Goal: Information Seeking & Learning: Learn about a topic

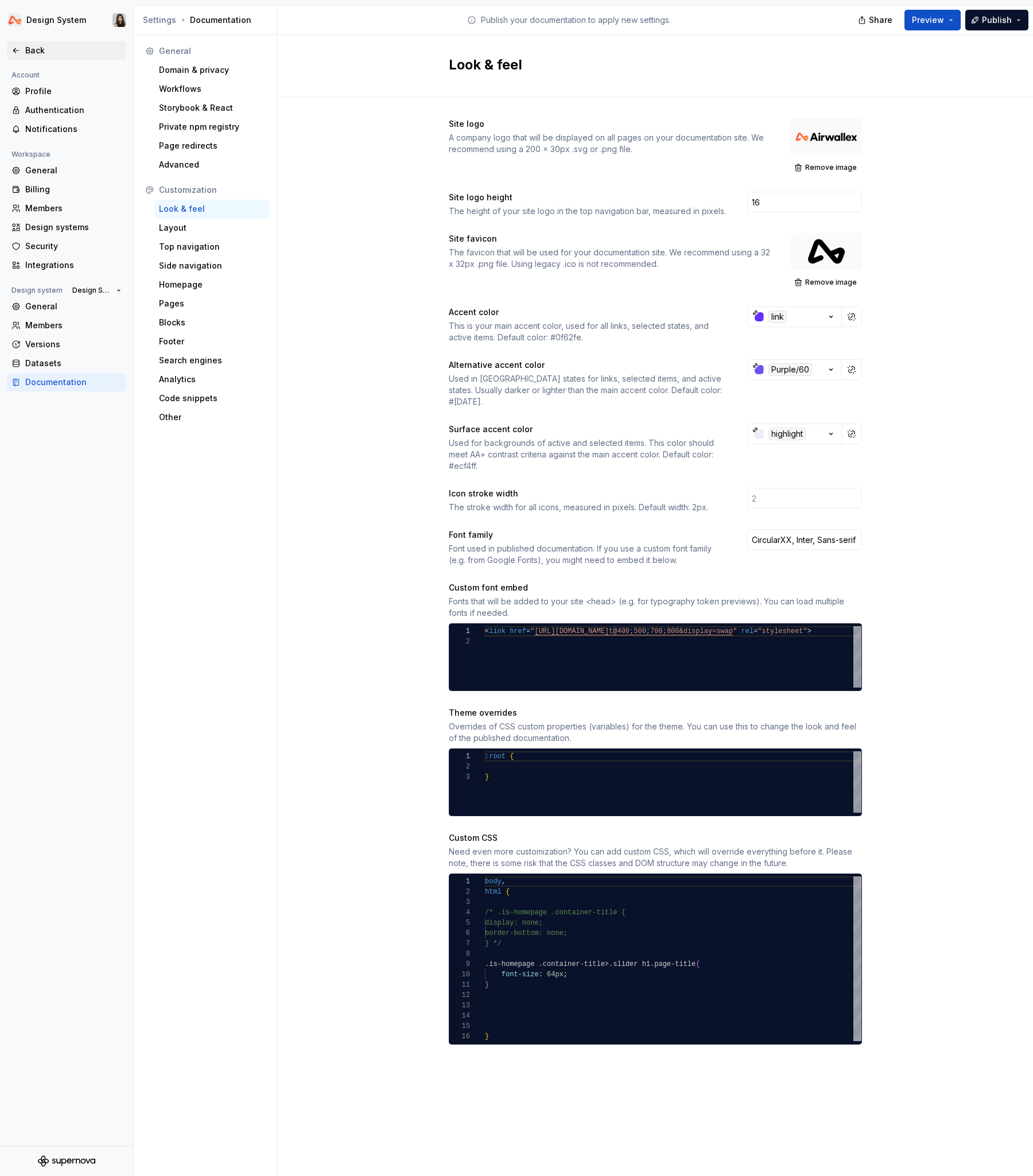
click at [41, 48] on div "Back" at bounding box center [73, 50] width 96 height 12
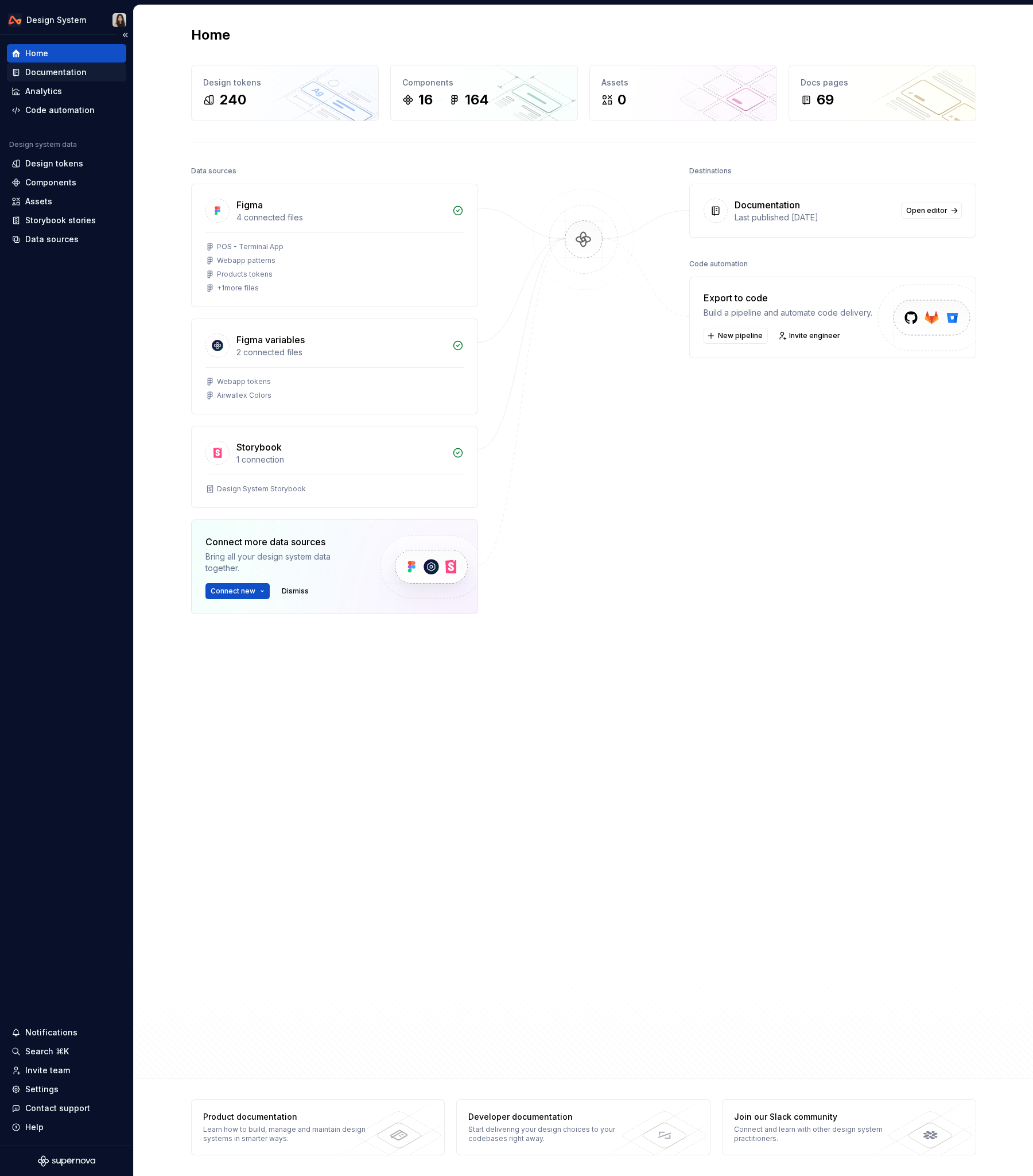
click at [46, 70] on div "Documentation" at bounding box center [56, 73] width 62 height 12
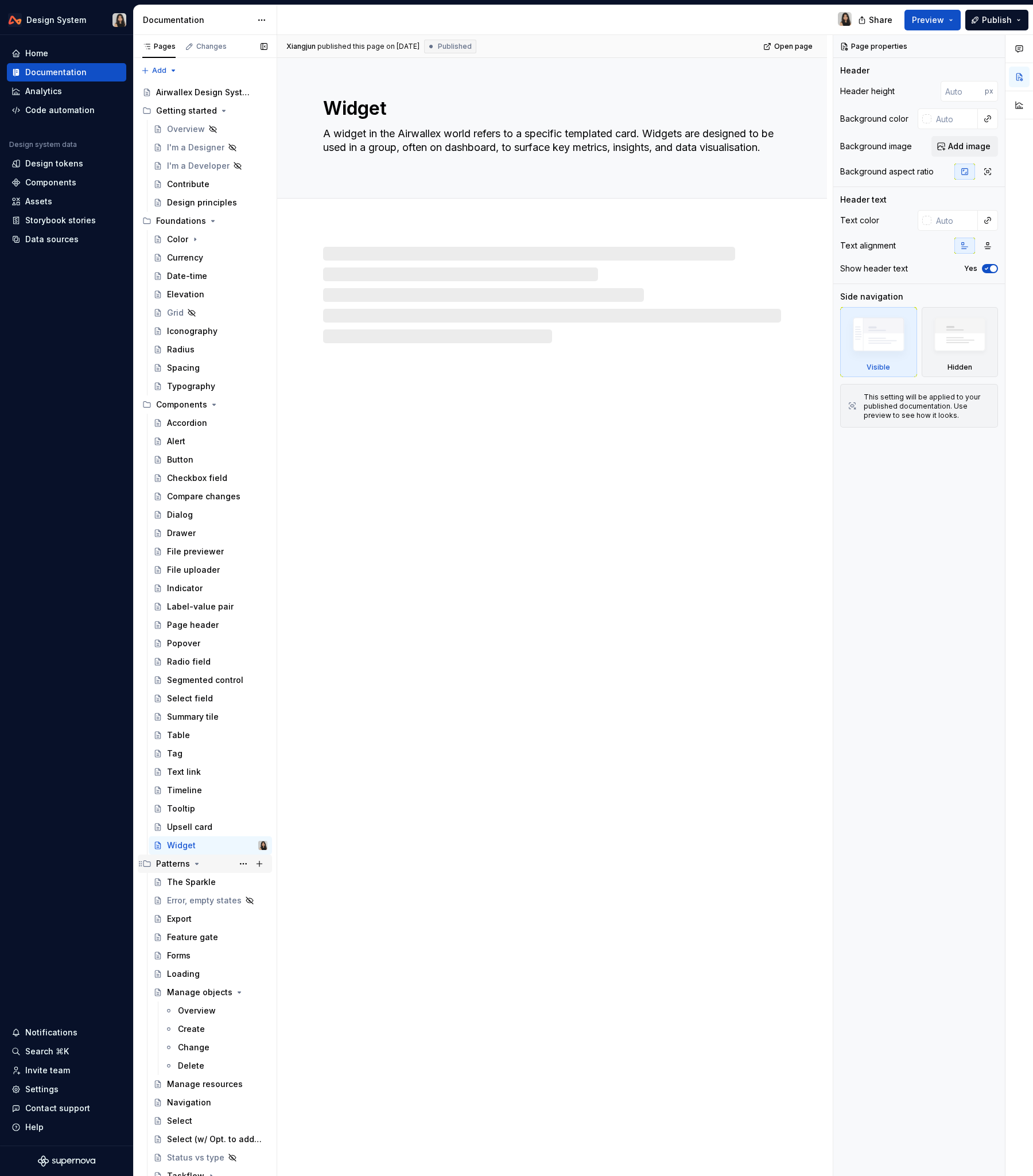
click at [198, 711] on icon "Page tree" at bounding box center [197, 864] width 9 height 9
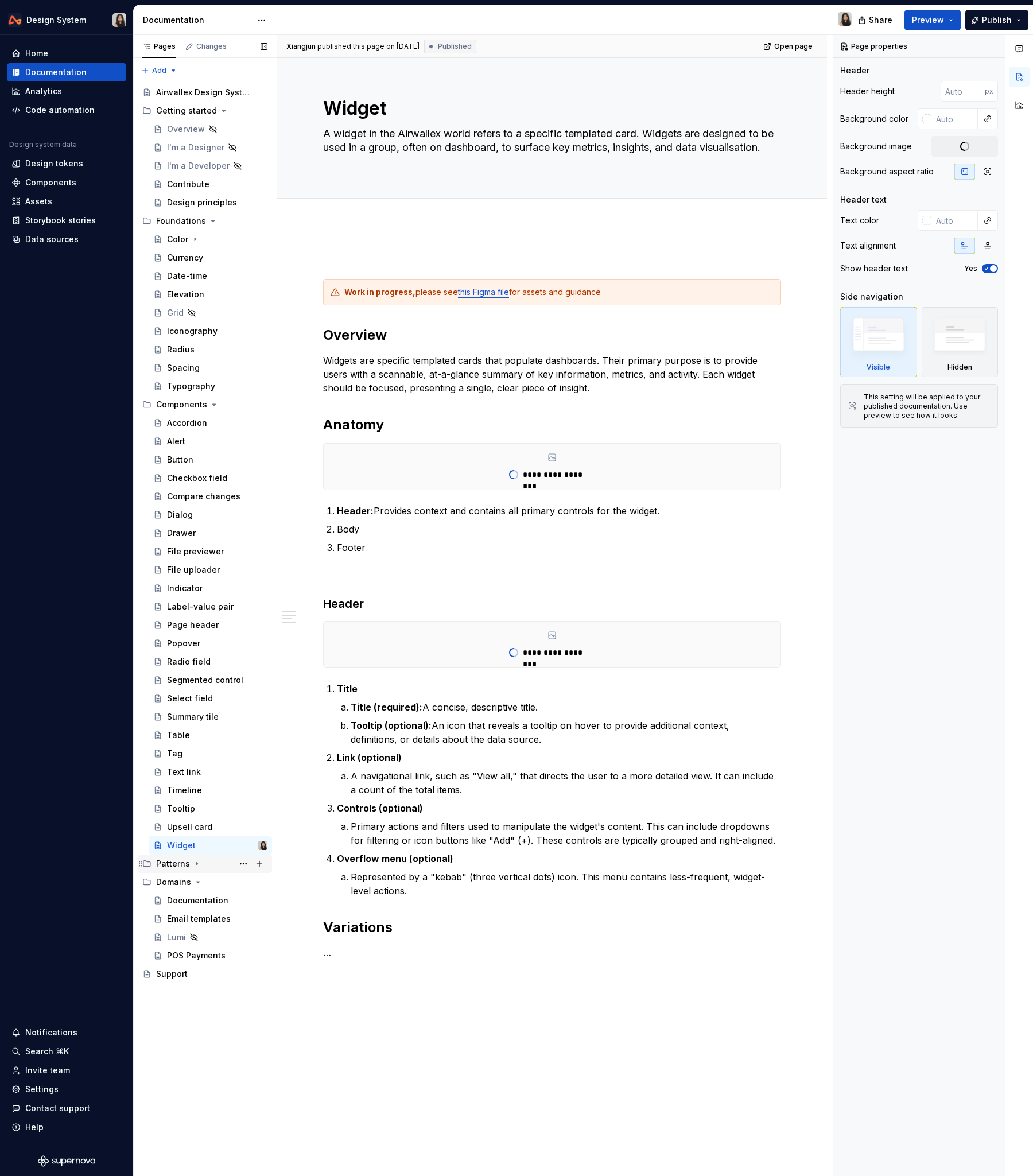
click at [198, 711] on icon "Page tree" at bounding box center [197, 864] width 9 height 9
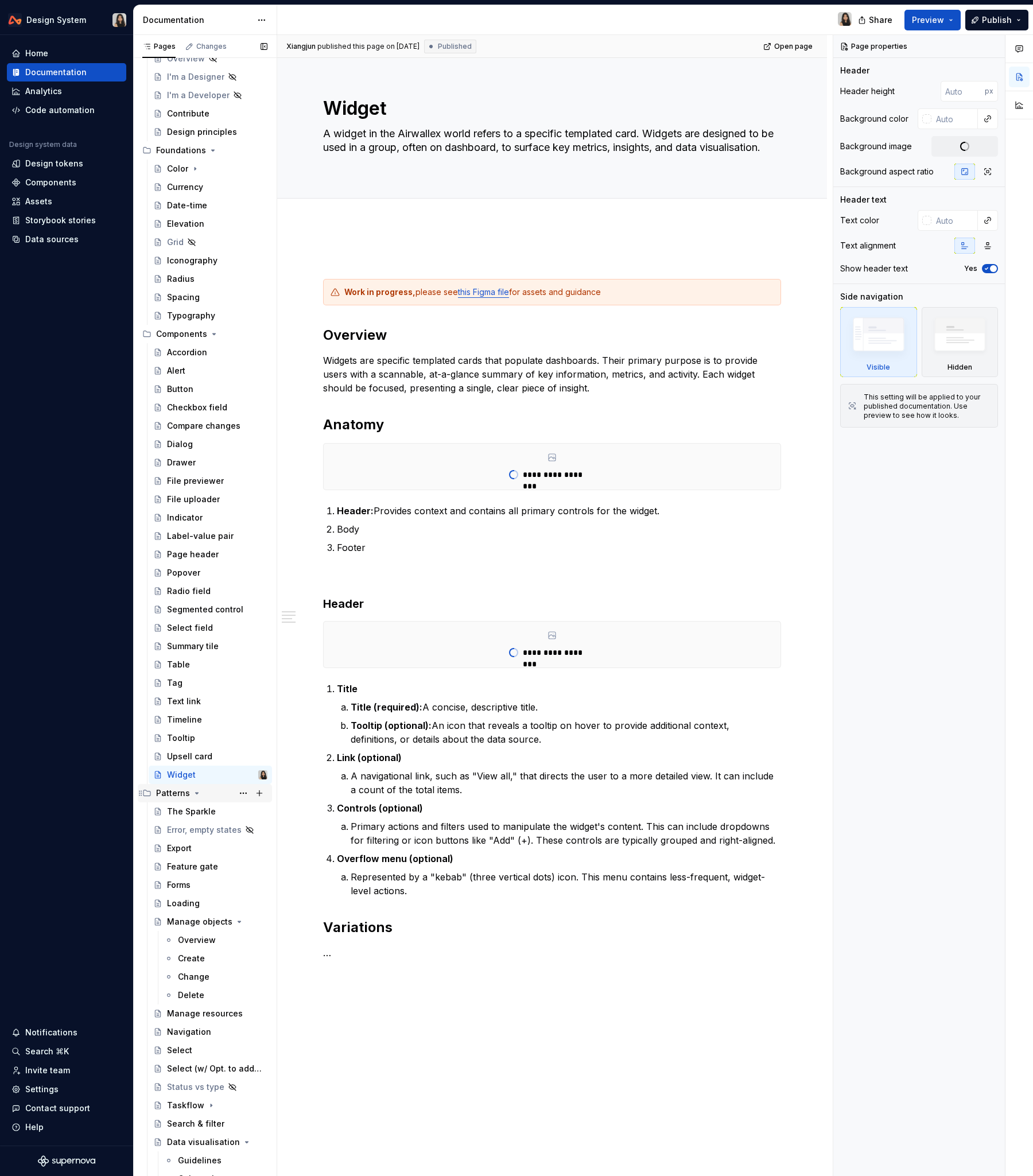
scroll to position [101, 0]
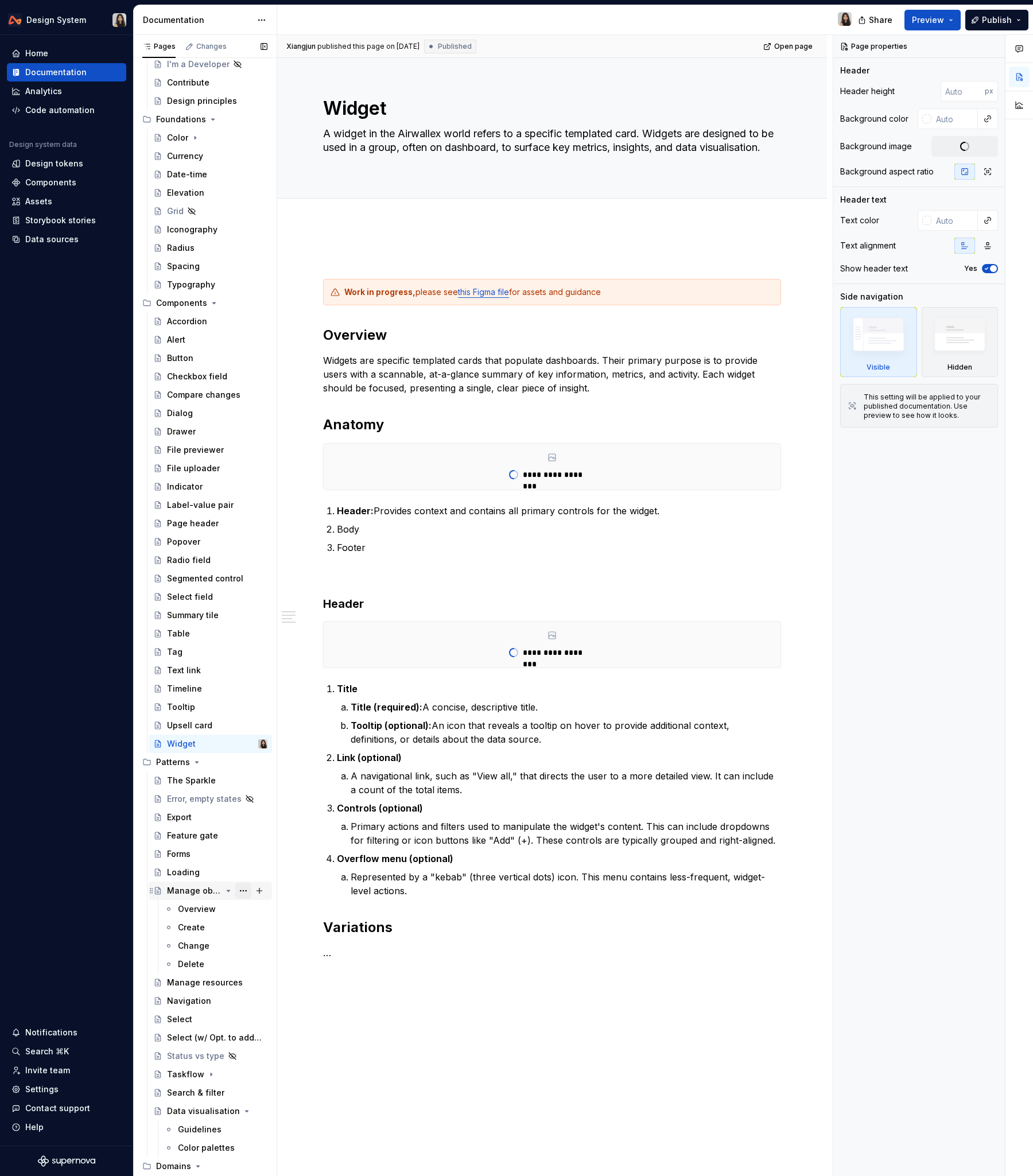
click at [235, 711] on button "Page tree" at bounding box center [243, 891] width 16 height 16
click at [230, 711] on div "Pages Changes Add Accessibility guide for tree Page tree. Navigate the tree wit…" at bounding box center [205, 608] width 144 height 1146
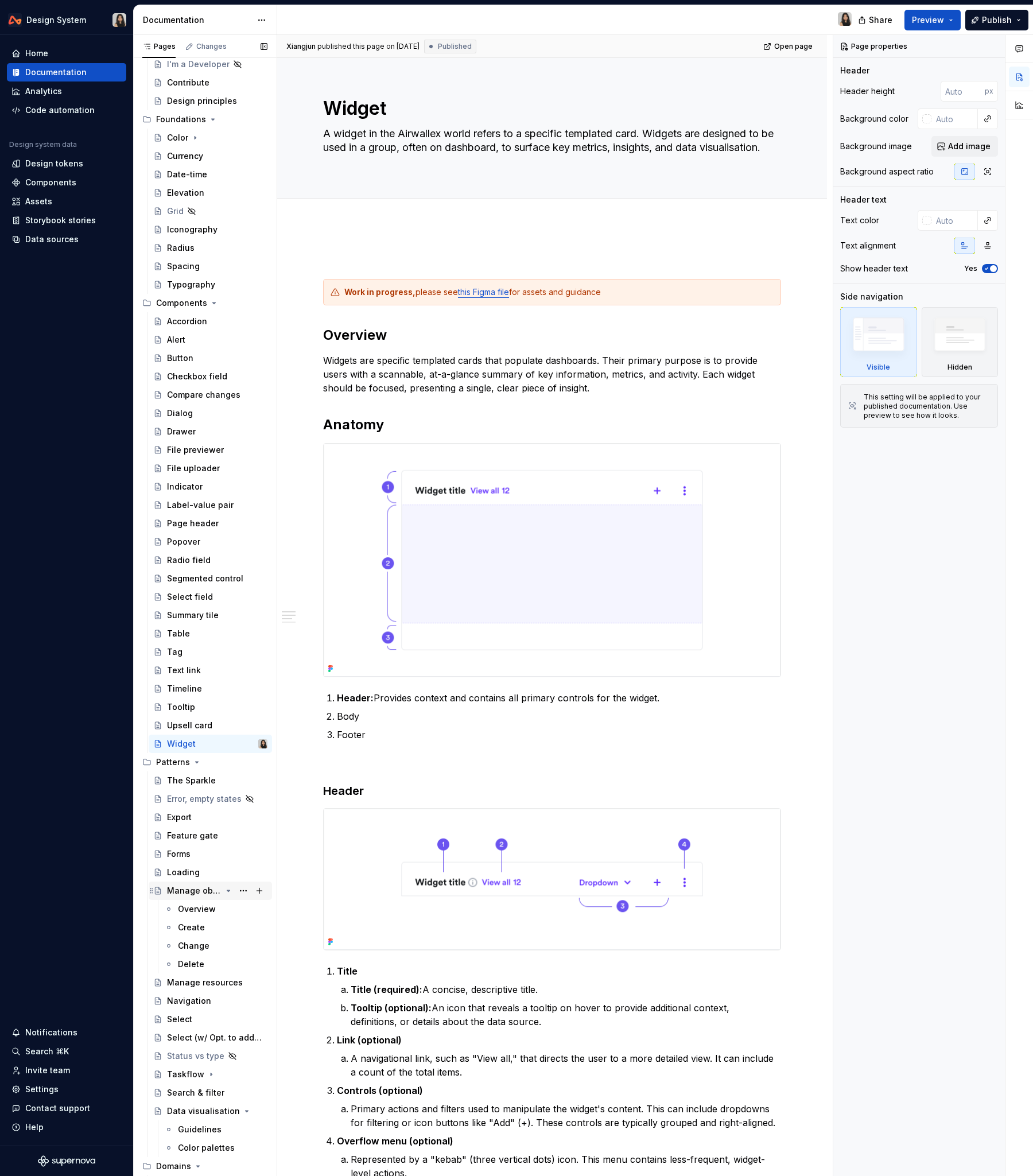
click at [229, 711] on icon "Page tree" at bounding box center [229, 891] width 9 height 9
click at [187, 711] on div "Select (w/ Opt. to add new)" at bounding box center [200, 964] width 66 height 12
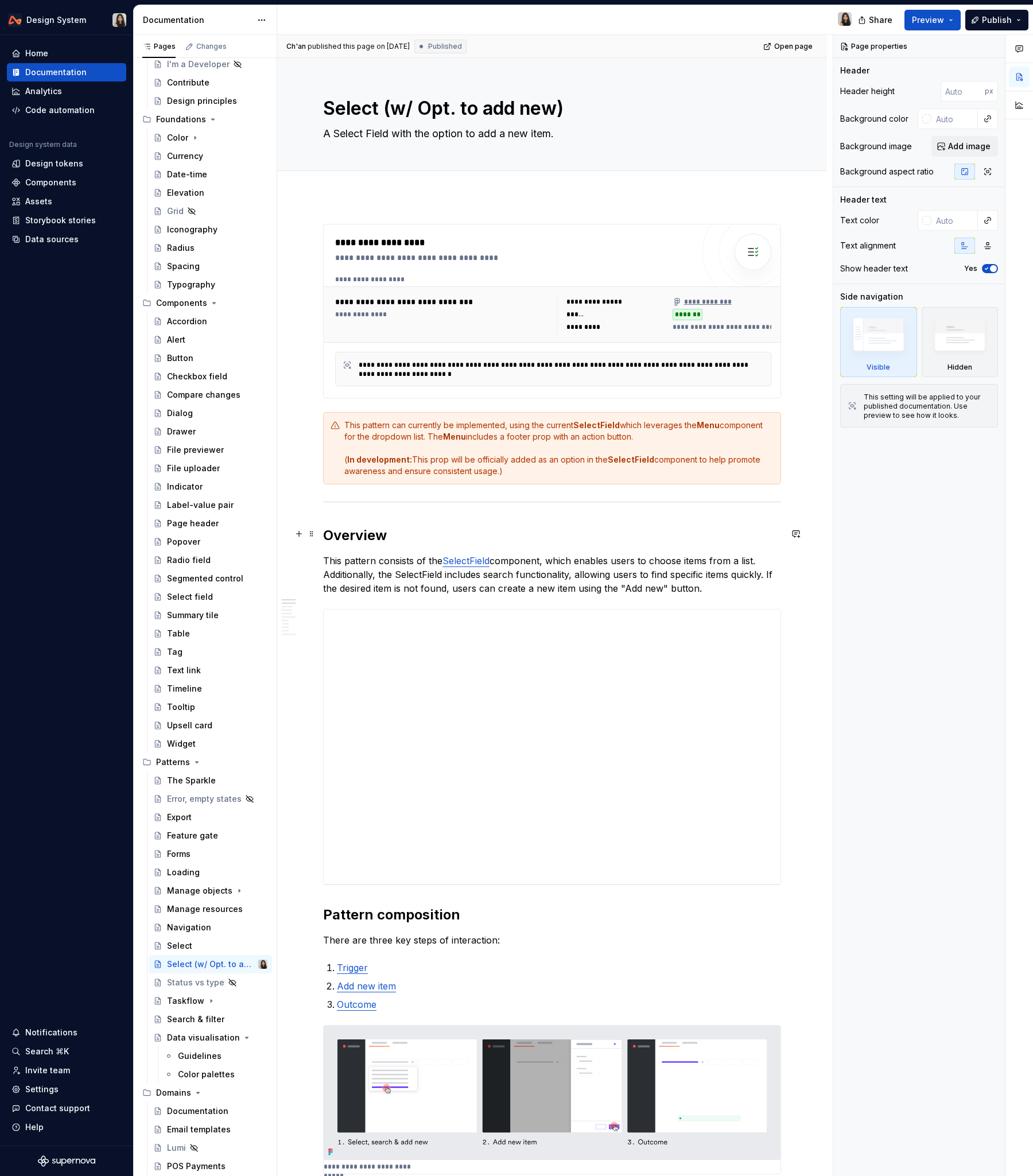
click at [331, 529] on h2 "Overview" at bounding box center [552, 535] width 458 height 18
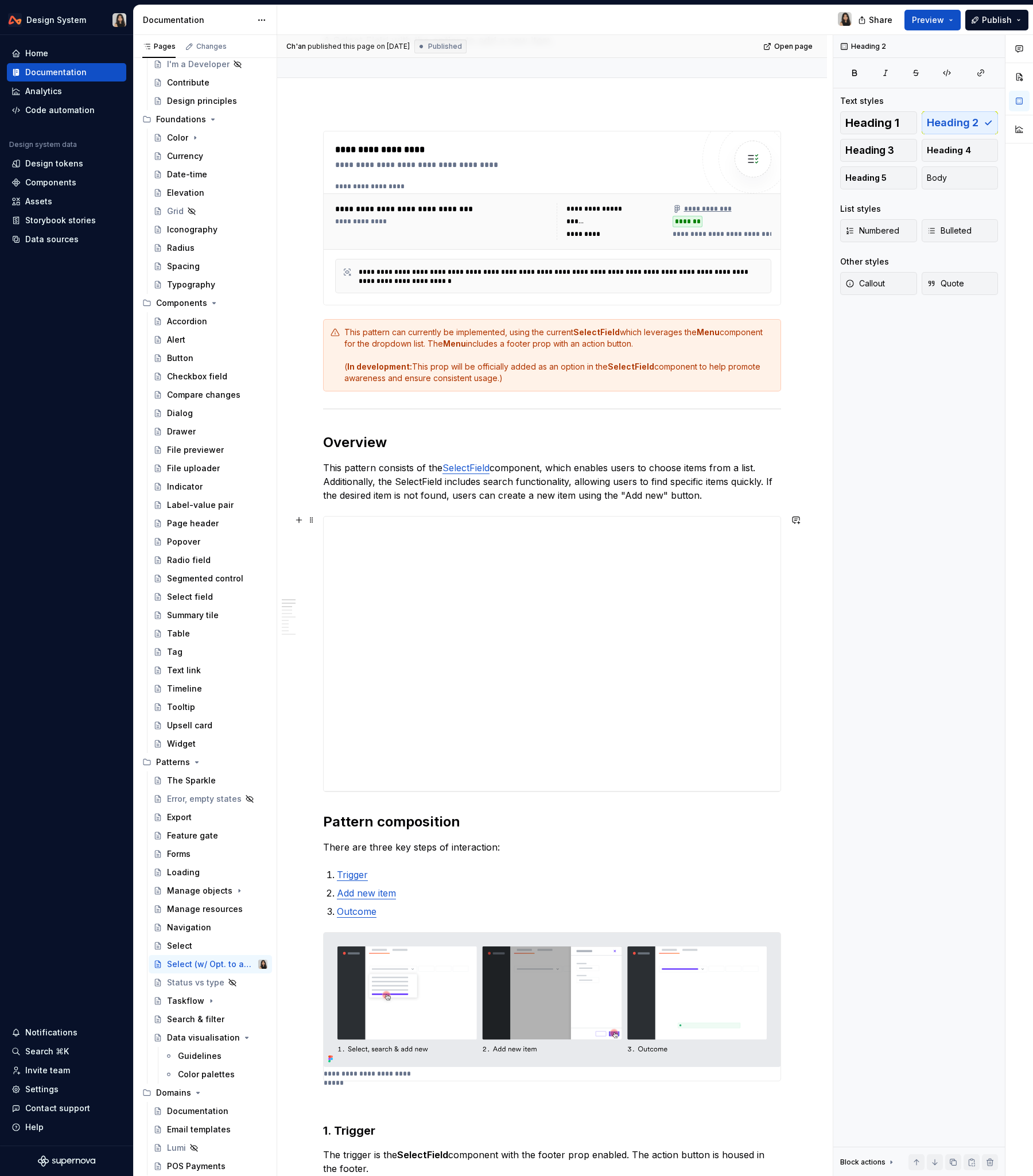
scroll to position [147, 0]
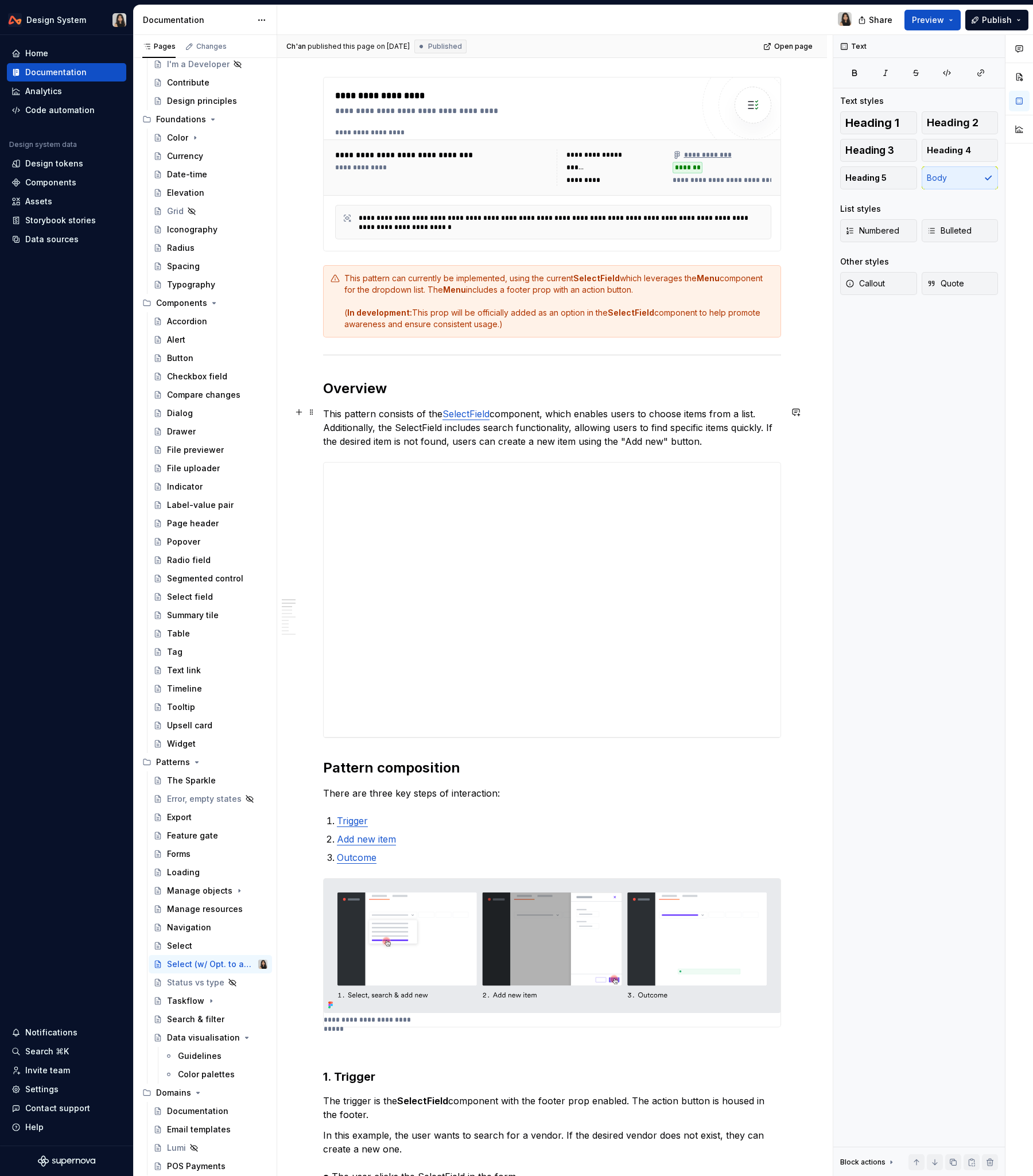
click at [326, 412] on p "This pattern consists of the SelectField component, which enables users to choo…" at bounding box center [552, 427] width 458 height 41
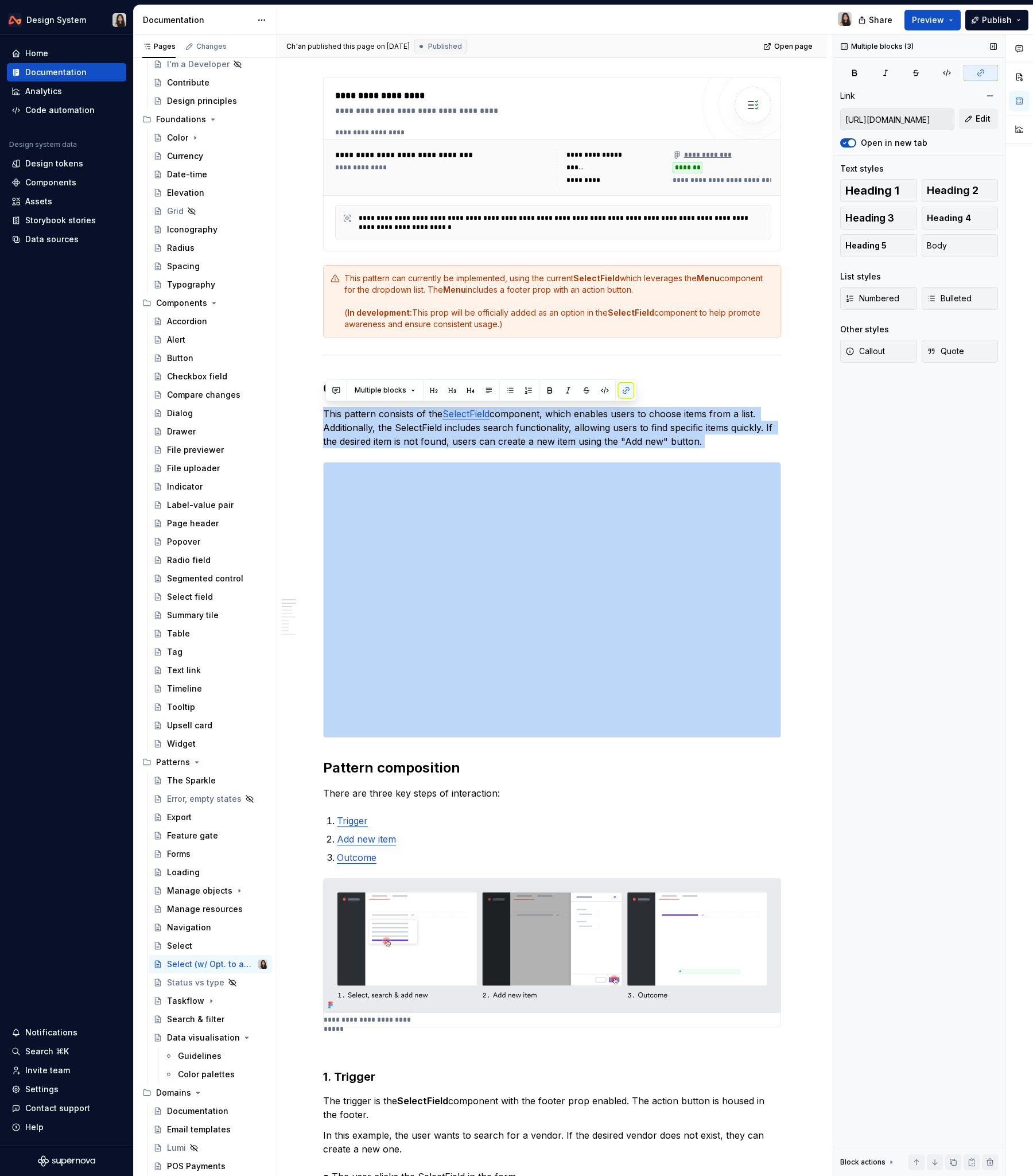
drag, startPoint x: 326, startPoint y: 412, endPoint x: 843, endPoint y: 665, distance: 575.6
click at [843, 665] on div "**********" at bounding box center [655, 606] width 756 height 1141
copy div "**********"
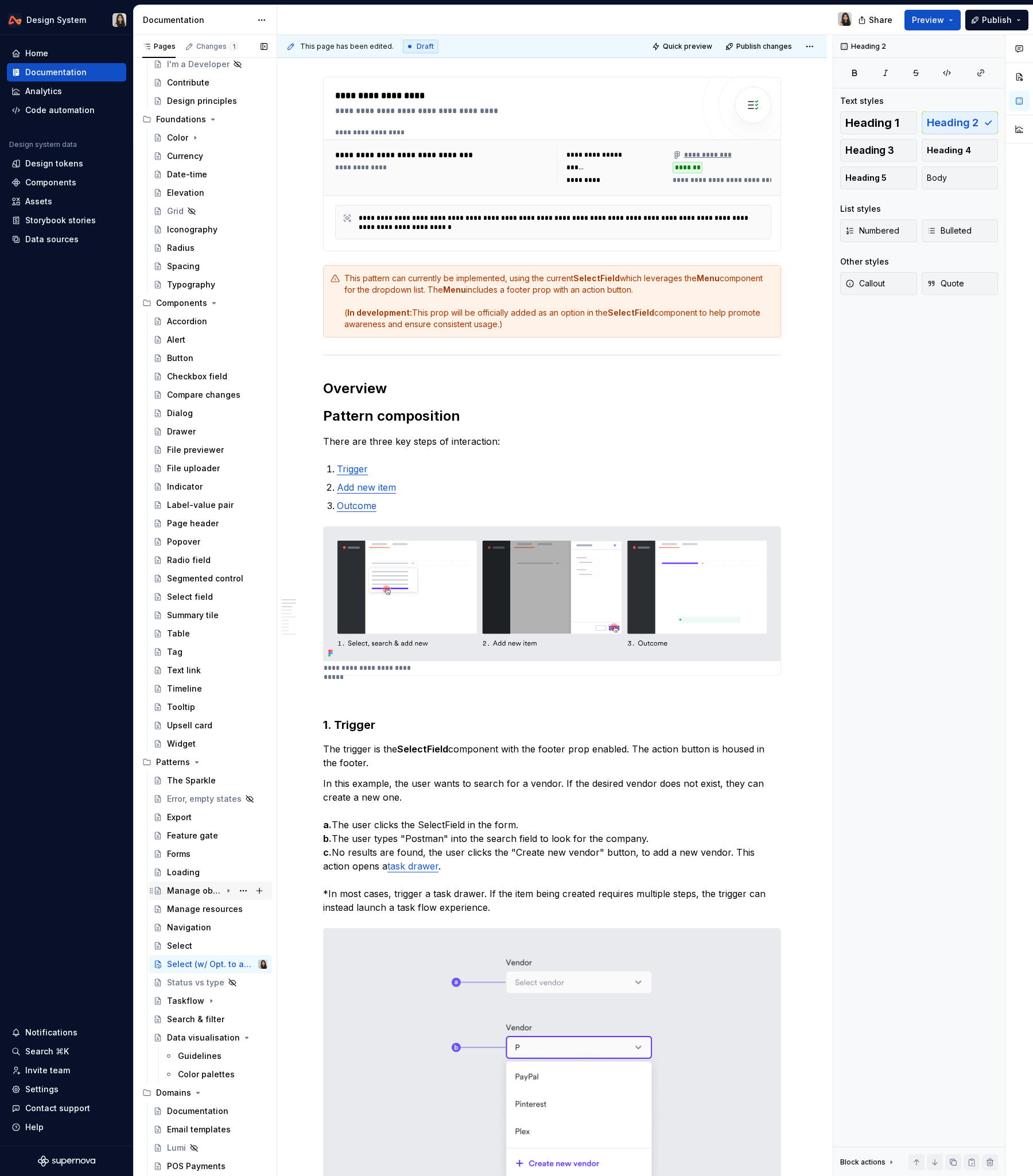
click at [206, 711] on div "Manage objects" at bounding box center [194, 891] width 55 height 12
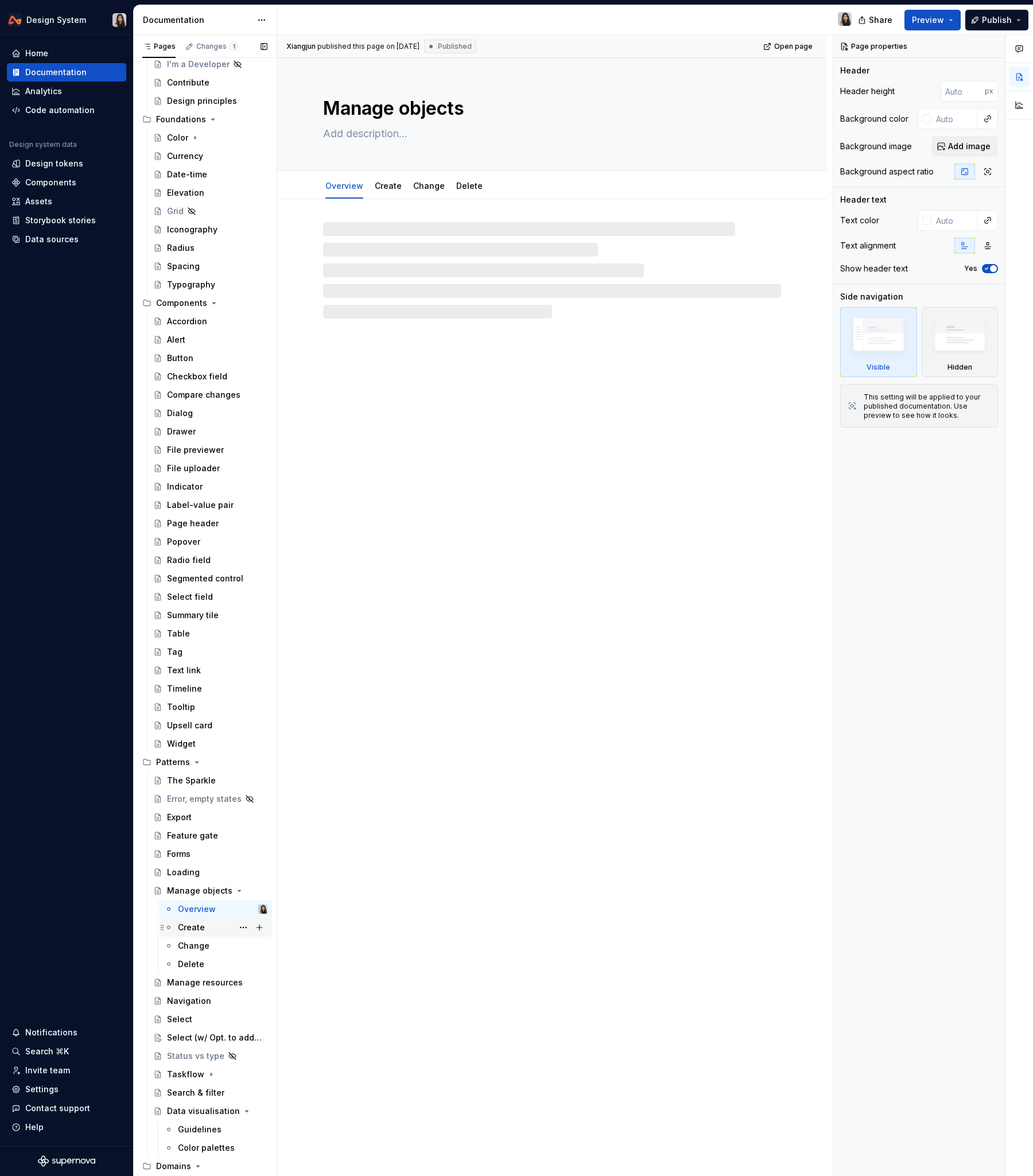
click at [196, 711] on div "Create" at bounding box center [192, 927] width 27 height 12
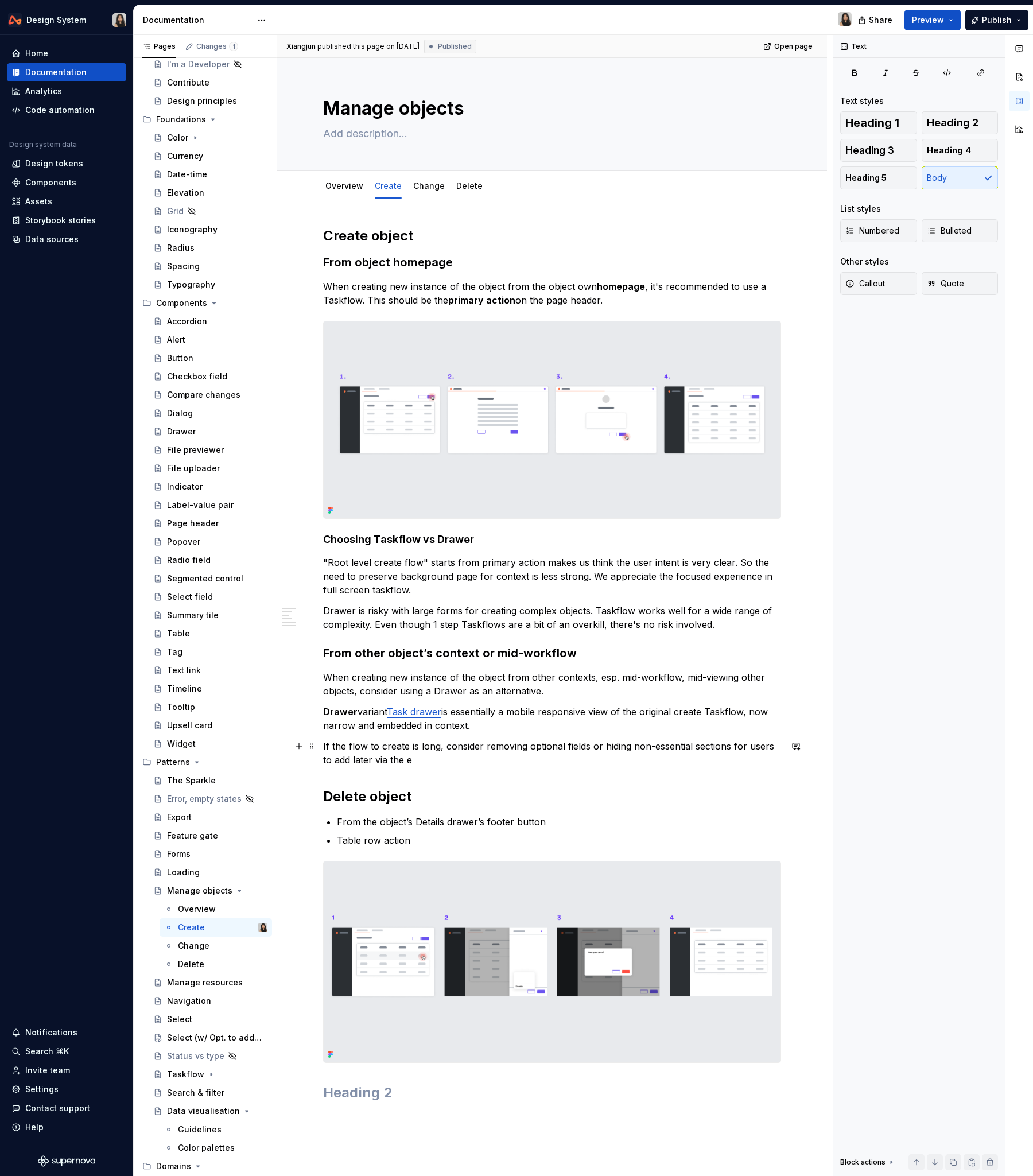
click at [505, 711] on p "If the flow to create is long, consider removing optional fields or hiding non-…" at bounding box center [552, 753] width 458 height 28
type textarea "*"
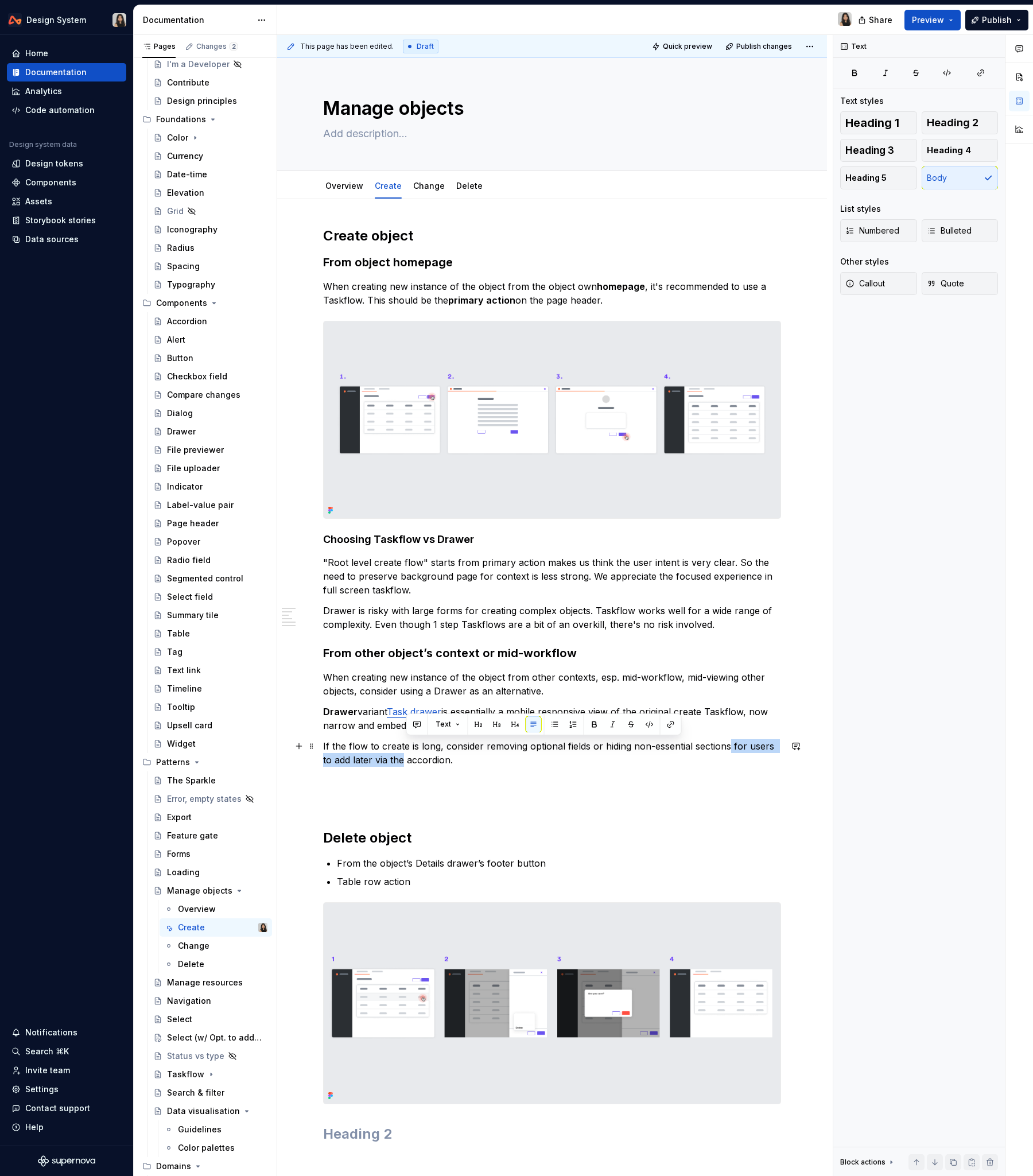
drag, startPoint x: 732, startPoint y: 742, endPoint x: 405, endPoint y: 760, distance: 327.5
click at [405, 711] on p "If the flow to create is long, consider removing optional fields or hiding non-…" at bounding box center [552, 753] width 458 height 28
click at [552, 711] on p at bounding box center [552, 780] width 458 height 13
click at [596, 711] on p at bounding box center [552, 780] width 458 height 13
click at [592, 711] on p "If the flow to create is long, consider removing optional fields or hiding non-…" at bounding box center [552, 753] width 458 height 28
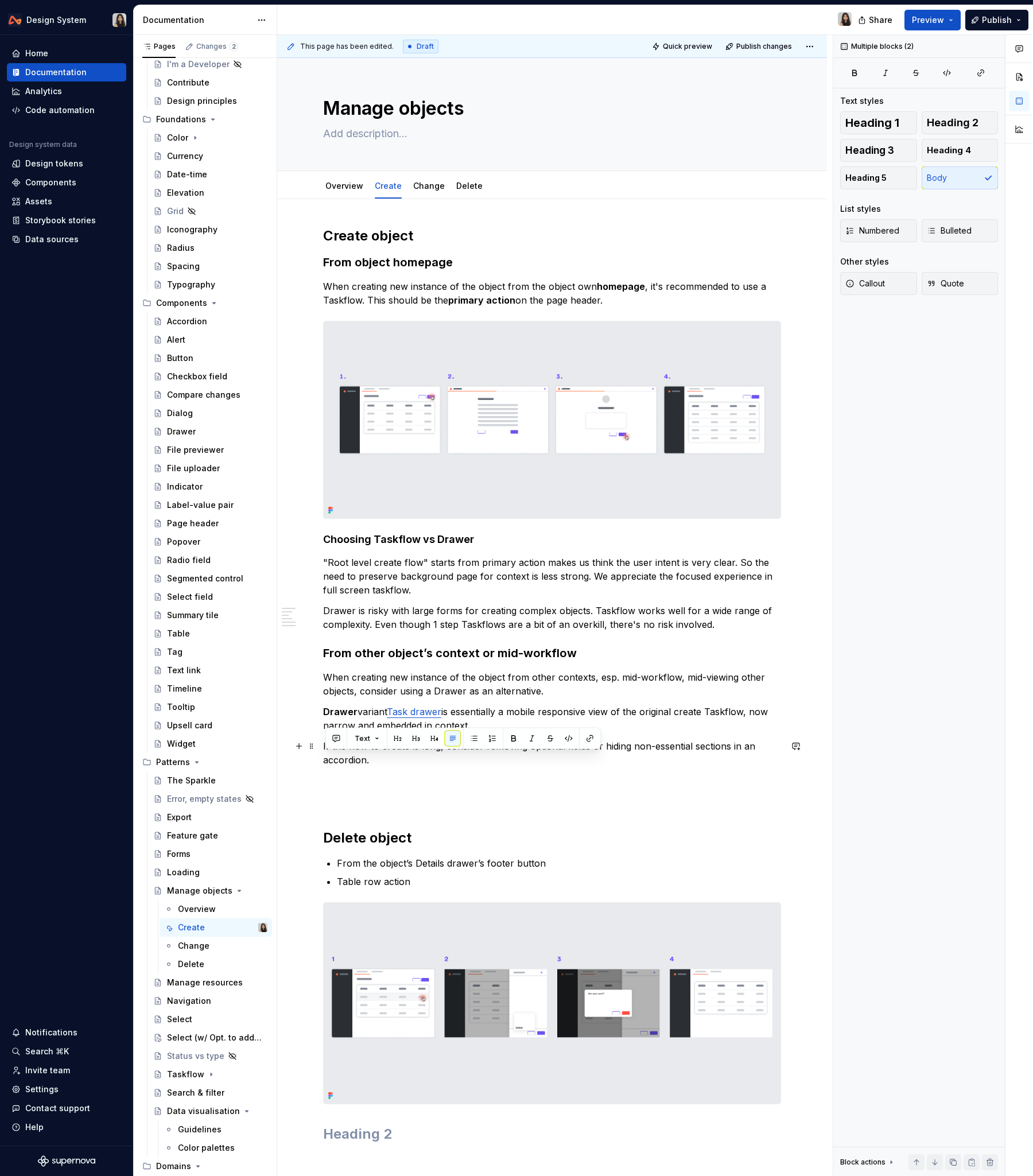
click at [592, 711] on p "If the flow to create is long, consider removing optional fields or hiding non-…" at bounding box center [552, 753] width 458 height 28
click at [619, 711] on p "If the flow to create is long, consider removing optional fields or hiding non-…" at bounding box center [552, 753] width 458 height 28
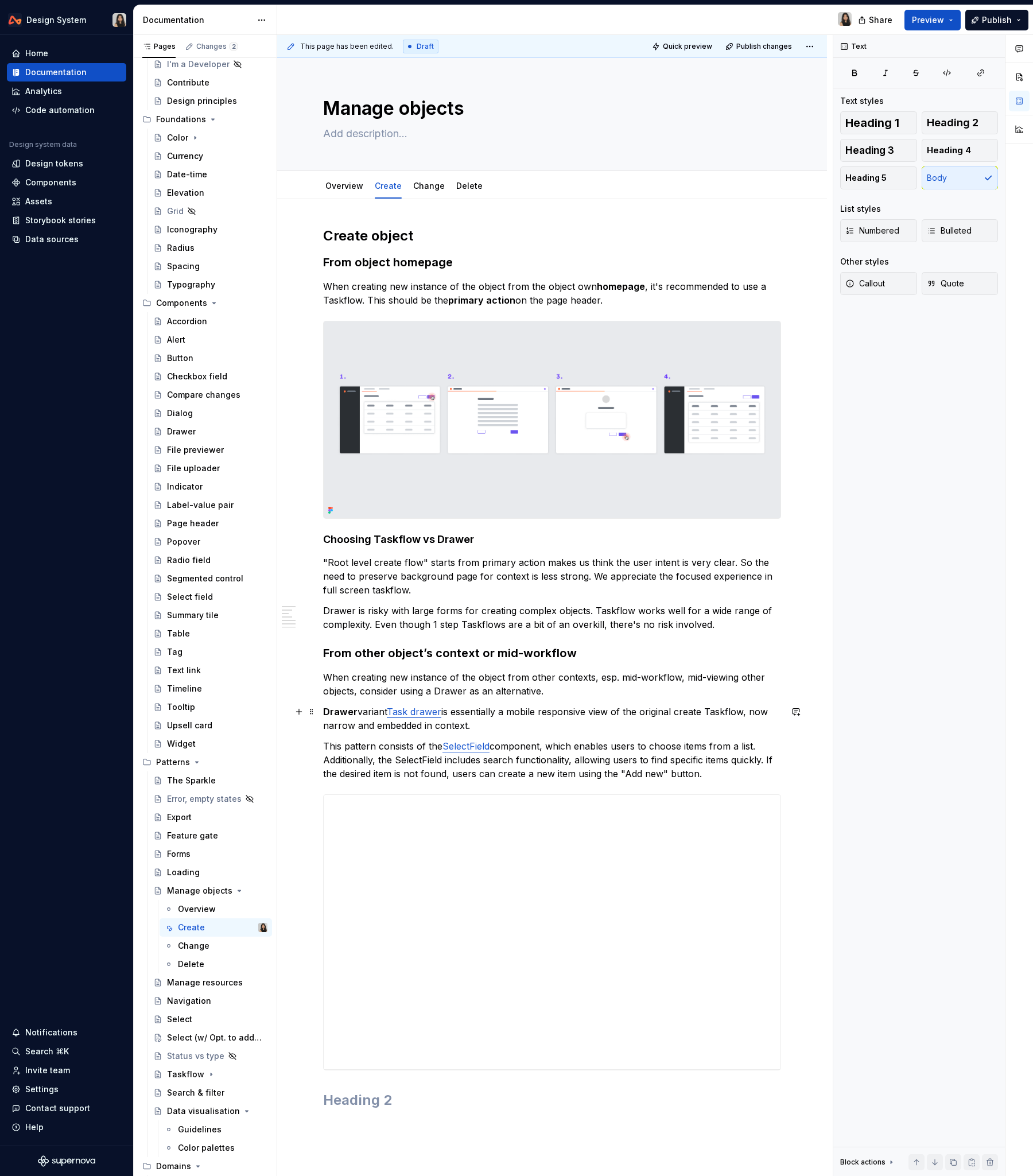
click at [475, 711] on p "Drawer variant Task drawer is essentially a mobile responsive view of the origi…" at bounding box center [552, 718] width 458 height 28
click at [372, 711] on p "This pattern consists of the SelectField component, which enables users to choo…" at bounding box center [552, 760] width 458 height 41
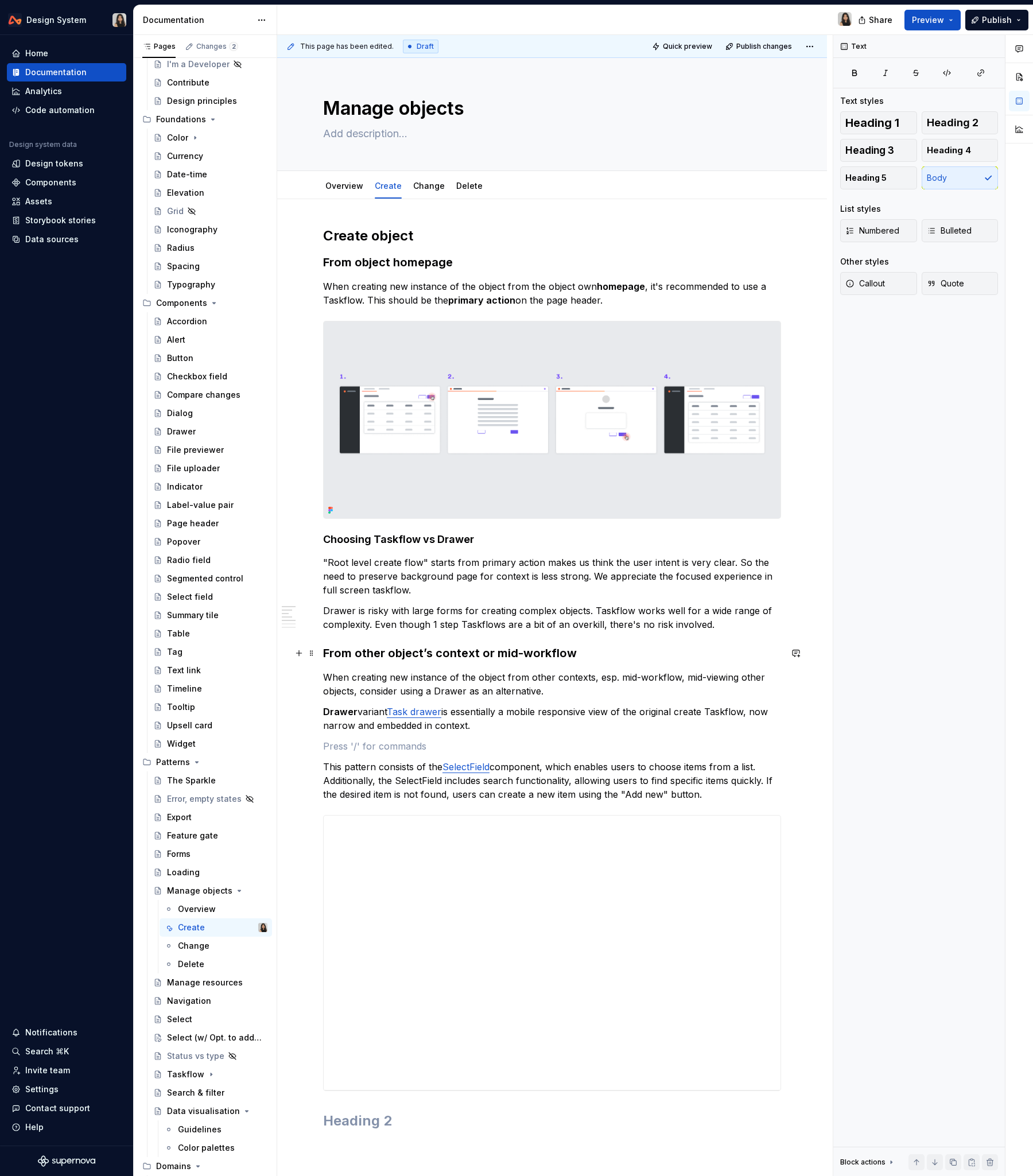
click at [449, 651] on h3 "From other object’s context or mid-workflow" at bounding box center [552, 653] width 458 height 16
copy h3 "From other object’s context or mid-workflow"
click at [346, 711] on p at bounding box center [552, 746] width 458 height 13
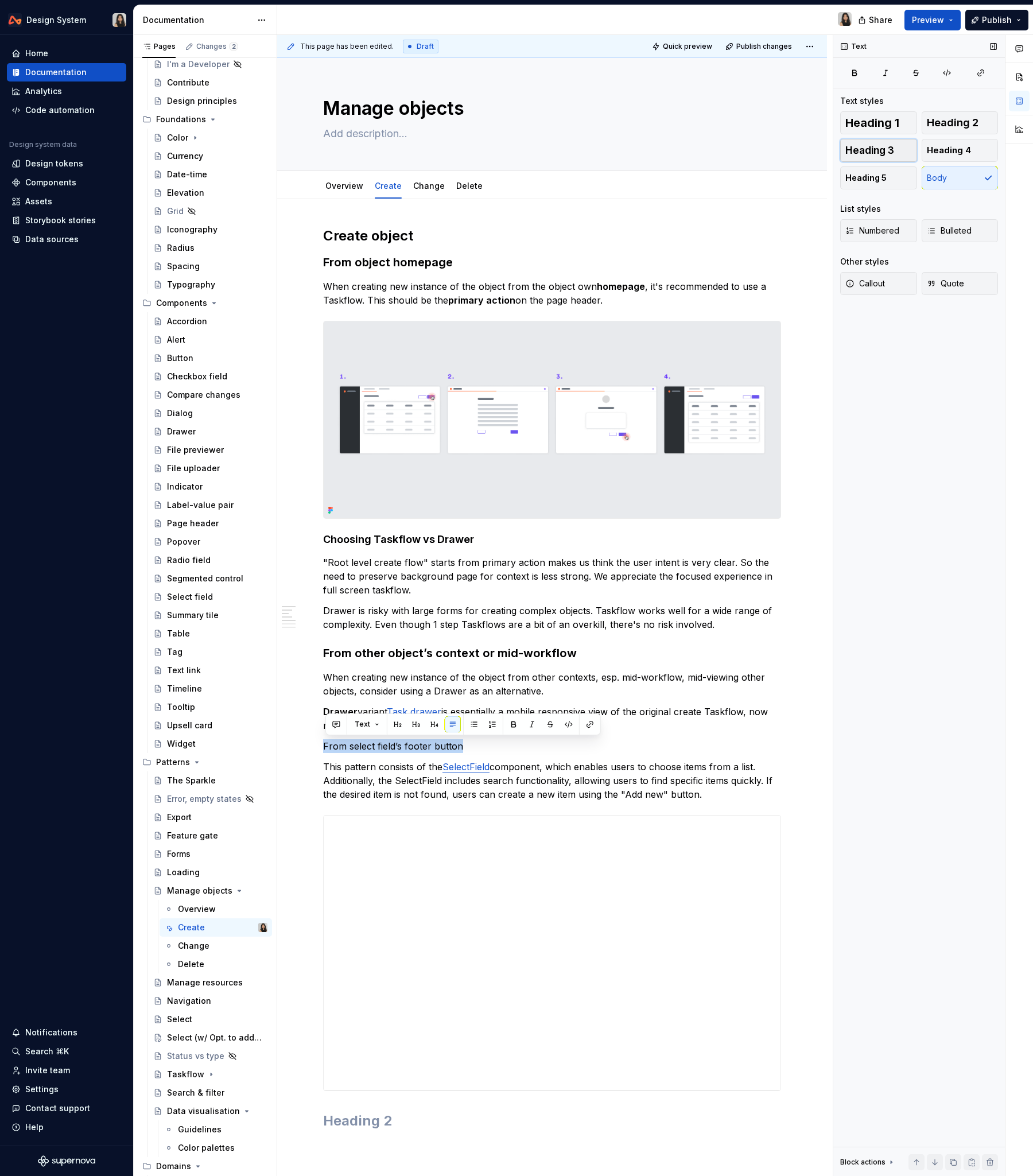
click at [862, 151] on span "Heading 3" at bounding box center [869, 151] width 49 height 12
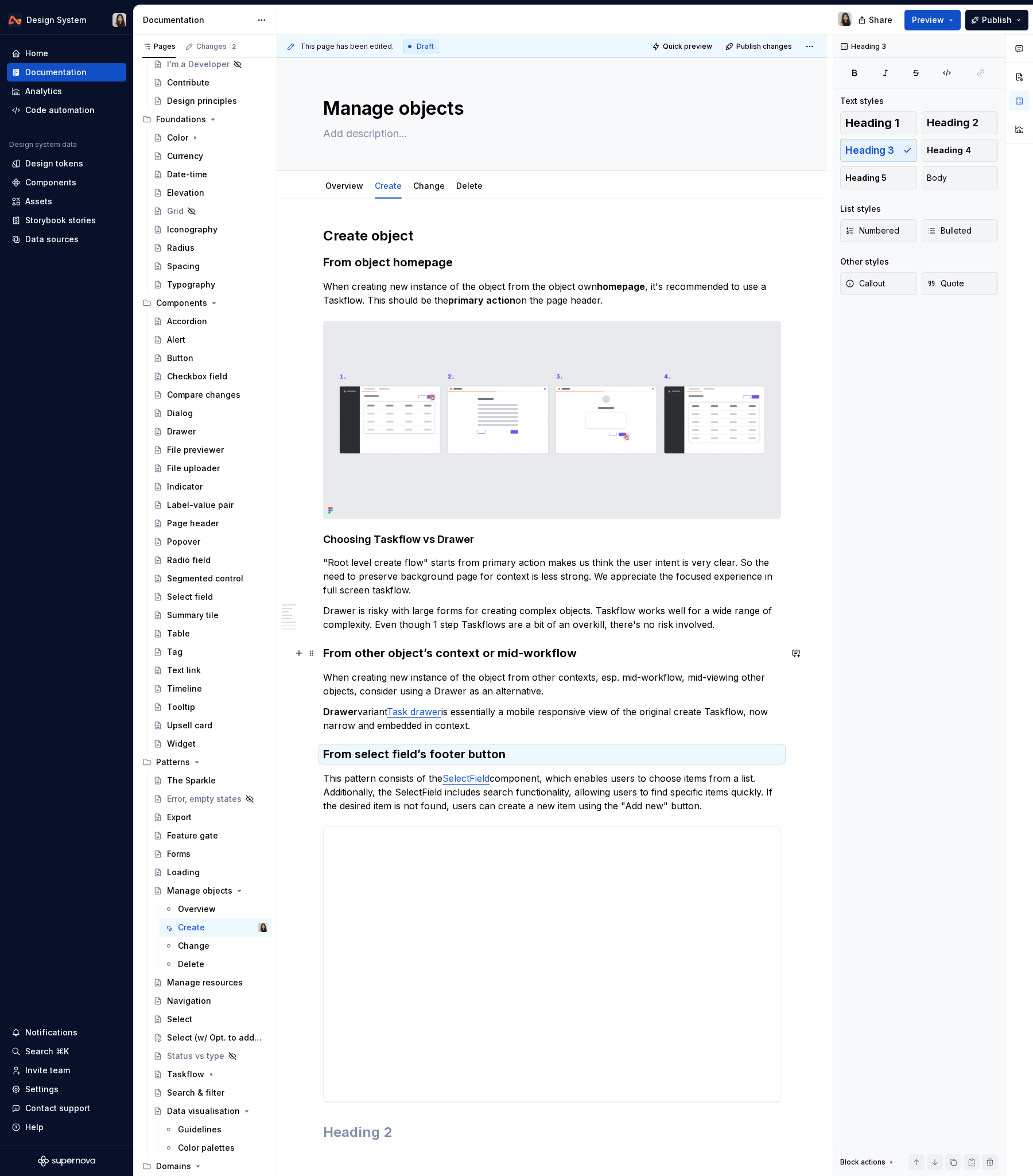
click at [431, 658] on h3 "From other object’s context or mid-workflow" at bounding box center [552, 653] width 458 height 16
click at [450, 650] on h3 "From other object’s context or mid-workflow" at bounding box center [552, 653] width 458 height 16
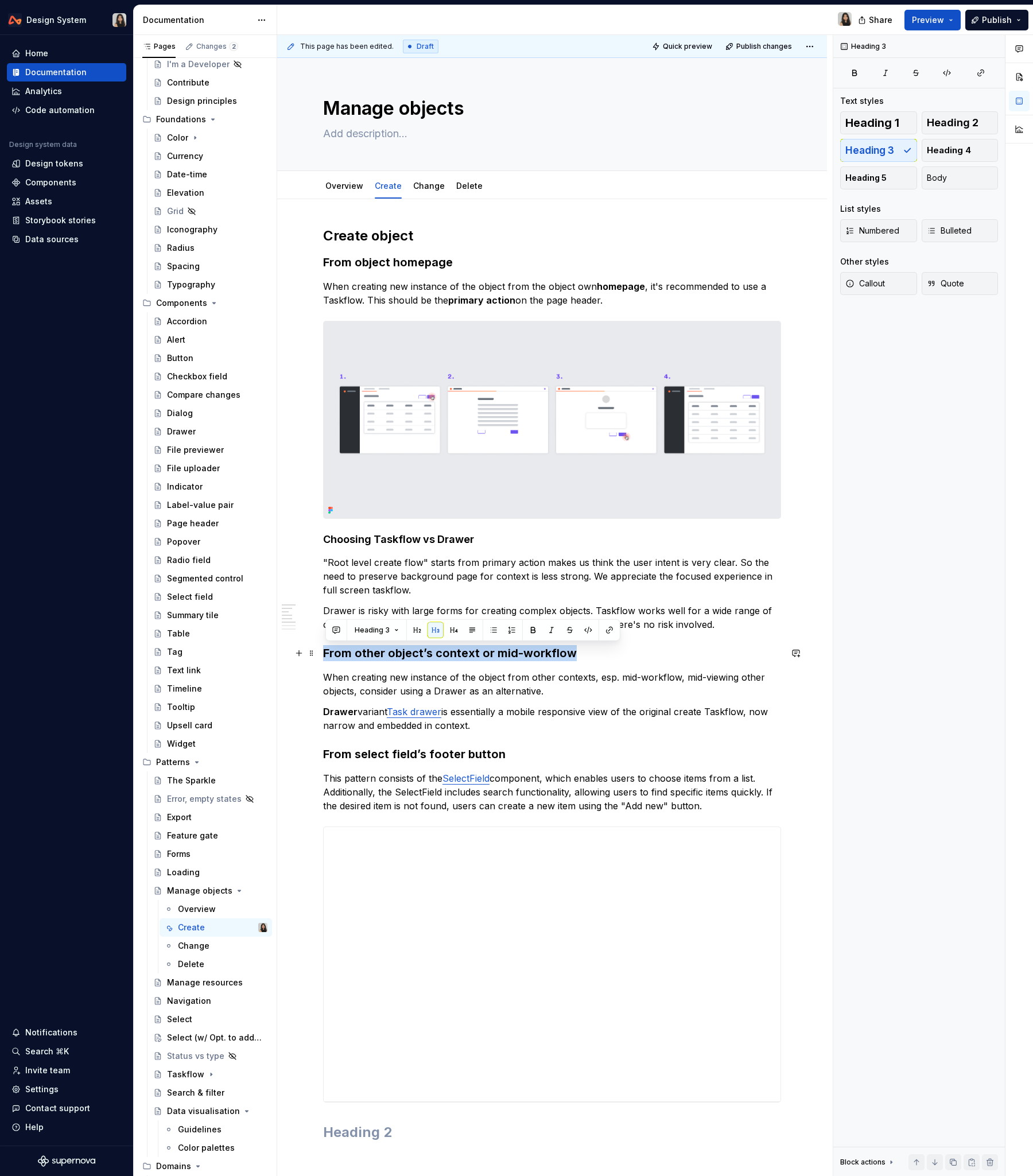
click at [450, 650] on h3 "From other object’s context or mid-workflow" at bounding box center [552, 653] width 458 height 16
click at [403, 649] on h3 "From other object’s context or mid-workflow" at bounding box center [552, 653] width 458 height 16
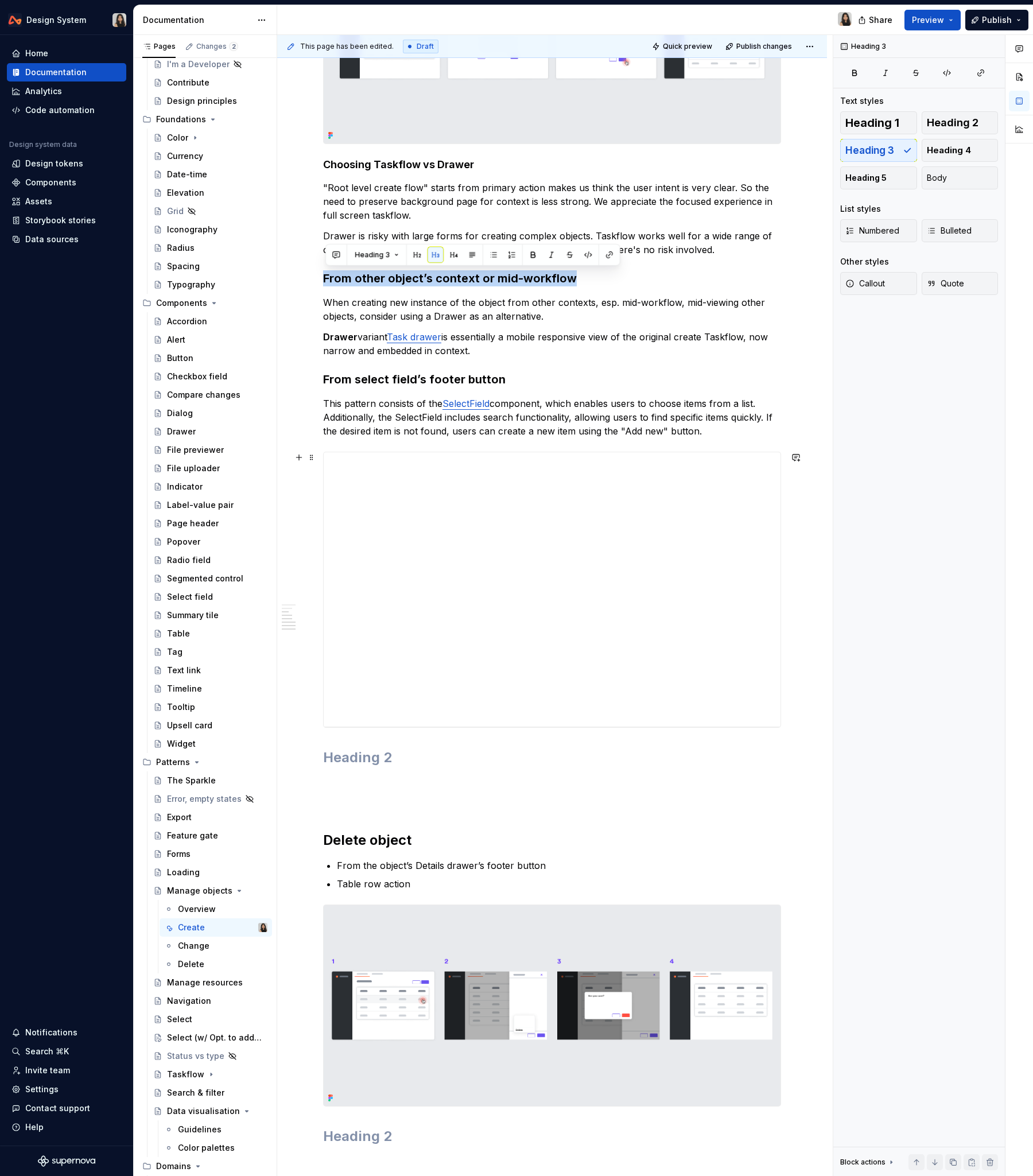
scroll to position [376, 0]
click at [390, 711] on h2 at bounding box center [552, 756] width 458 height 18
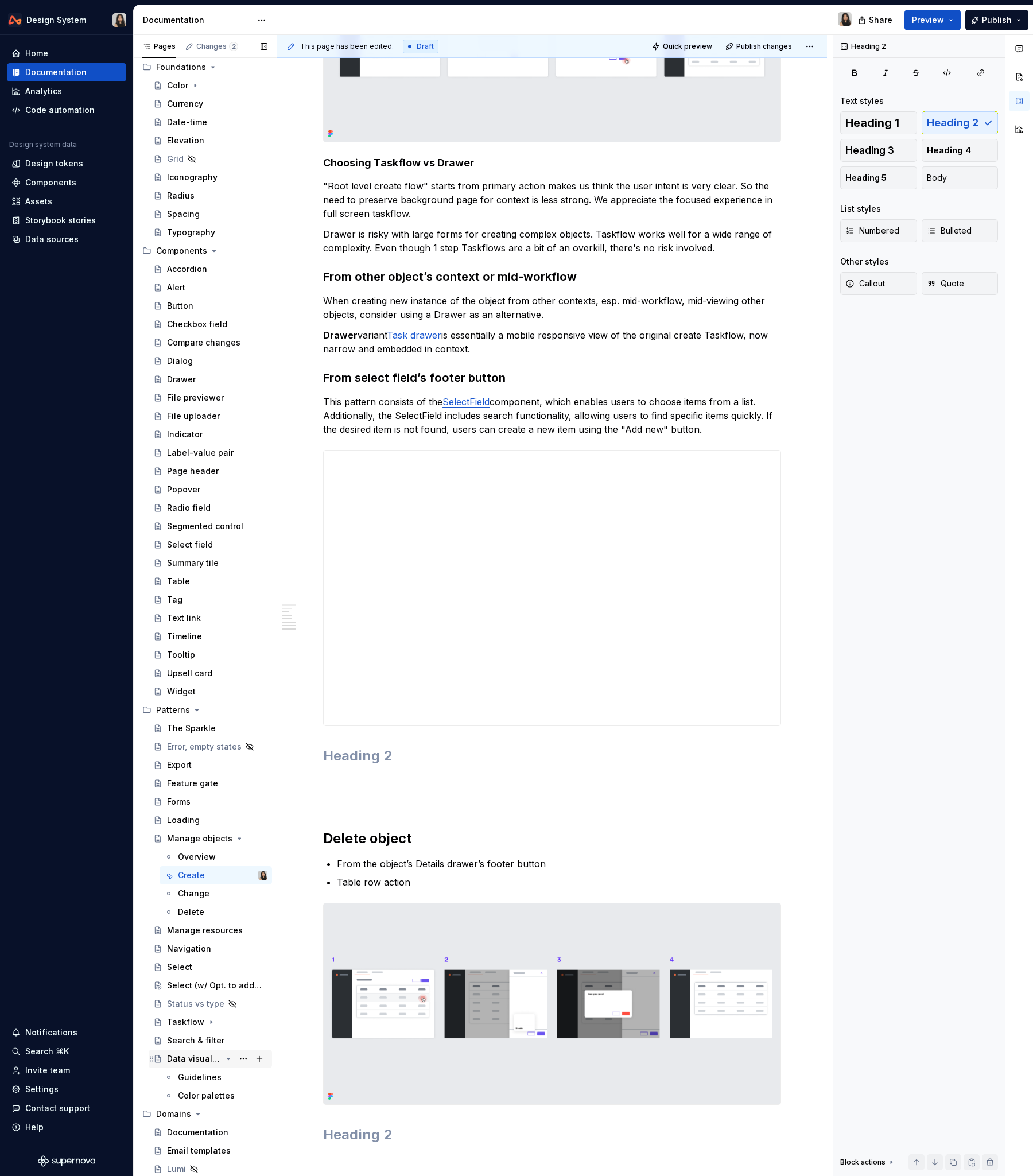
scroll to position [189, 0]
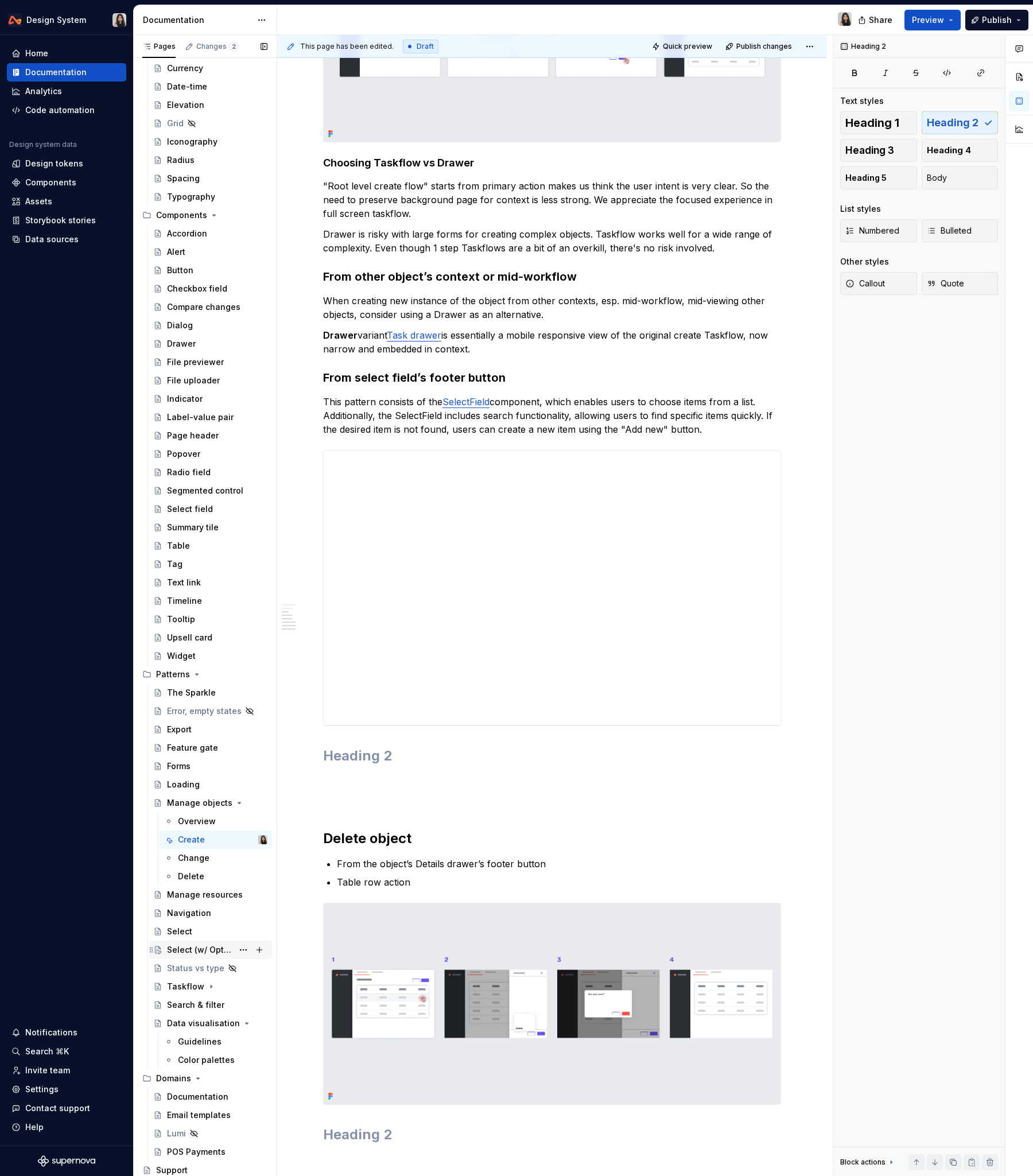
click at [198, 711] on div "Select (w/ Opt. to add new)" at bounding box center [200, 950] width 66 height 12
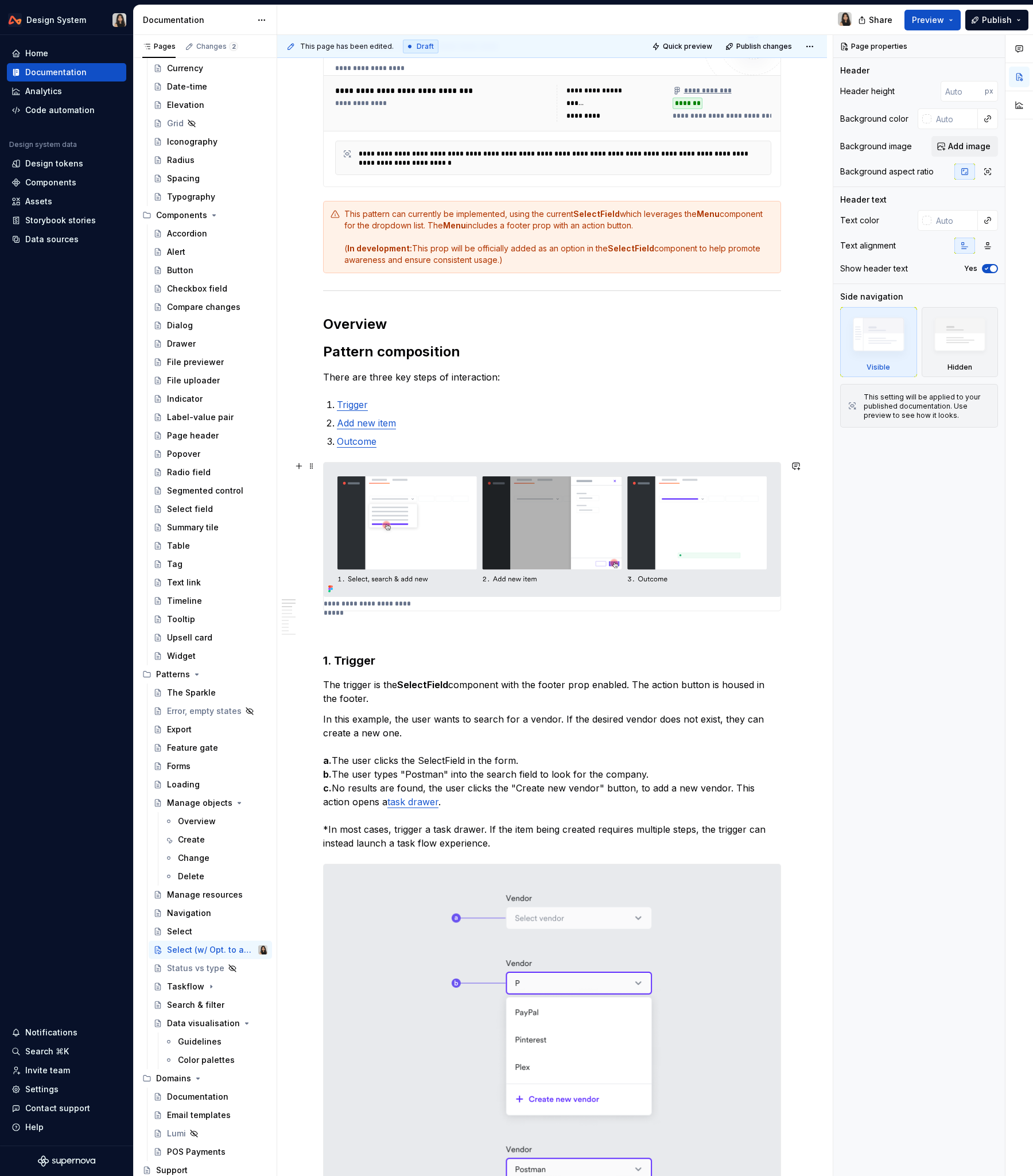
scroll to position [313, 0]
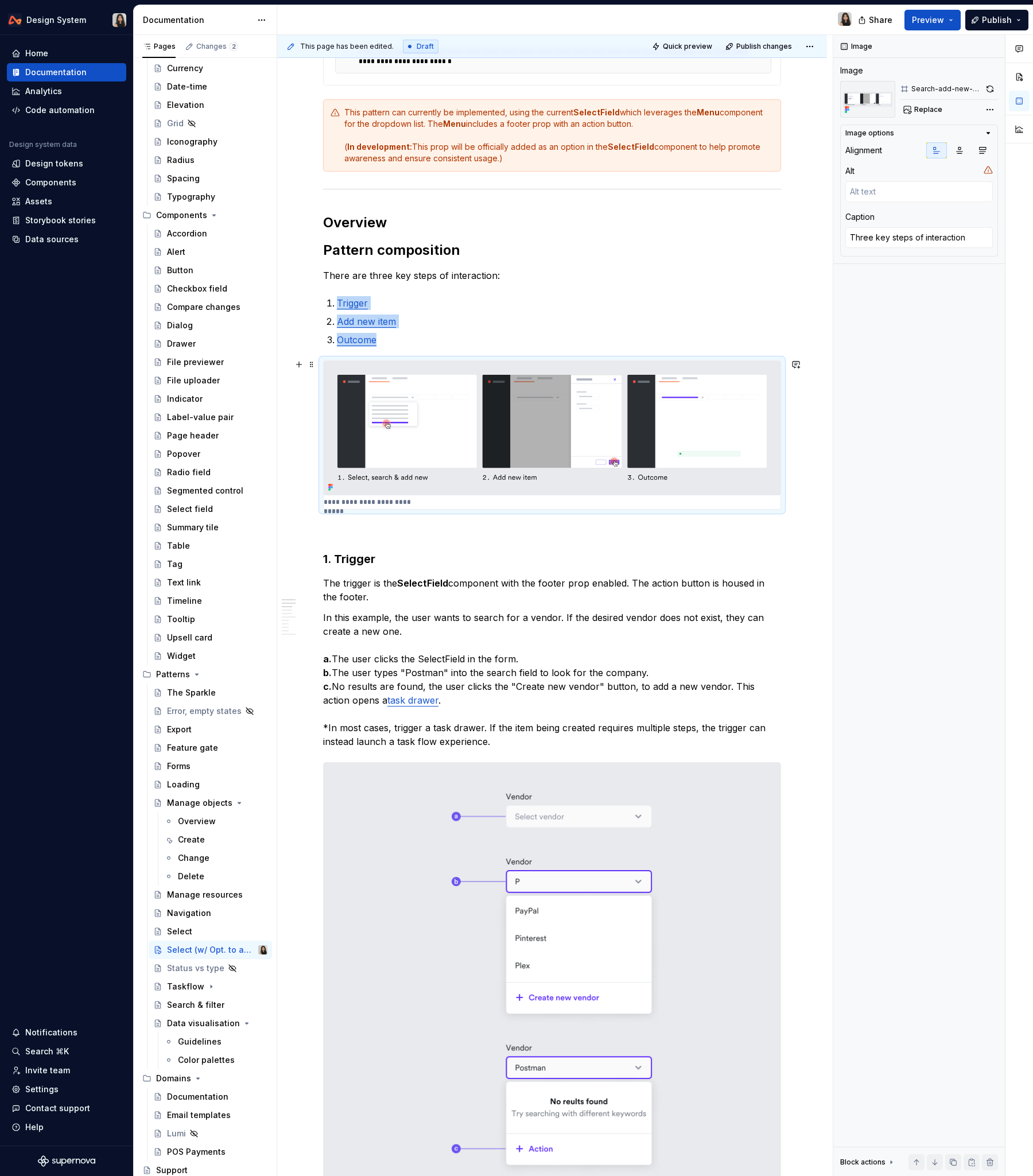
click at [593, 415] on img at bounding box center [552, 428] width 457 height 134
copy ol "Trigger Add new item Outcome"
click at [191, 711] on div "Create" at bounding box center [192, 840] width 27 height 12
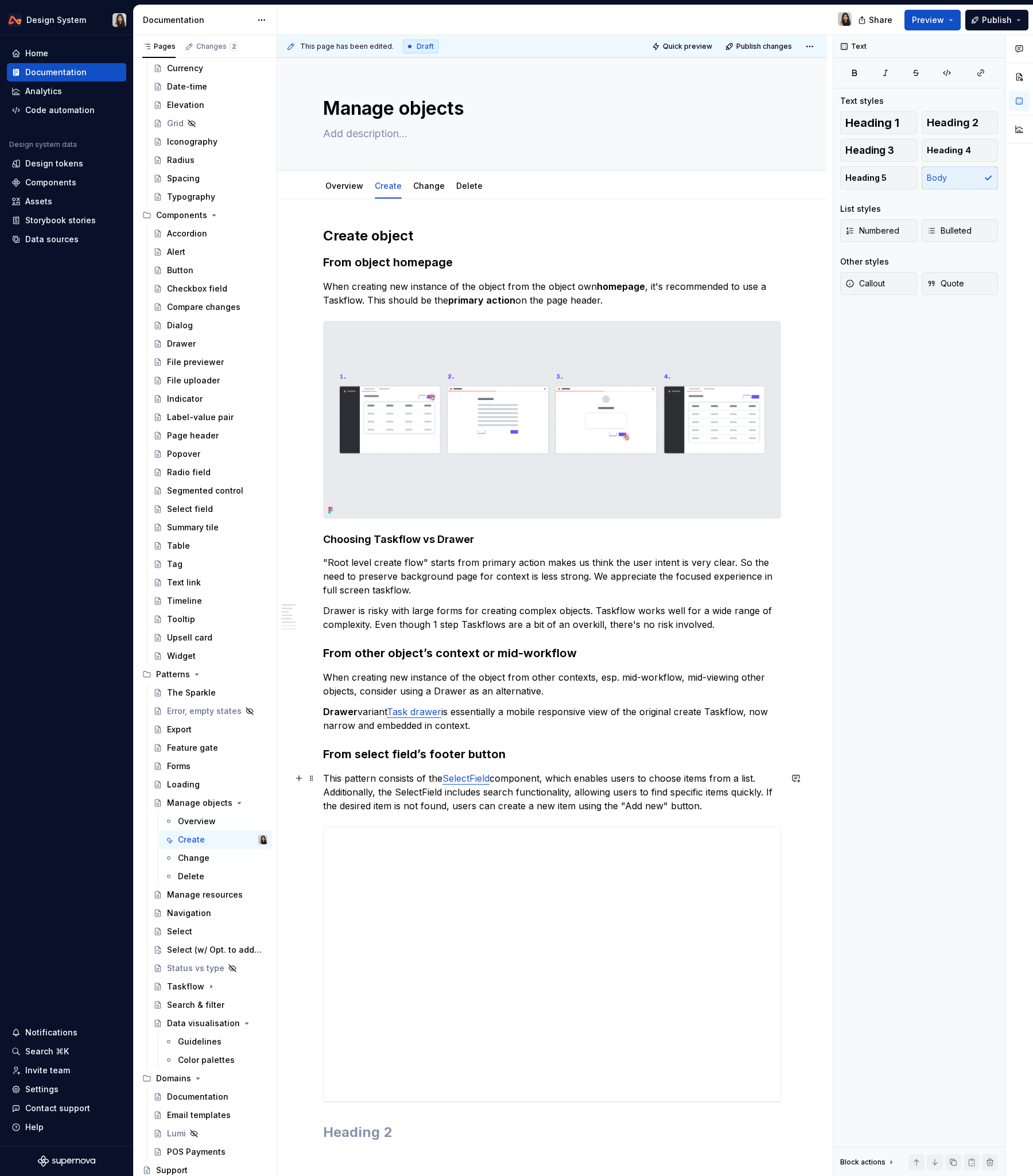
click at [713, 711] on p "This pattern consists of the SelectField component, which enables users to choo…" at bounding box center [552, 792] width 458 height 41
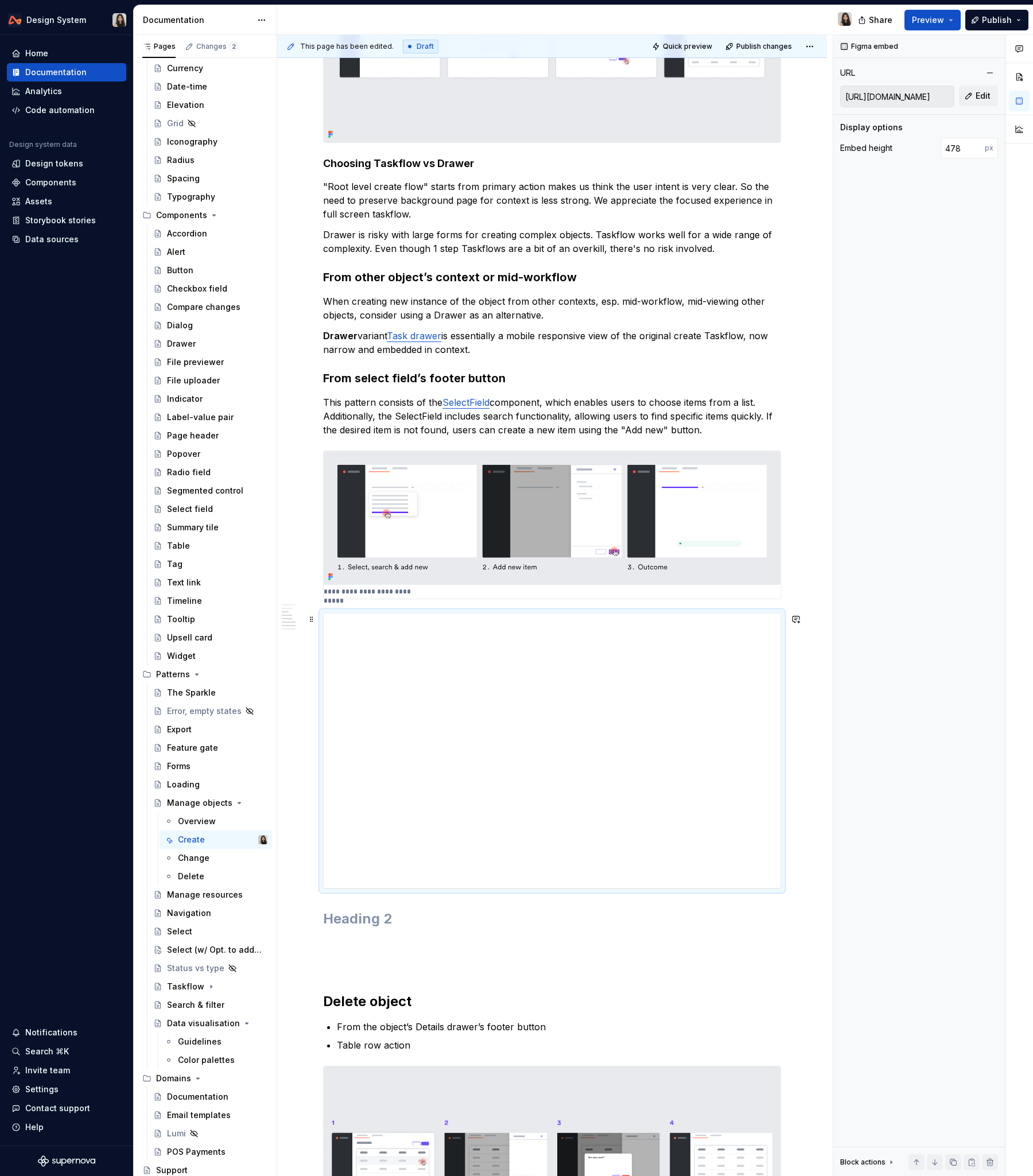
scroll to position [380, 0]
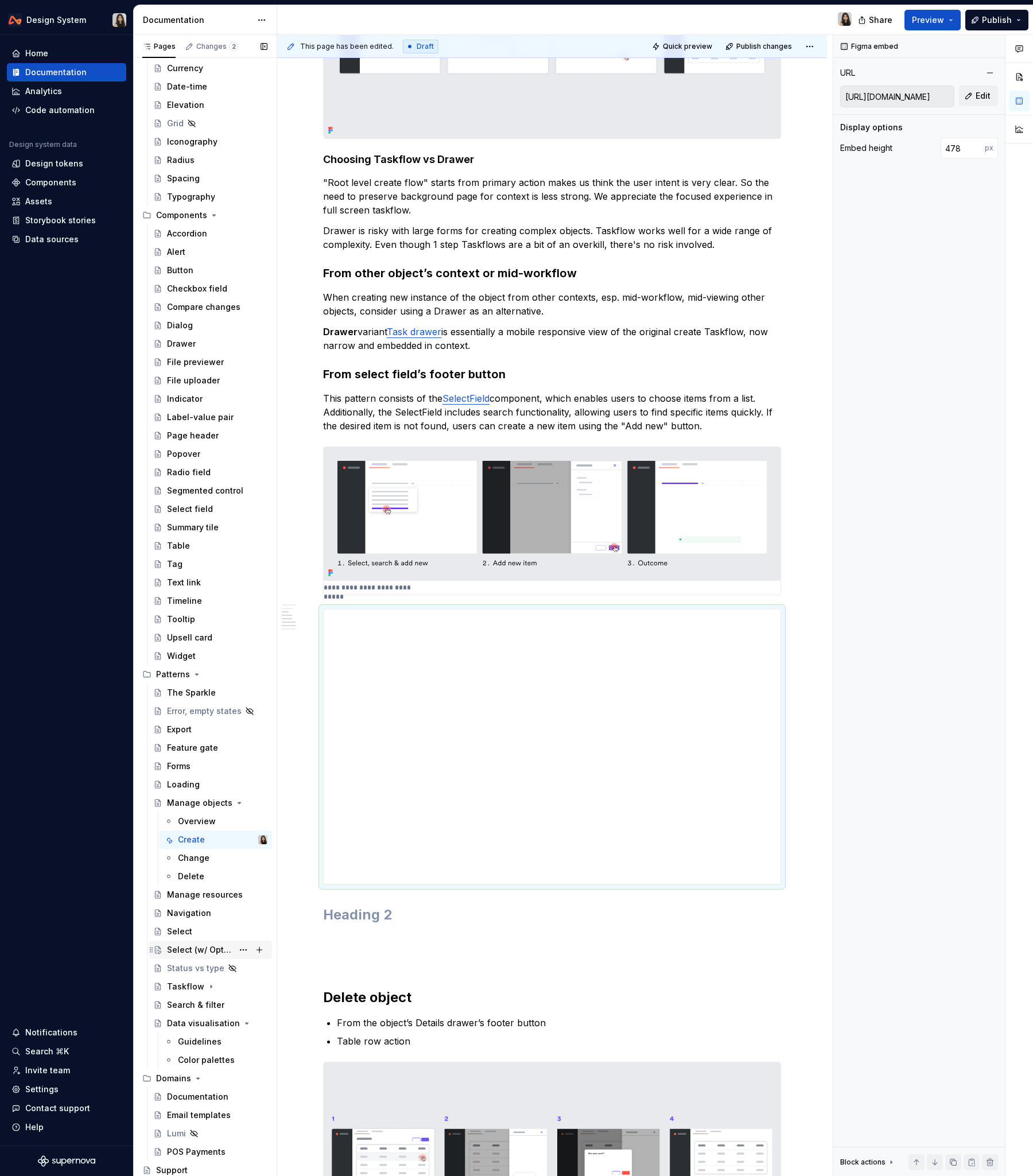
click at [208, 711] on div "Select (w/ Opt. to add new)" at bounding box center [200, 950] width 66 height 12
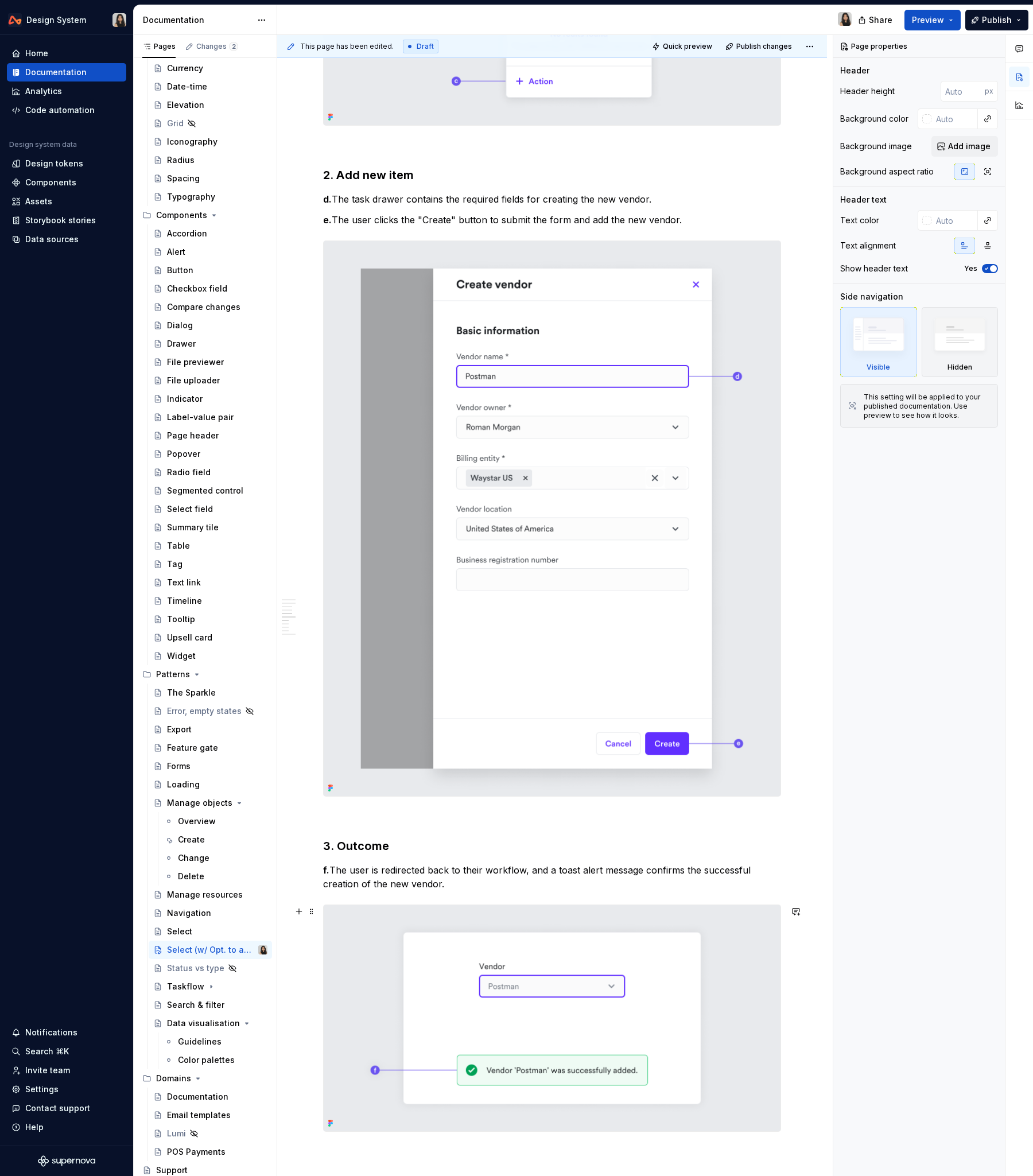
scroll to position [1615, 0]
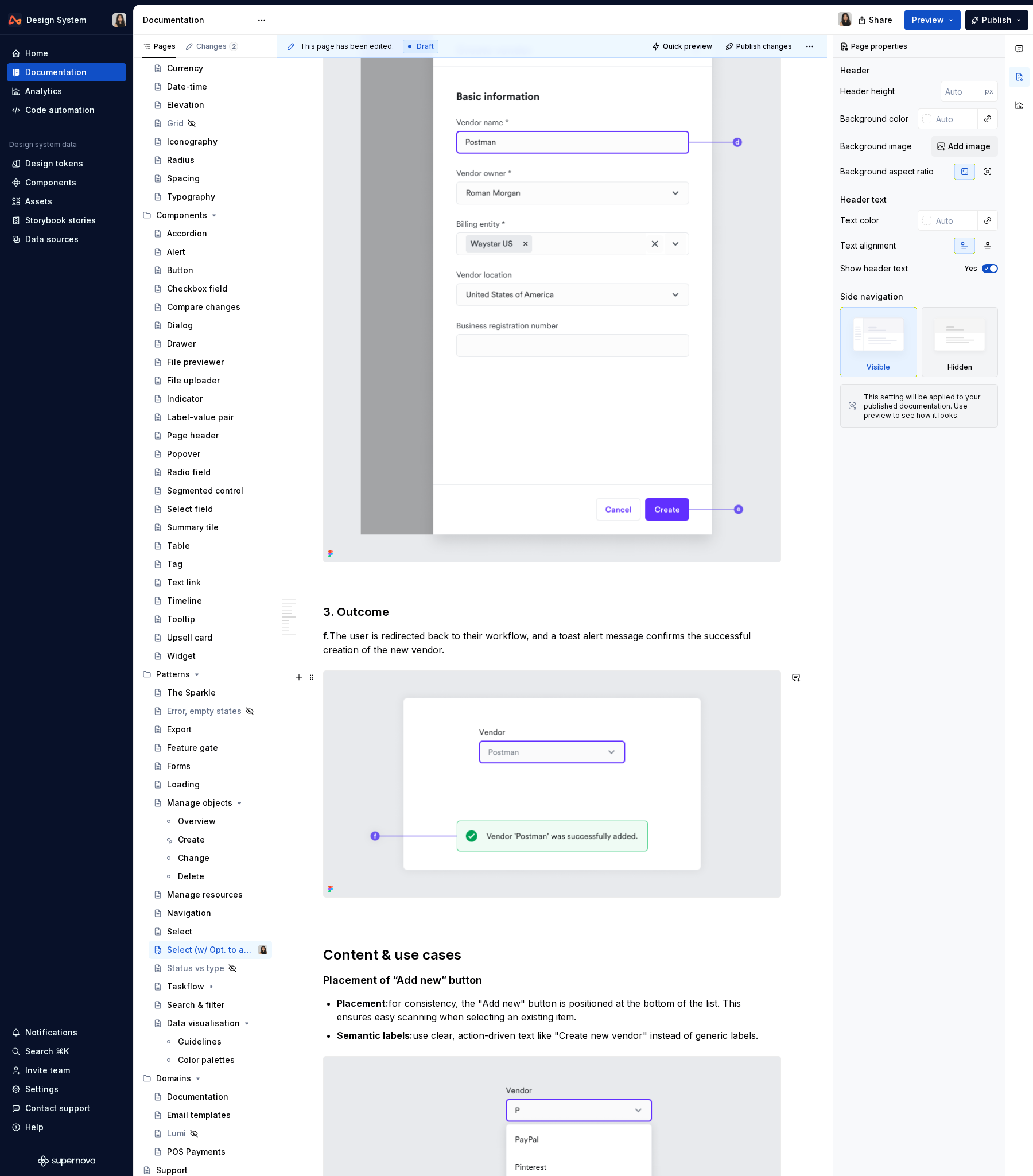
click at [378, 711] on img at bounding box center [552, 784] width 457 height 226
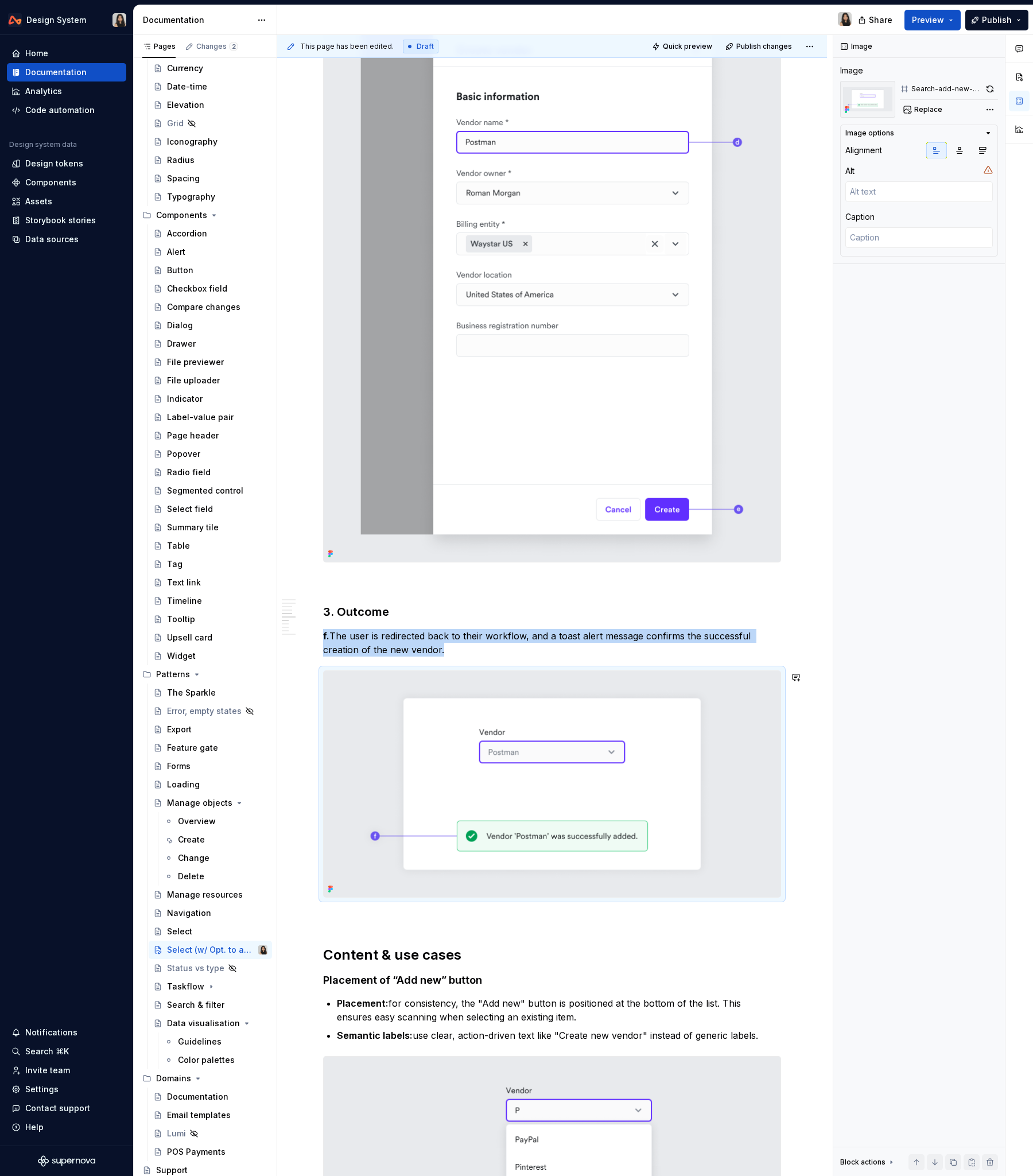
copy p "f. The user is redirected back to their workflow, and a toast alert message con…"
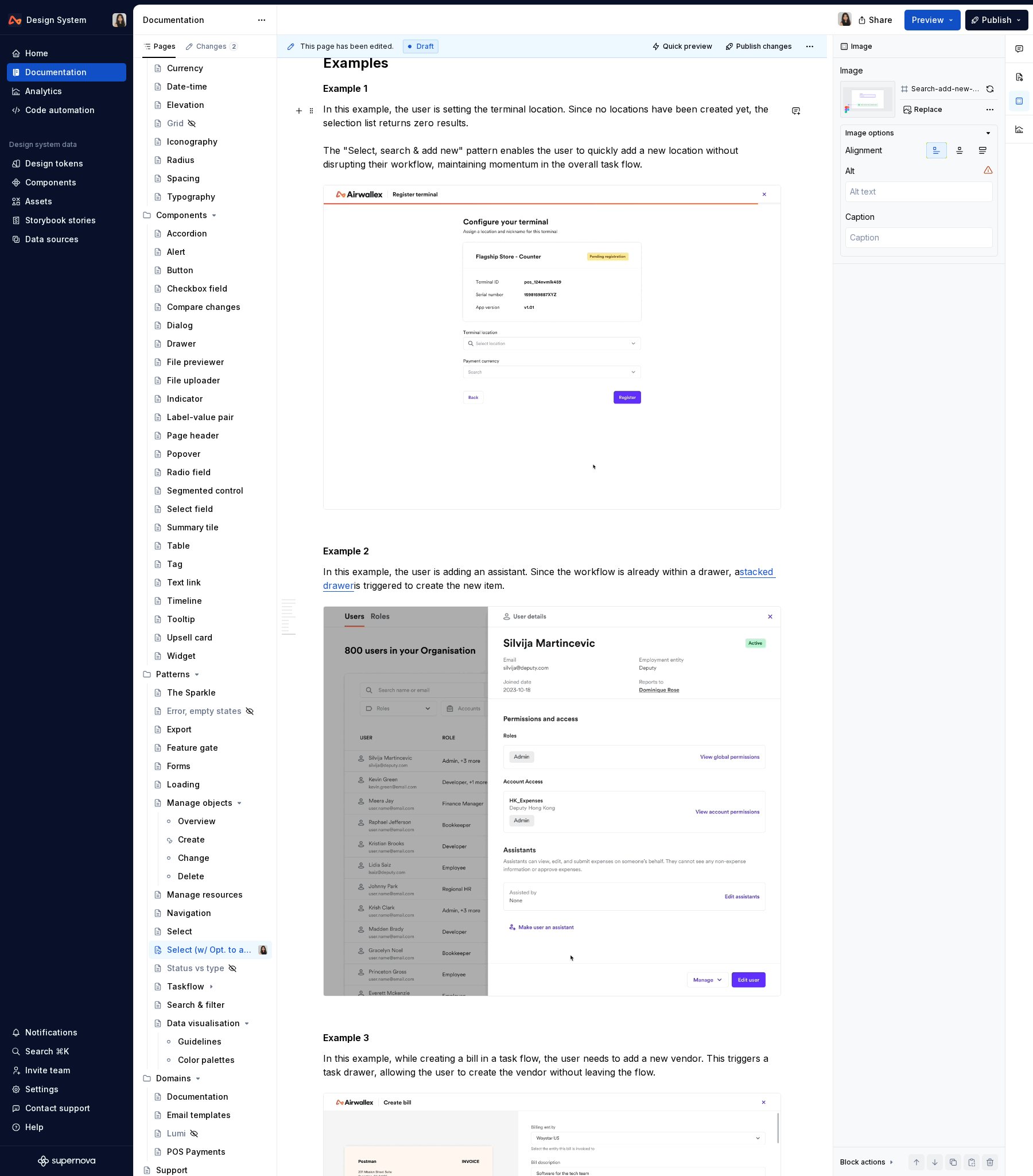
scroll to position [3607, 0]
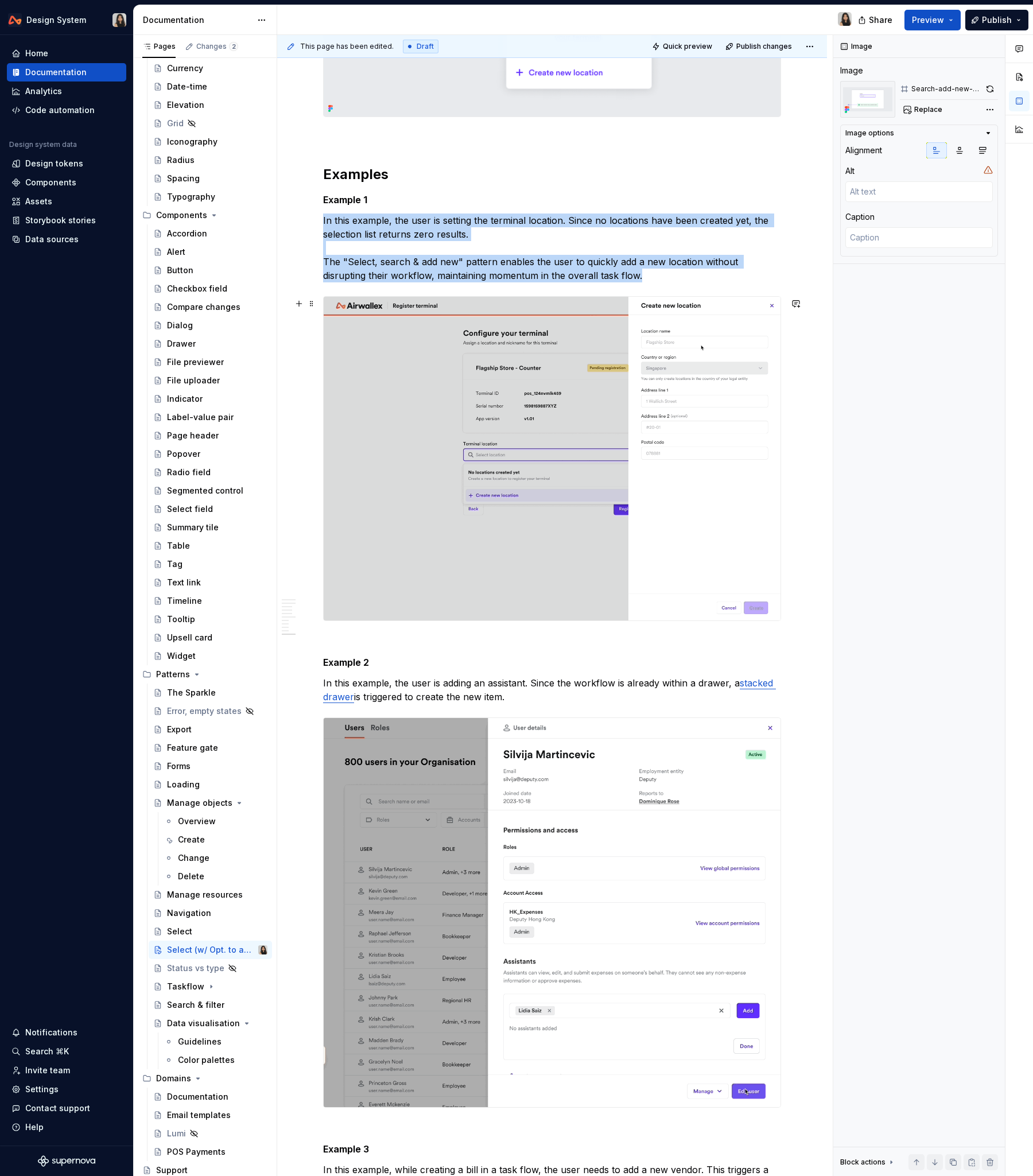
click at [461, 347] on img at bounding box center [552, 458] width 457 height 324
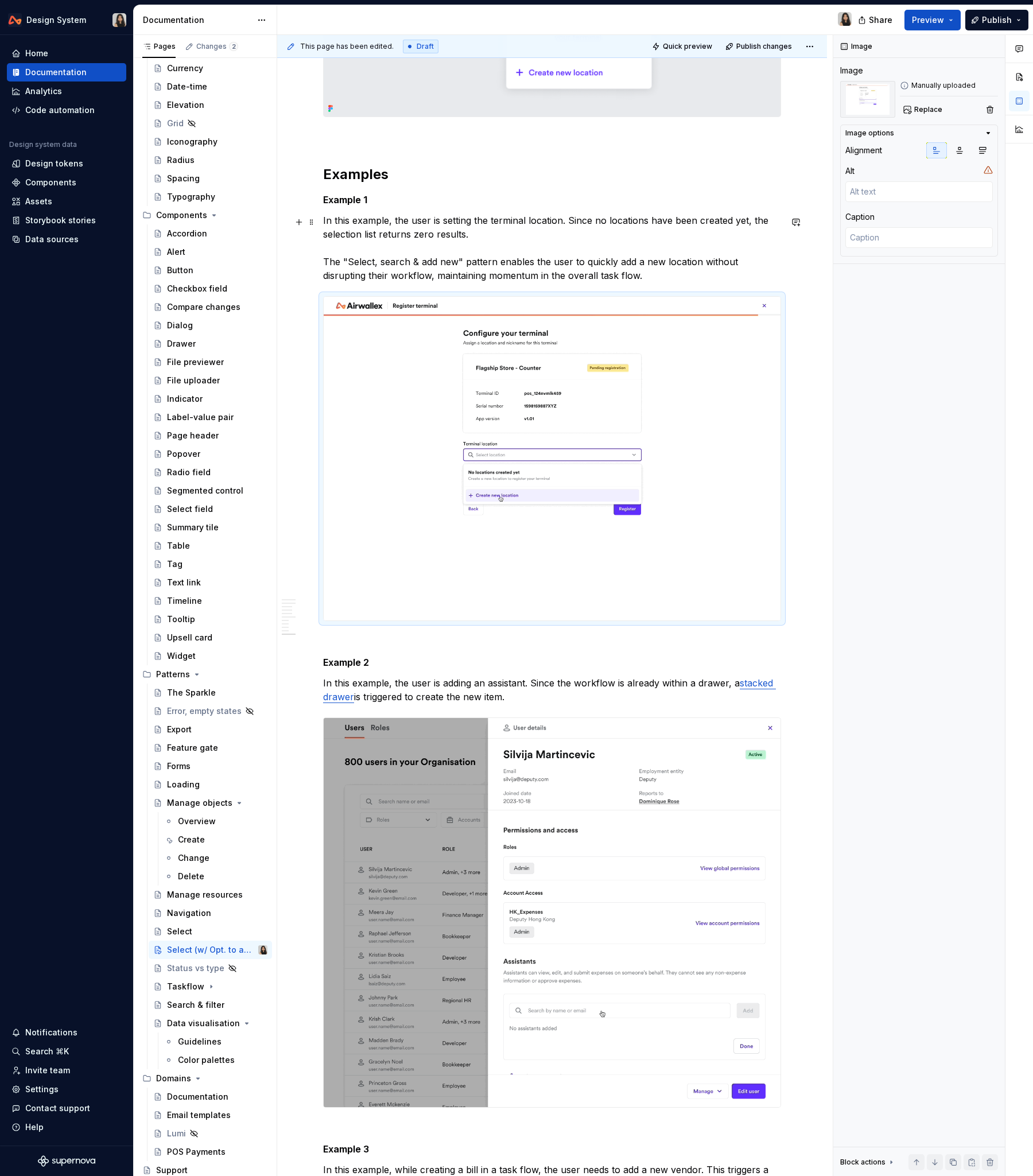
click at [400, 235] on p "In this example, the user is setting the terminal location. Since no locations …" at bounding box center [552, 247] width 458 height 69
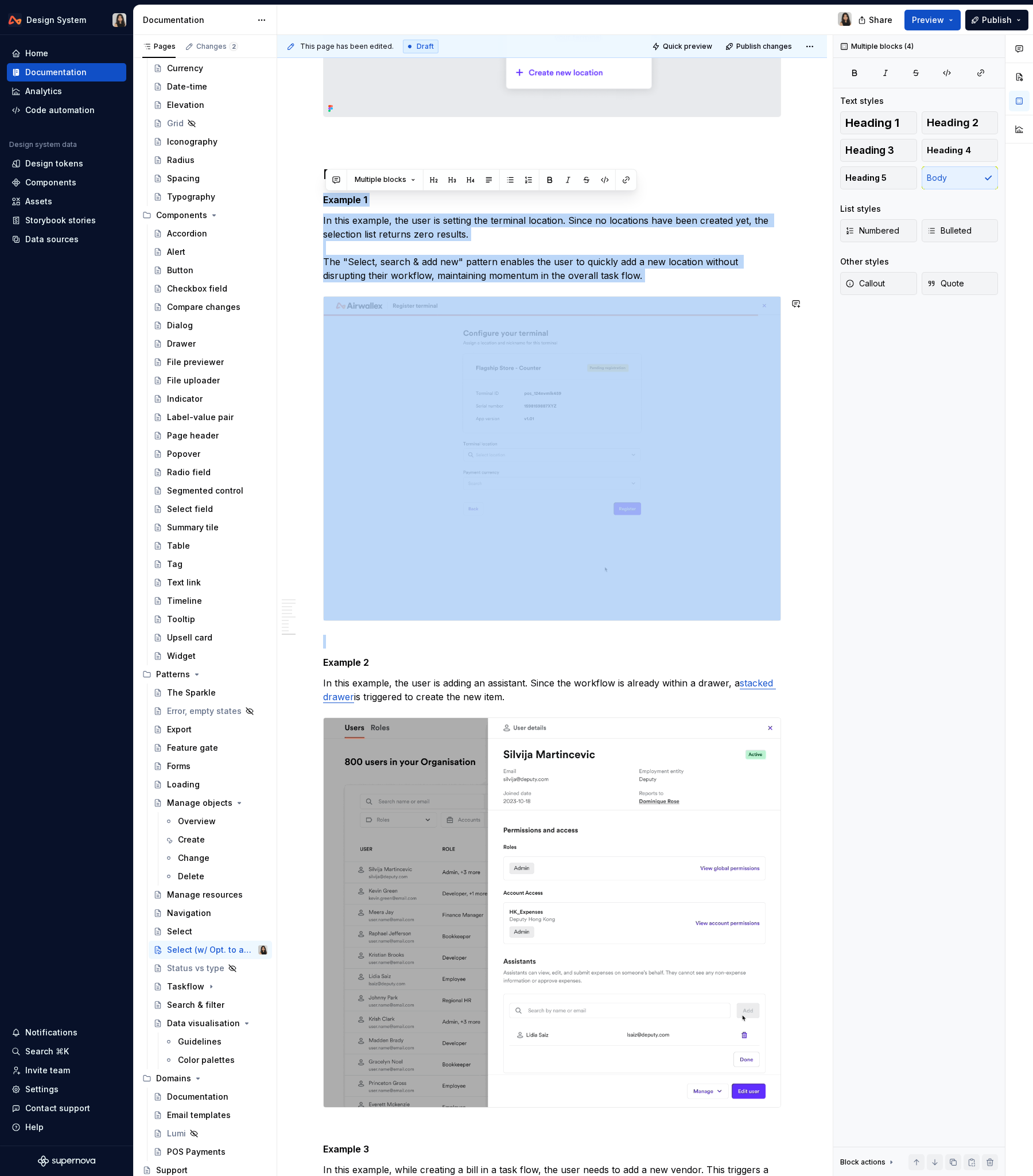
drag, startPoint x: 327, startPoint y: 206, endPoint x: 759, endPoint y: 636, distance: 609.5
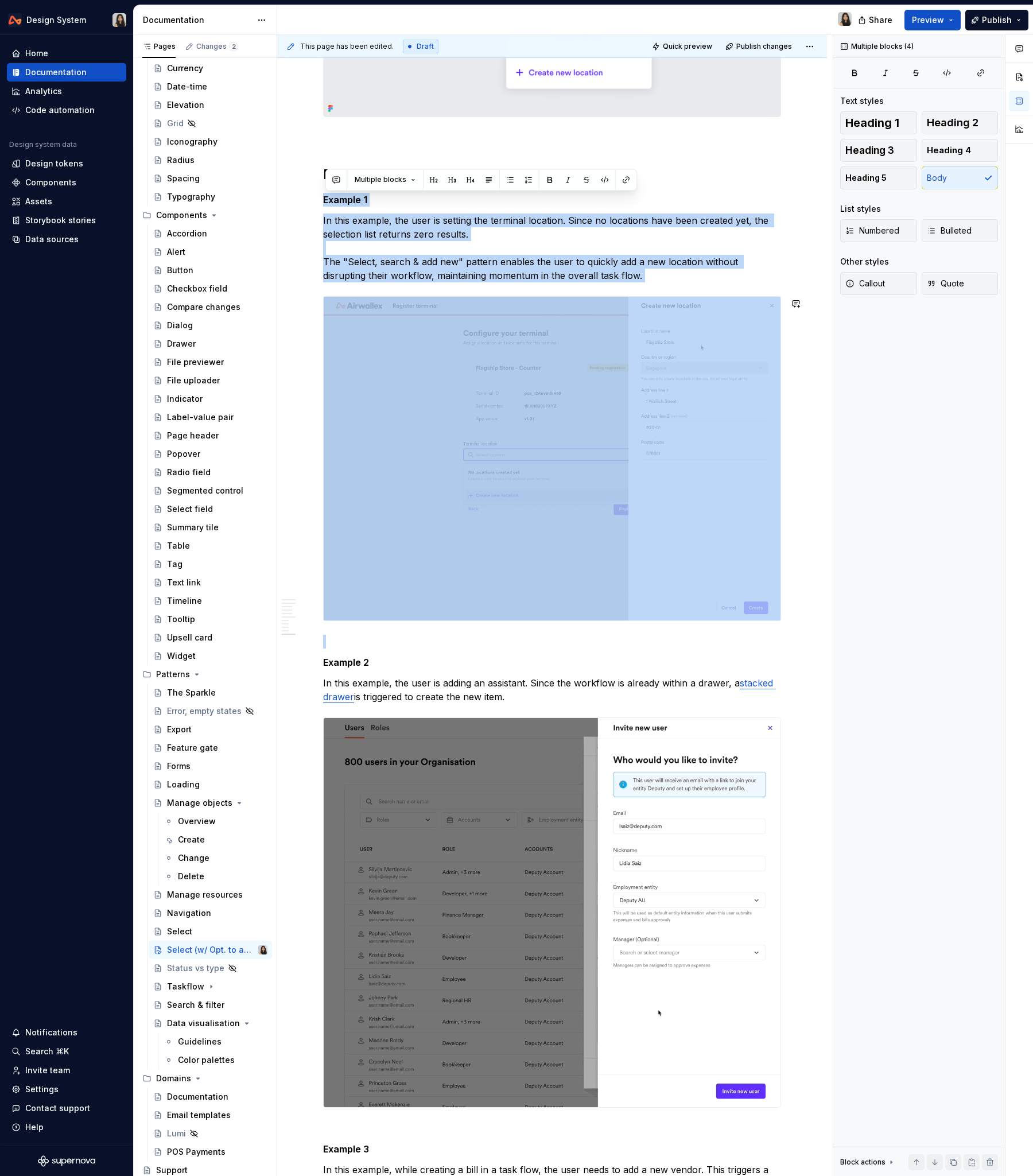
copy div "Example 1 In this example, the user is setting the terminal location. Since no …"
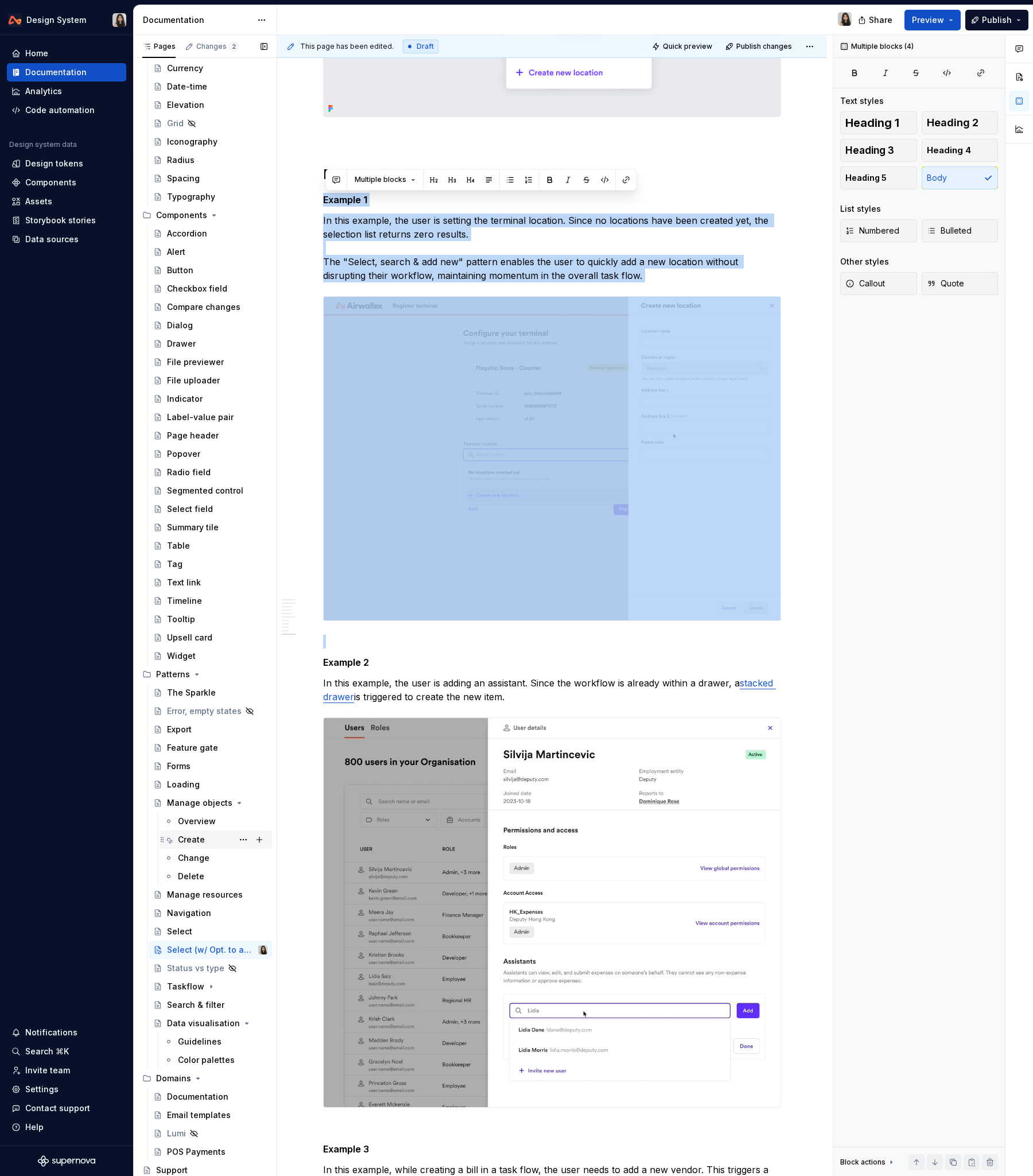
click at [203, 711] on div "Create" at bounding box center [192, 840] width 27 height 12
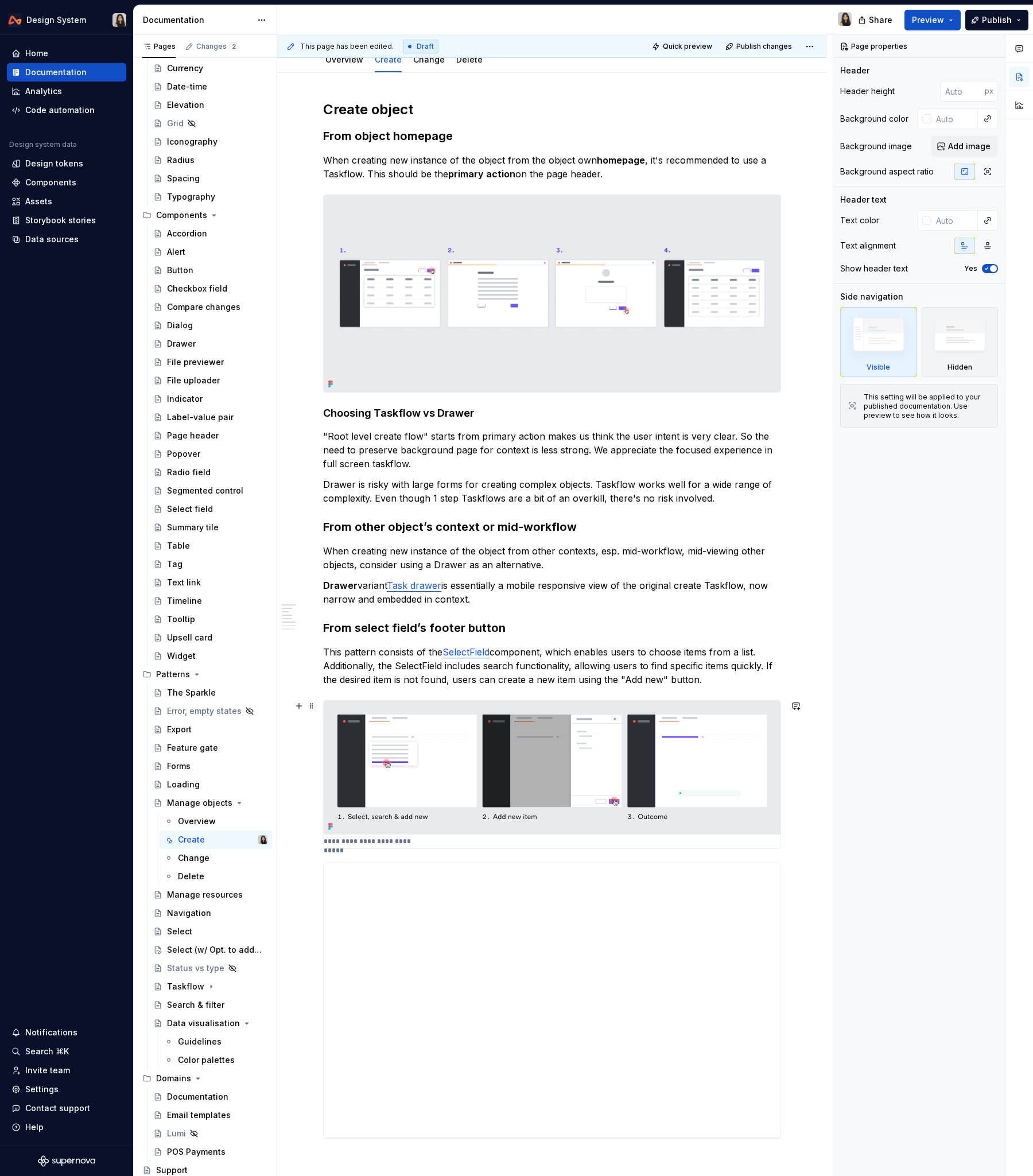
scroll to position [127, 0]
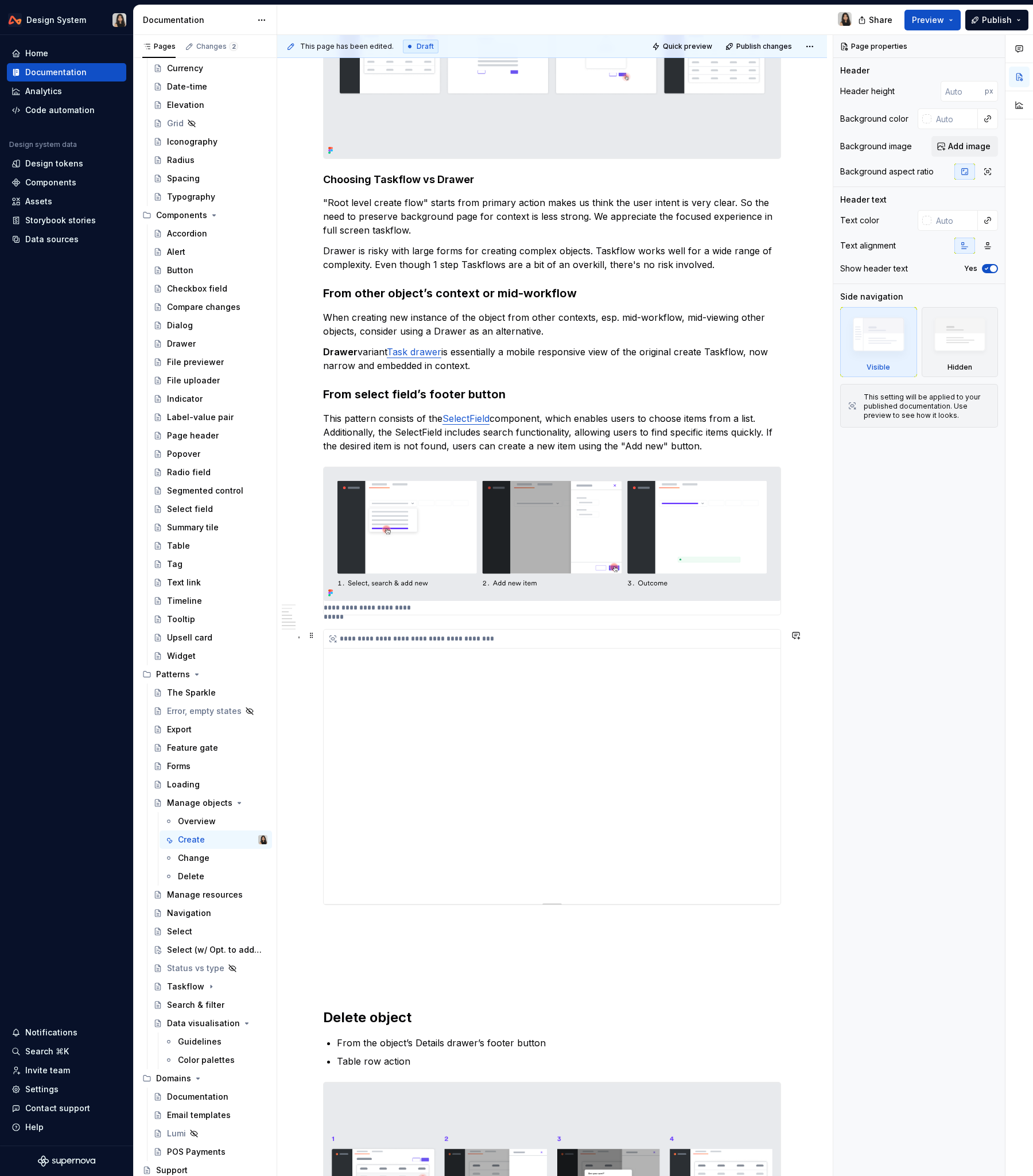
type textarea "*"
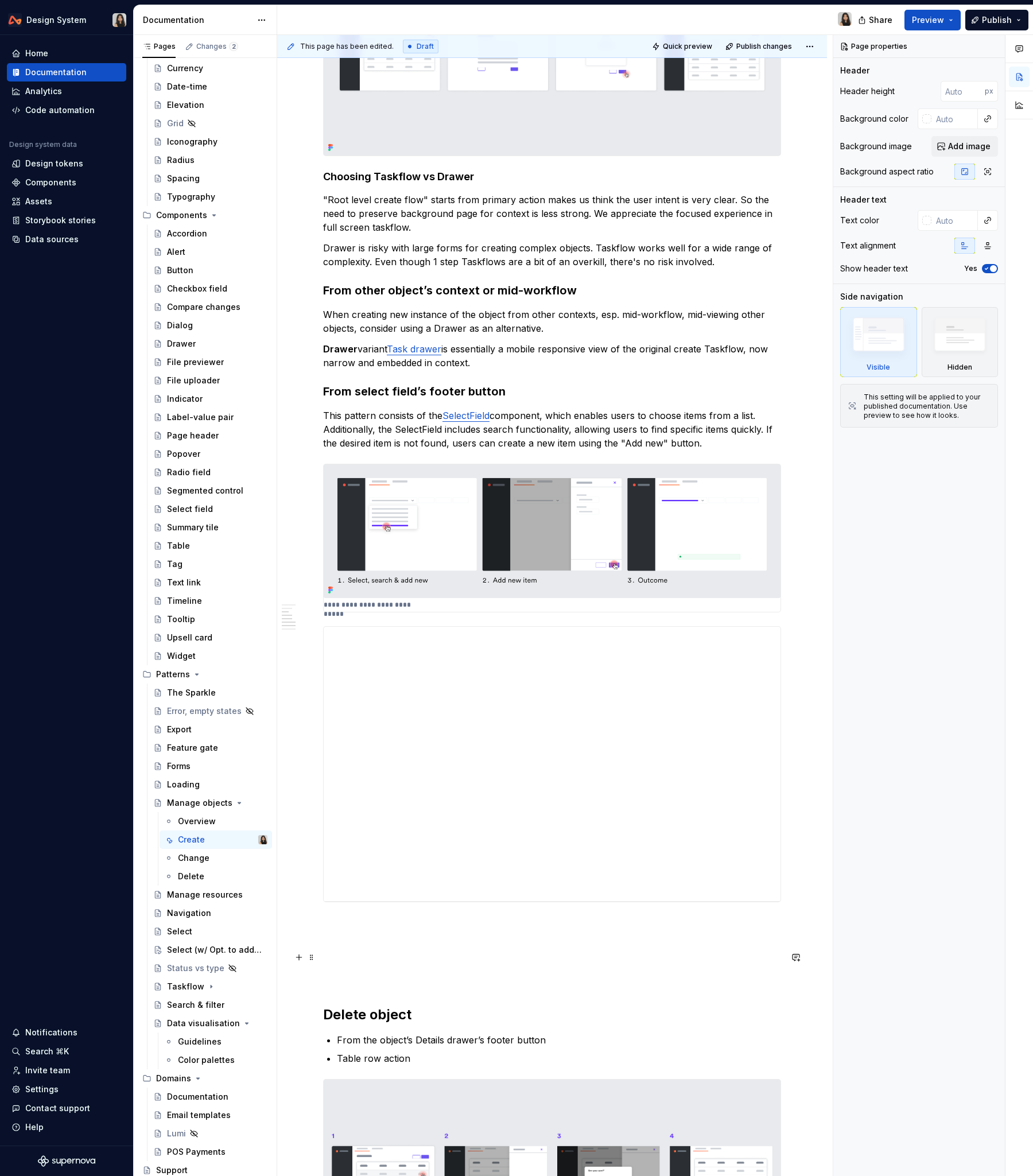
click at [463, 711] on p at bounding box center [552, 957] width 458 height 13
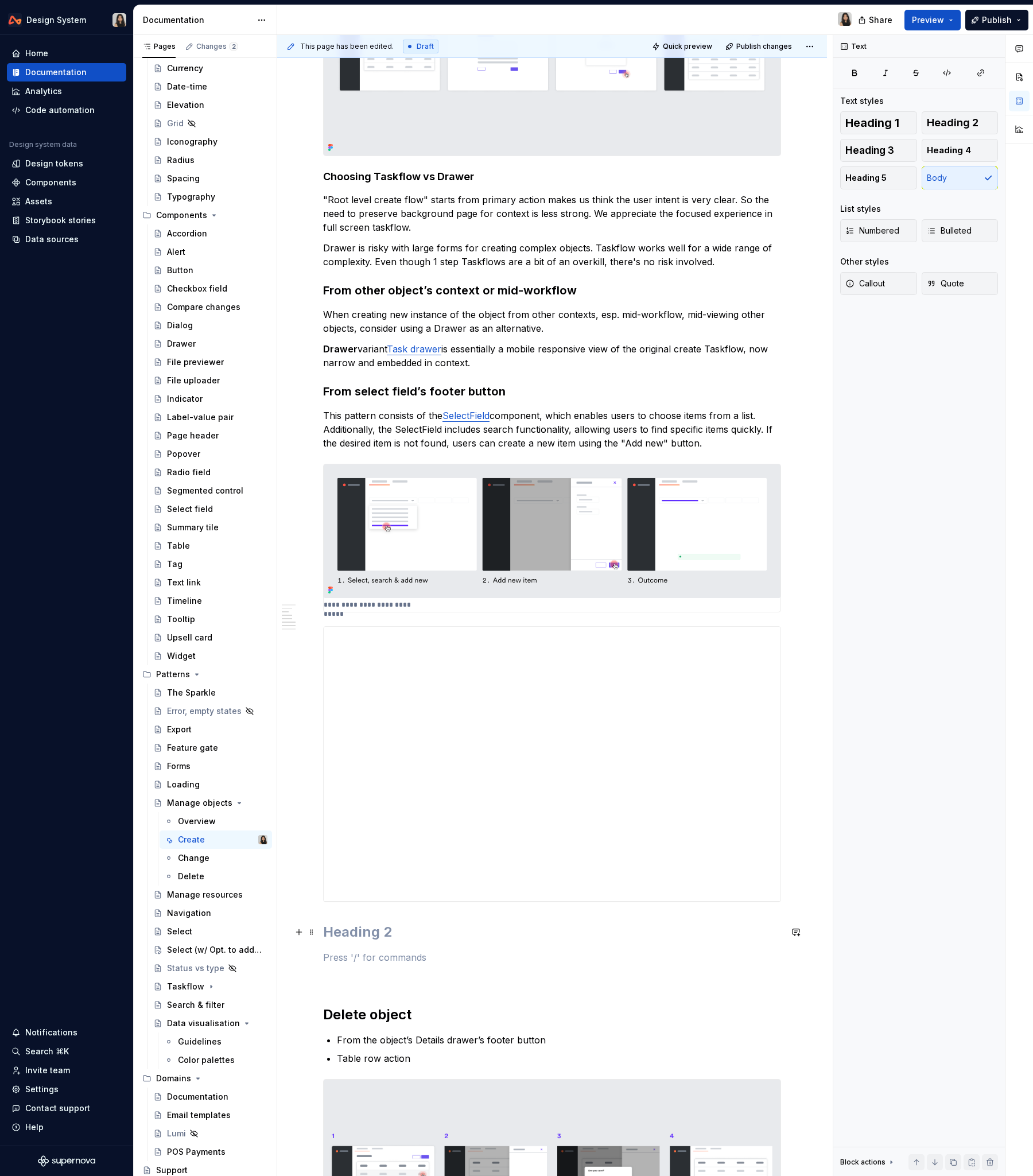
click at [448, 711] on h2 at bounding box center [552, 932] width 458 height 18
paste div
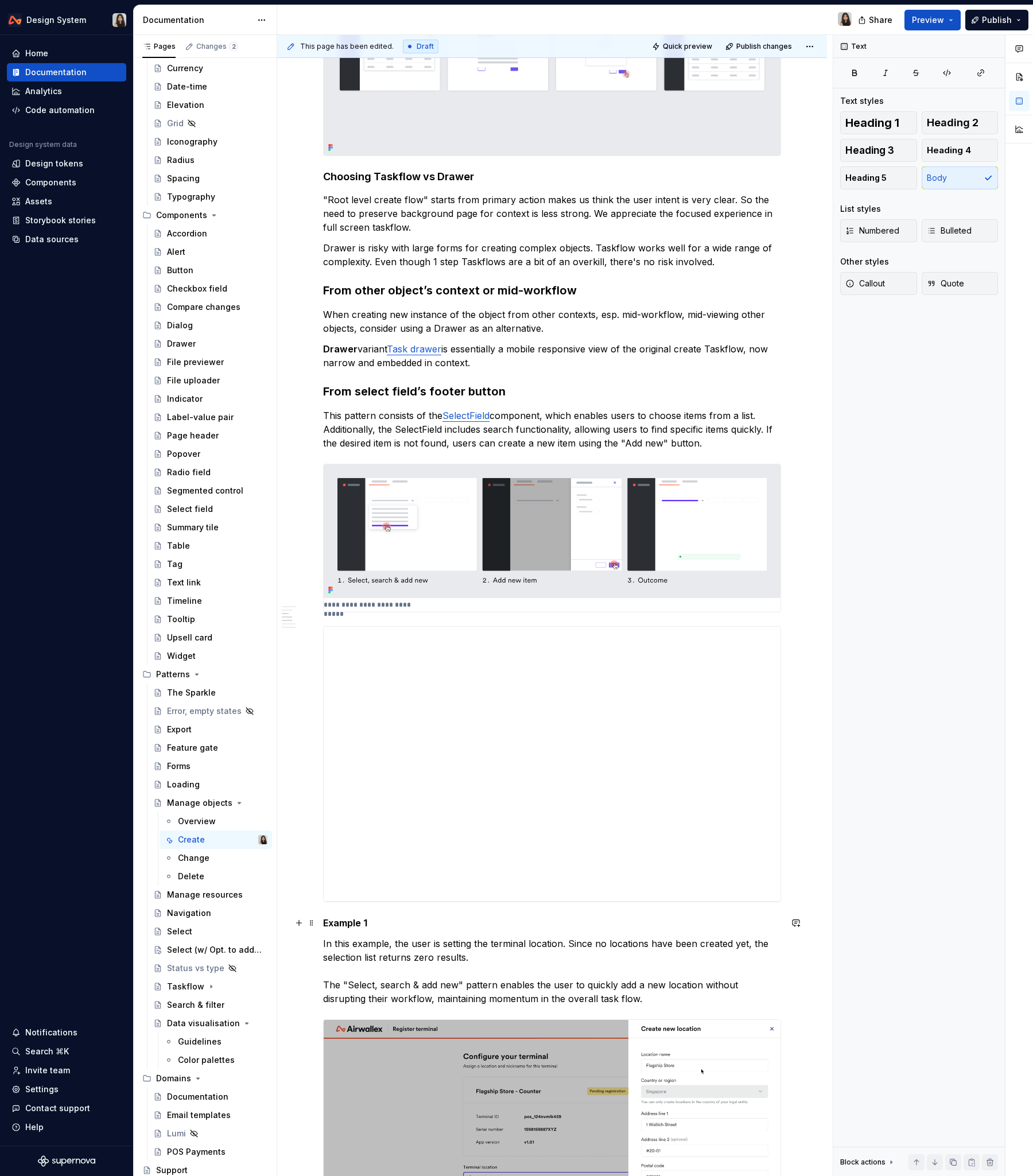
click at [375, 711] on p "Example 1" at bounding box center [552, 923] width 458 height 13
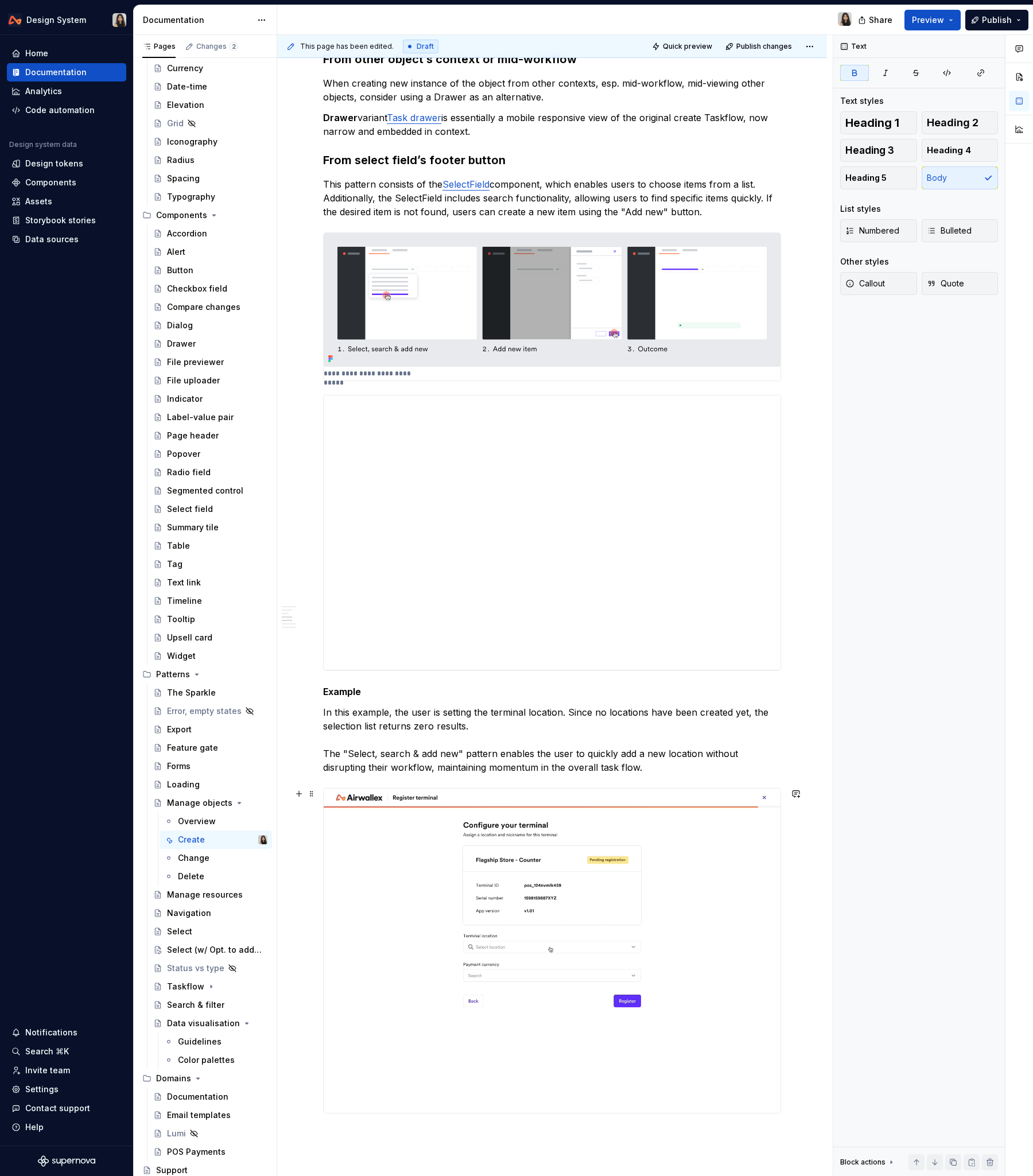
scroll to position [598, 0]
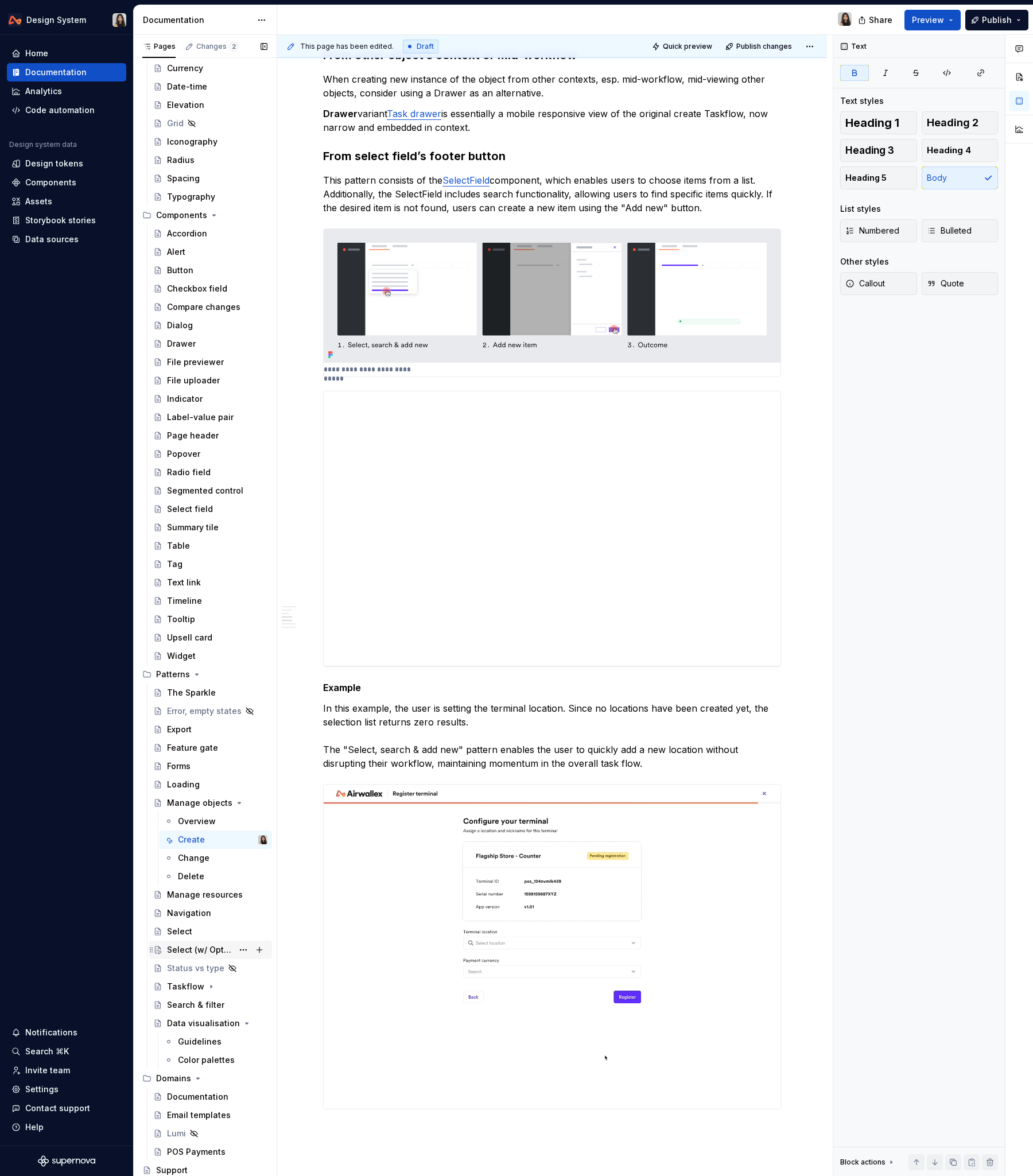
click at [195, 711] on div "Select (w/ Opt. to add new)" at bounding box center [200, 950] width 66 height 12
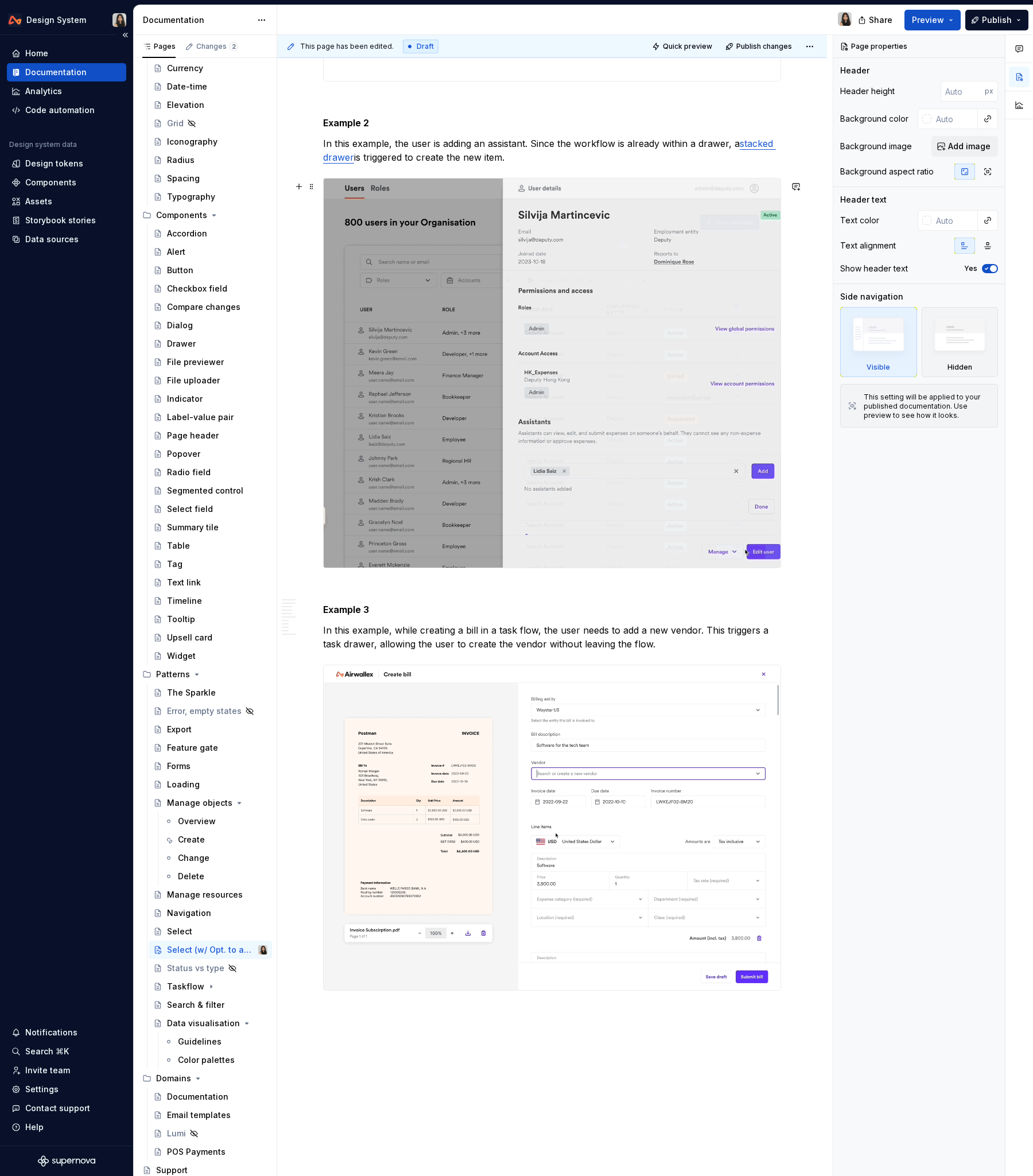
scroll to position [4226, 0]
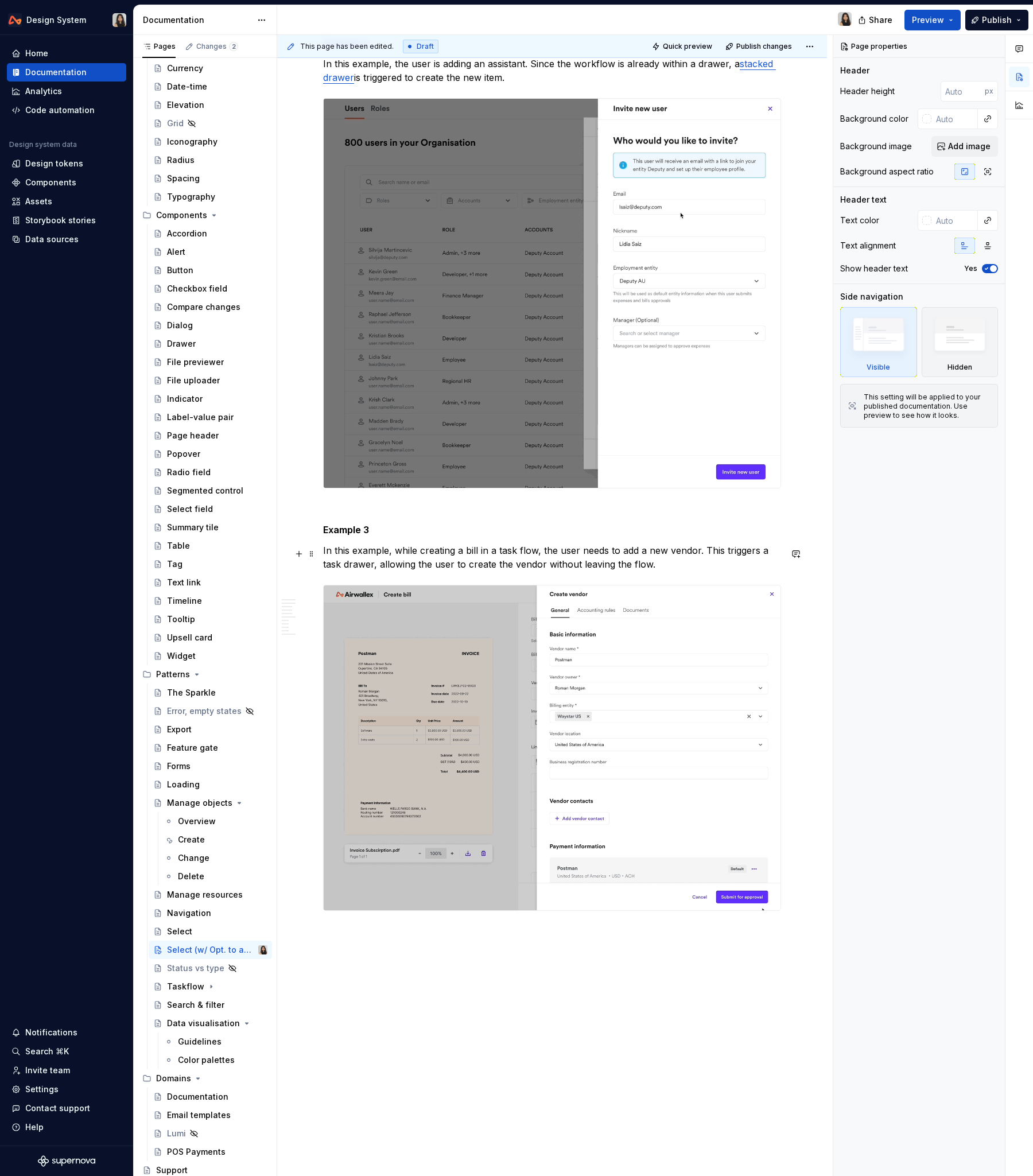
click at [434, 566] on p "In this example, while creating a bill in a task flow, the user needs to add a …" at bounding box center [552, 557] width 458 height 28
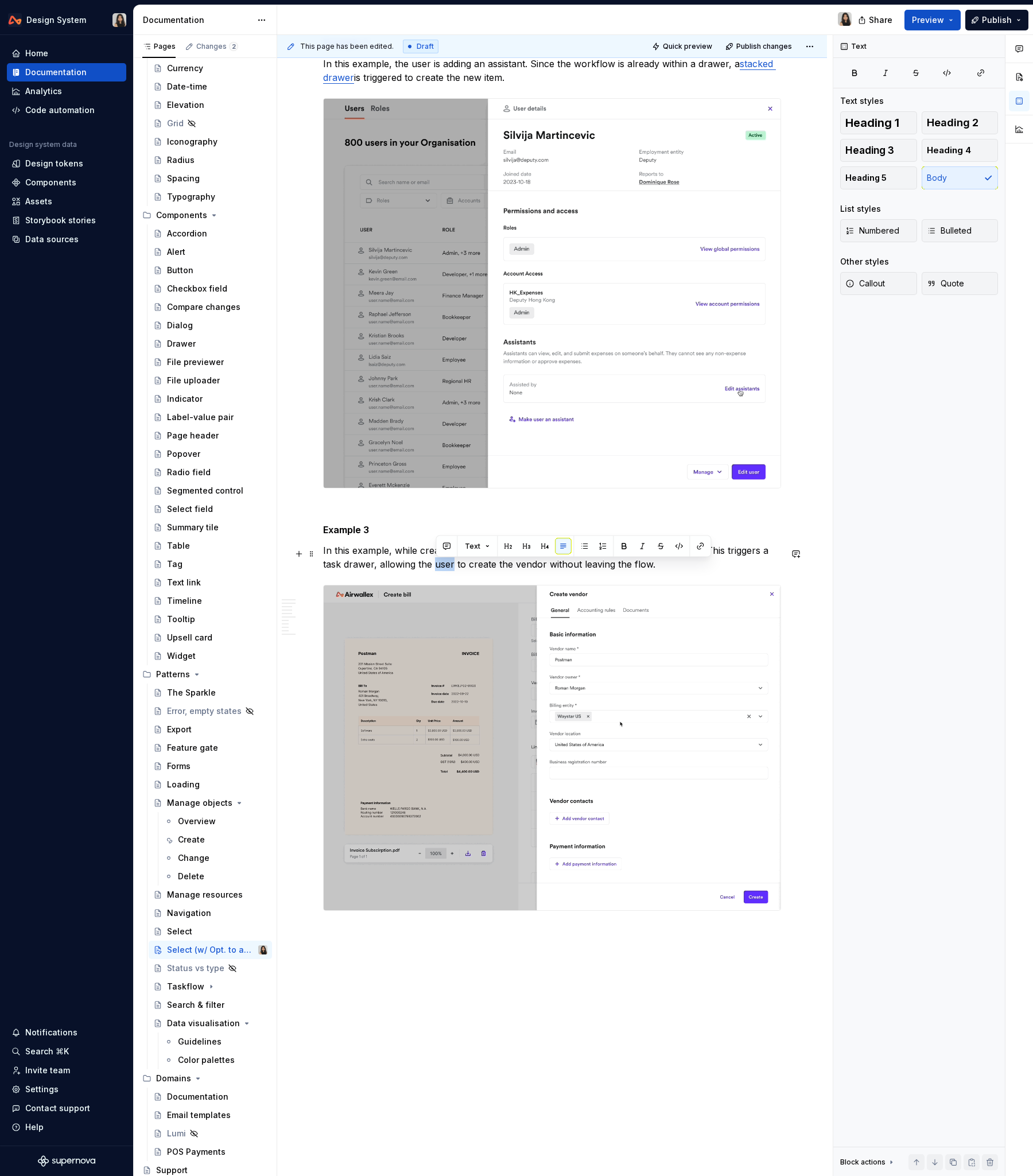
click at [434, 566] on p "In this example, while creating a bill in a task flow, the user needs to add a …" at bounding box center [552, 557] width 458 height 28
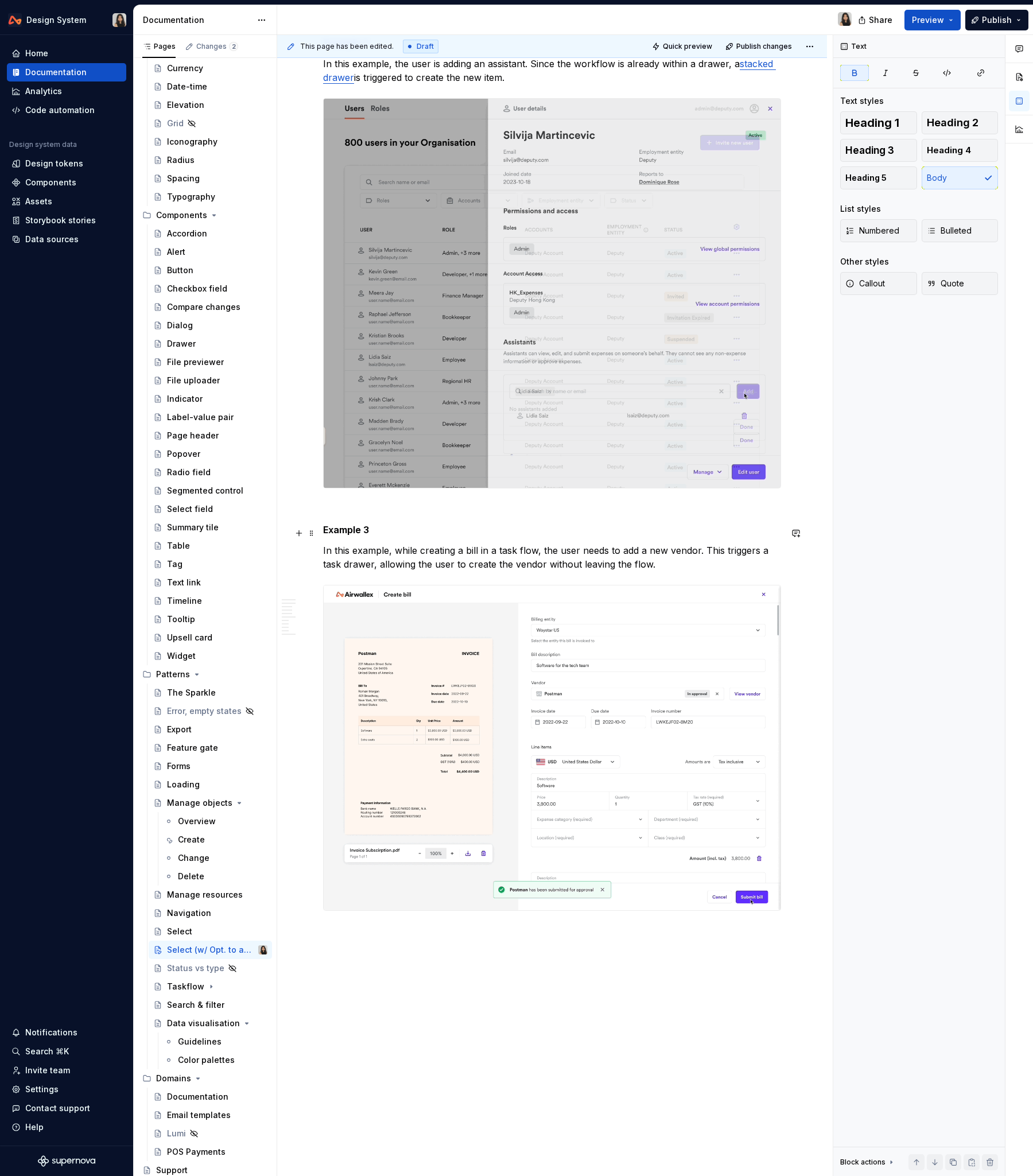
click at [417, 529] on p "Example 3" at bounding box center [552, 529] width 458 height 13
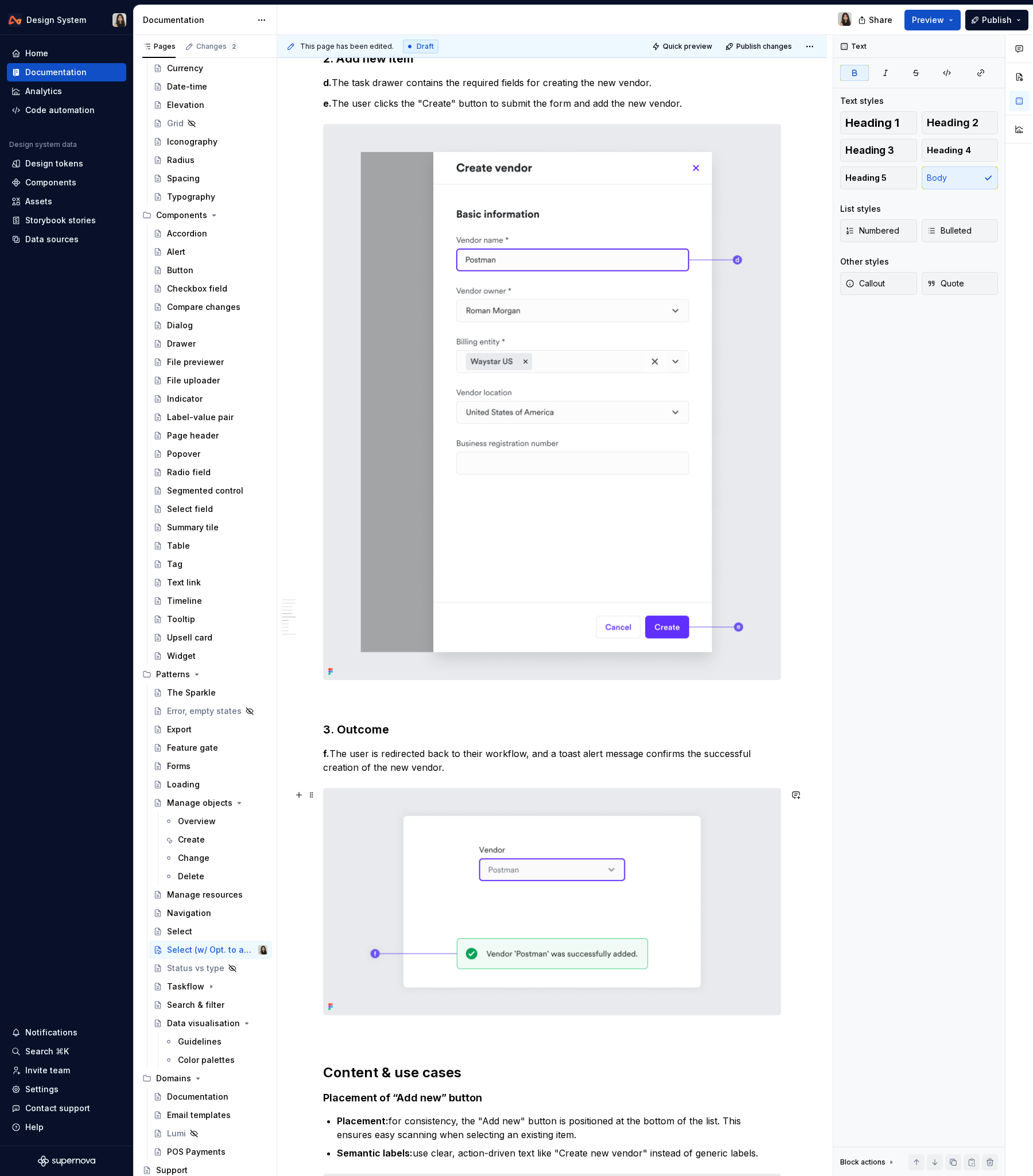
scroll to position [1593, 0]
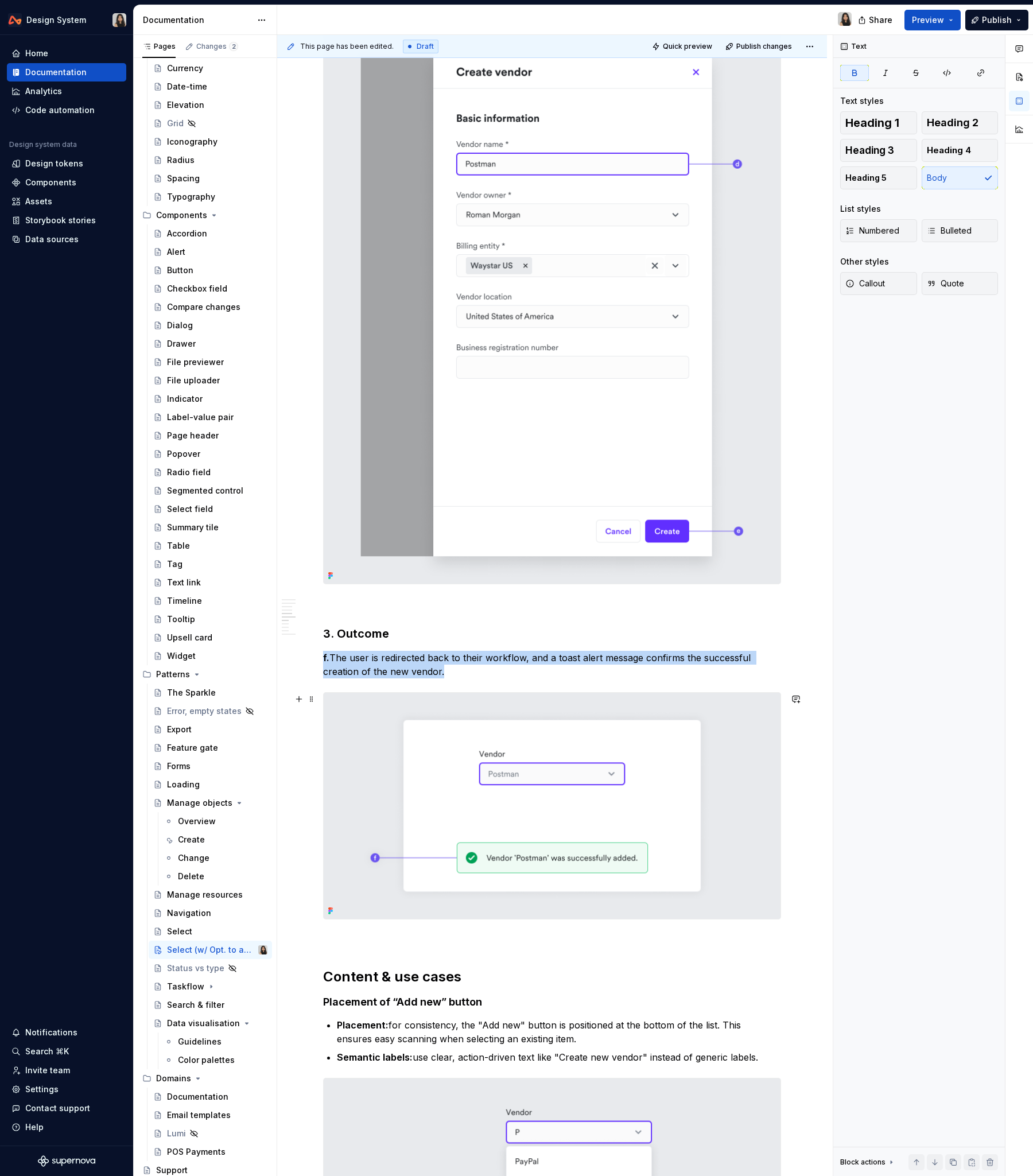
click at [553, 711] on img at bounding box center [552, 806] width 457 height 226
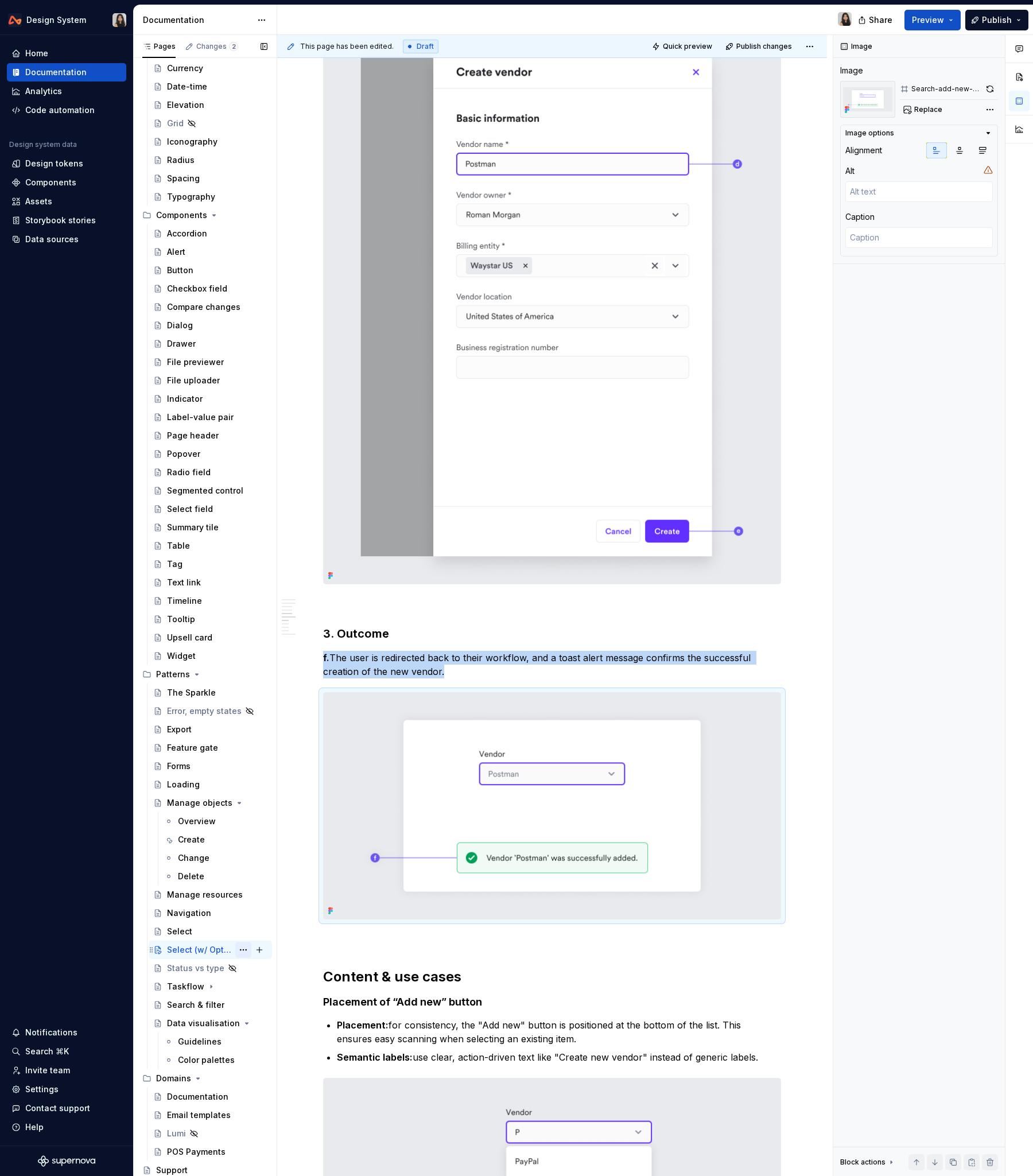
copy p "f. The user is redirected back to their workflow, and a toast alert message con…"
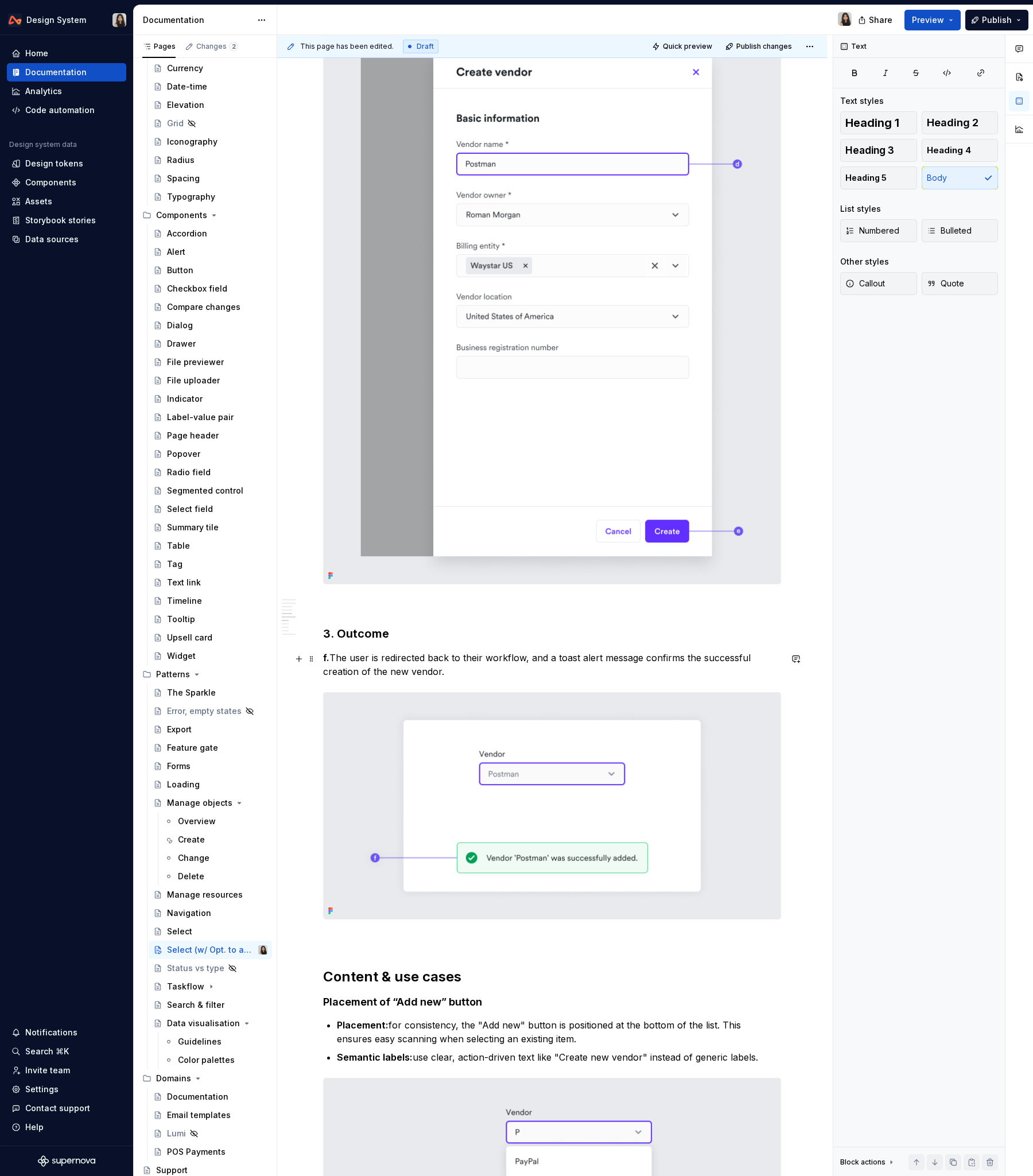
click at [400, 660] on p "f. The user is redirected back to their workflow, and a toast alert message con…" at bounding box center [552, 664] width 458 height 28
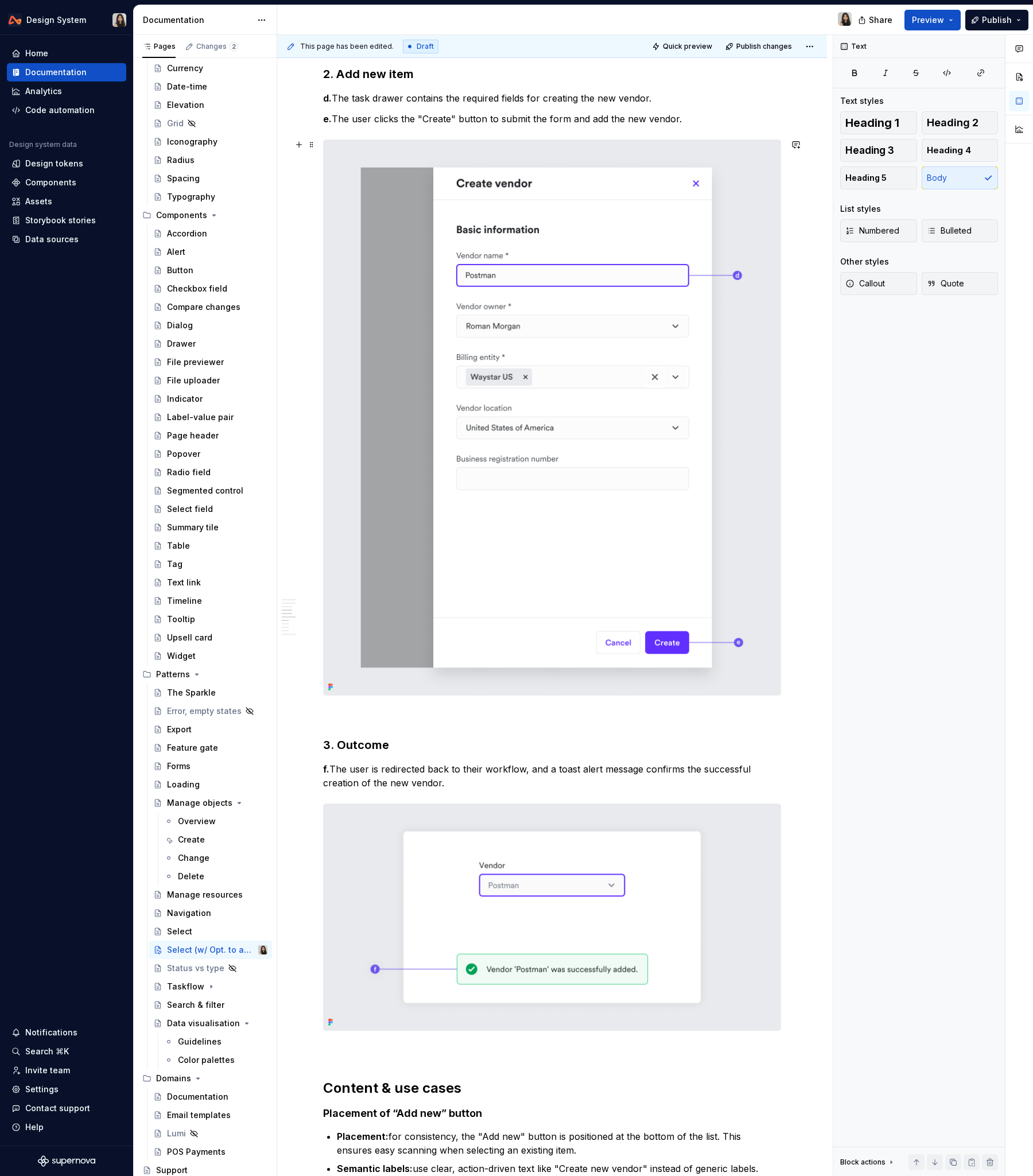
scroll to position [1491, 0]
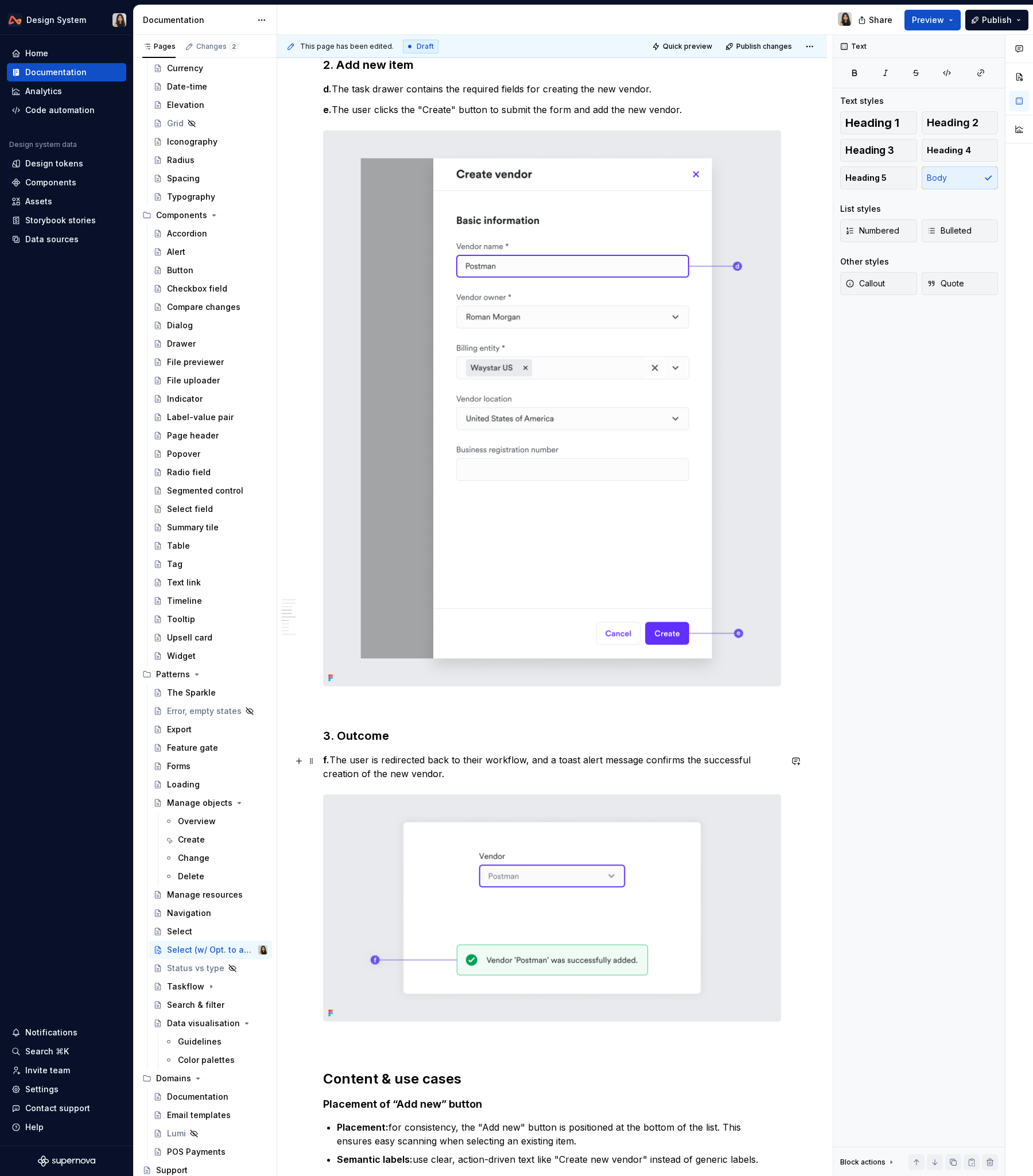
click at [371, 711] on p "f. The user is redirected back to their workflow, and a toast alert message con…" at bounding box center [552, 767] width 458 height 28
click at [345, 711] on p at bounding box center [552, 1042] width 458 height 13
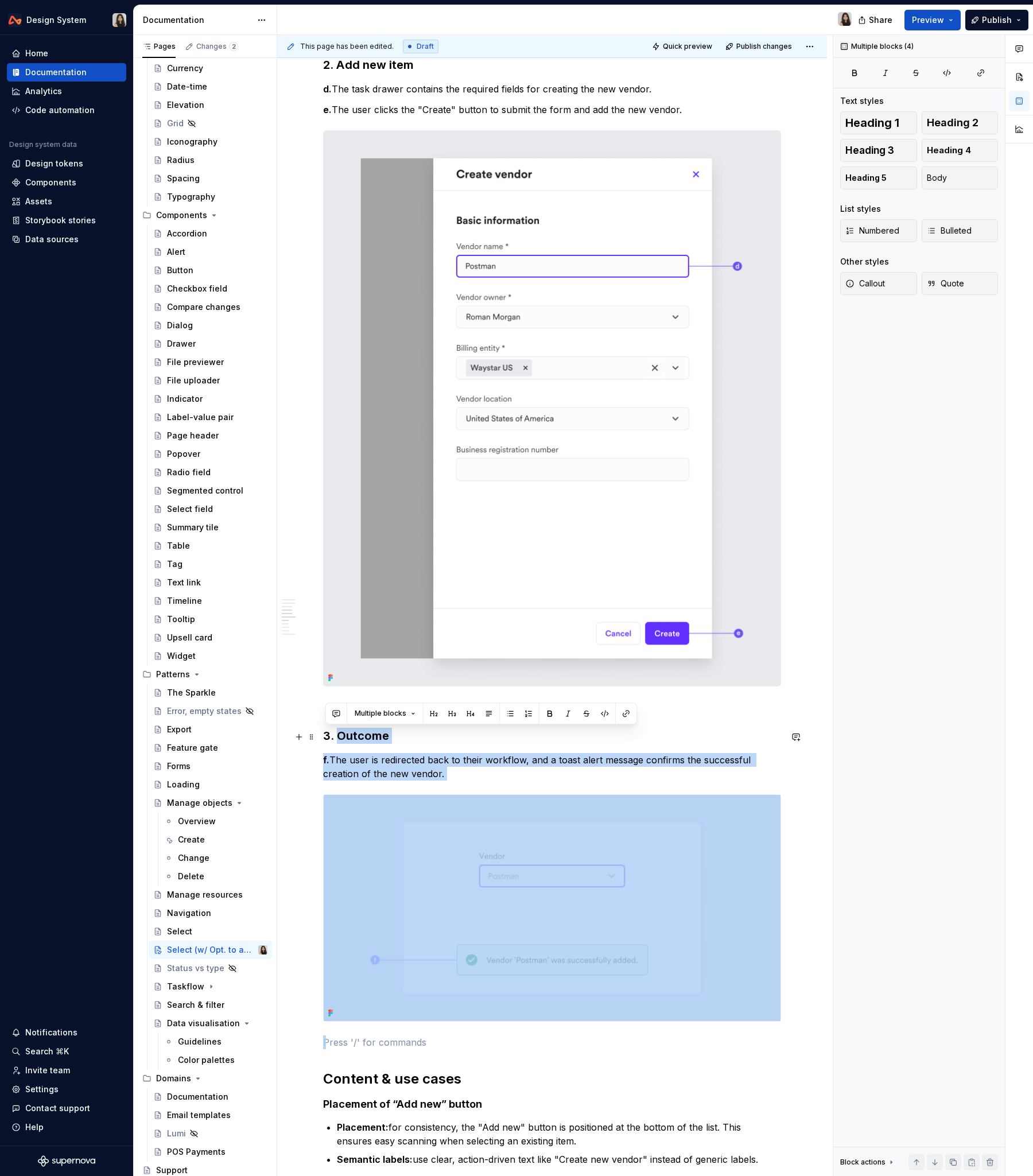
drag, startPoint x: 336, startPoint y: 1042, endPoint x: 316, endPoint y: 729, distance: 313.6
copy div "Outcome f. The user is redirected back to their workflow, and a toast alert mes…"
click at [192, 711] on div "Create" at bounding box center [192, 840] width 27 height 12
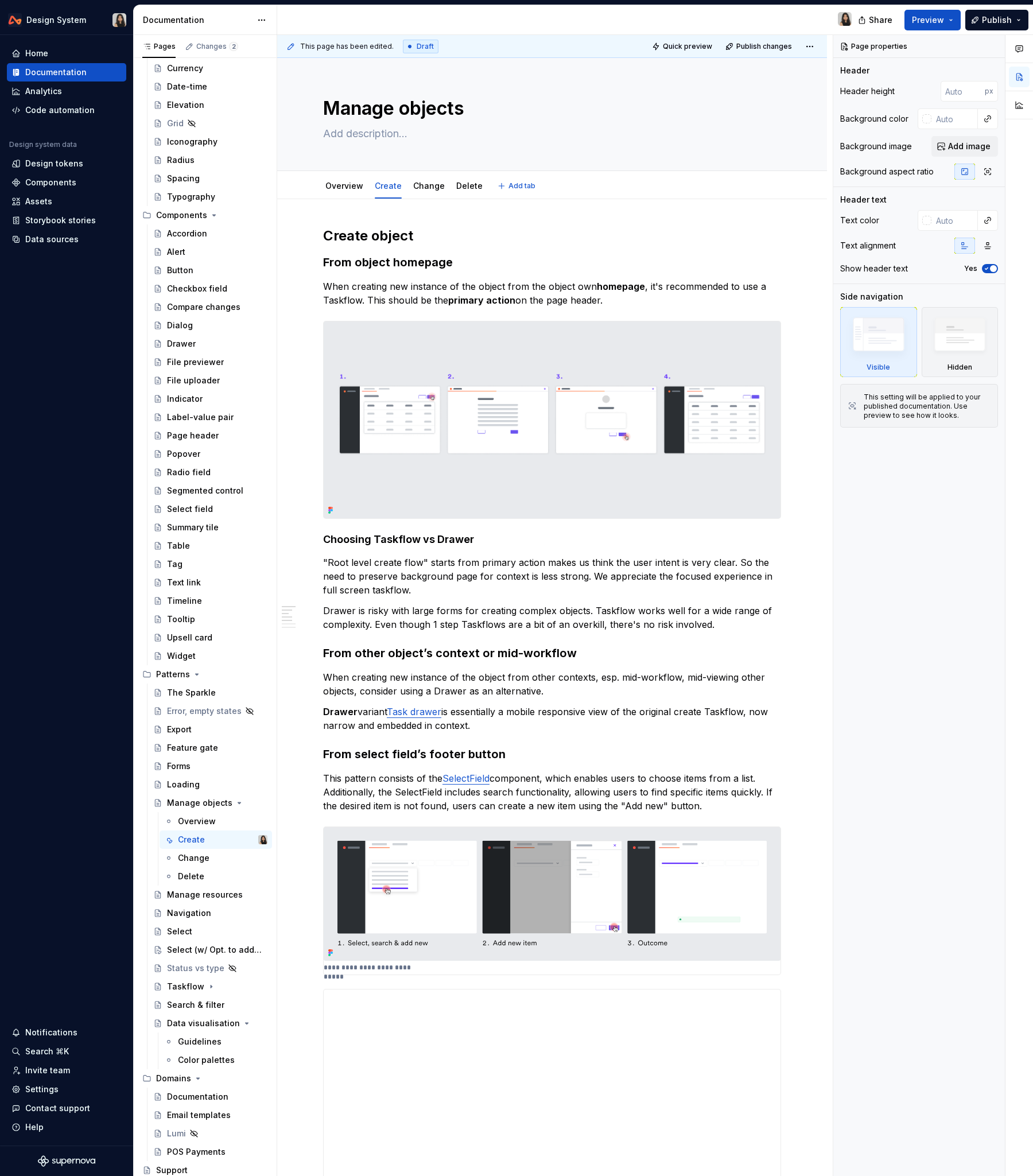
type textarea "*"
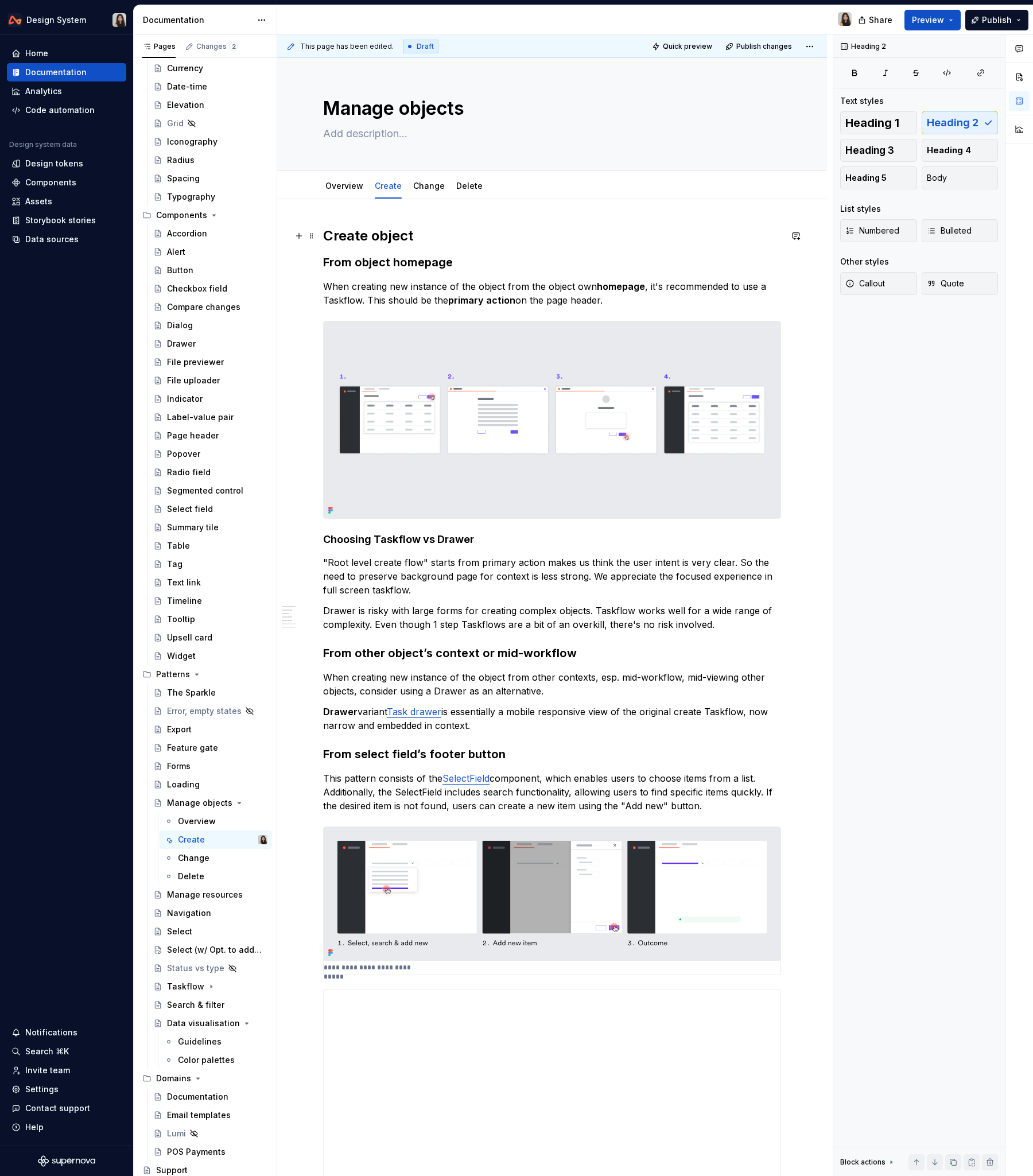
click at [399, 234] on h2 "Create object" at bounding box center [552, 236] width 458 height 18
click at [447, 262] on h3 "From object homepage" at bounding box center [552, 262] width 458 height 16
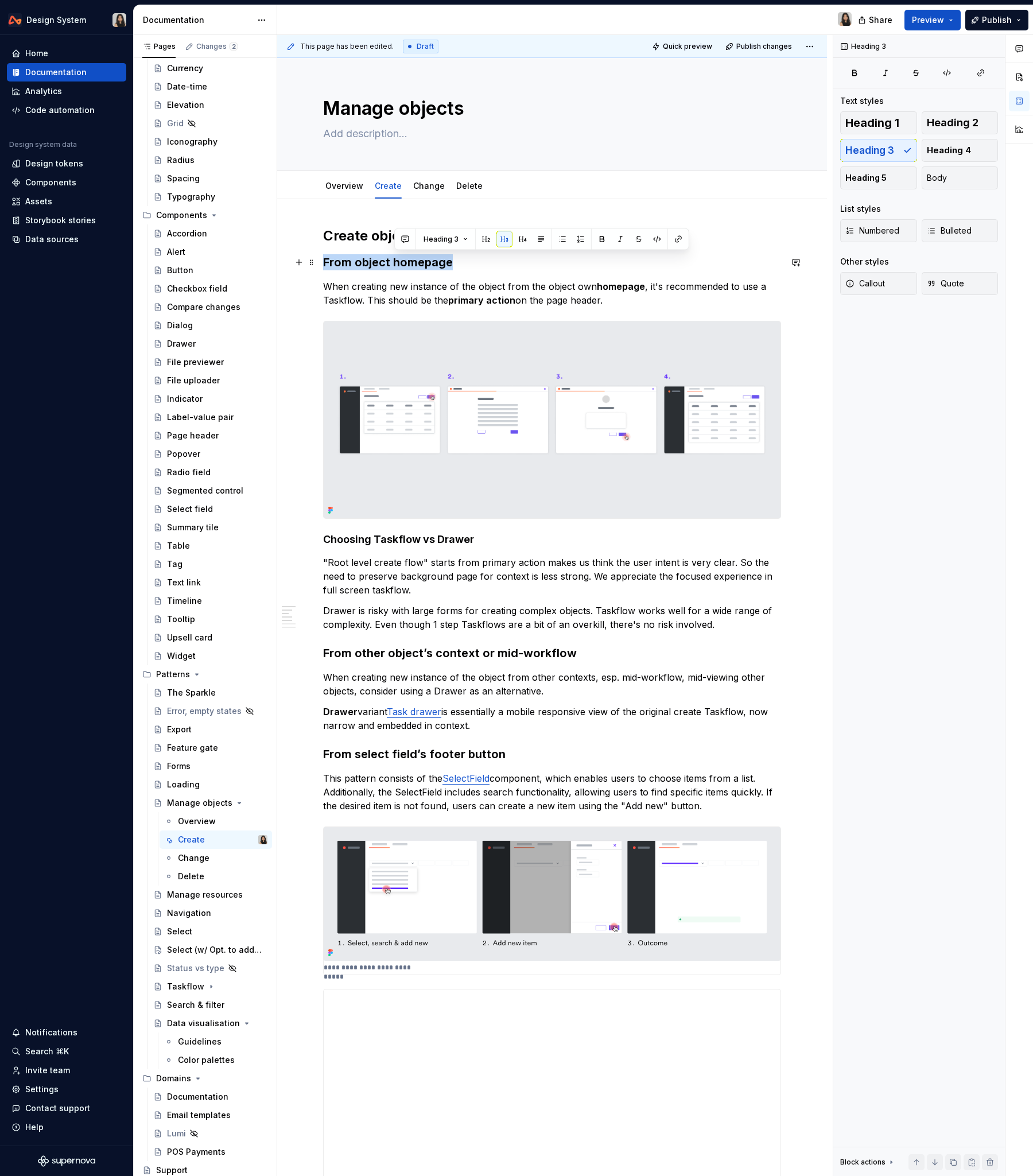
click at [447, 262] on h3 "From object homepage" at bounding box center [552, 262] width 458 height 16
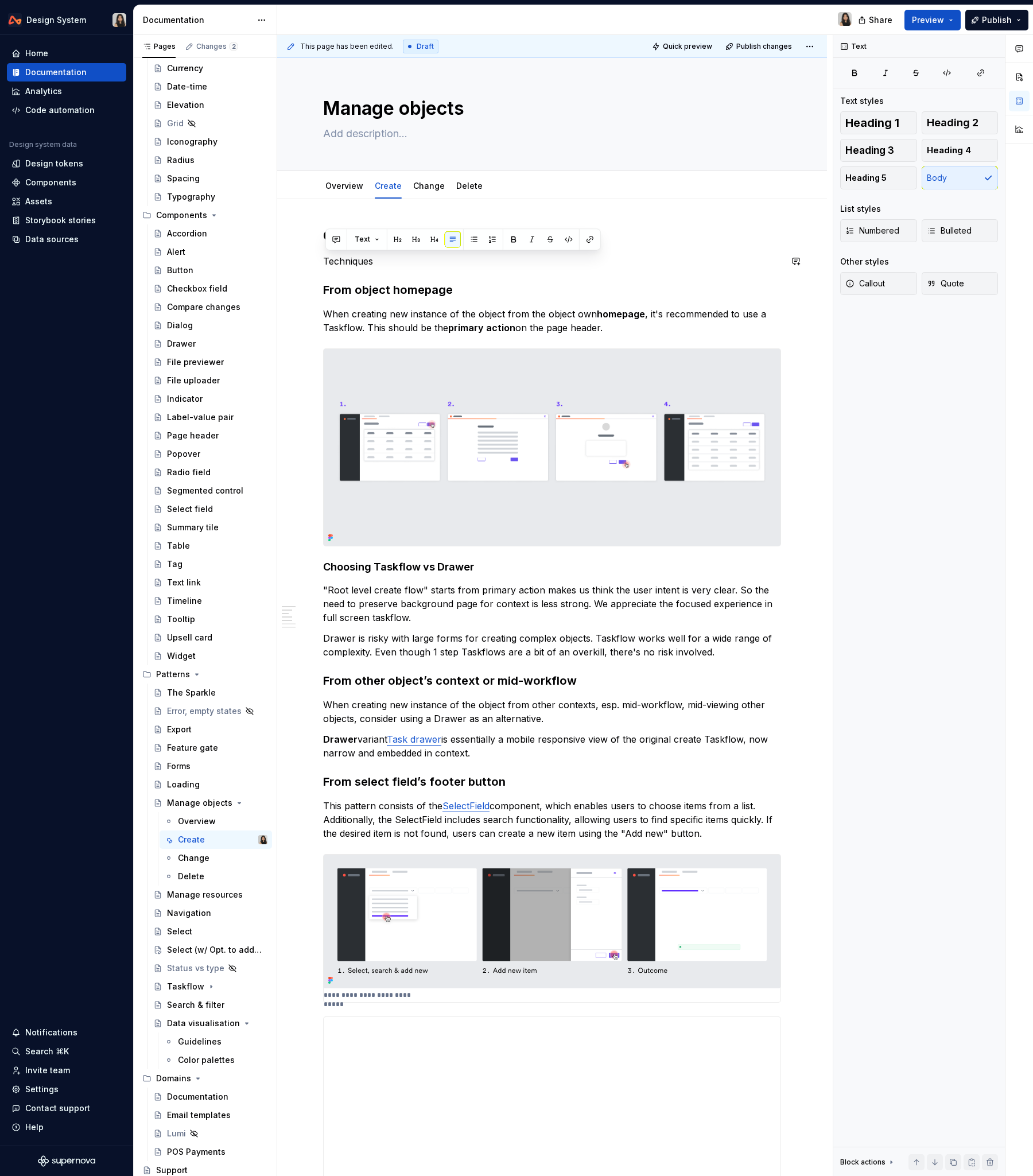
click at [397, 244] on button "button" at bounding box center [397, 239] width 16 height 16
click at [399, 259] on h2 "Techniques" at bounding box center [552, 263] width 458 height 18
click at [433, 248] on div "Create object Techniques From object homepage When creating new instance of the…" at bounding box center [552, 1183] width 458 height 1912
click at [433, 234] on h2 "Create object" at bounding box center [552, 236] width 458 height 18
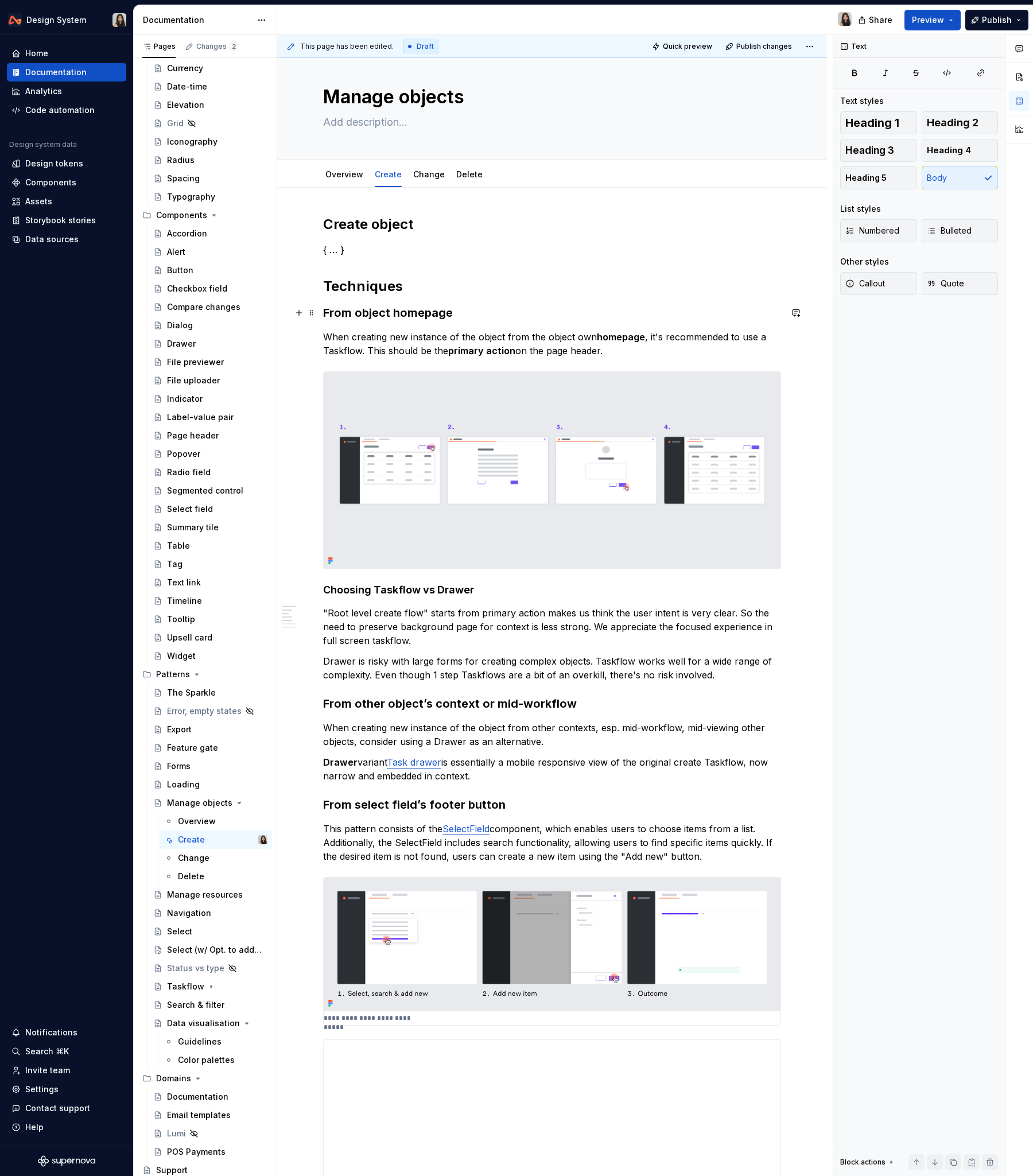
scroll to position [12, 0]
click at [468, 311] on h3 "From object homepage" at bounding box center [552, 312] width 458 height 16
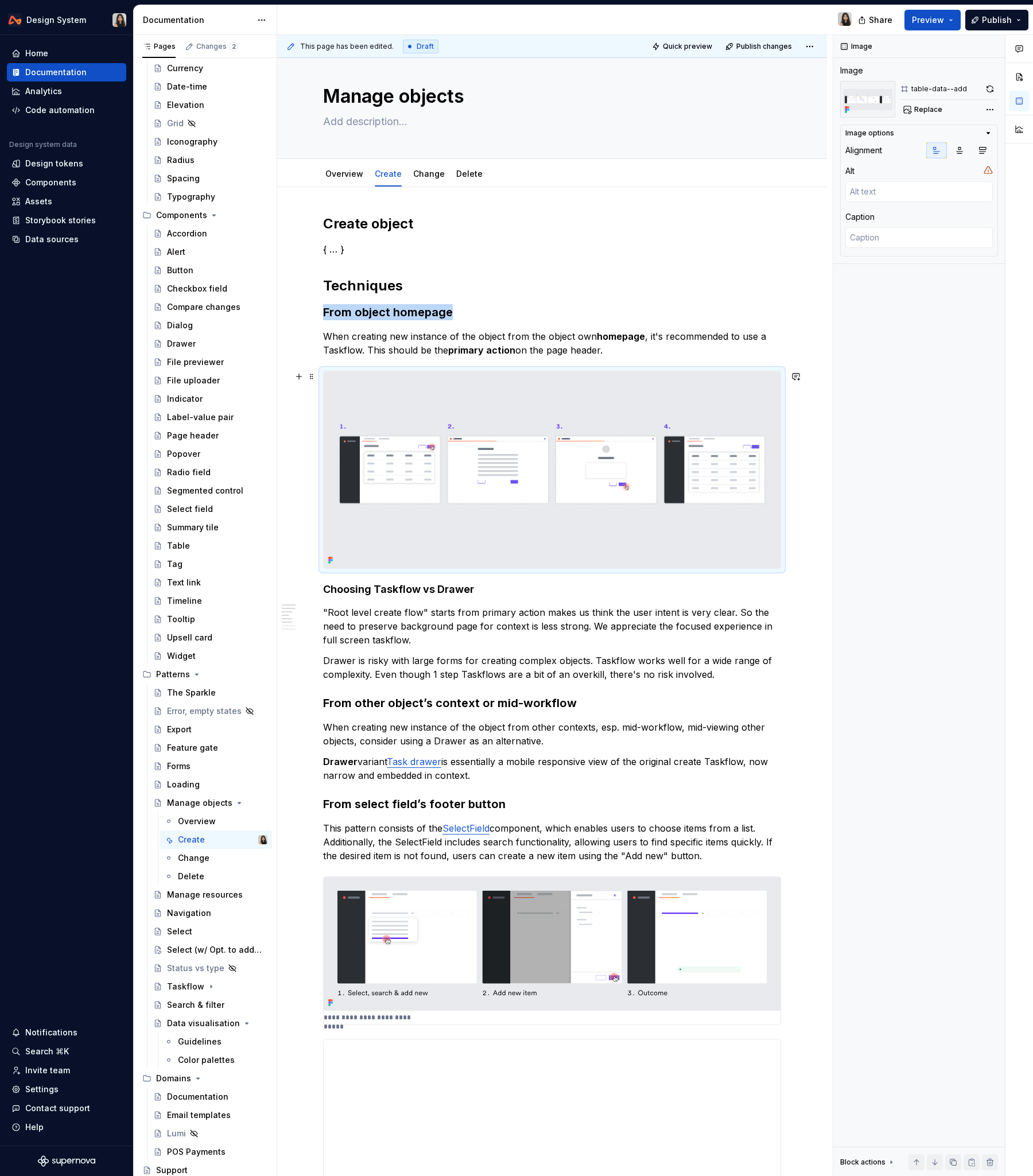
click at [464, 400] on img at bounding box center [552, 470] width 457 height 197
click at [467, 332] on p "When creating new instance of the object from the object own homepage , it's re…" at bounding box center [552, 343] width 458 height 28
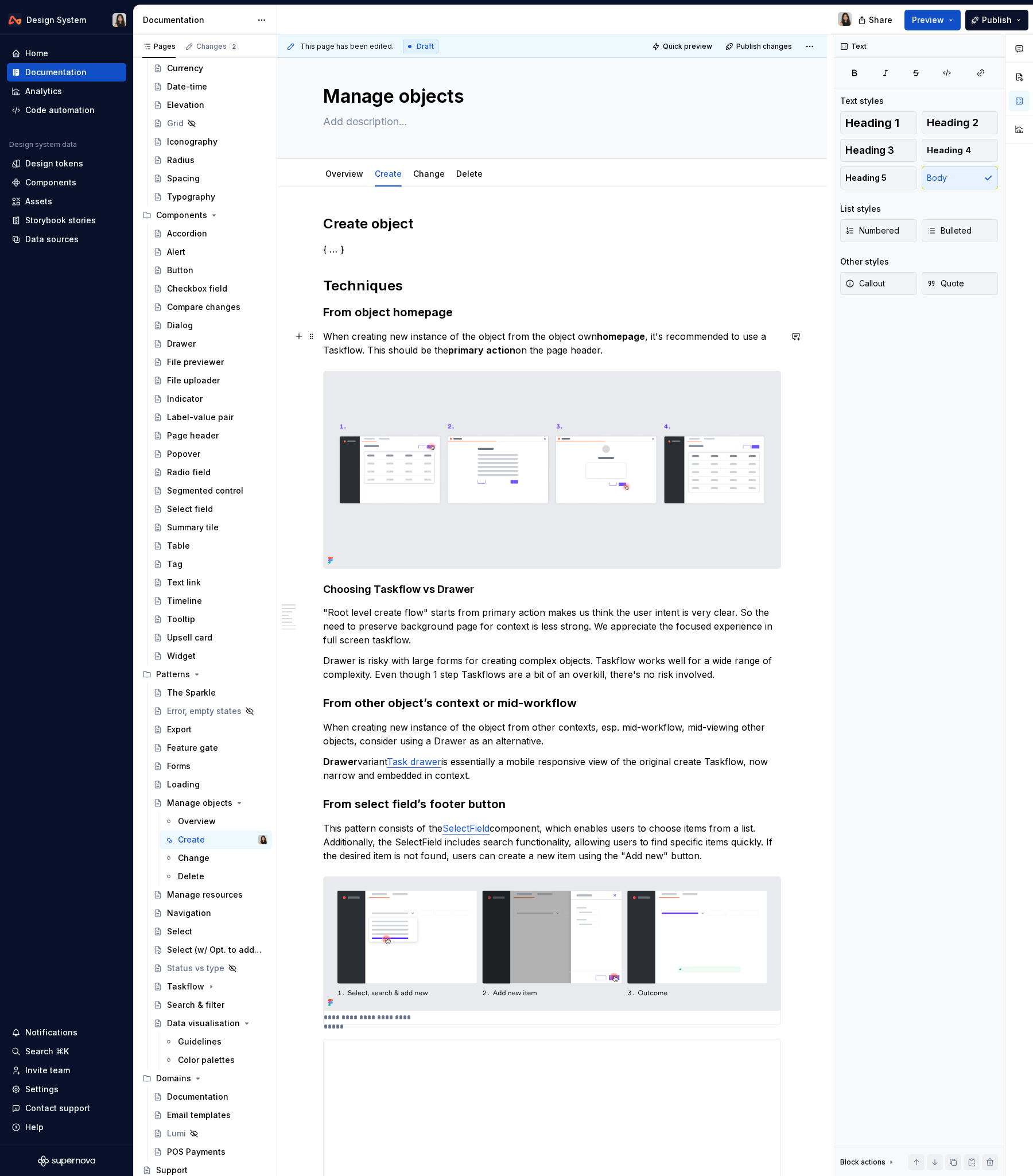
click at [487, 346] on strong "primary action" at bounding box center [482, 350] width 67 height 12
click at [405, 325] on div "Create object { … } Techniques From object homepage When creating new instance …" at bounding box center [552, 1188] width 458 height 1947
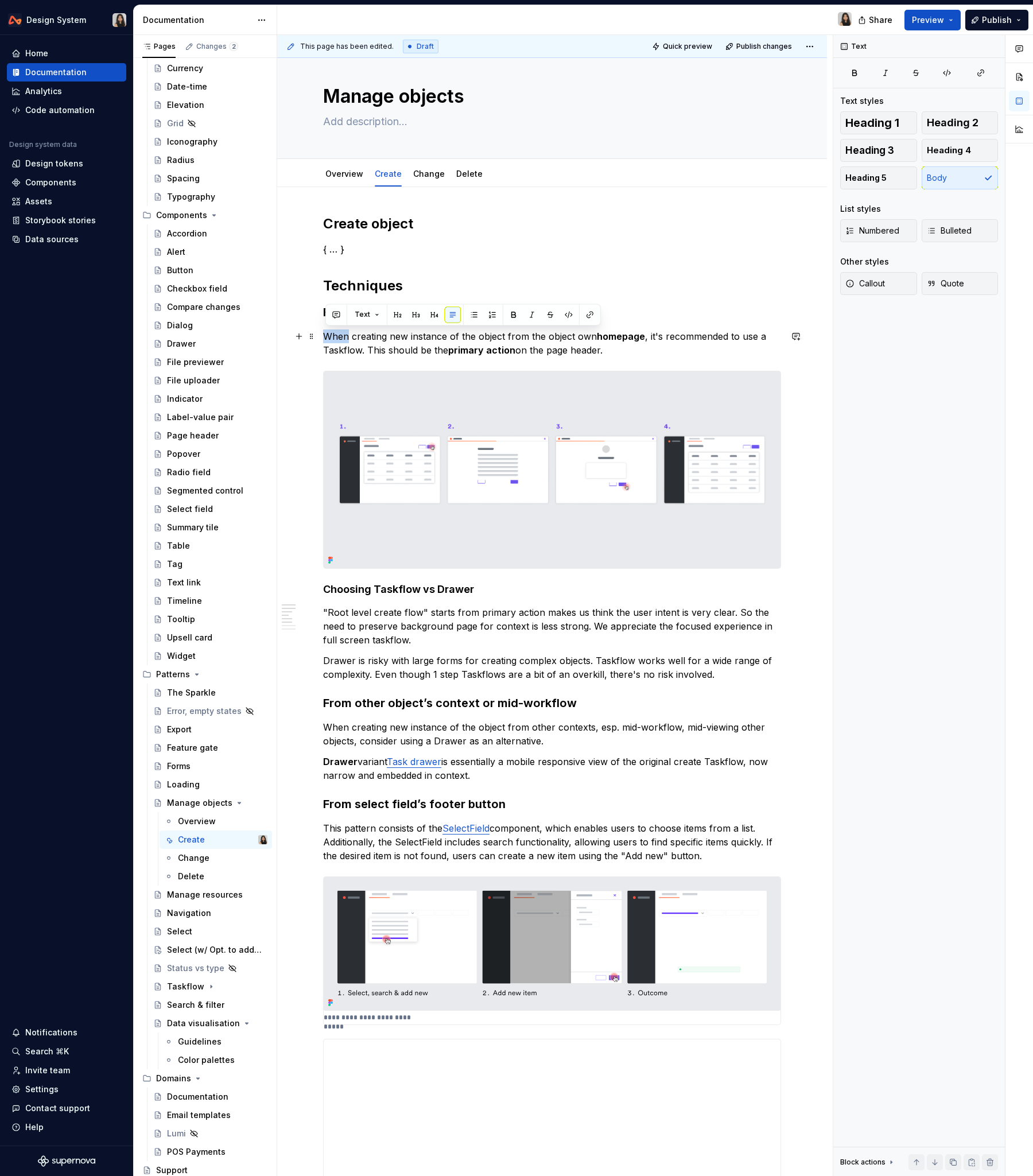
click at [406, 354] on p "When creating new instance of the object from the object own homepage , it's re…" at bounding box center [552, 343] width 458 height 28
click at [348, 318] on h3 "From object homepage" at bounding box center [552, 312] width 458 height 16
click at [514, 610] on p ""Root level create flow" starts from primary action makes us think the user int…" at bounding box center [552, 626] width 458 height 41
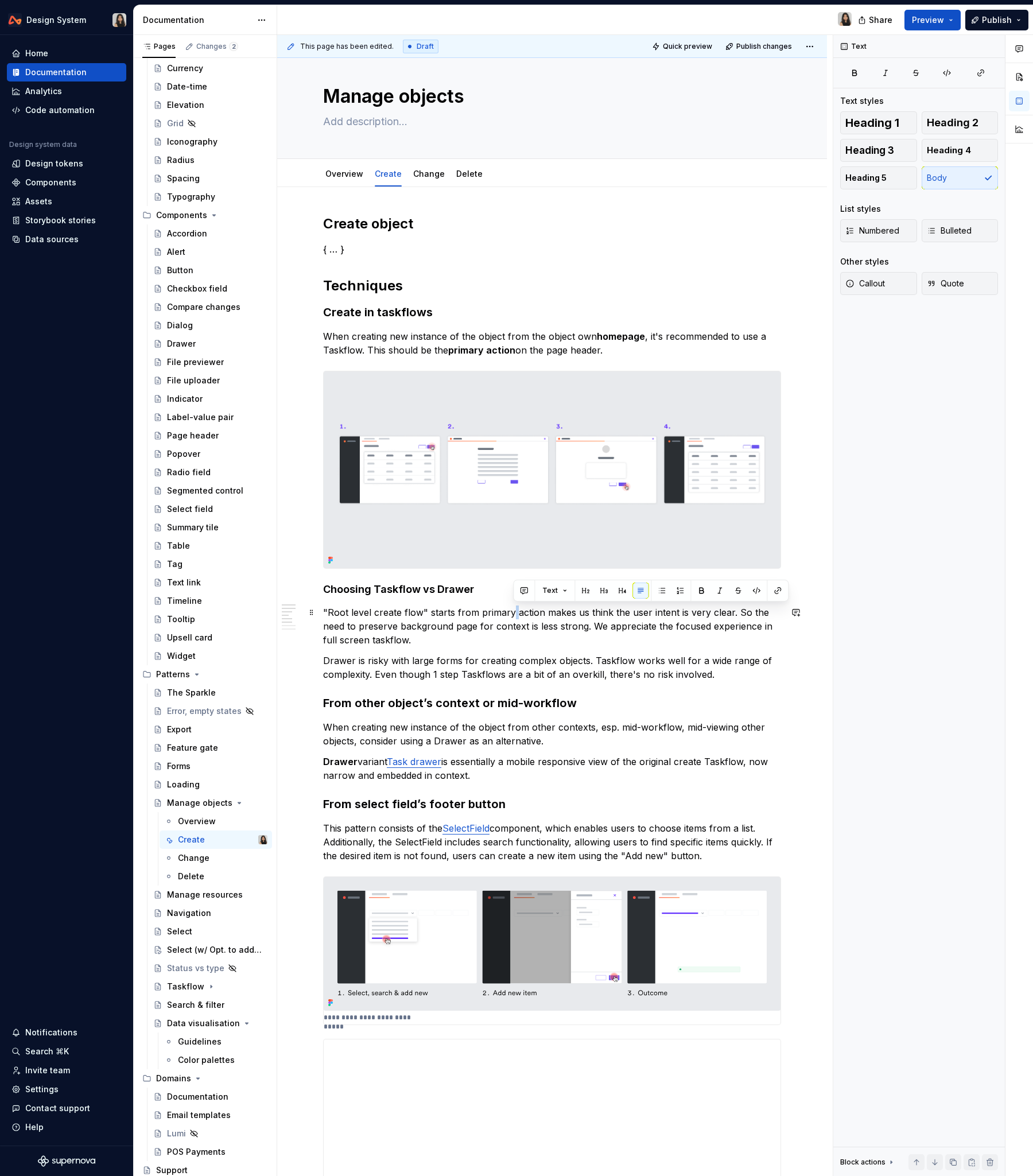
click at [514, 610] on p ""Root level create flow" starts from primary action makes us think the user int…" at bounding box center [552, 626] width 458 height 41
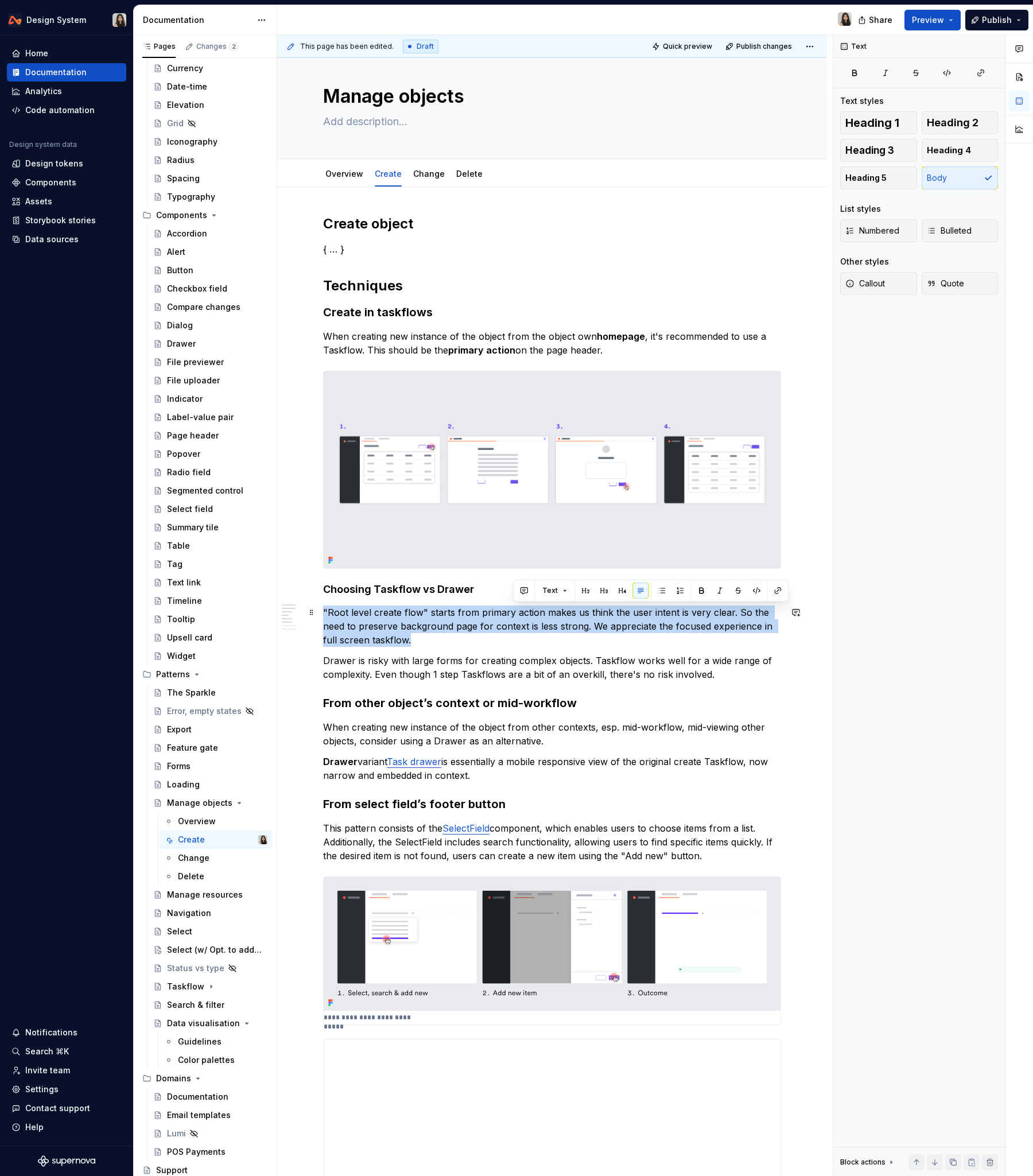
click at [514, 610] on p ""Root level create flow" starts from primary action makes us think the user int…" at bounding box center [552, 626] width 458 height 41
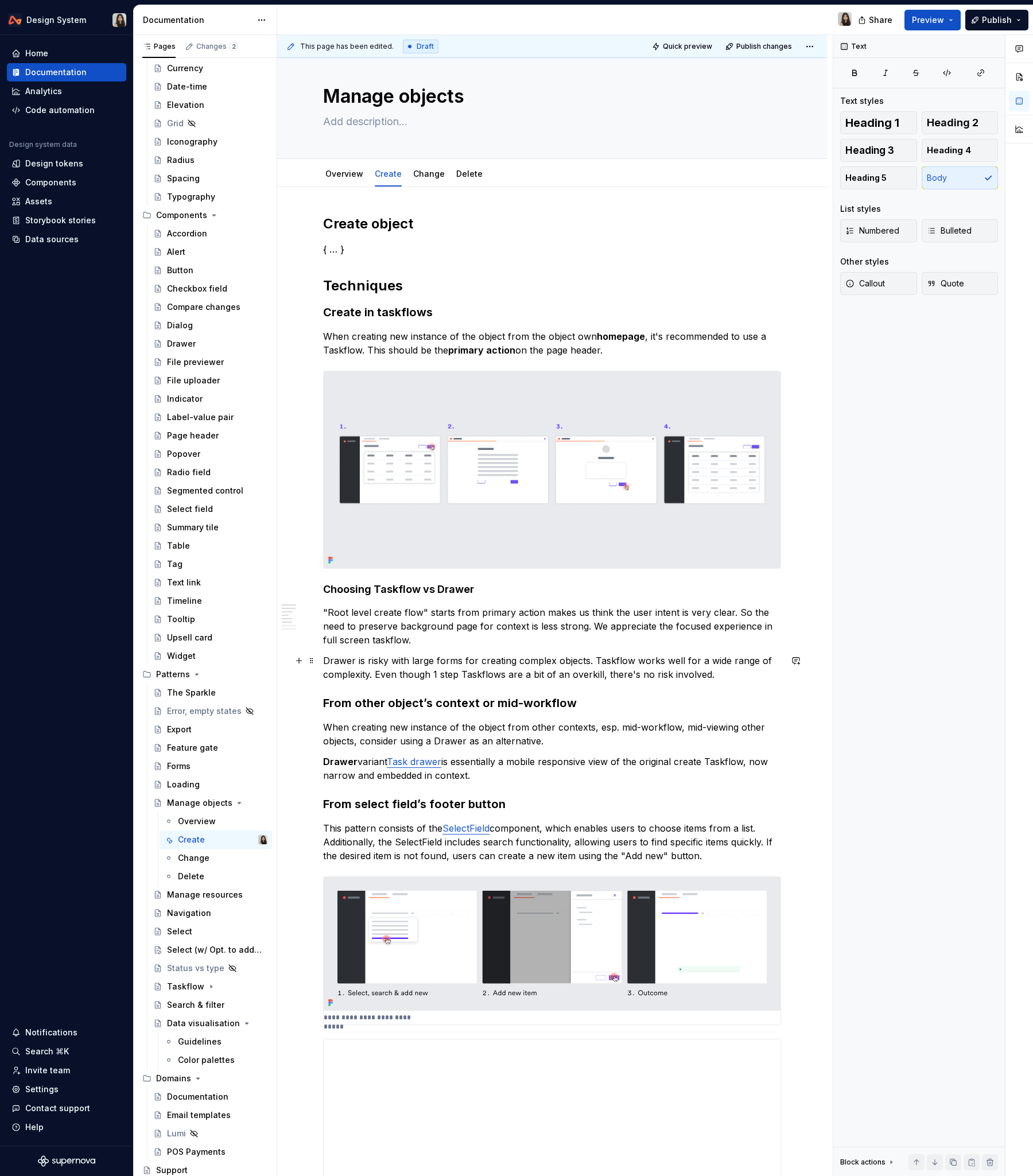
click at [439, 662] on p "Drawer is risky with large forms for creating complex objects. Taskflow works w…" at bounding box center [552, 667] width 458 height 28
click at [446, 588] on h4 "Choosing Taskflow vs Drawer" at bounding box center [552, 589] width 458 height 13
click at [378, 571] on button "Heading 4" at bounding box center [376, 567] width 55 height 16
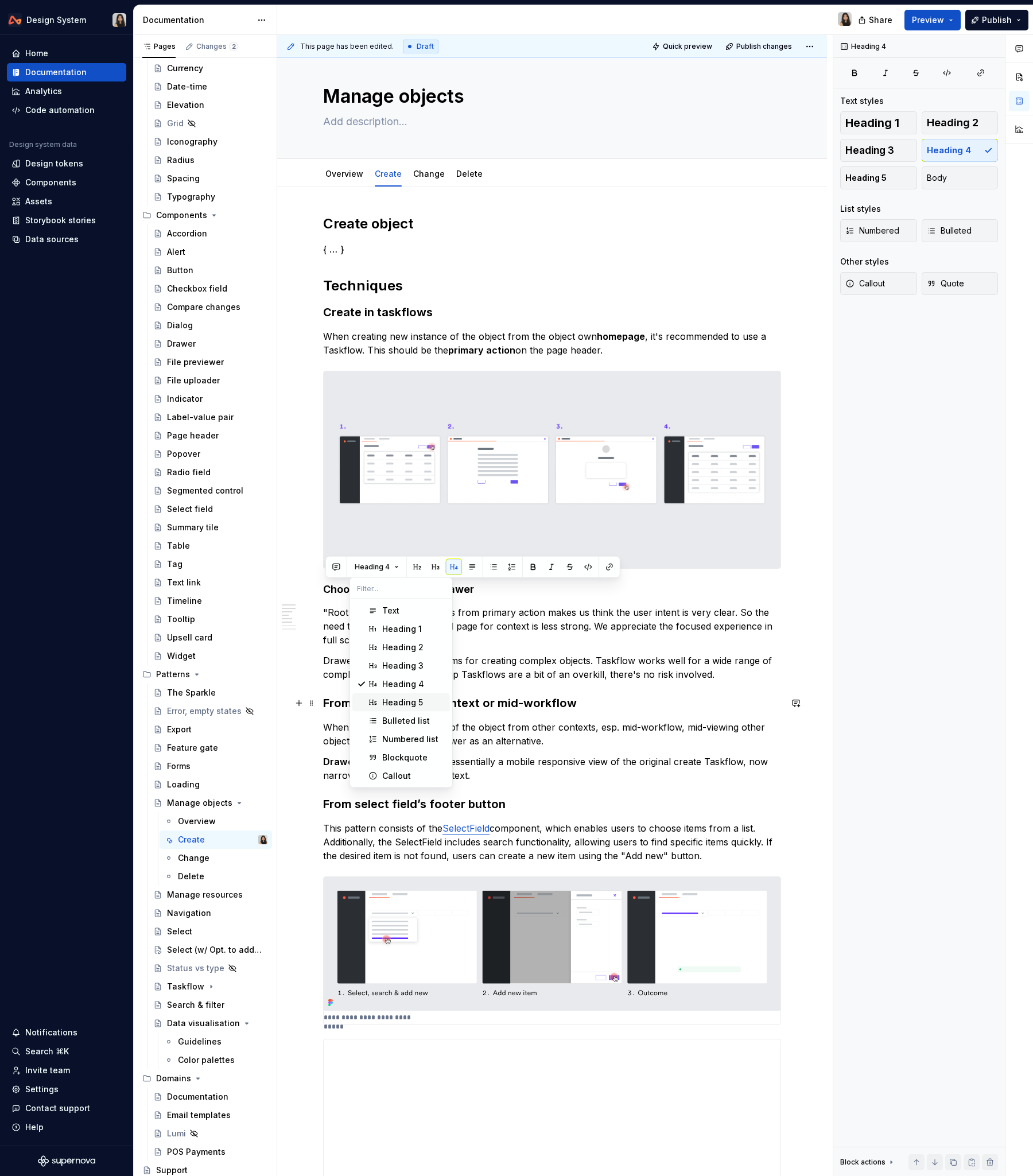
click at [407, 701] on div "Heading 5" at bounding box center [403, 703] width 41 height 12
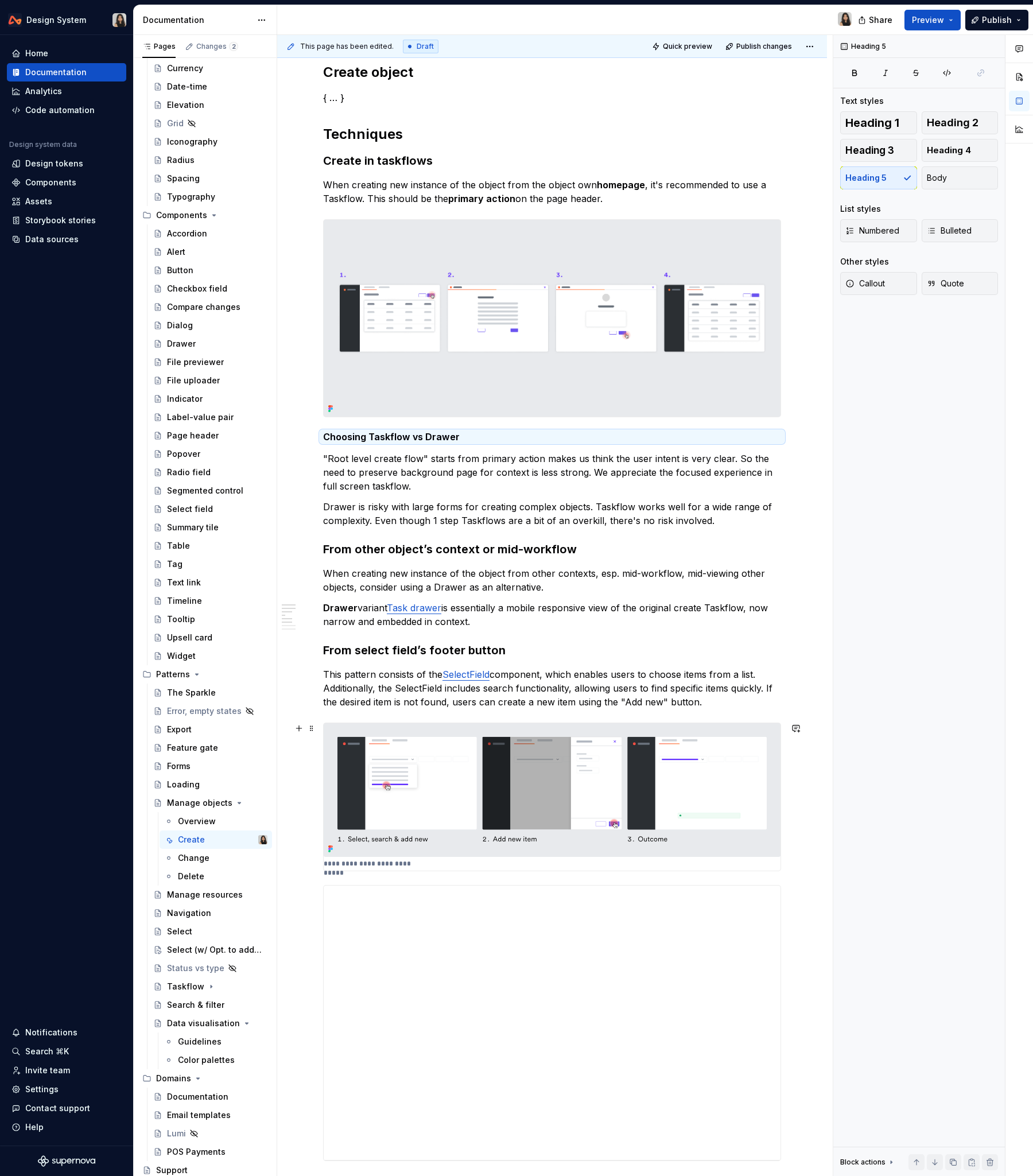
scroll to position [169, 0]
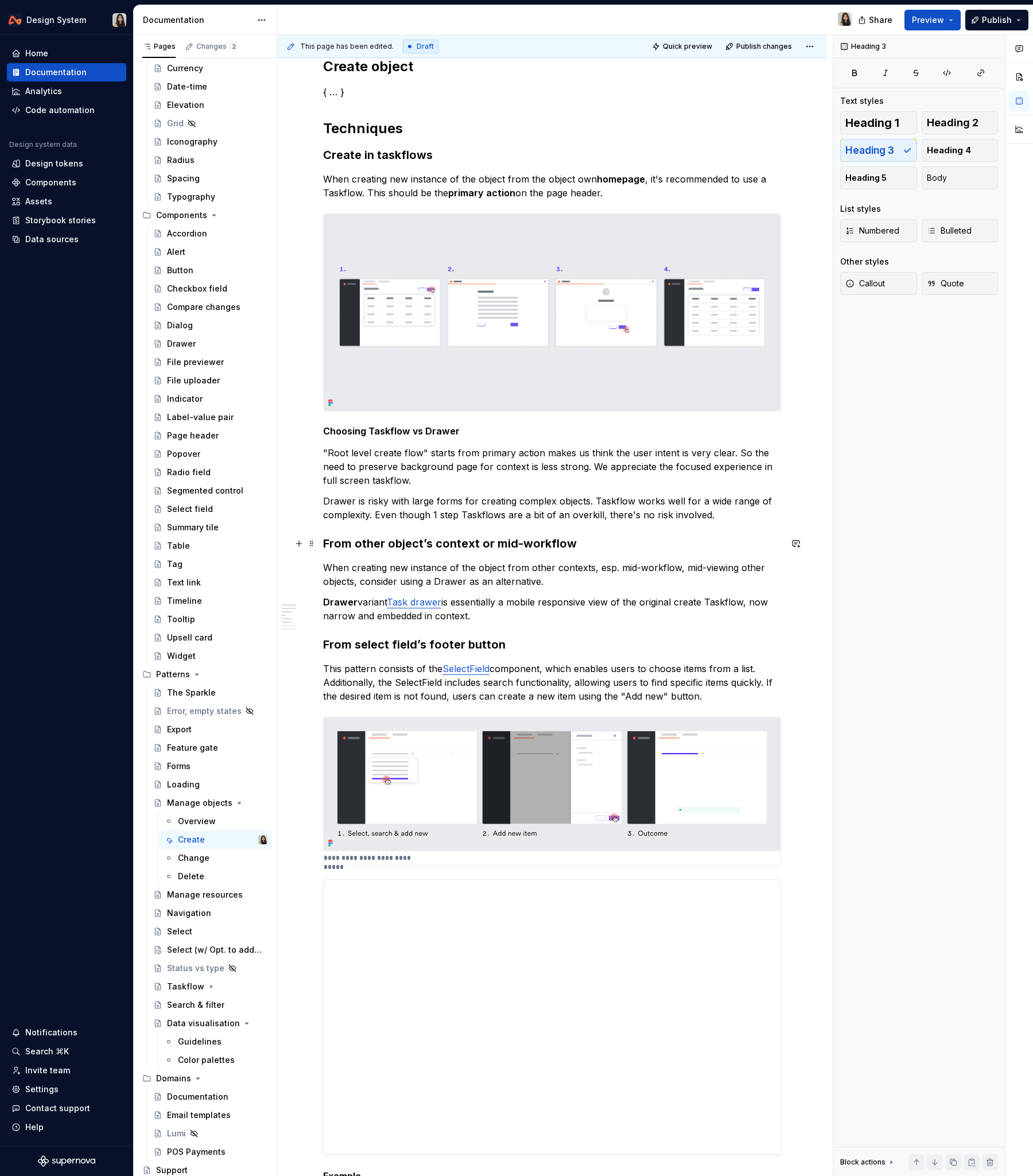
click at [416, 545] on h3 "From other object’s context or mid-workflow" at bounding box center [552, 543] width 458 height 16
click at [392, 156] on h3 "Create in taskflows" at bounding box center [552, 155] width 458 height 16
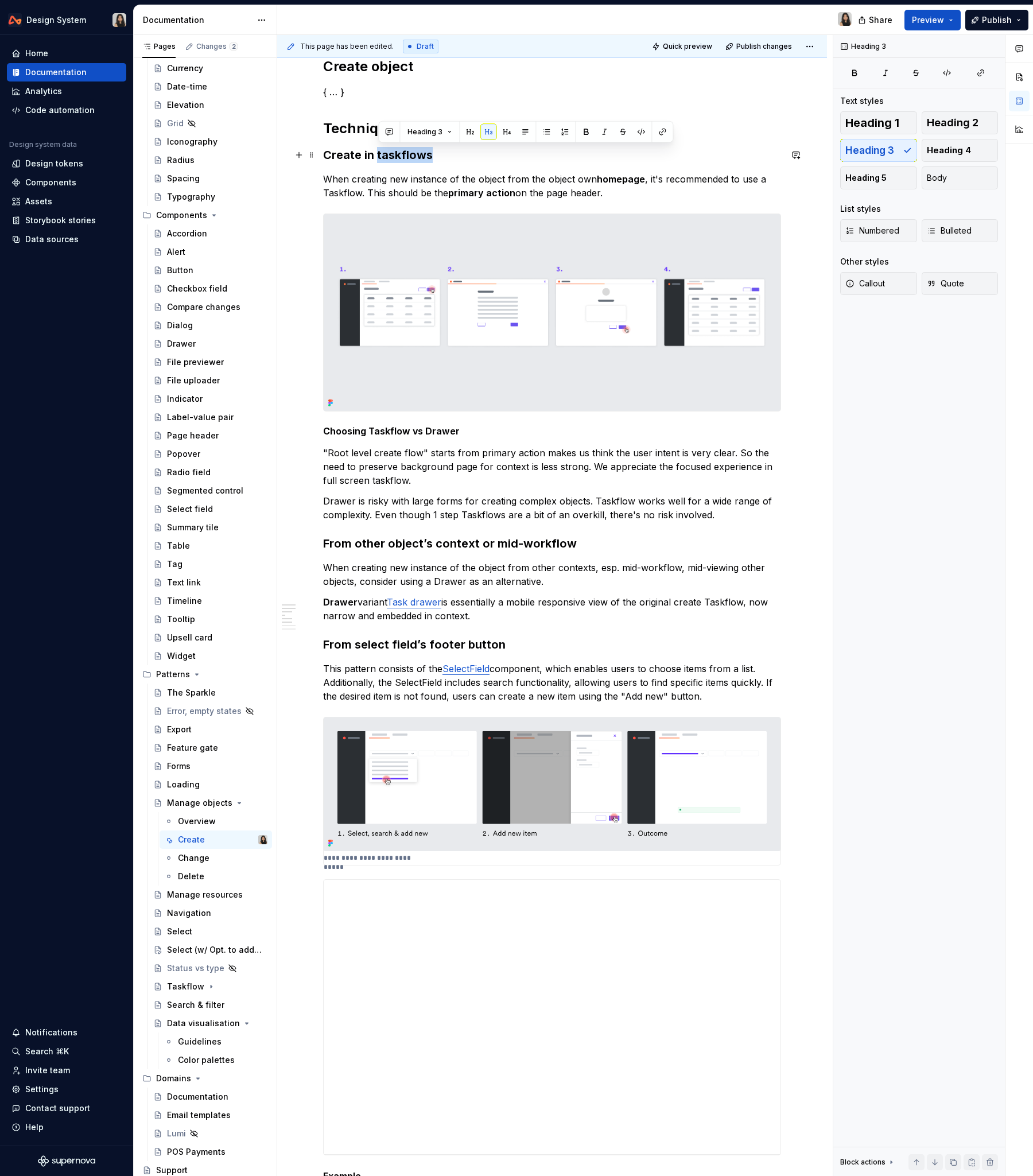
click at [392, 156] on h3 "Create in taskflows" at bounding box center [552, 155] width 458 height 16
click at [398, 158] on h3 "Create from object’s home" at bounding box center [552, 155] width 458 height 16
drag, startPoint x: 395, startPoint y: 153, endPoint x: 481, endPoint y: 153, distance: 86.0
click at [481, 153] on h3 "Create from object’s home" at bounding box center [552, 155] width 458 height 16
click at [646, 174] on p "When creating new instance of the object from the object own homepage , it's re…" at bounding box center [552, 186] width 458 height 28
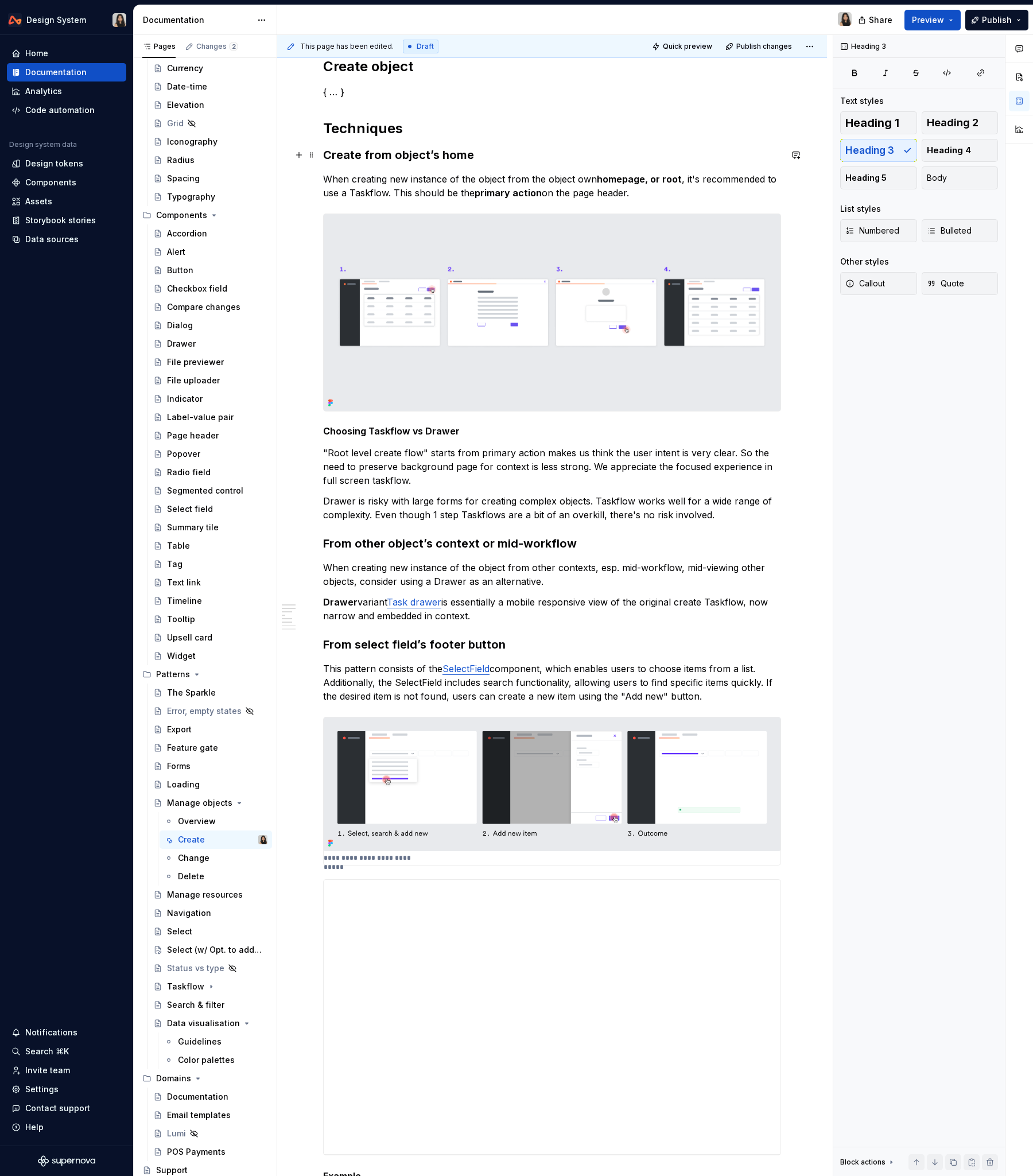
click at [447, 157] on h3 "Create from object’s home" at bounding box center [552, 155] width 458 height 16
click at [421, 544] on h3 "From other object’s context or mid-workflow" at bounding box center [552, 543] width 458 height 16
drag, startPoint x: 371, startPoint y: 155, endPoint x: 326, endPoint y: 155, distance: 45.0
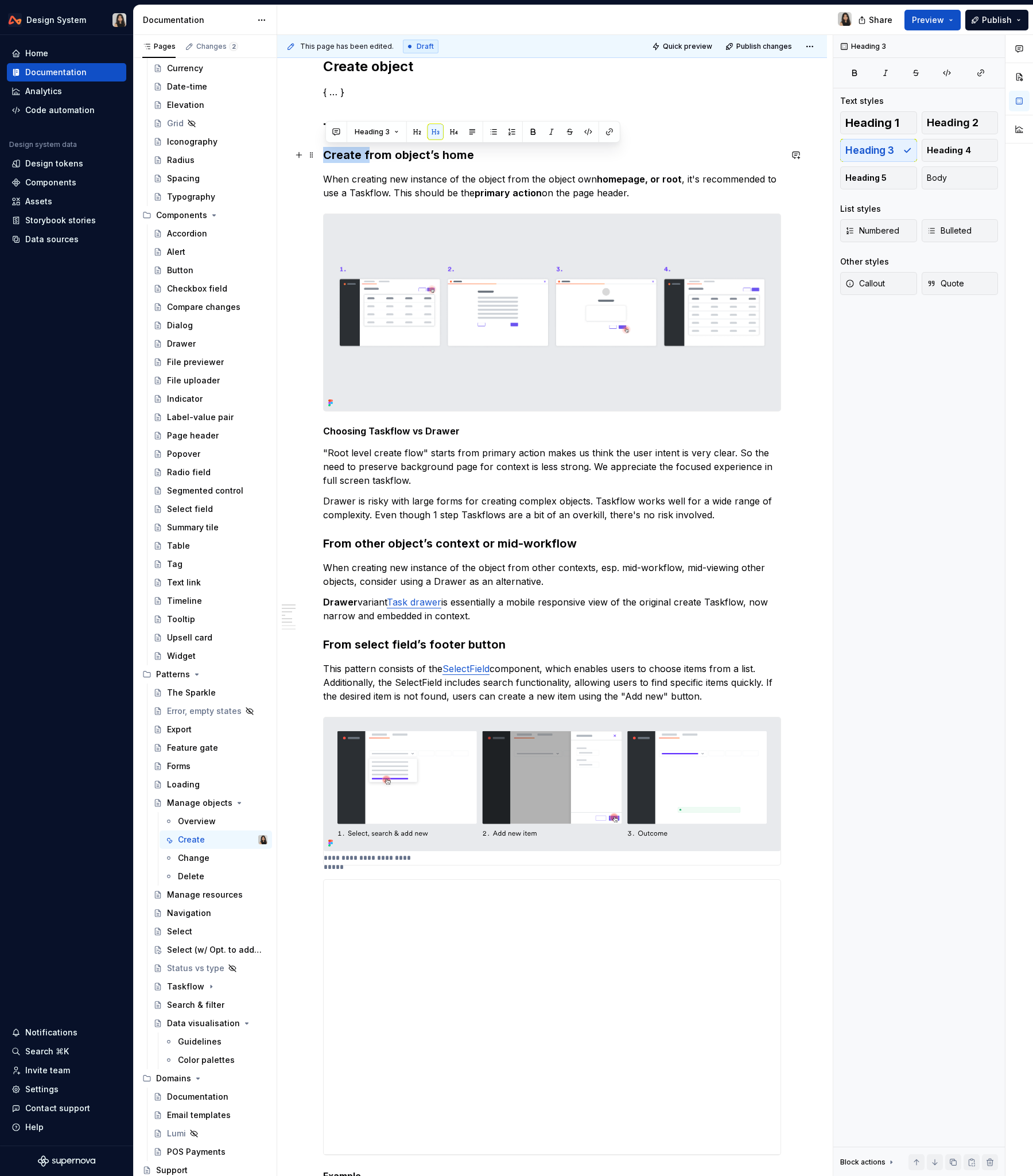
click at [326, 155] on h3 "Create from object’s home" at bounding box center [552, 155] width 458 height 16
click at [375, 131] on h2 "Techniques" at bounding box center [552, 128] width 458 height 18
click at [478, 642] on h3 "From select field’s footer button" at bounding box center [552, 644] width 458 height 16
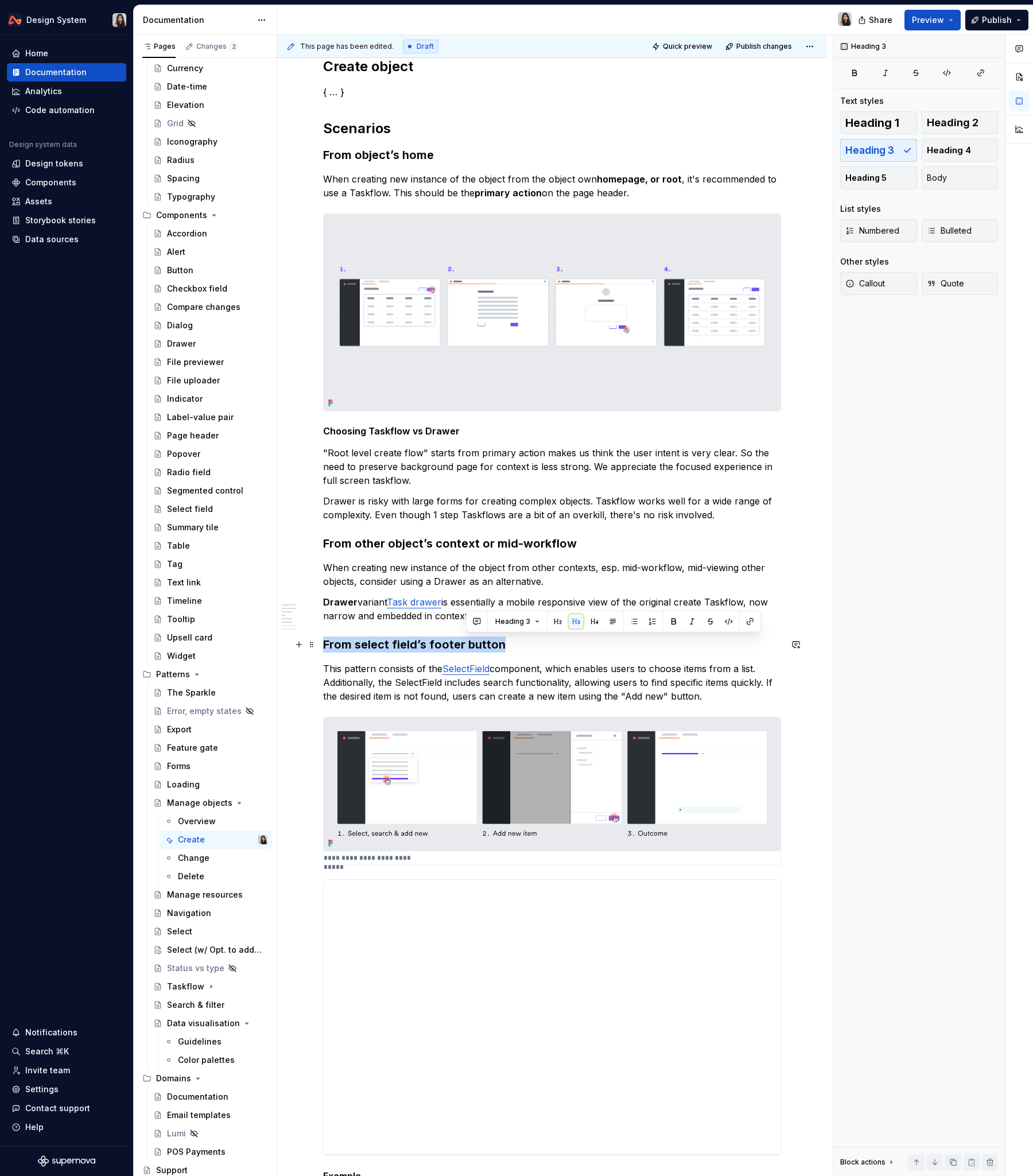
click at [478, 642] on h3 "From select field’s footer button" at bounding box center [552, 644] width 458 height 16
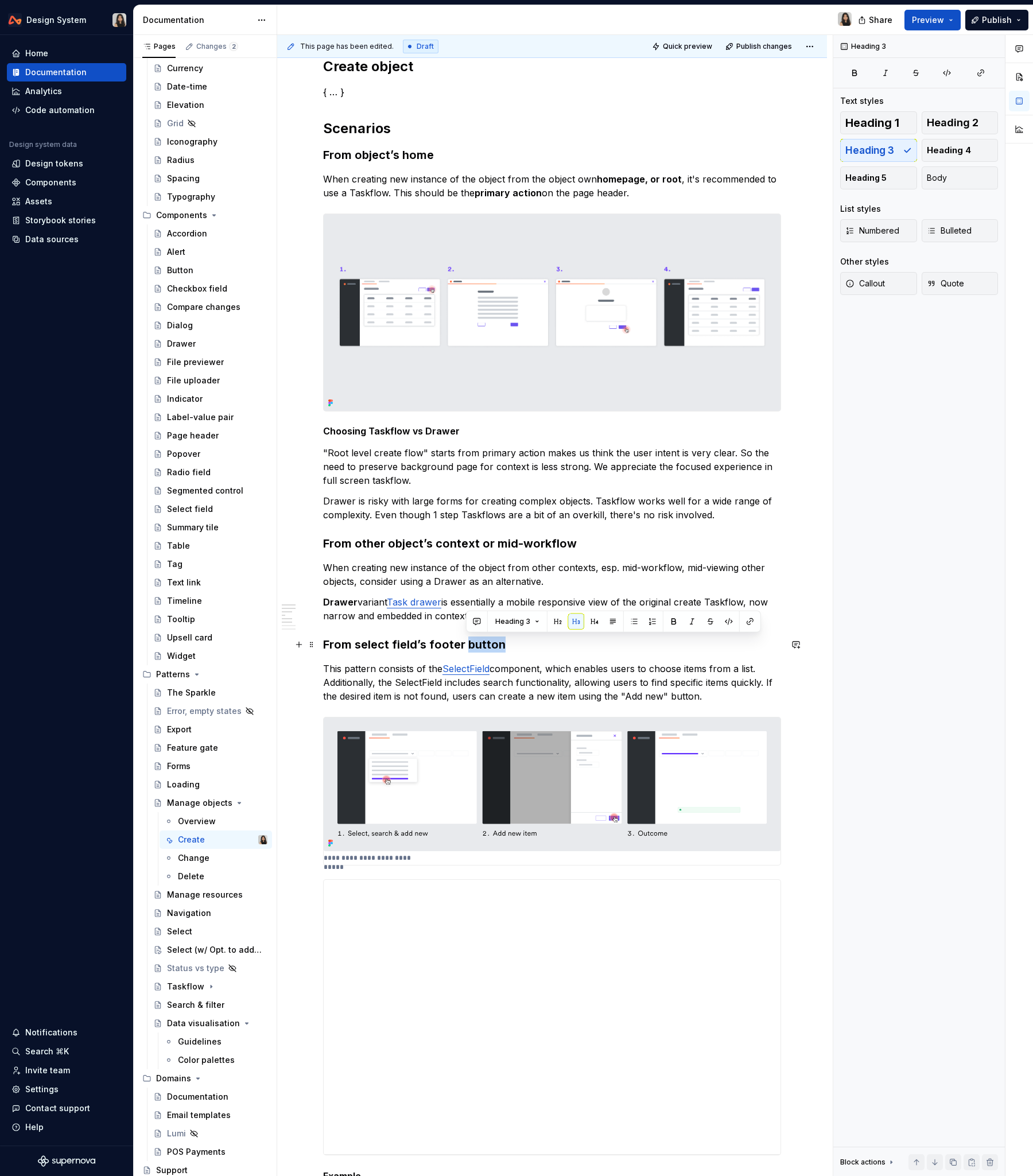
click at [478, 642] on h3 "From select field’s footer button" at bounding box center [552, 644] width 458 height 16
click at [478, 629] on div "Create object { … } Scenarios From object’s home When creating new instance of …" at bounding box center [552, 1029] width 458 height 1945
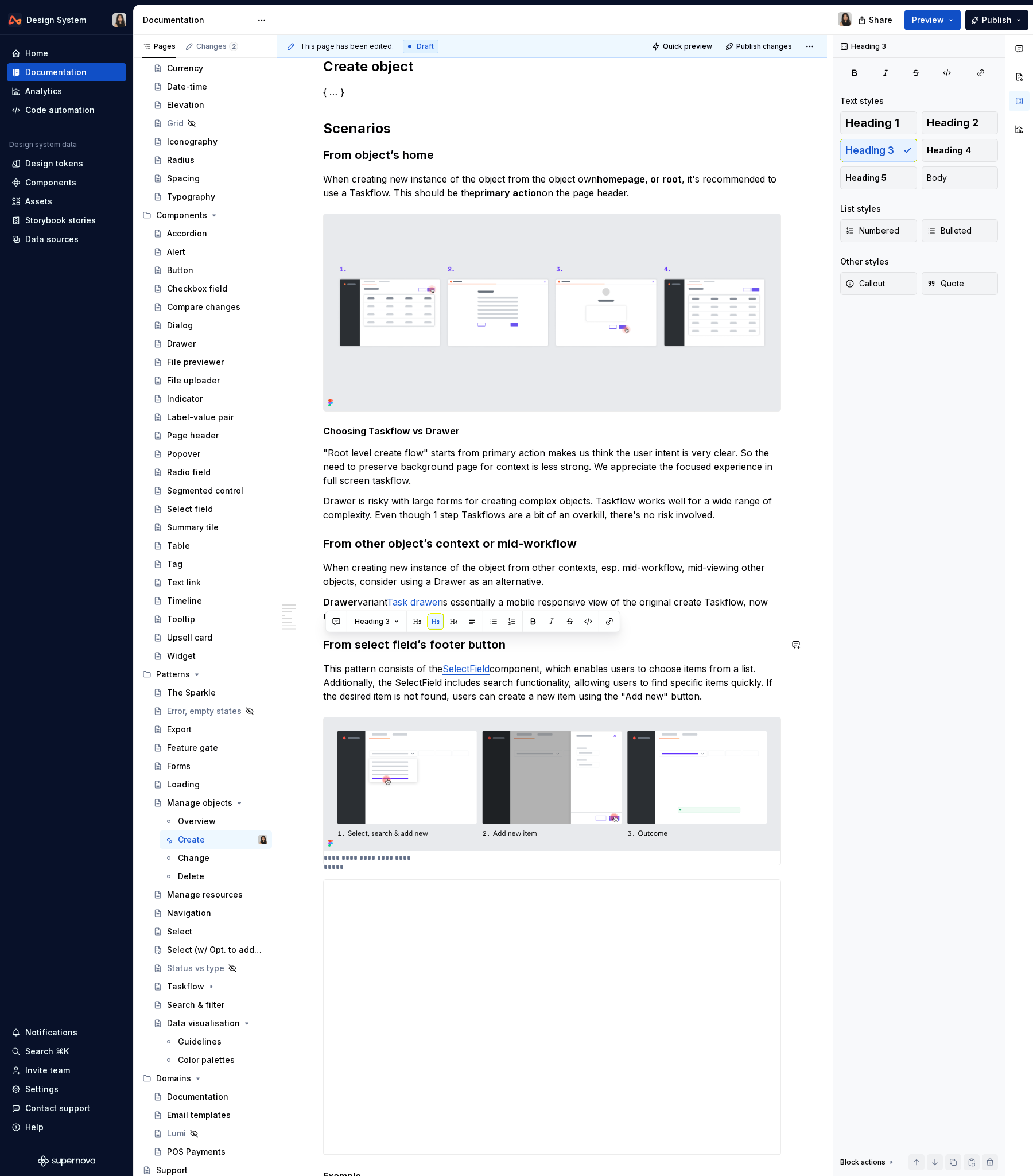
click at [478, 629] on div "Heading 3" at bounding box center [473, 621] width 289 height 16
click at [490, 597] on p "Drawer variant Task drawer is essentially a mobile responsive view of the origi…" at bounding box center [552, 609] width 458 height 28
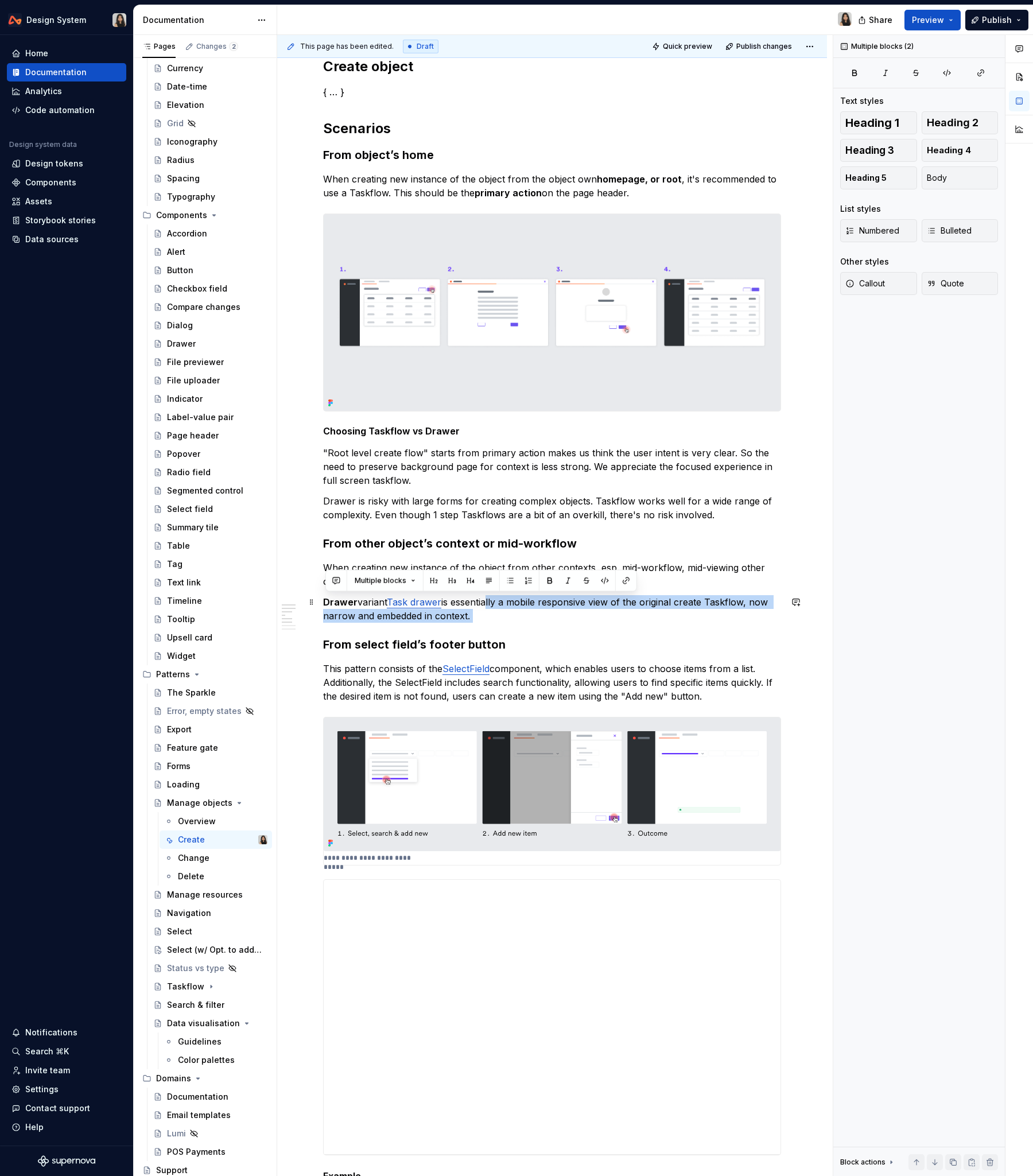
click at [495, 616] on p "Drawer variant Task drawer is essentially a mobile responsive view of the origi…" at bounding box center [552, 609] width 458 height 28
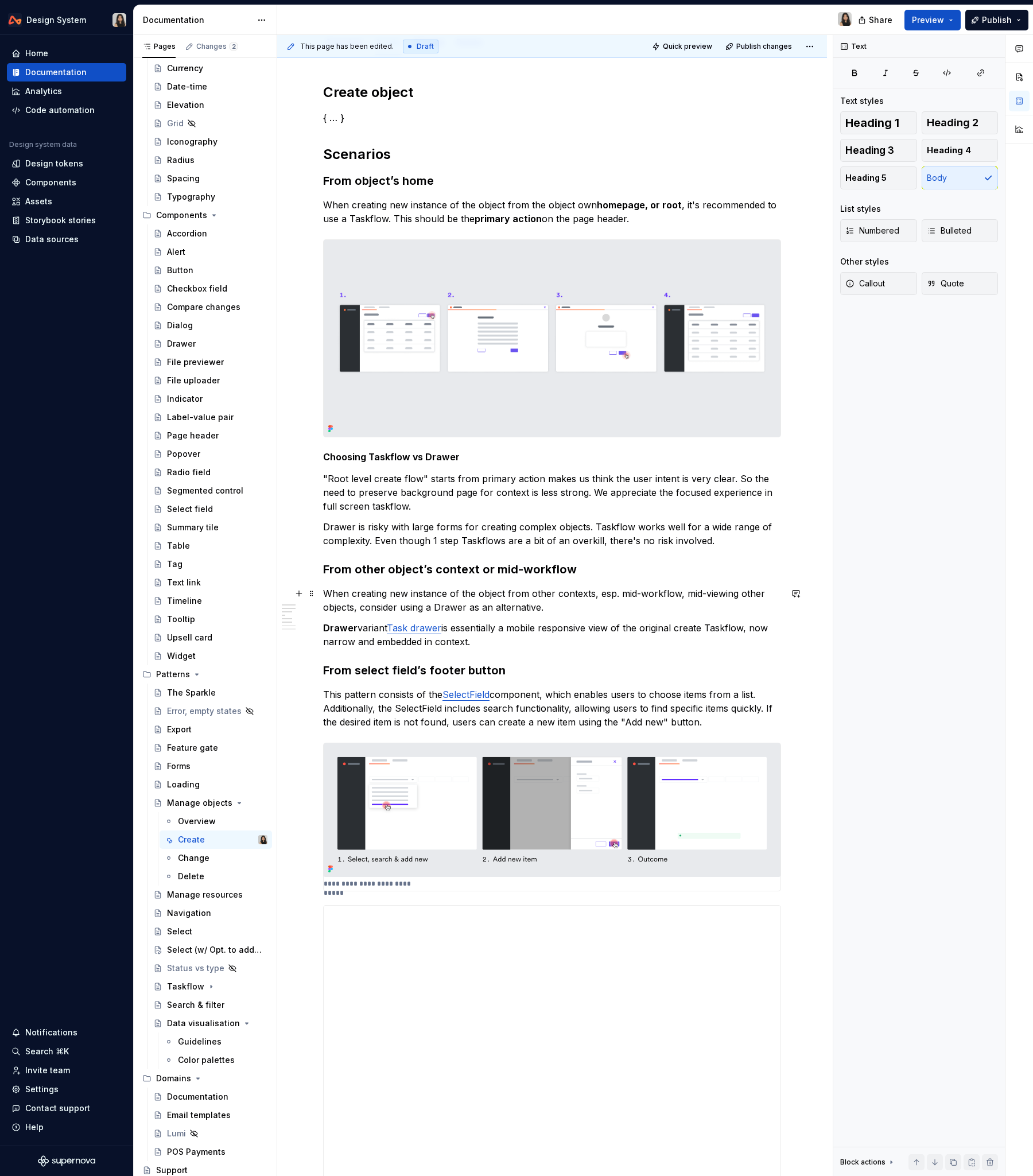
scroll to position [140, 0]
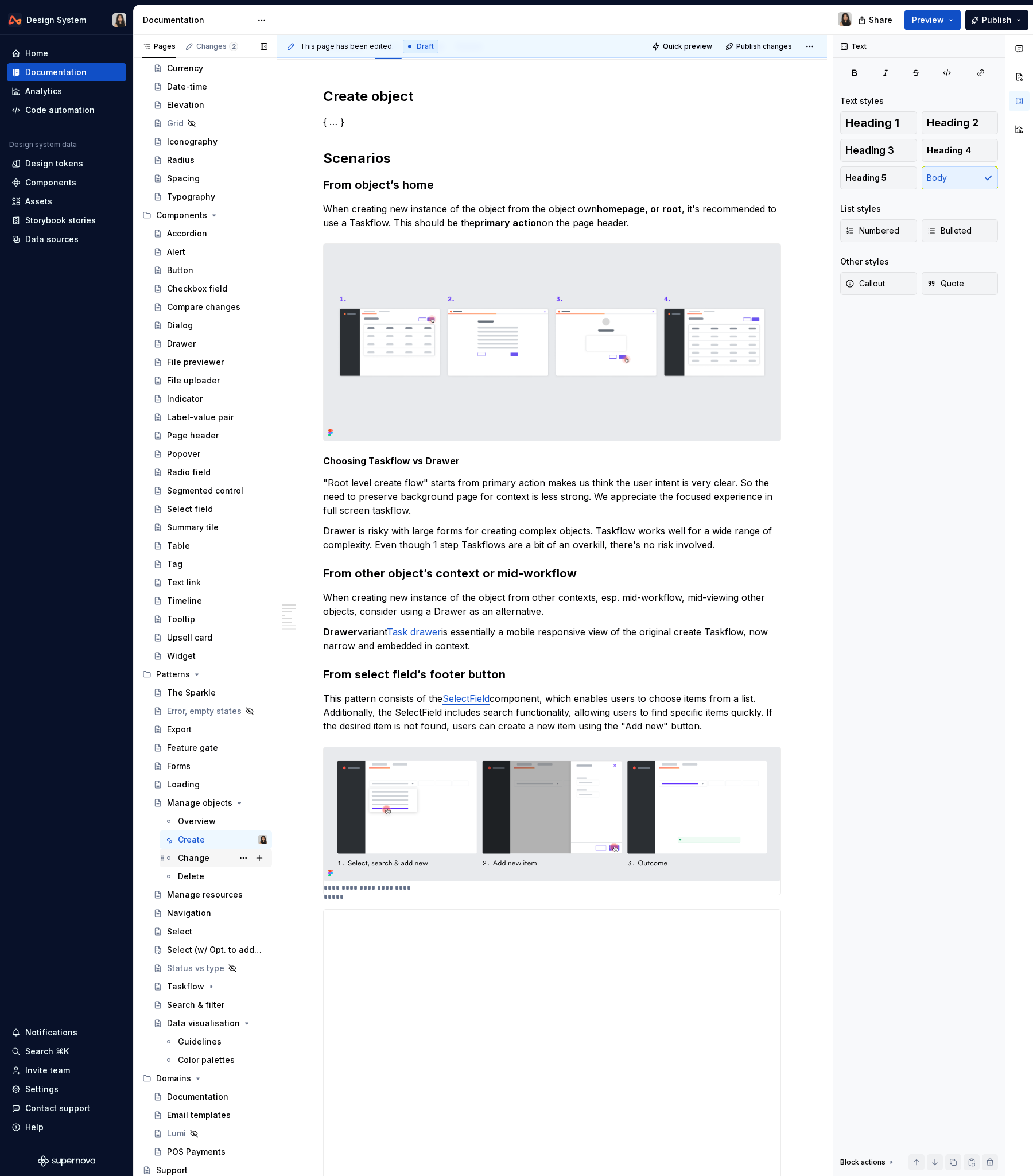
click at [195, 711] on div "Change" at bounding box center [194, 858] width 32 height 12
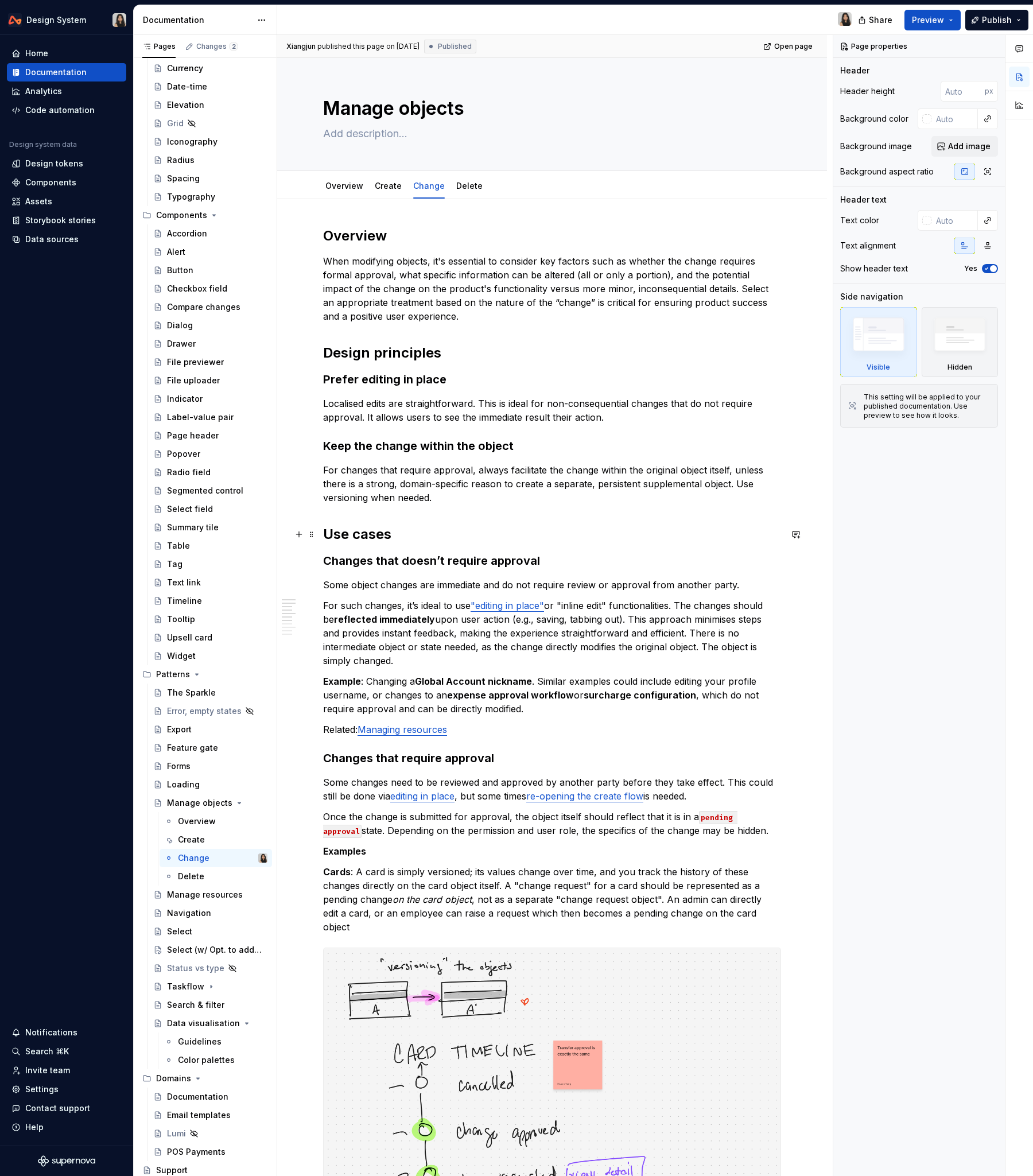
click at [384, 532] on h2 "Use cases" at bounding box center [552, 534] width 458 height 18
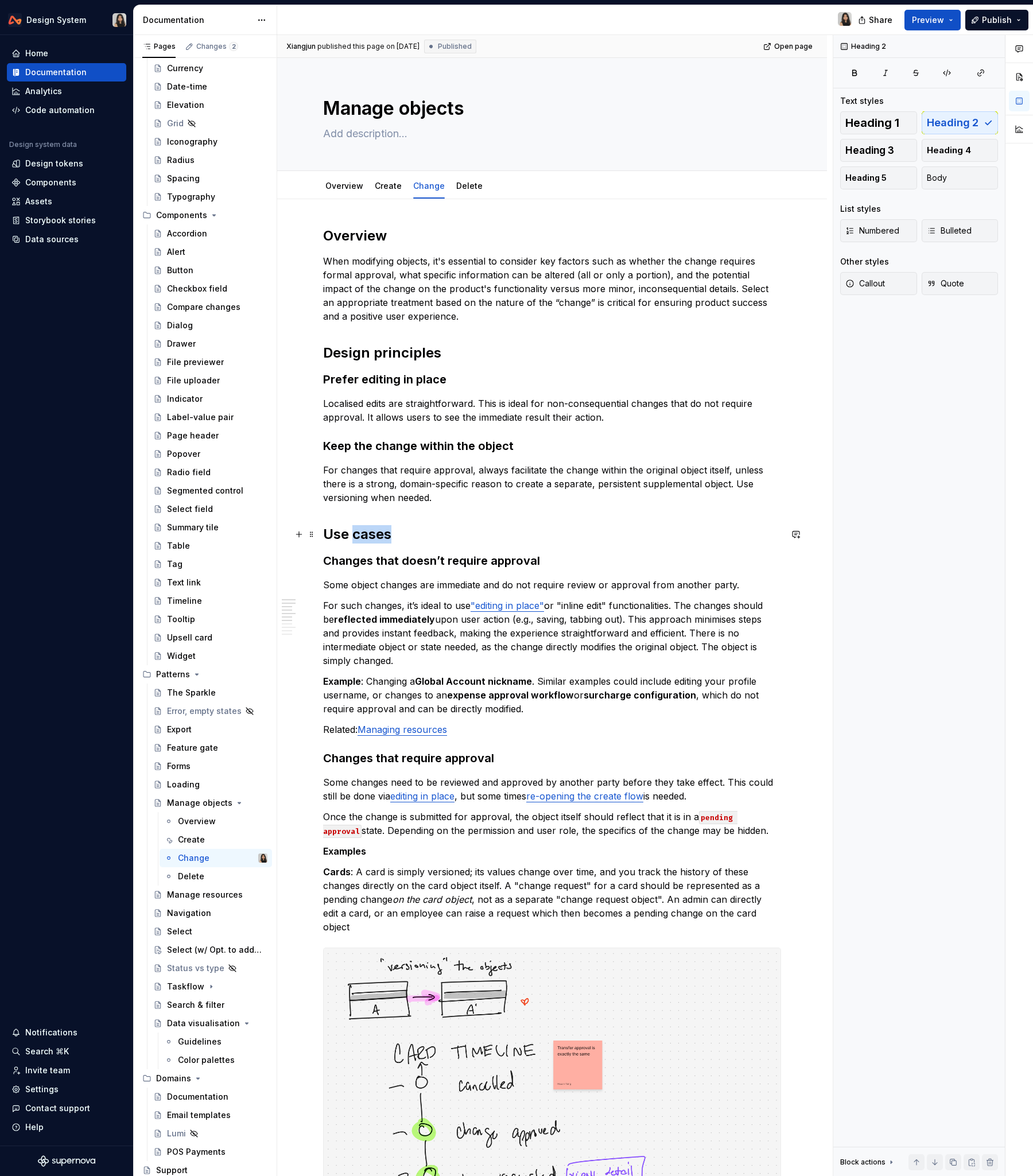
click at [384, 532] on h2 "Use cases" at bounding box center [552, 534] width 458 height 18
copy h2 "Use cases"
click at [197, 711] on div "Create" at bounding box center [192, 840] width 27 height 12
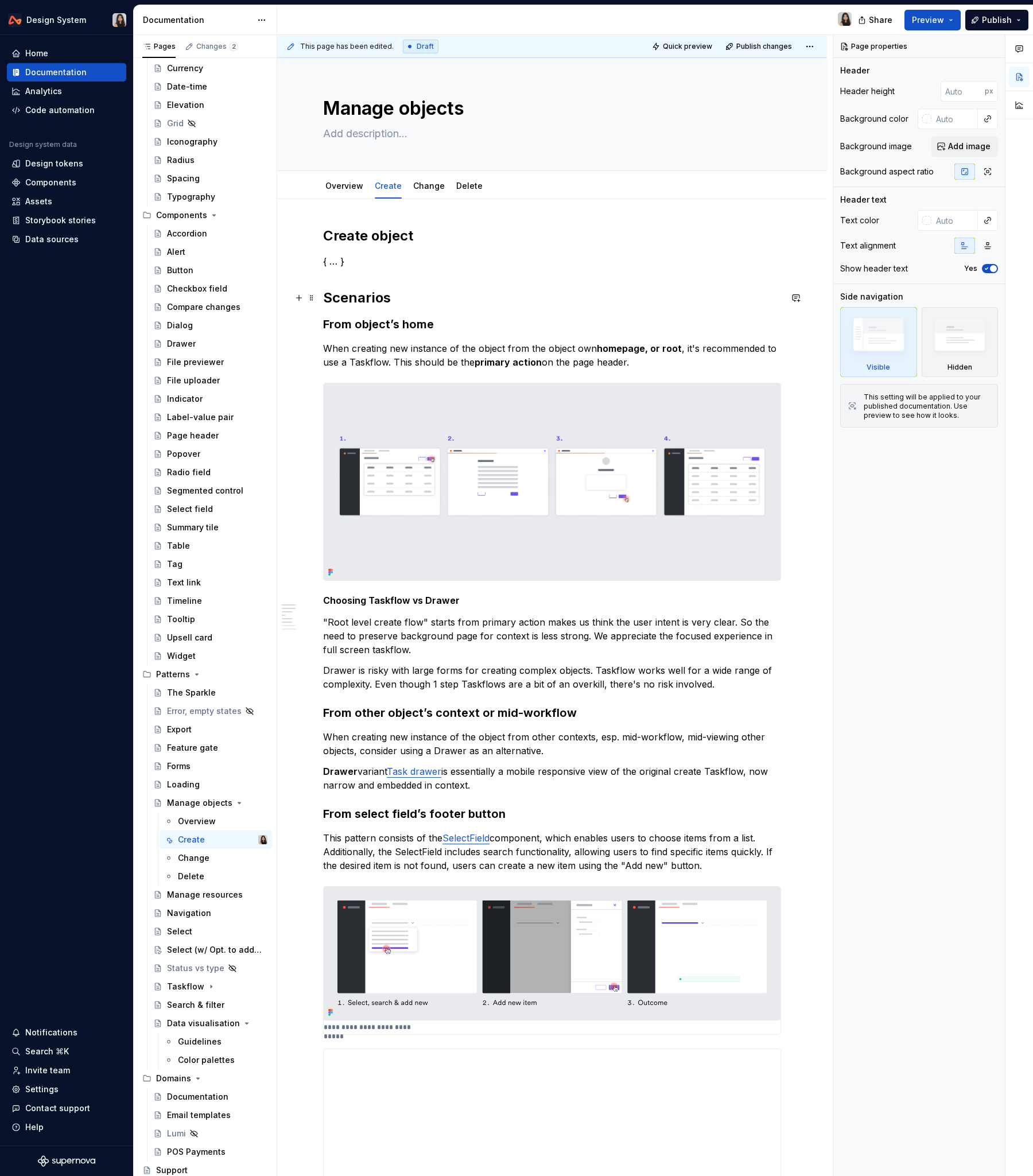
type textarea "*"
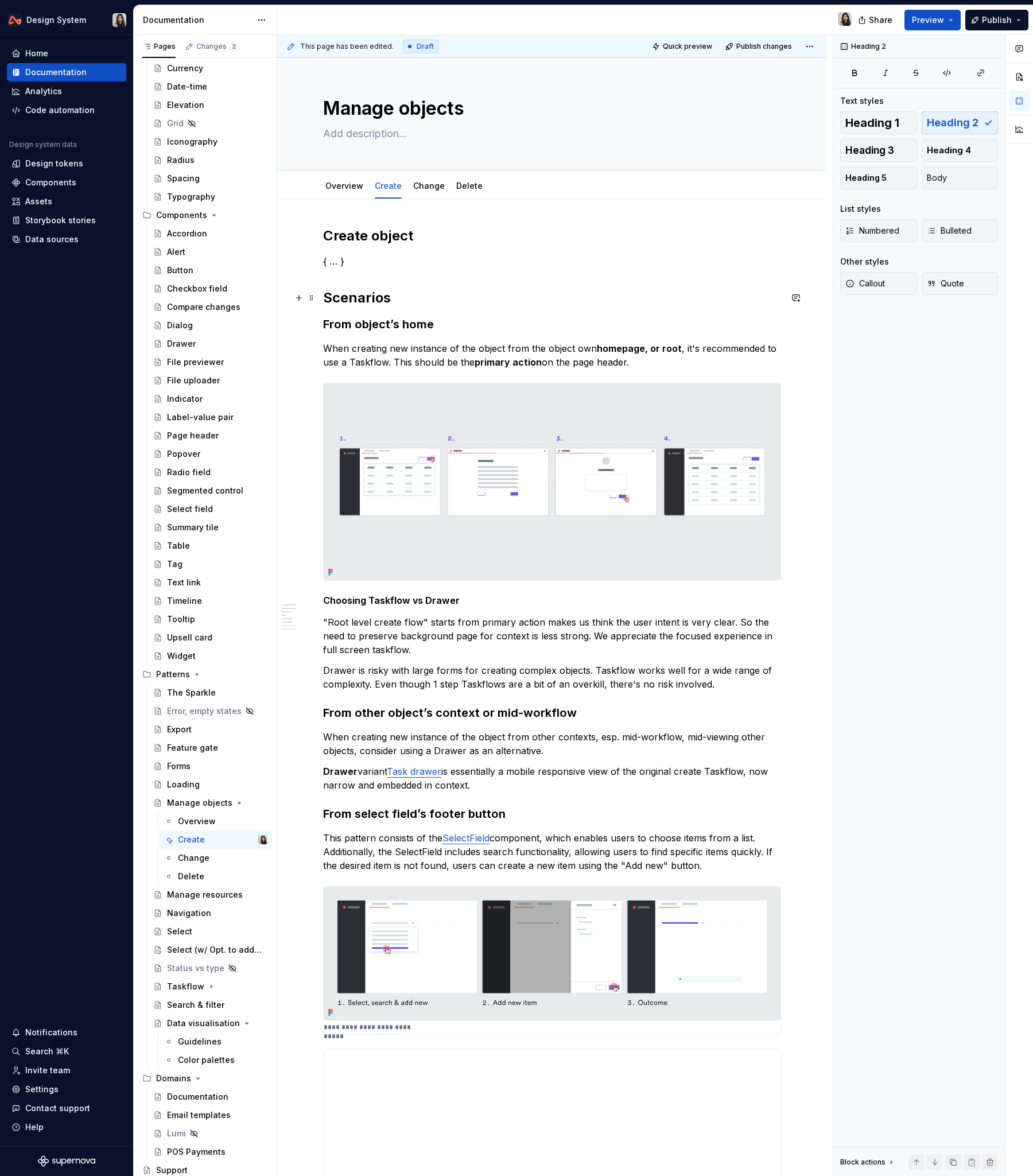
click at [379, 295] on h2 "Scenarios" at bounding box center [552, 297] width 458 height 18
click at [375, 270] on div "Create object { … } Use cases From object’s home When creating new instance of …" at bounding box center [552, 1199] width 458 height 1945
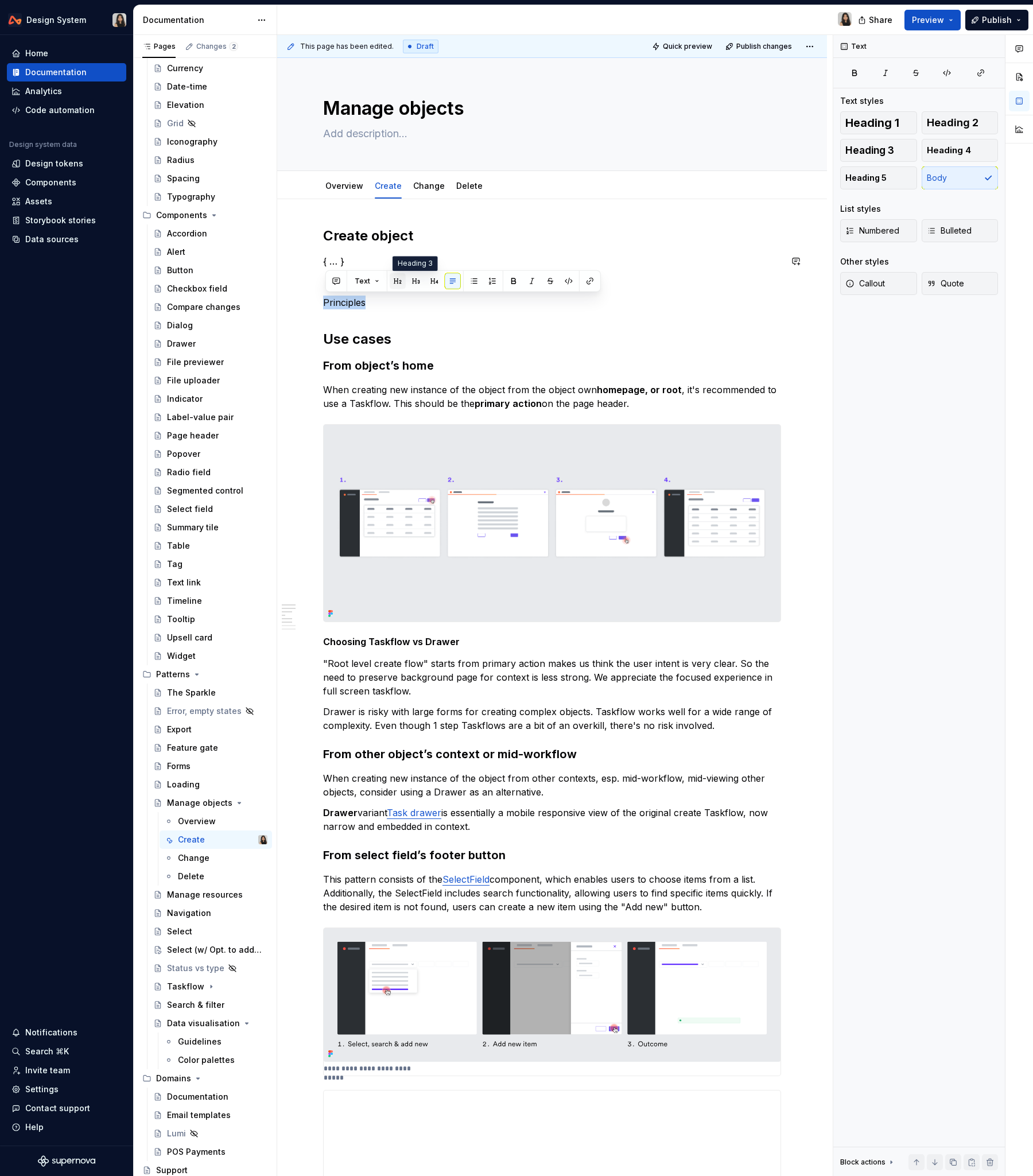
click at [397, 283] on button "button" at bounding box center [397, 281] width 16 height 16
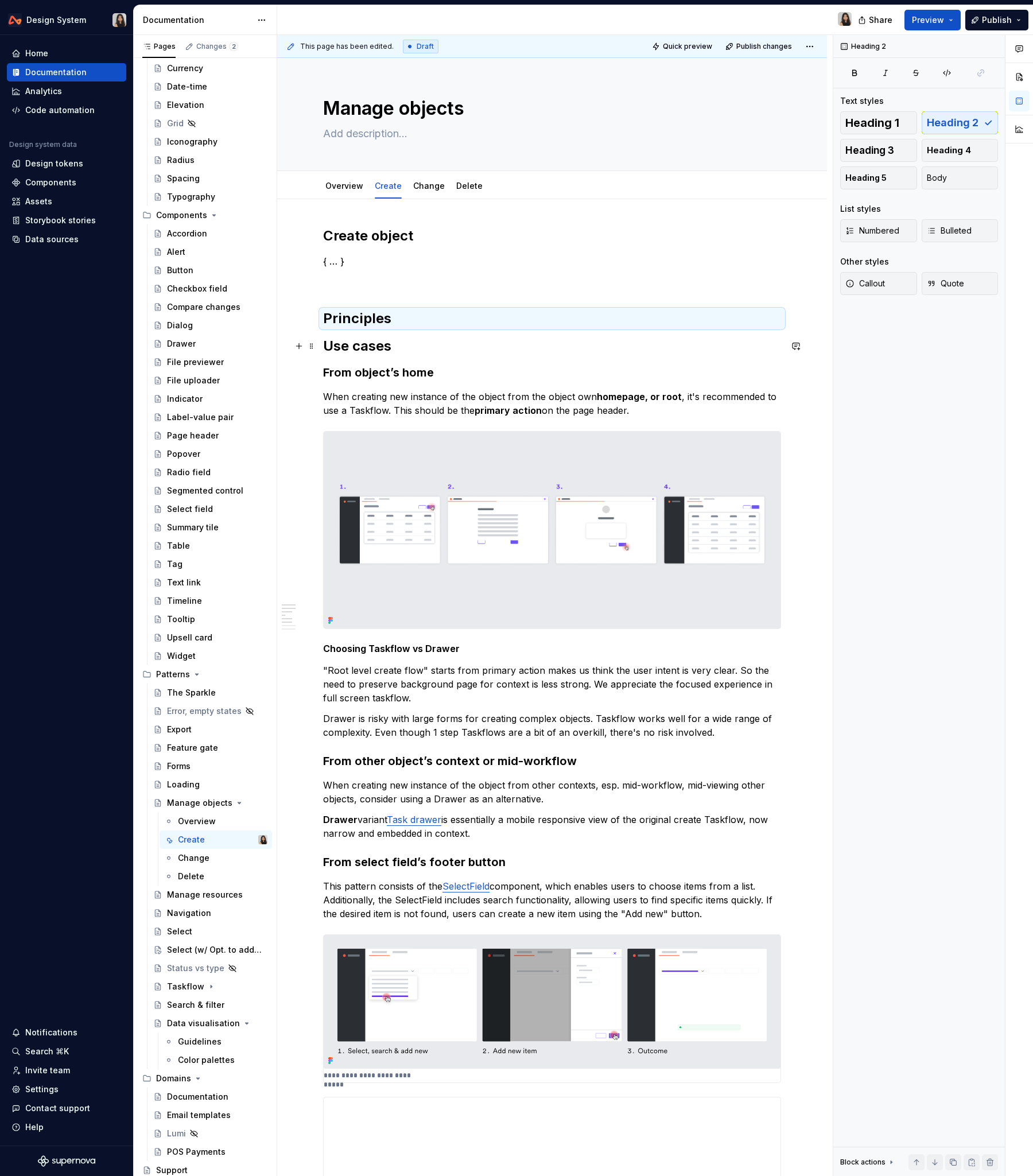
click at [376, 344] on h2 "Use cases" at bounding box center [552, 346] width 458 height 18
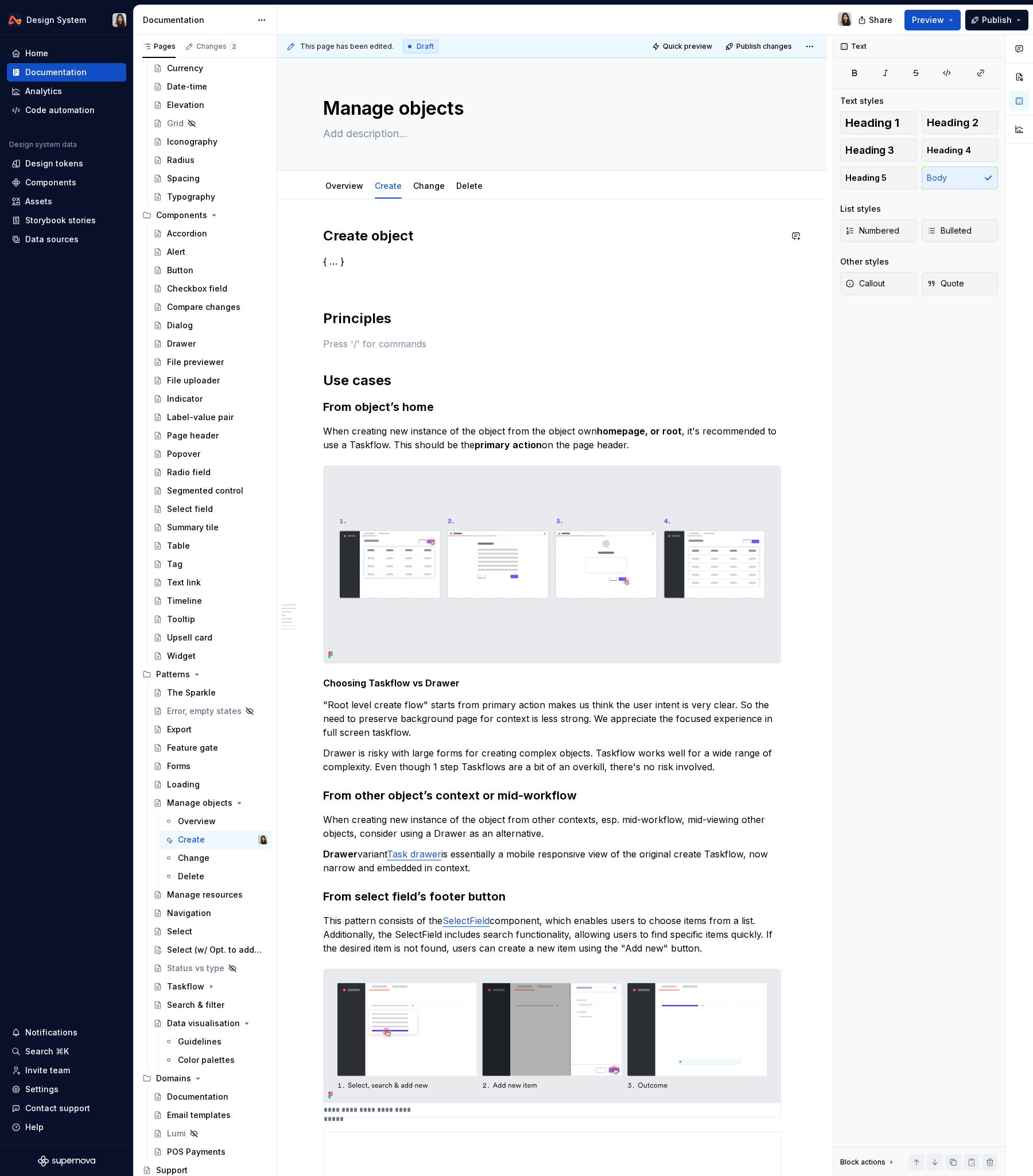
click at [360, 261] on p "{ … }" at bounding box center [552, 261] width 458 height 13
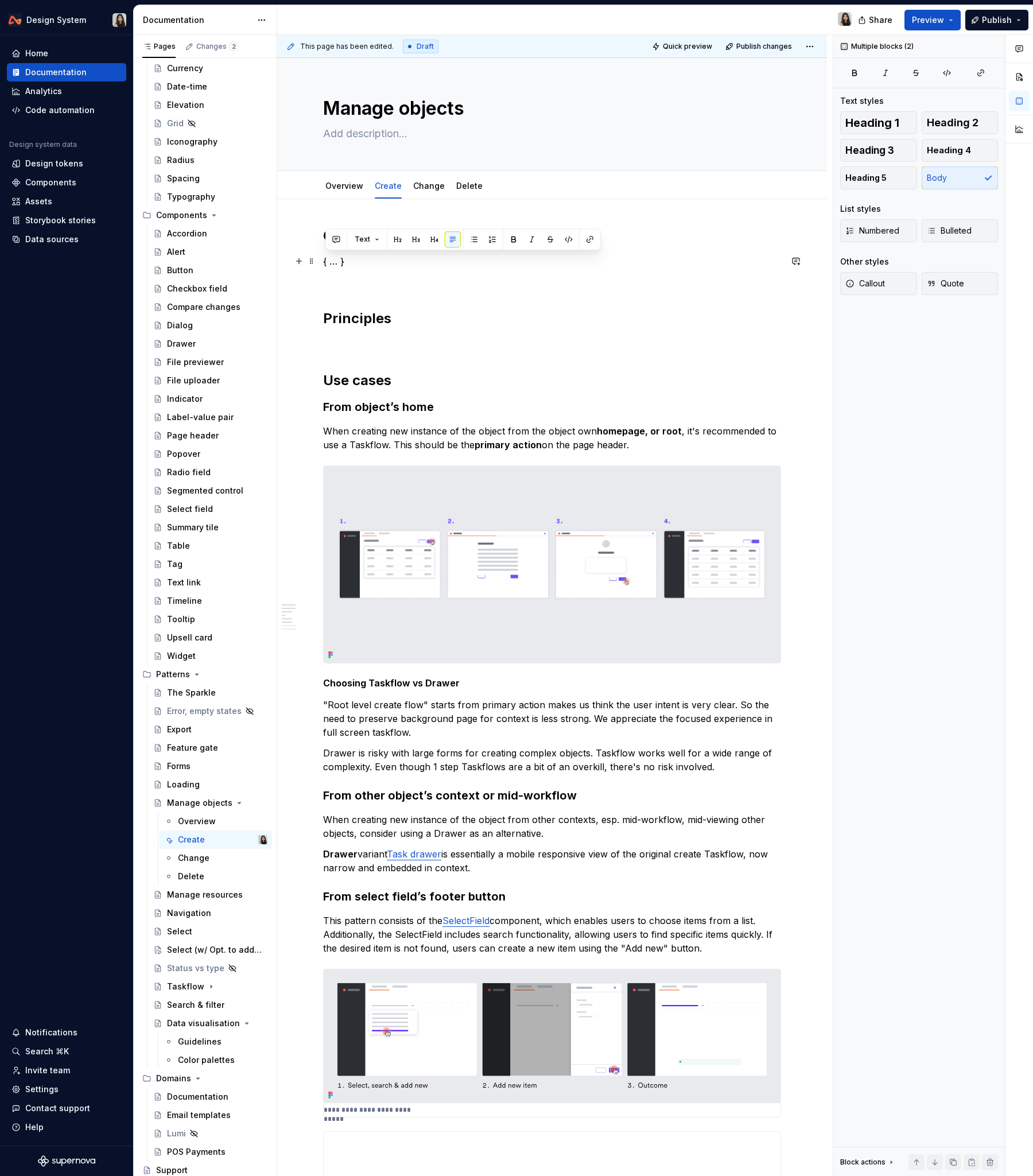
click at [360, 261] on p "{ … }" at bounding box center [552, 261] width 458 height 13
click at [375, 242] on h2 "Create object" at bounding box center [552, 236] width 458 height 18
click at [363, 275] on p at bounding box center [552, 281] width 458 height 13
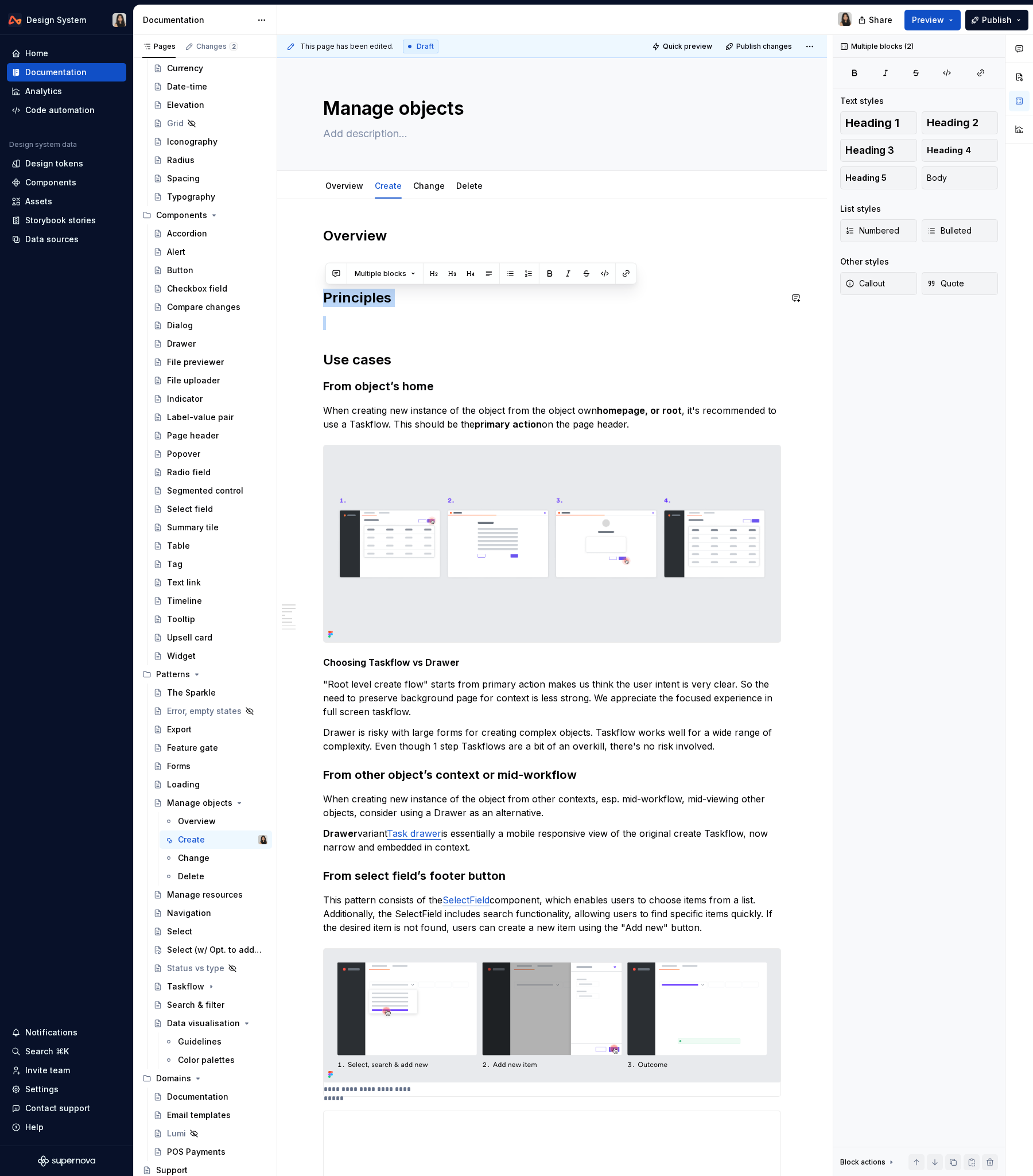
drag, startPoint x: 376, startPoint y: 280, endPoint x: 383, endPoint y: 314, distance: 34.7
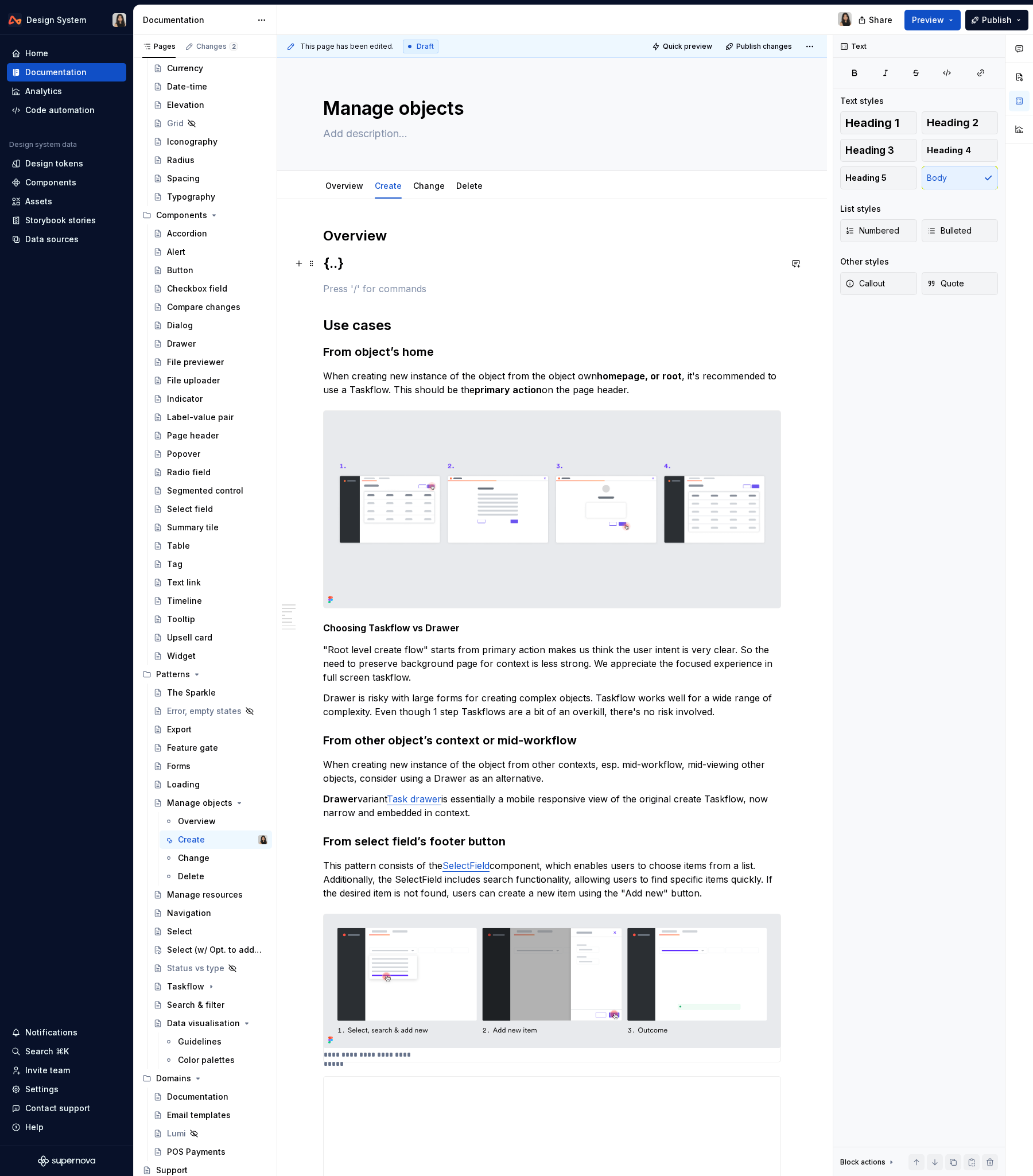
click at [336, 257] on h2 "{..}" at bounding box center [552, 263] width 458 height 18
click at [369, 235] on span "Heading 2" at bounding box center [372, 239] width 35 height 9
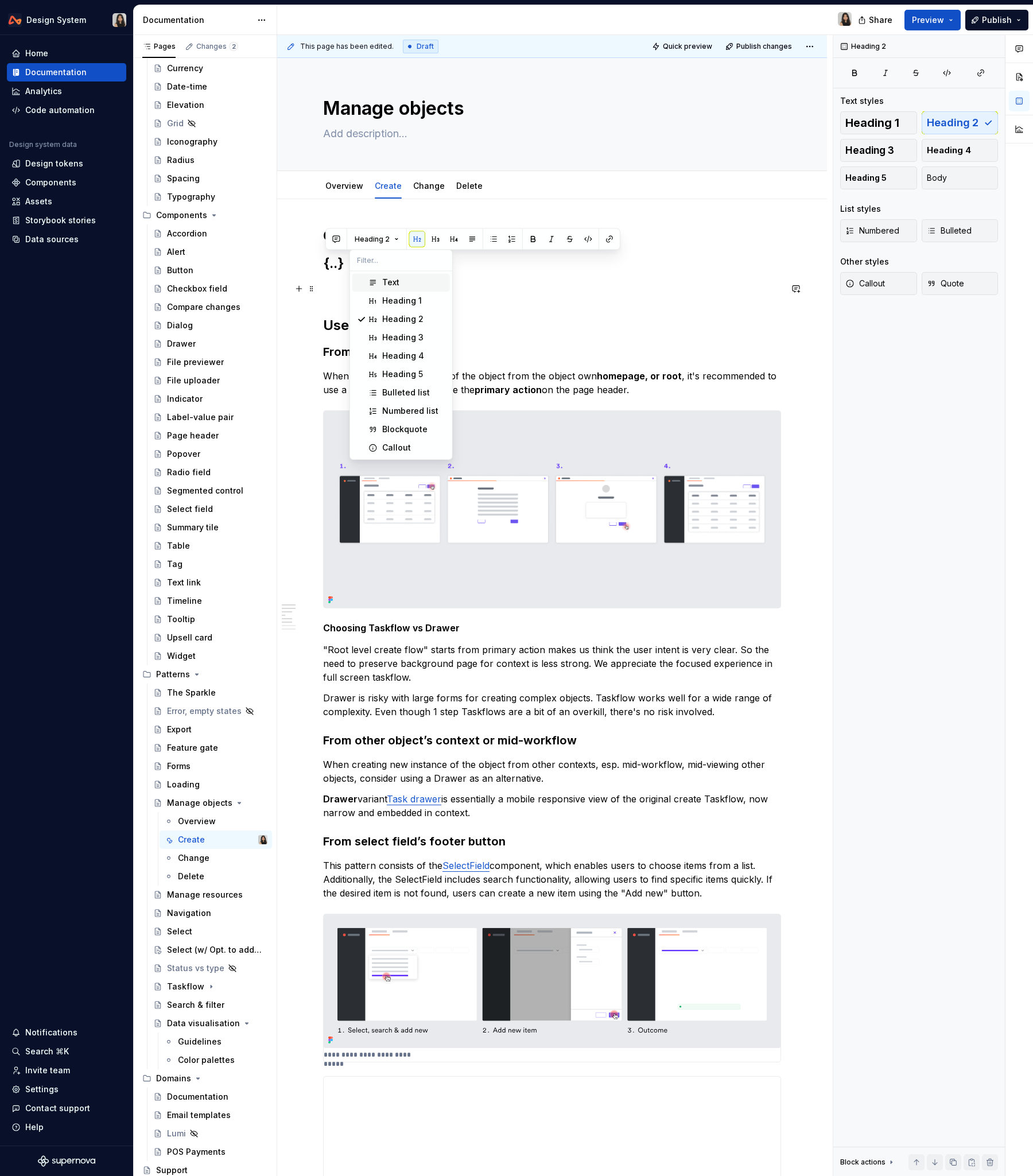
click at [402, 284] on div "Text" at bounding box center [414, 283] width 63 height 12
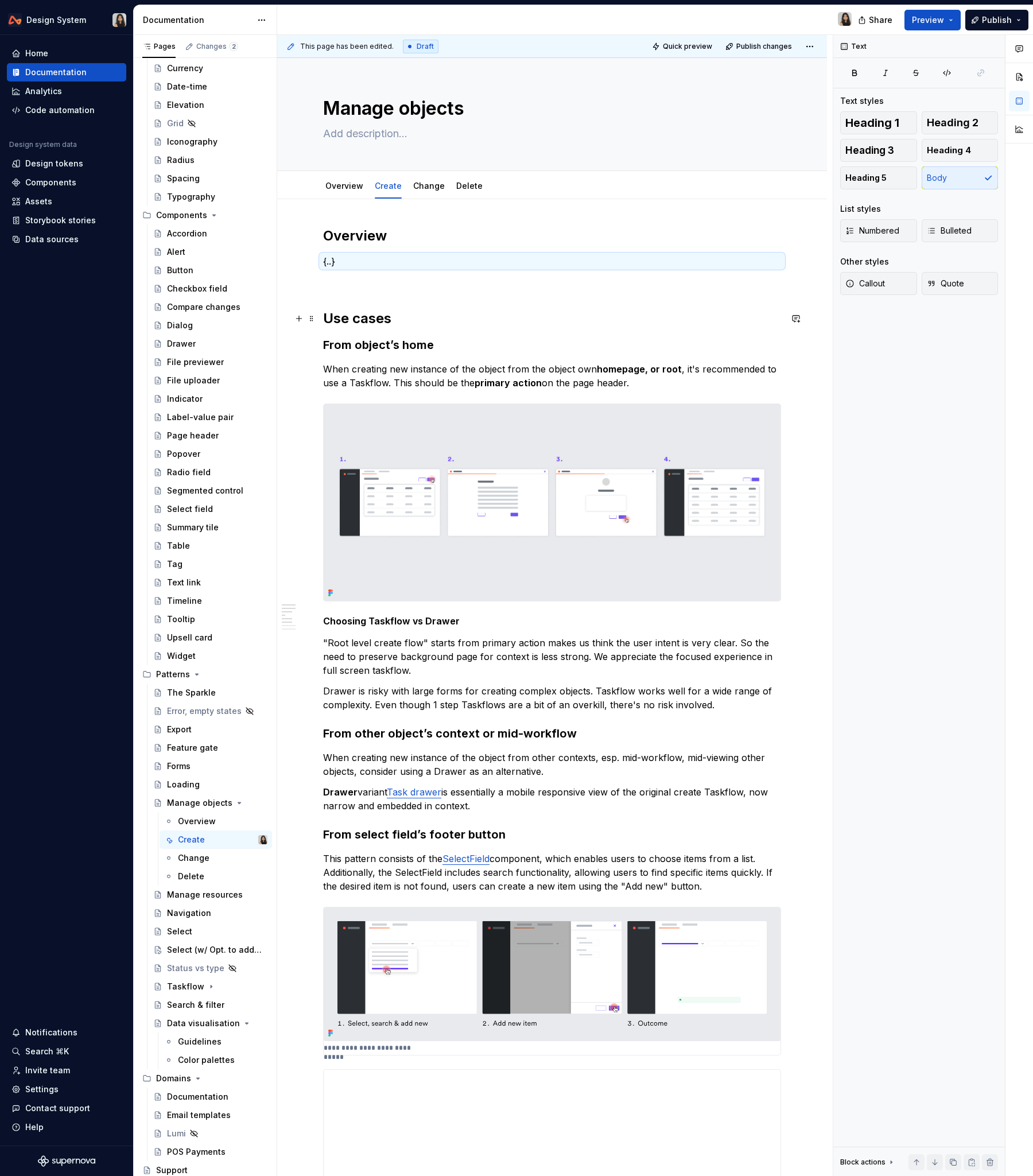
click at [402, 315] on h2 "Use cases" at bounding box center [552, 318] width 458 height 18
click at [345, 338] on h3 "From object’s home" at bounding box center [552, 345] width 458 height 16
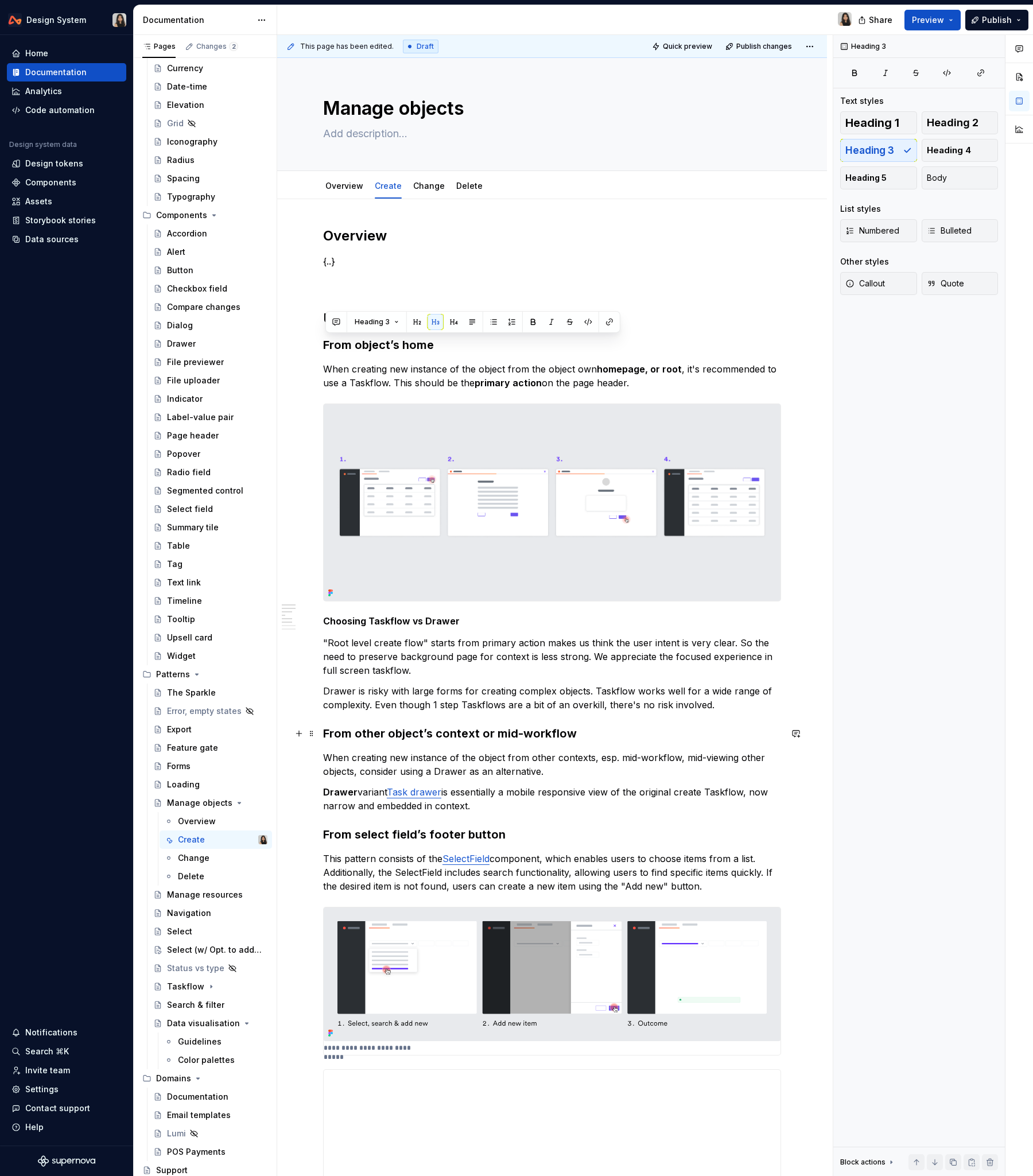
click at [371, 711] on h3 "From other object’s context or mid-workflow" at bounding box center [552, 733] width 458 height 16
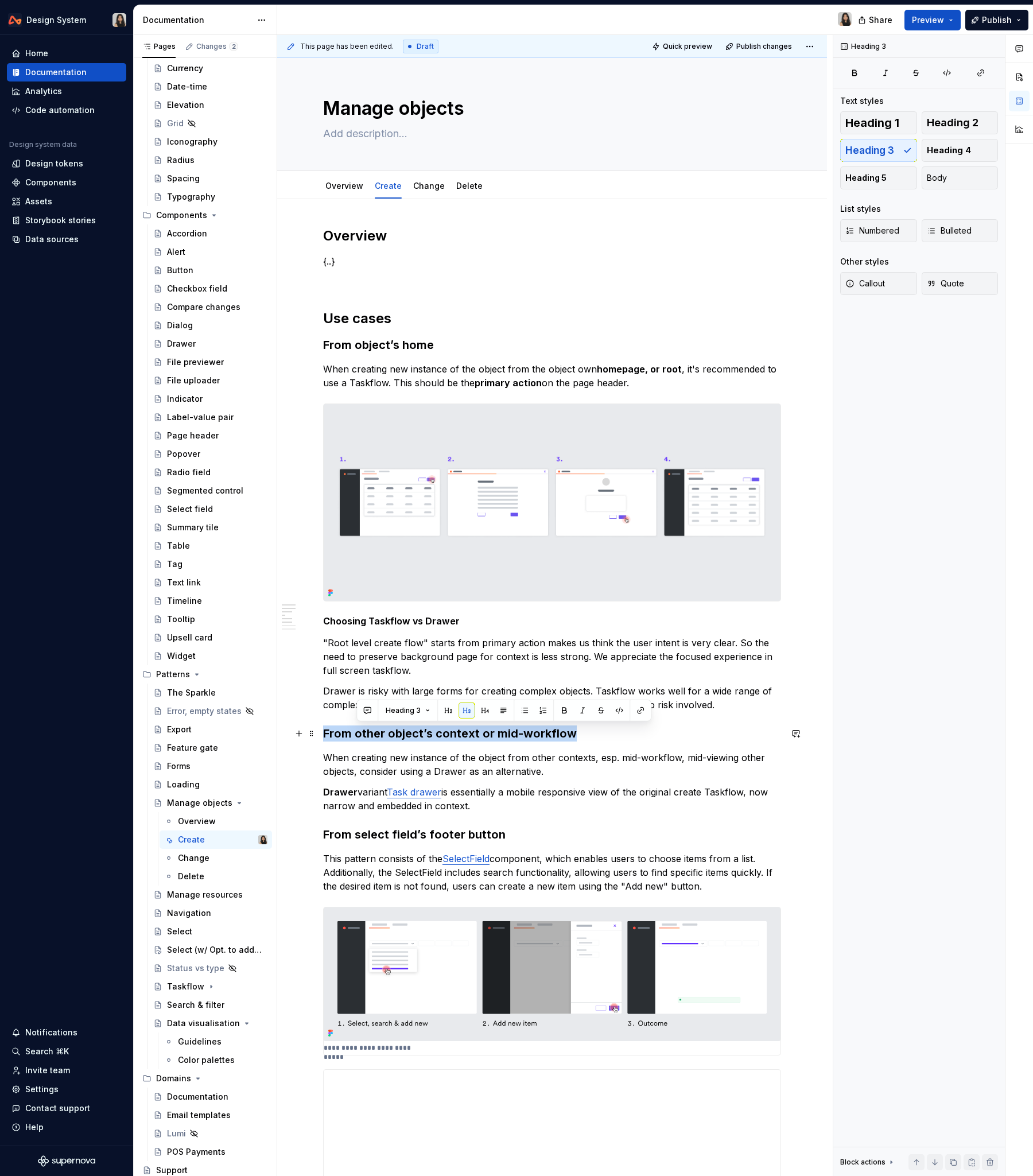
click at [371, 711] on h3 "From other object’s context or mid-workflow" at bounding box center [552, 733] width 458 height 16
click at [358, 711] on h3 "From select field’s footer button" at bounding box center [552, 834] width 458 height 16
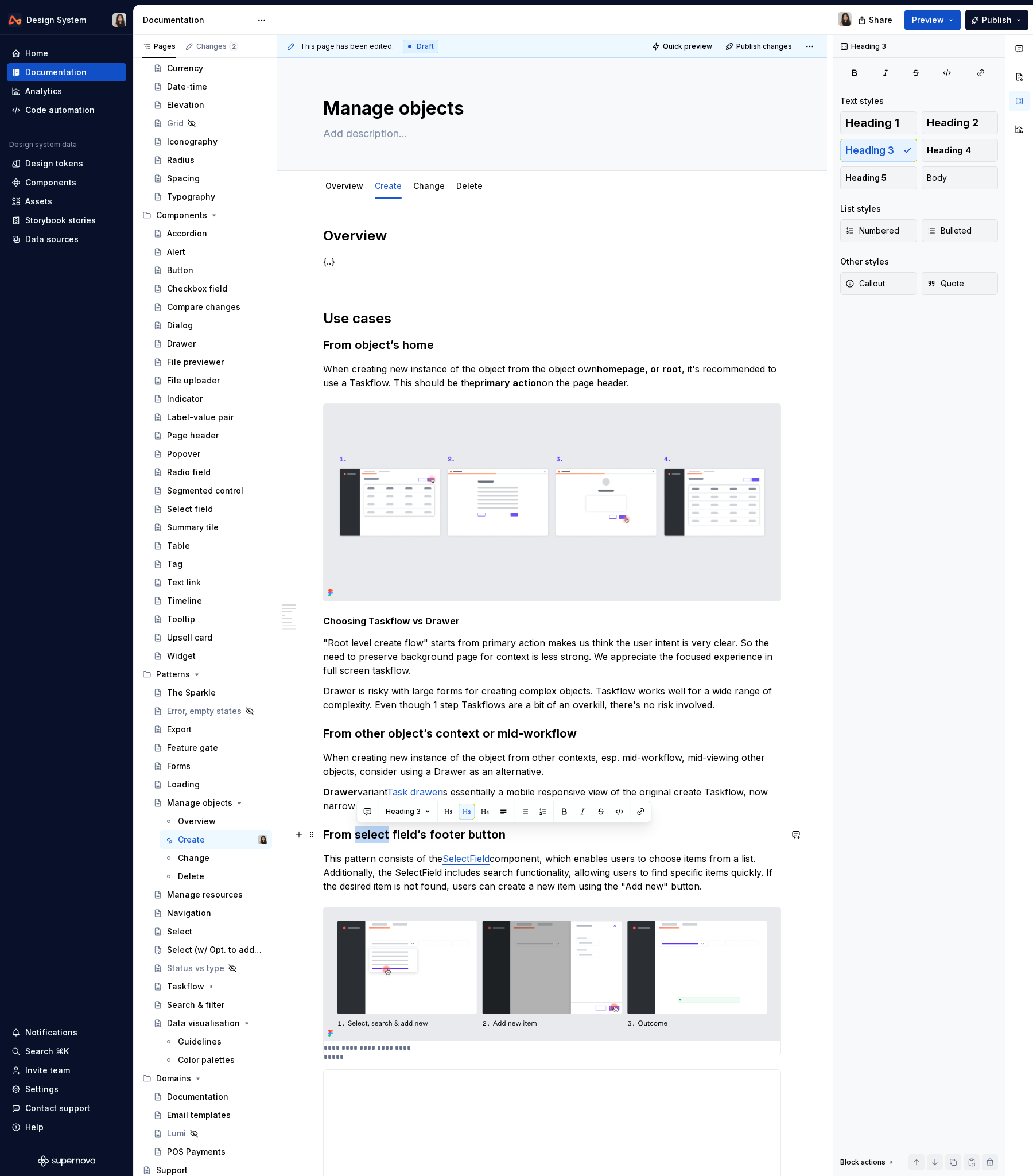
click at [358, 711] on h3 "From select field’s footer button" at bounding box center [552, 834] width 458 height 16
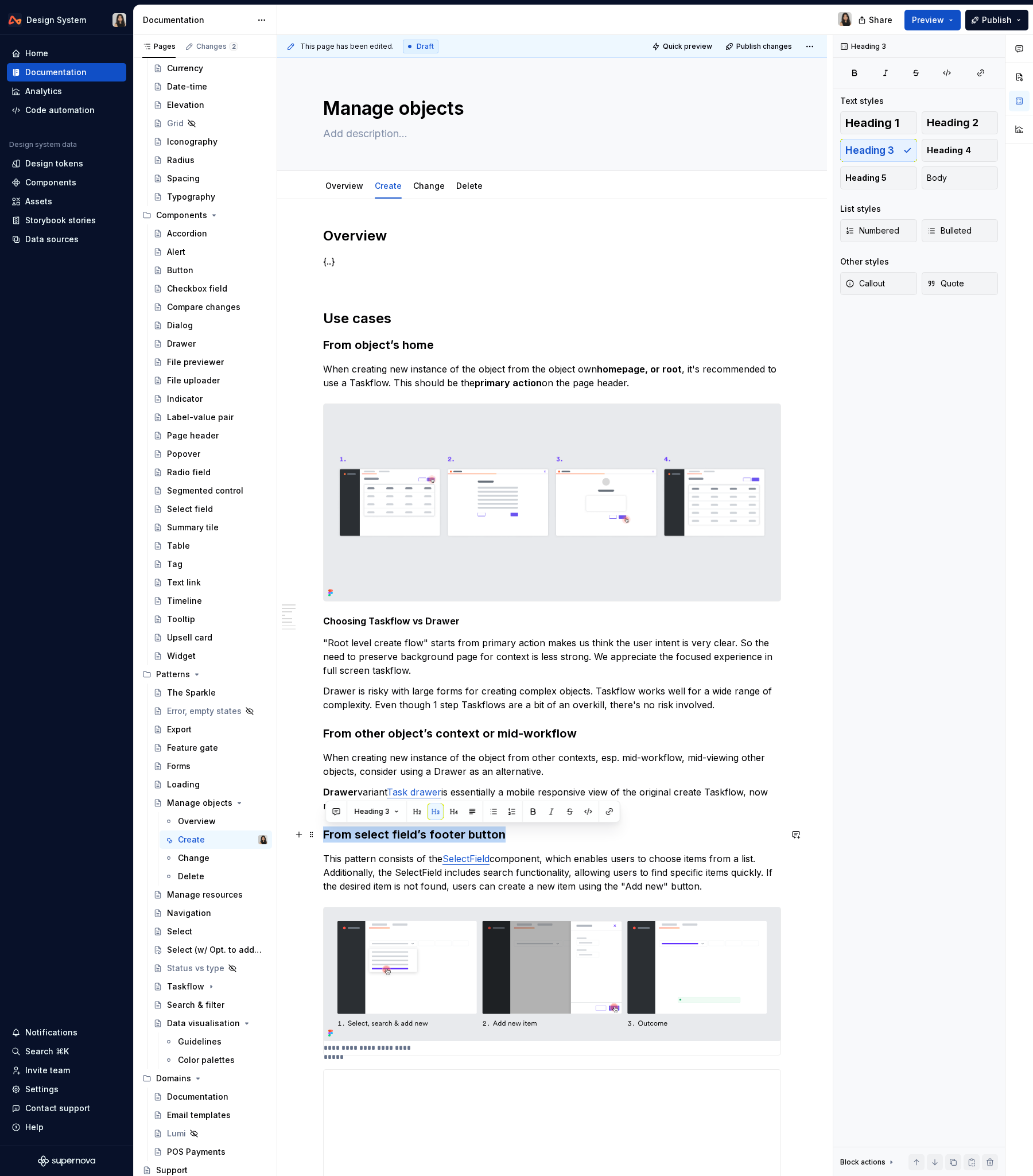
click at [358, 711] on h3 "From select field’s footer button" at bounding box center [552, 834] width 458 height 16
click at [402, 711] on h3 "From other object’s context or mid-workflow" at bounding box center [552, 733] width 458 height 16
click at [481, 711] on h3 "From other context or mid-workflow" at bounding box center [552, 733] width 458 height 16
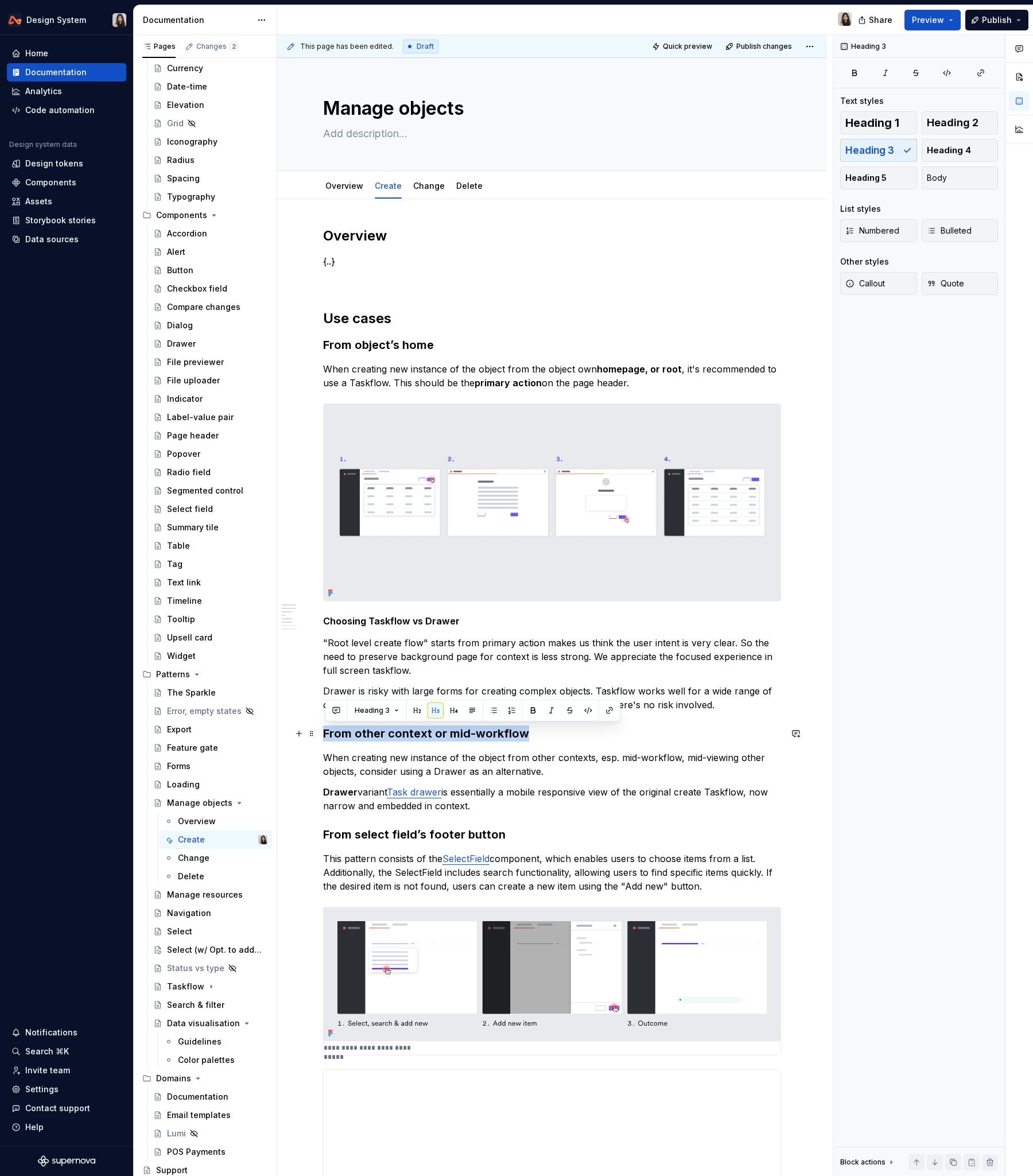
click at [481, 711] on h3 "From other context or mid-workflow" at bounding box center [552, 733] width 458 height 16
click at [561, 711] on p "Drawer variant Task drawer is essentially a mobile responsive view of the origi…" at bounding box center [552, 798] width 458 height 28
click at [402, 711] on h3 "From select field’s footer button" at bounding box center [552, 834] width 458 height 16
click at [349, 711] on h3 "From select field’s footer button" at bounding box center [552, 834] width 458 height 16
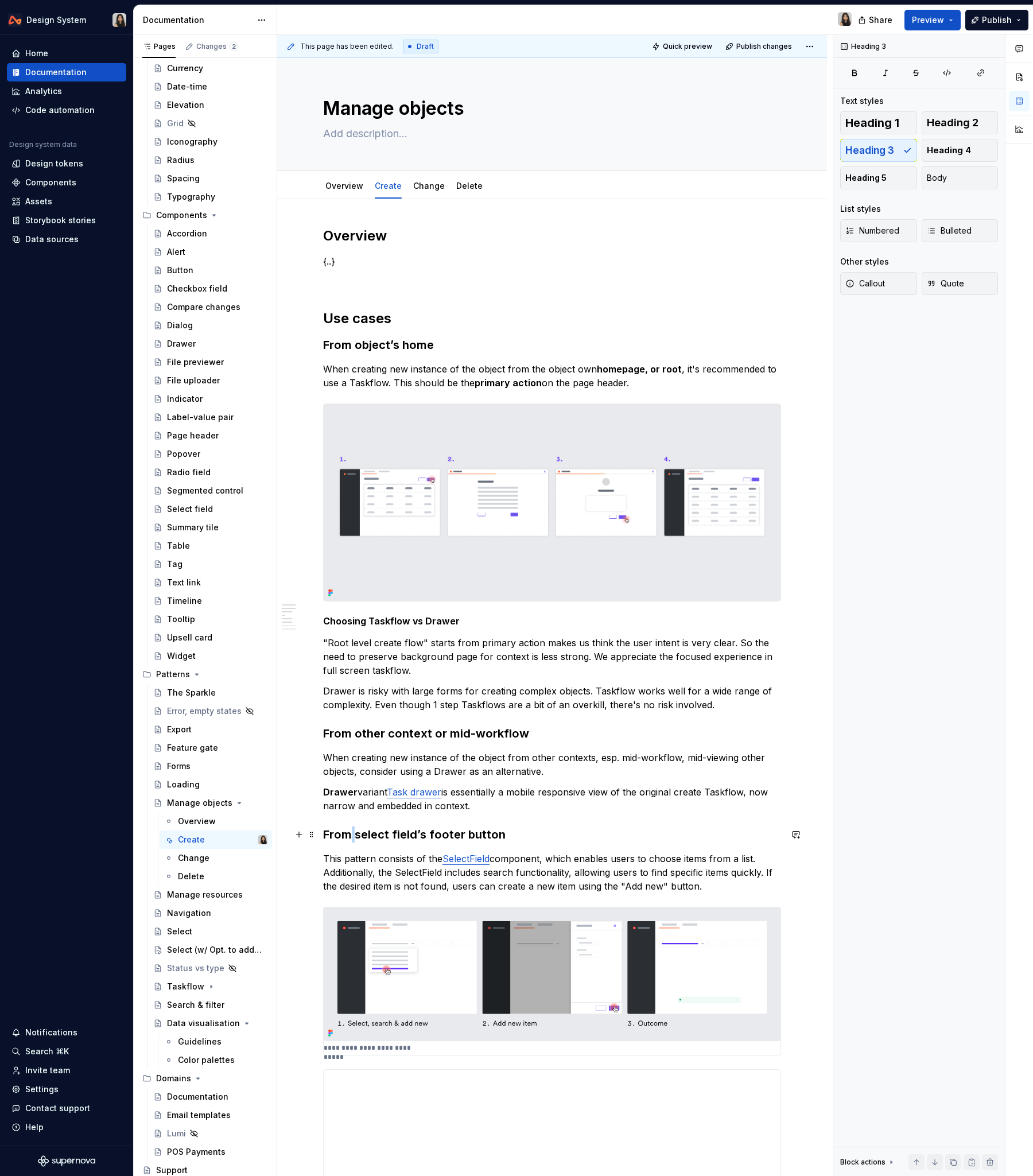
click at [349, 711] on h3 "From select field’s footer button" at bounding box center [552, 834] width 458 height 16
click at [373, 711] on h3 "From select field’s footer button" at bounding box center [552, 834] width 458 height 16
click at [481, 711] on p "When creating new instance of the object from other contexts, esp. mid-workflow…" at bounding box center [552, 764] width 458 height 28
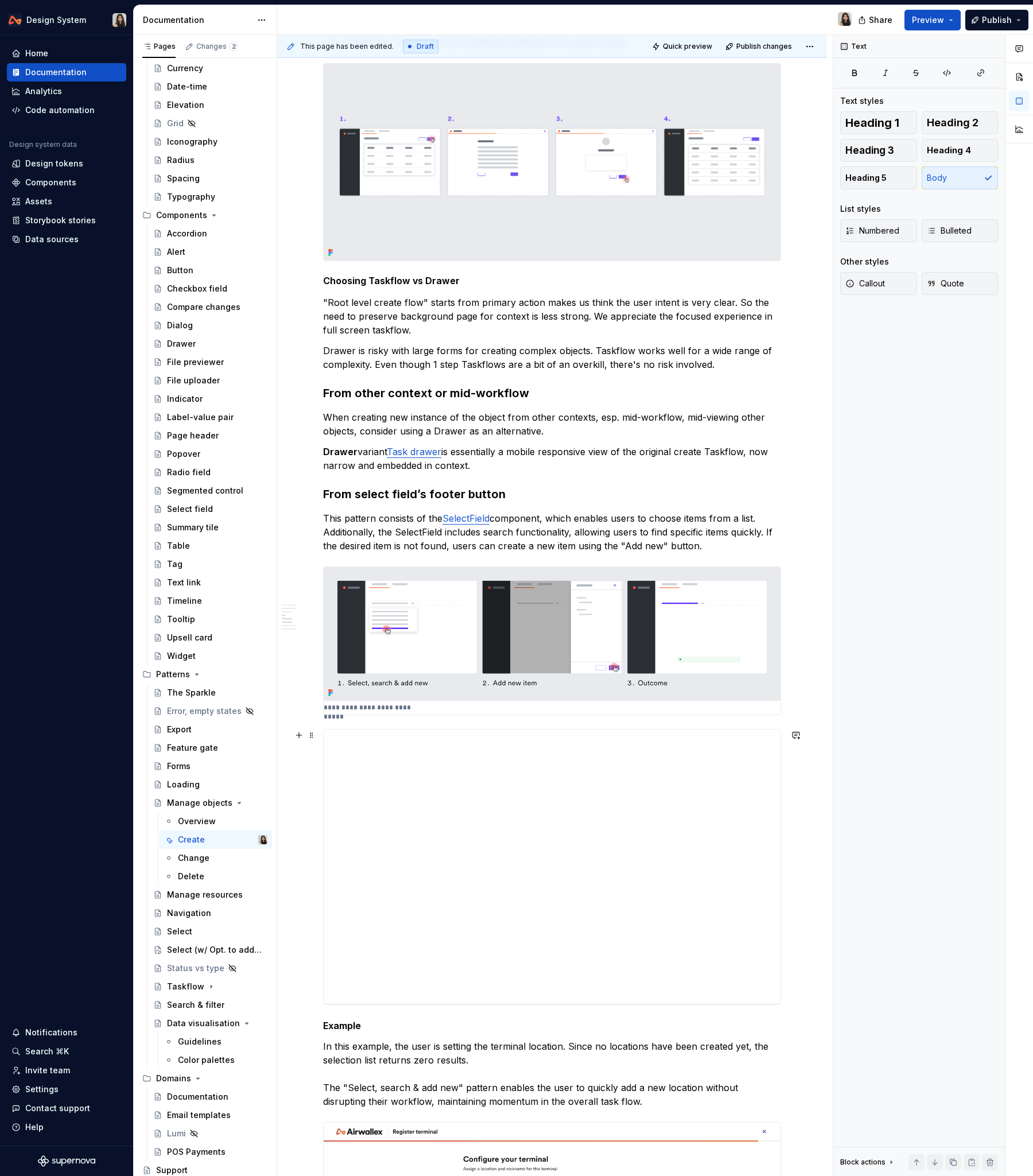
scroll to position [342, 0]
click at [356, 497] on h3 "From select field’s footer button" at bounding box center [552, 492] width 458 height 16
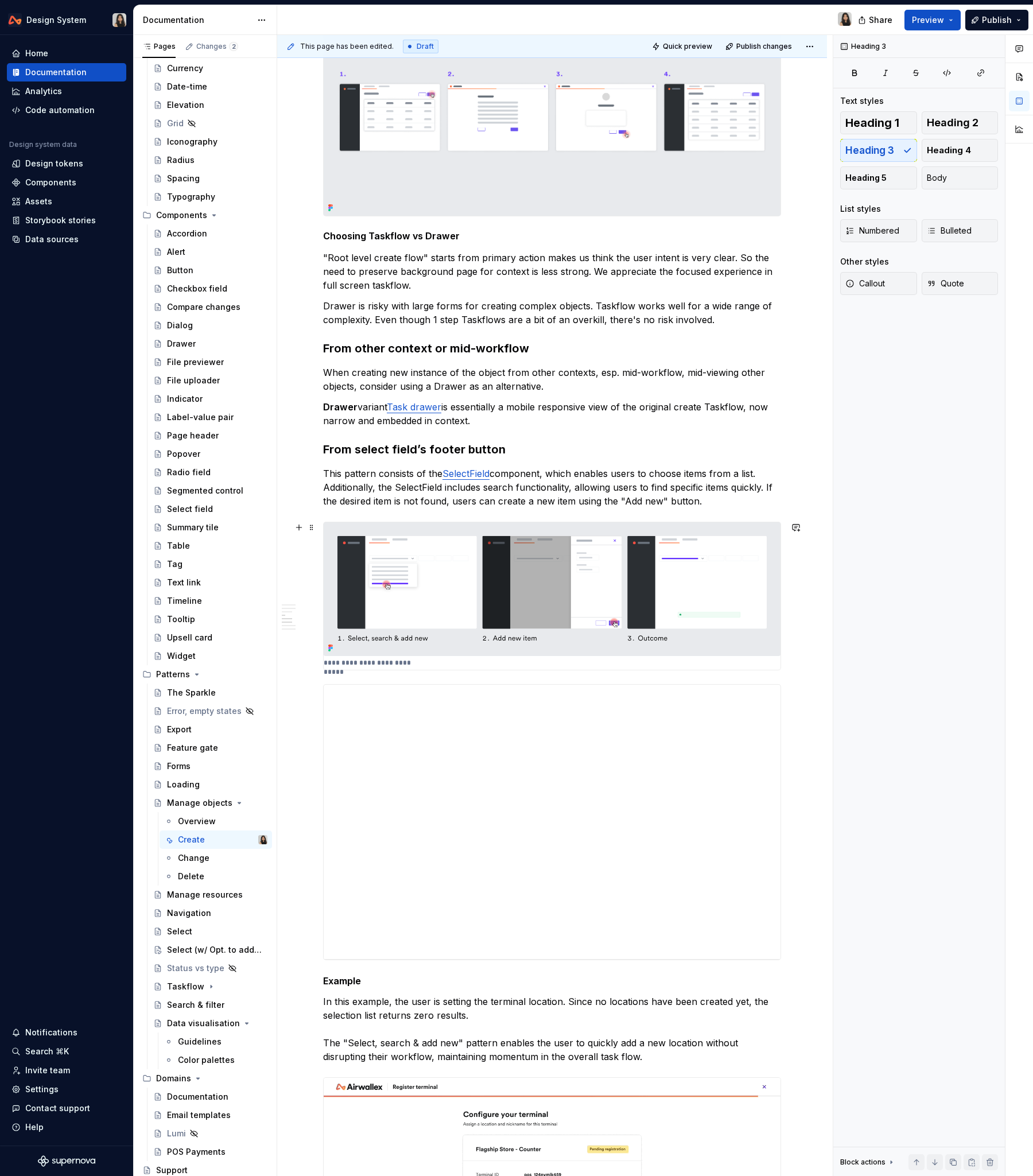
scroll to position [245, 0]
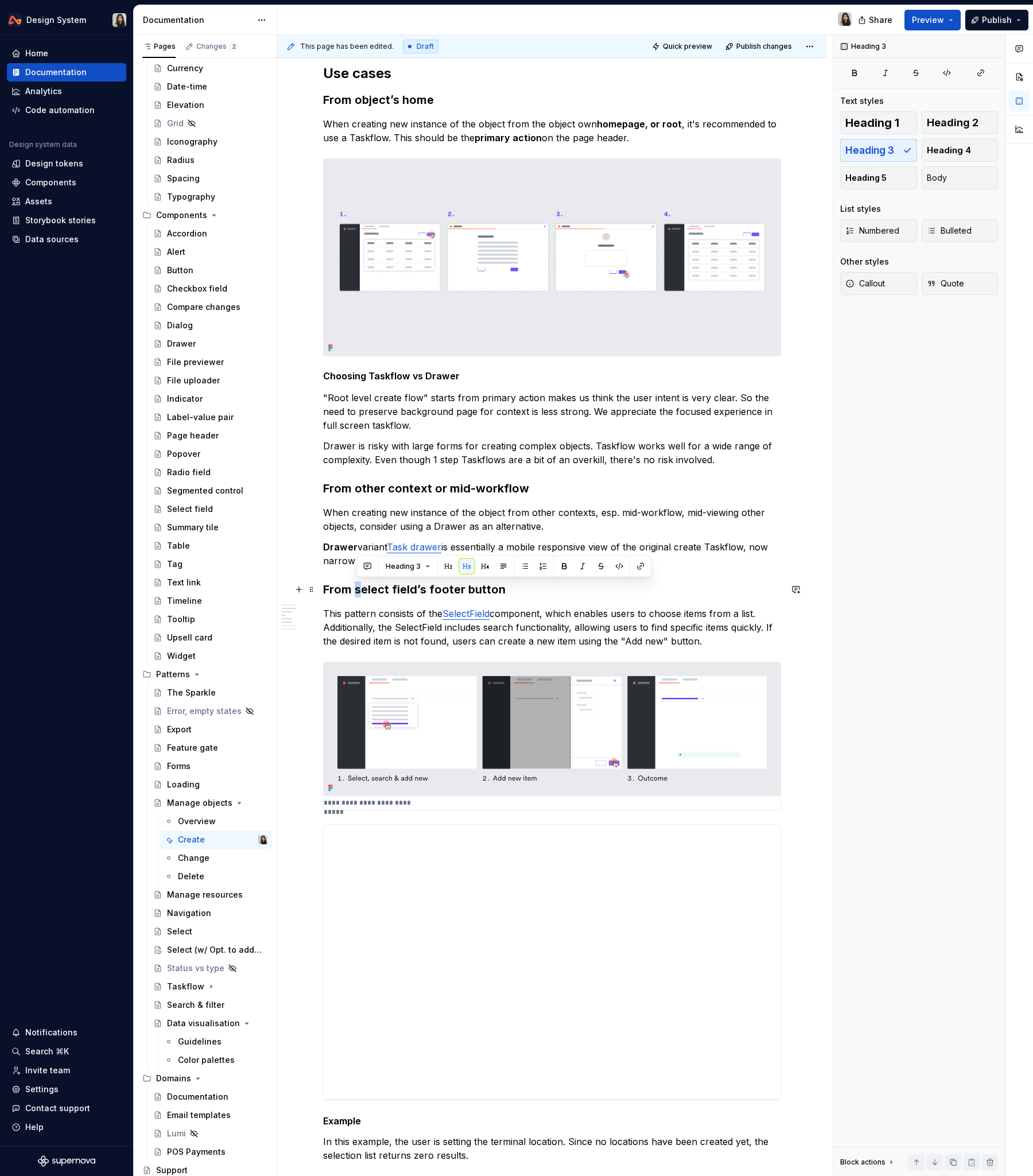
click at [356, 586] on h3 "From select field’s footer button" at bounding box center [552, 589] width 458 height 16
drag, startPoint x: 398, startPoint y: 588, endPoint x: 392, endPoint y: 589, distance: 6.1
click at [392, 589] on h3 "From Select field’s footer button" at bounding box center [552, 589] width 458 height 16
click at [400, 601] on div "Overview {..} Use cases From object’s home When creating new instance of the ob…" at bounding box center [552, 964] width 458 height 1966
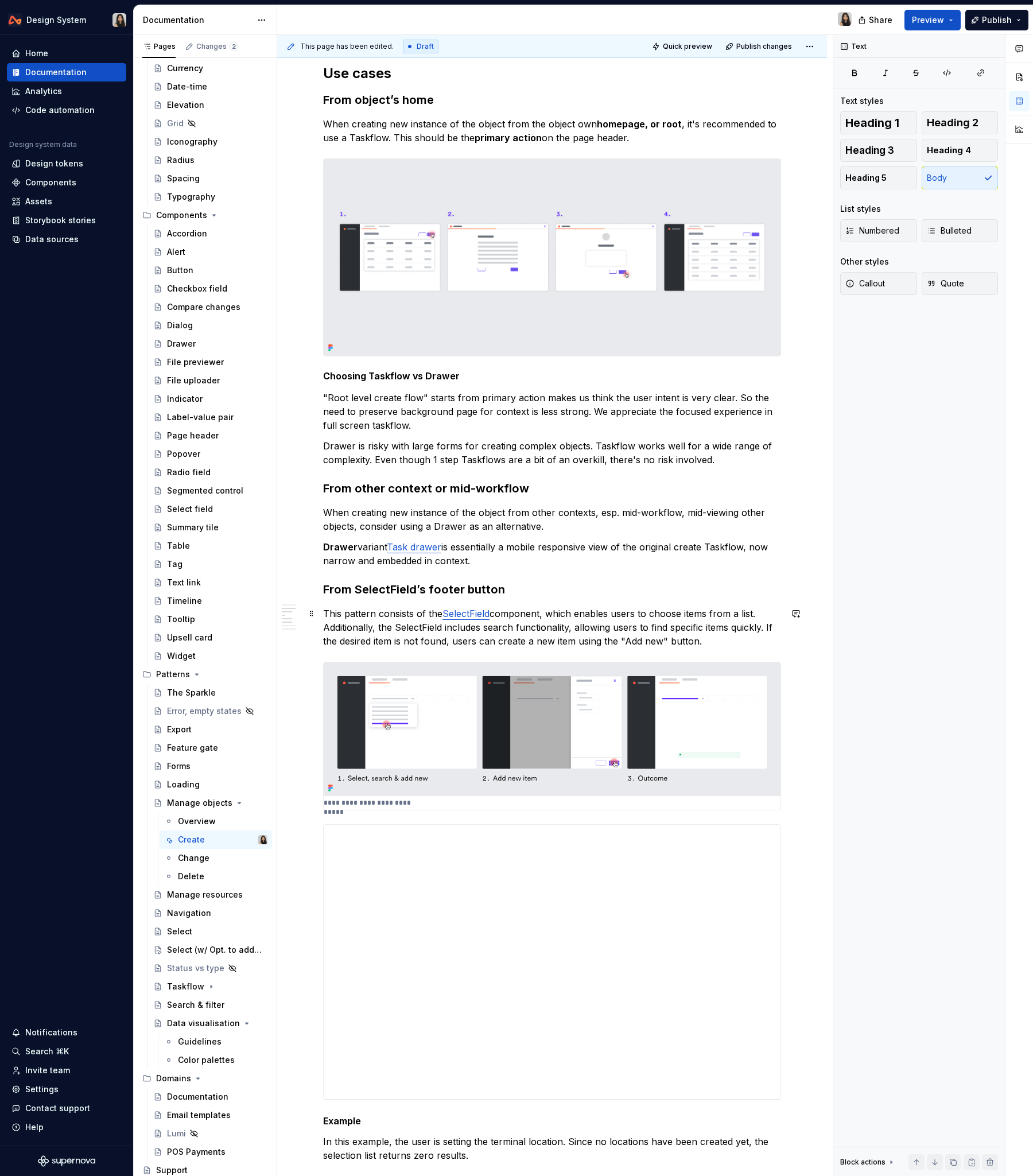
click at [402, 627] on p "This pattern consists of the SelectField component, which enables users to choo…" at bounding box center [552, 627] width 458 height 41
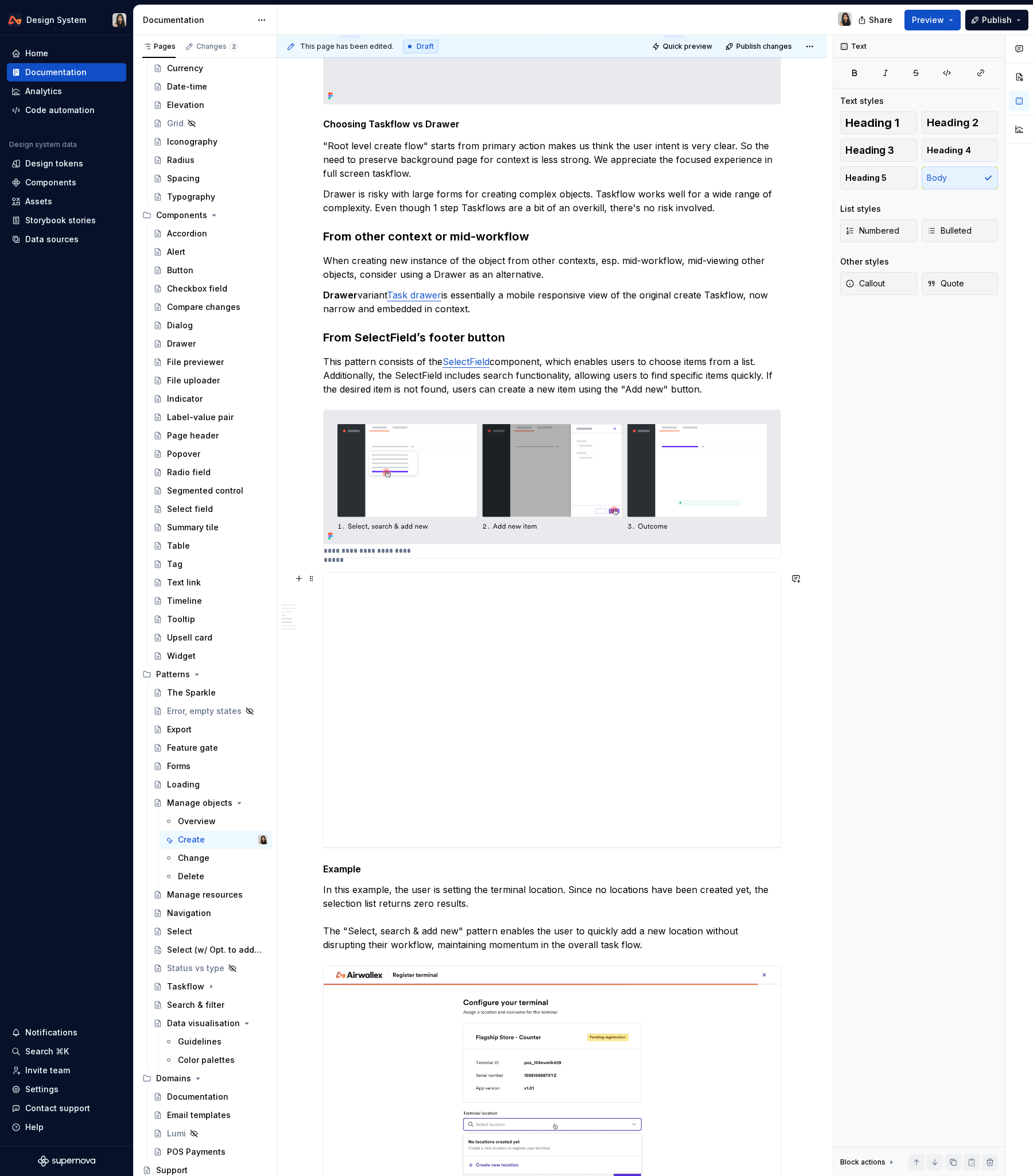
scroll to position [501, 0]
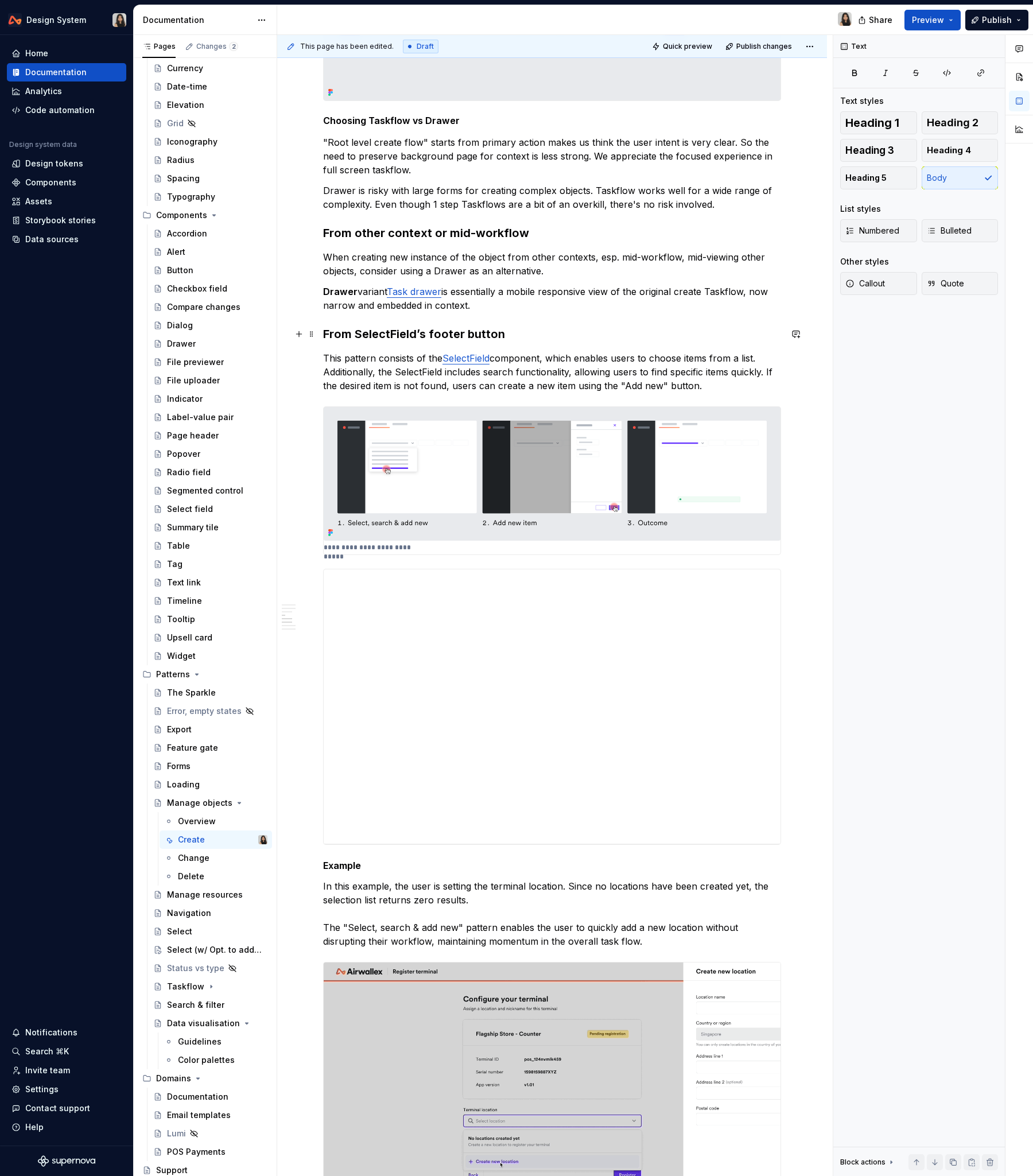
click at [364, 332] on h3 "From SelectField’s footer button" at bounding box center [552, 334] width 458 height 16
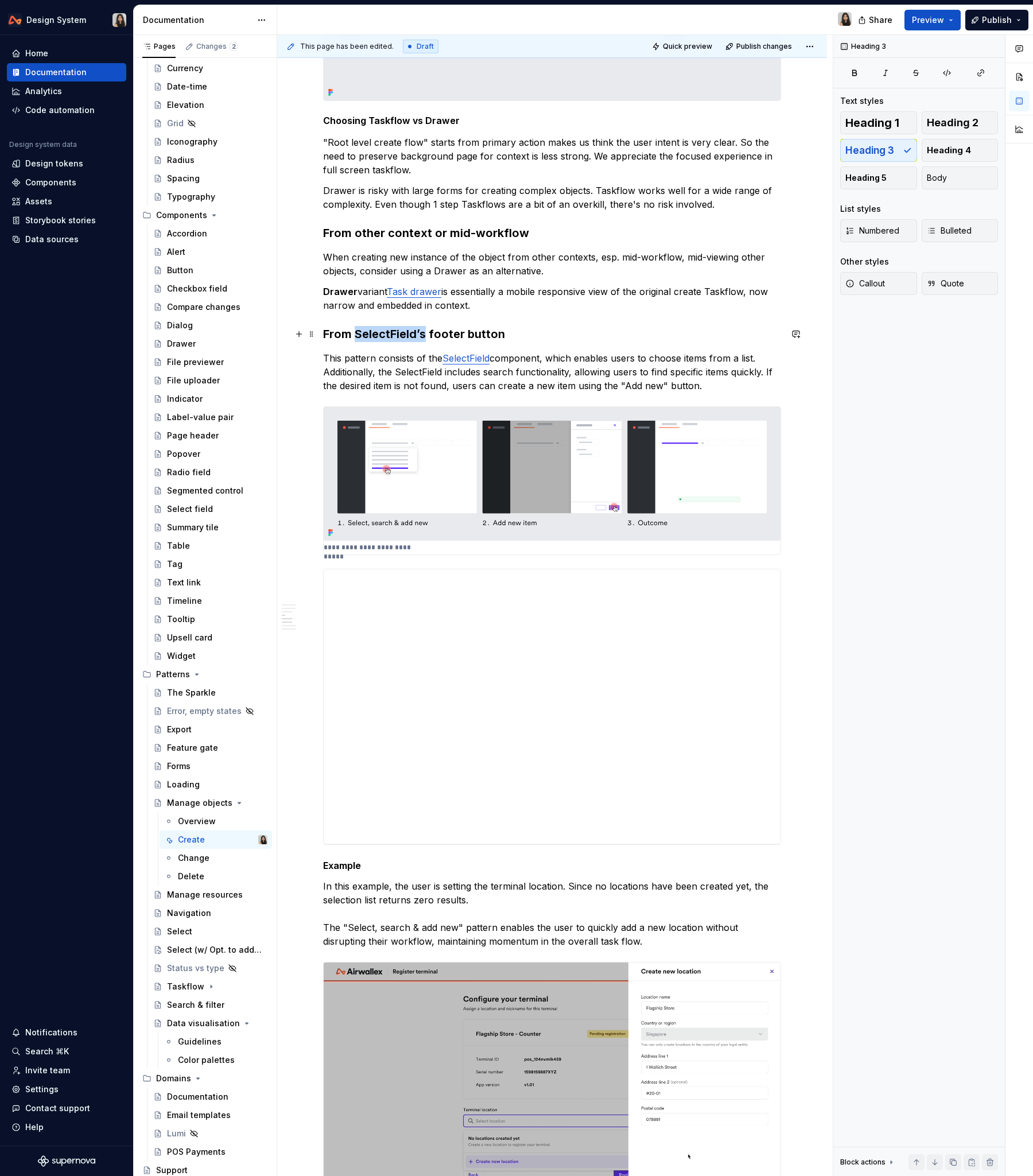
click at [364, 332] on h3 "From SelectField’s footer button" at bounding box center [552, 334] width 458 height 16
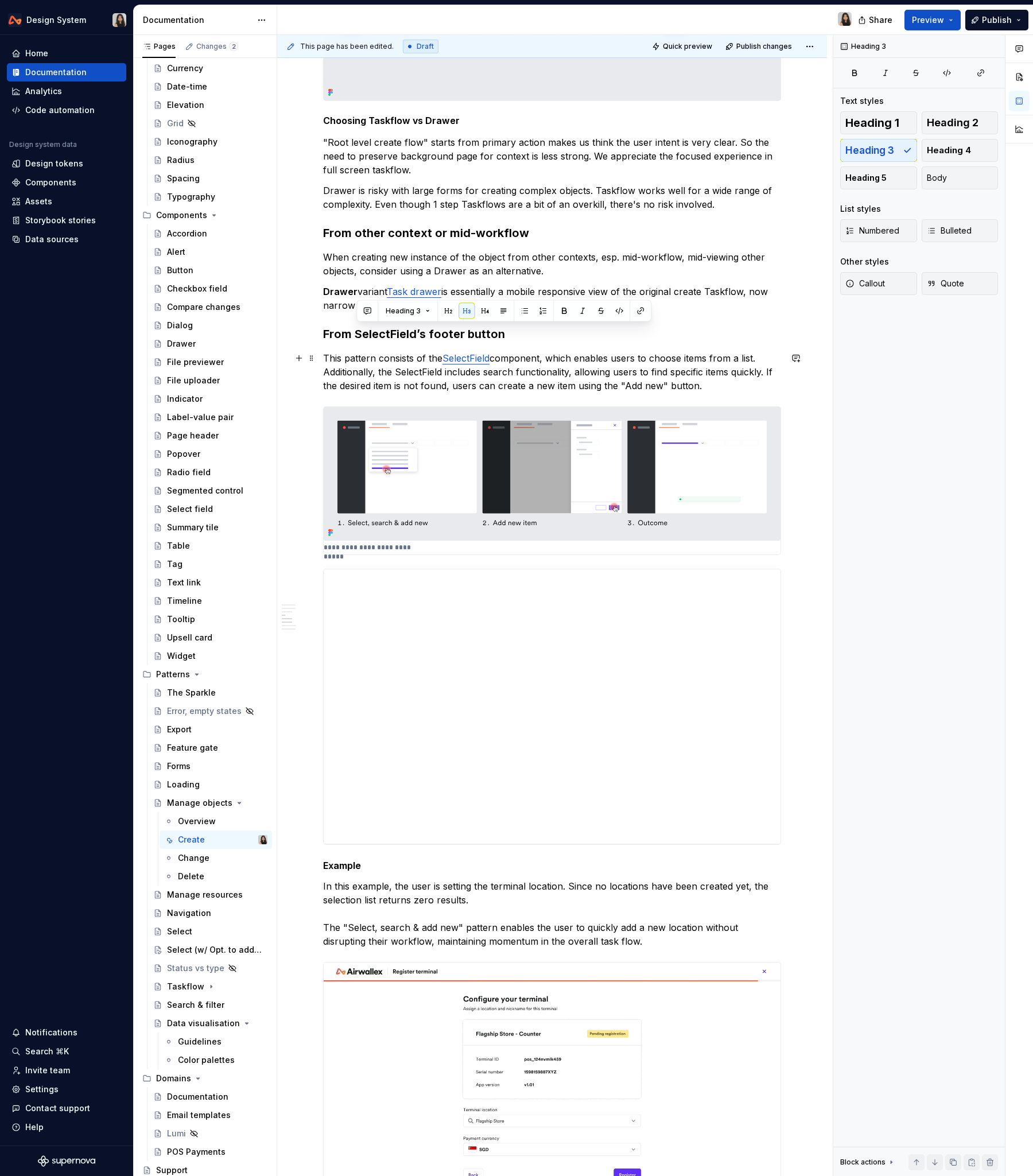
click at [382, 372] on p "This pattern consists of the SelectField component, which enables users to choo…" at bounding box center [552, 372] width 458 height 41
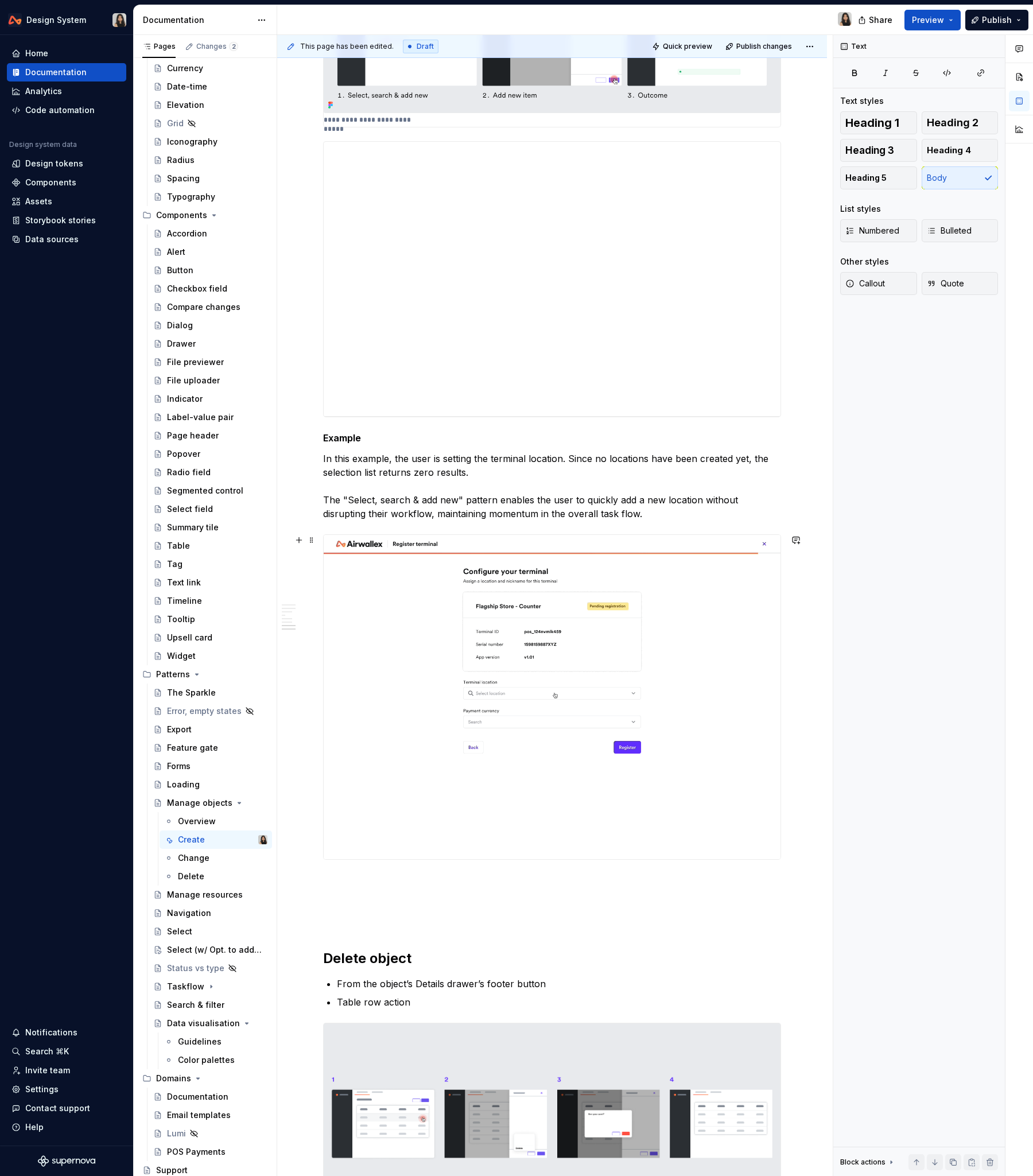
scroll to position [1168, 0]
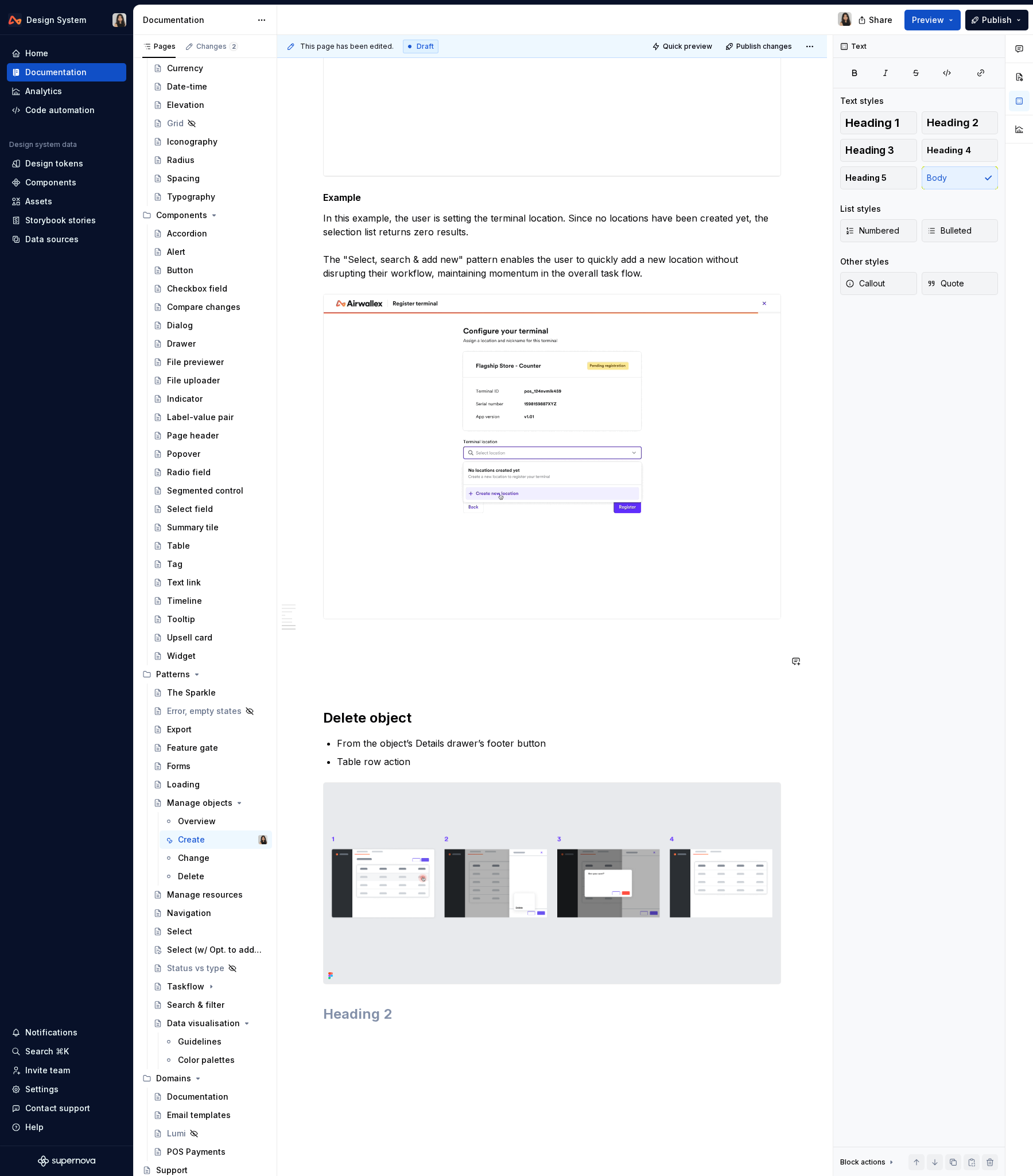
click at [389, 673] on div "Overview {..} Use cases From object’s home When creating new instance of the ob…" at bounding box center [552, 40] width 458 height 1966
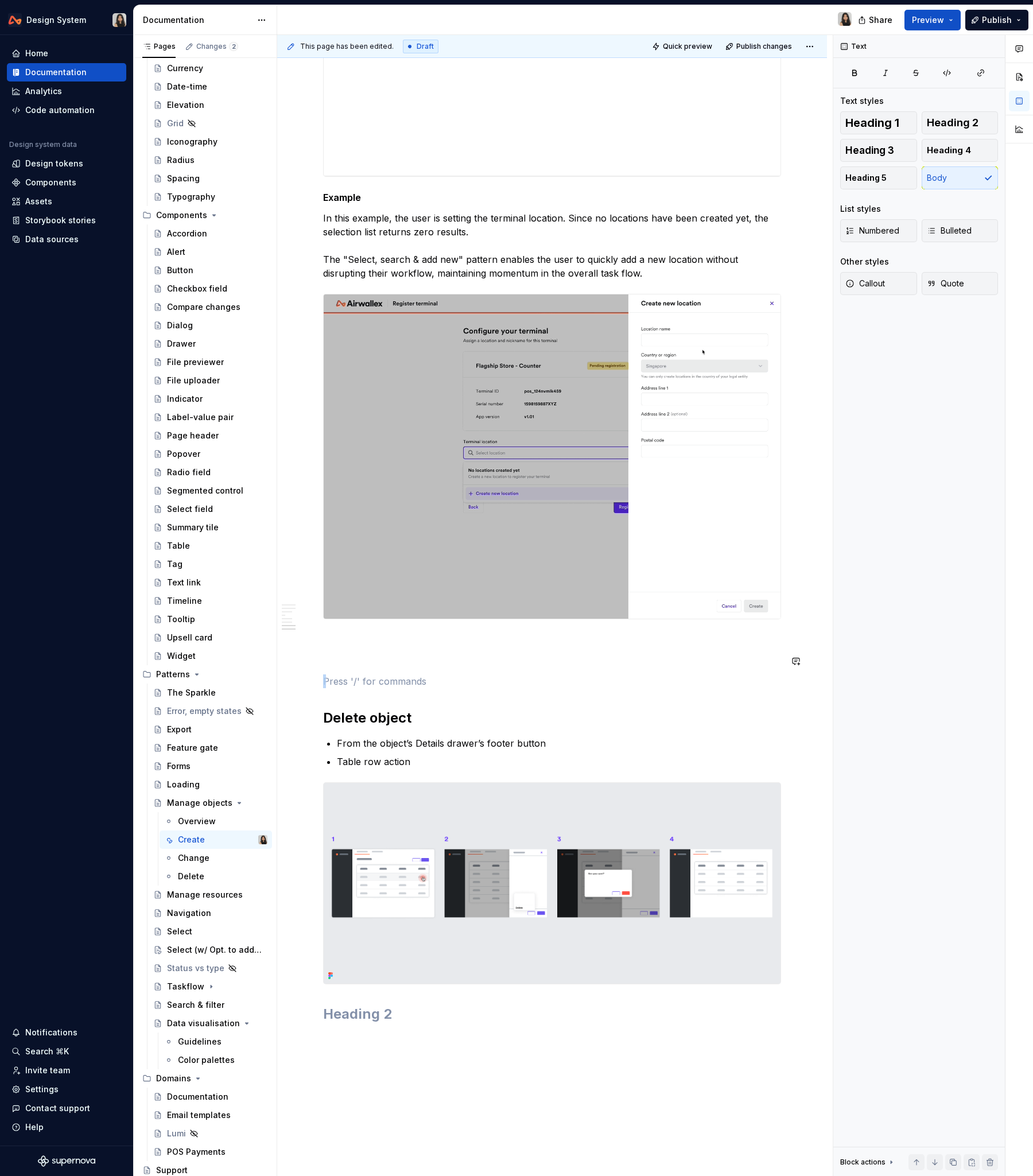
click at [389, 673] on div "Overview {..} Use cases From object’s home When creating new instance of the ob…" at bounding box center [552, 40] width 458 height 1966
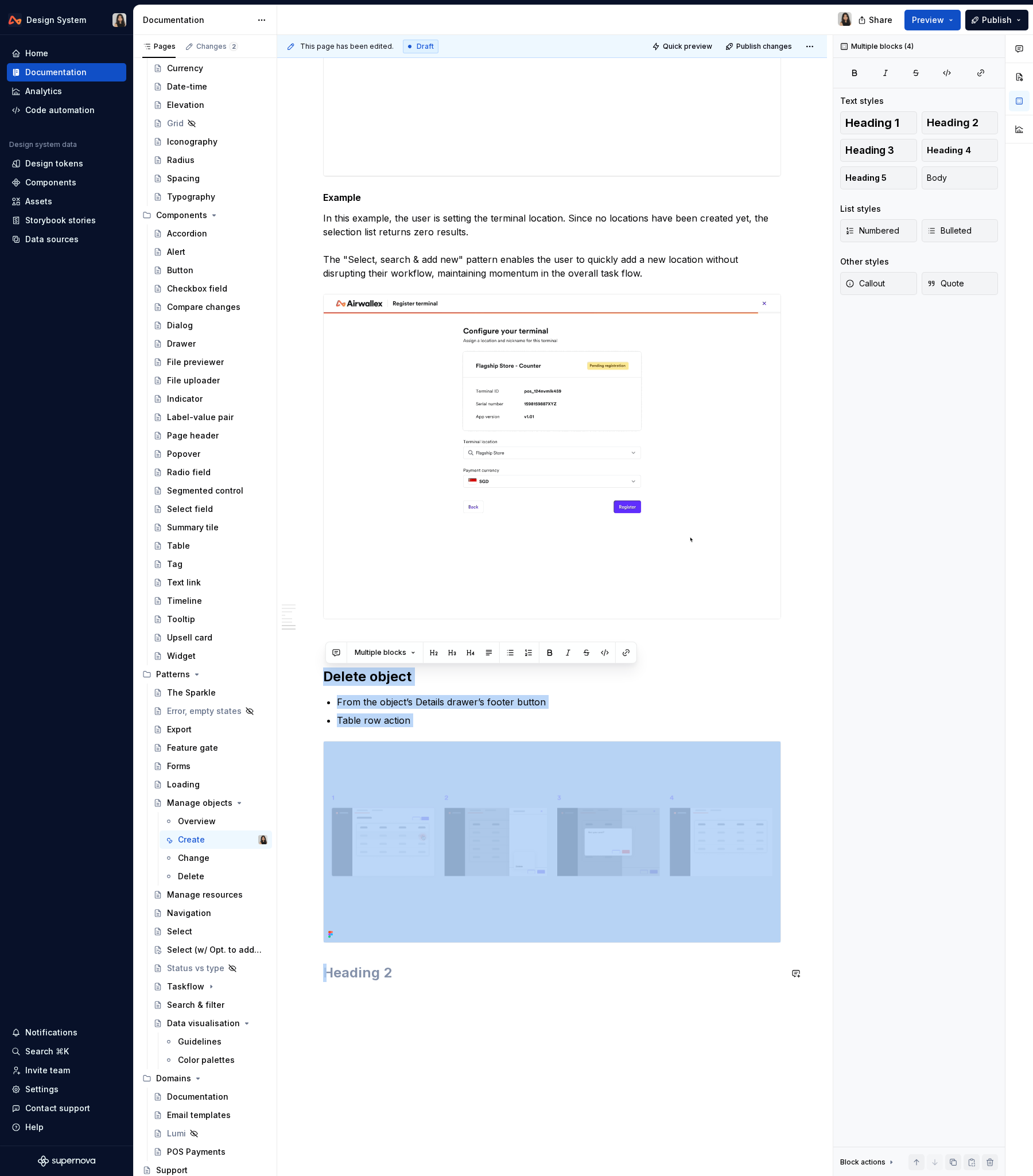
drag, startPoint x: 327, startPoint y: 672, endPoint x: 414, endPoint y: 991, distance: 330.7
click at [415, 711] on div "Overview {..} Use cases From object’s home When creating new instance of the ob…" at bounding box center [552, 27] width 458 height 1938
copy div "Delete object From the object’s Details drawer’s footer button Table row action"
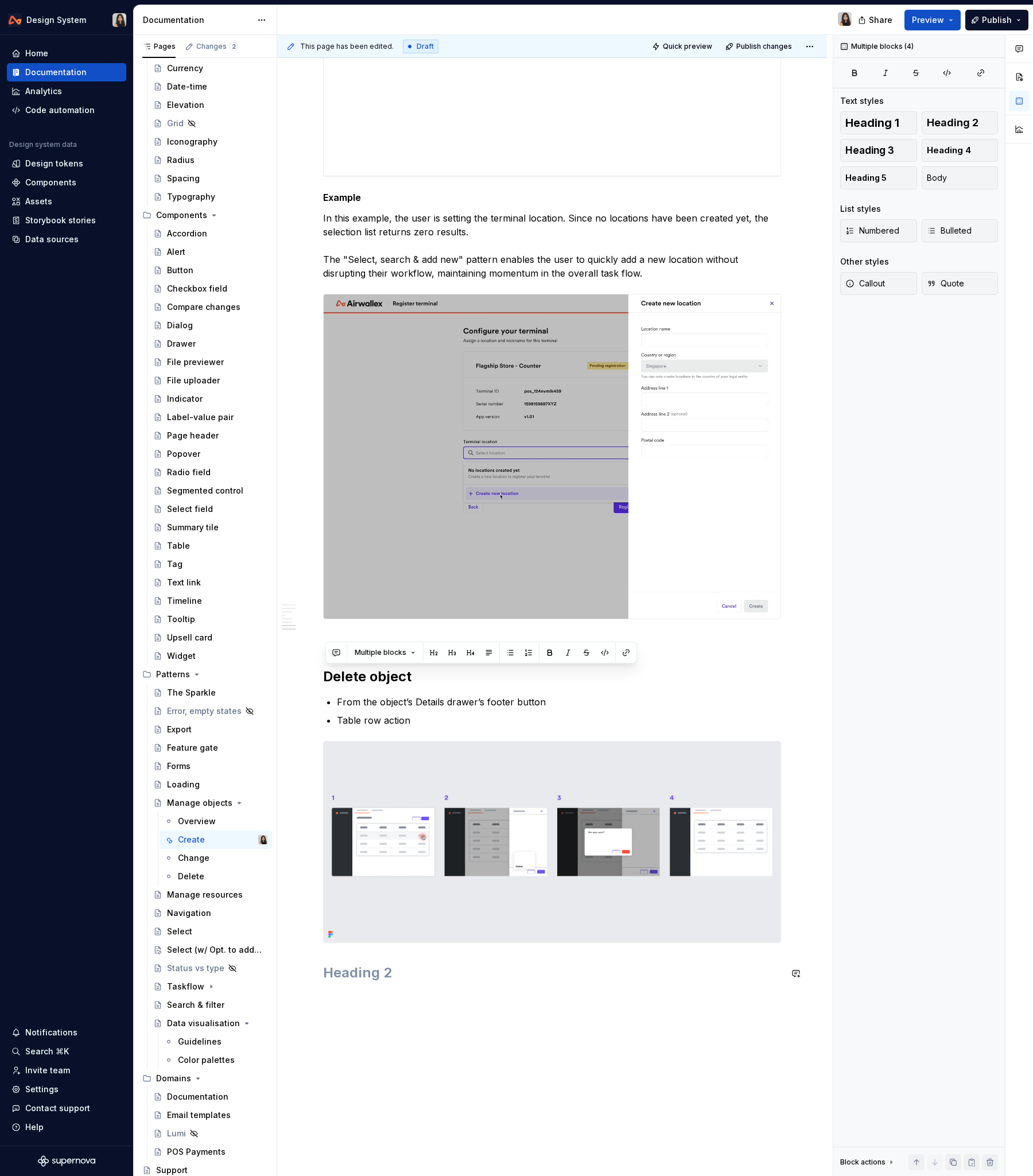
scroll to position [1044, 0]
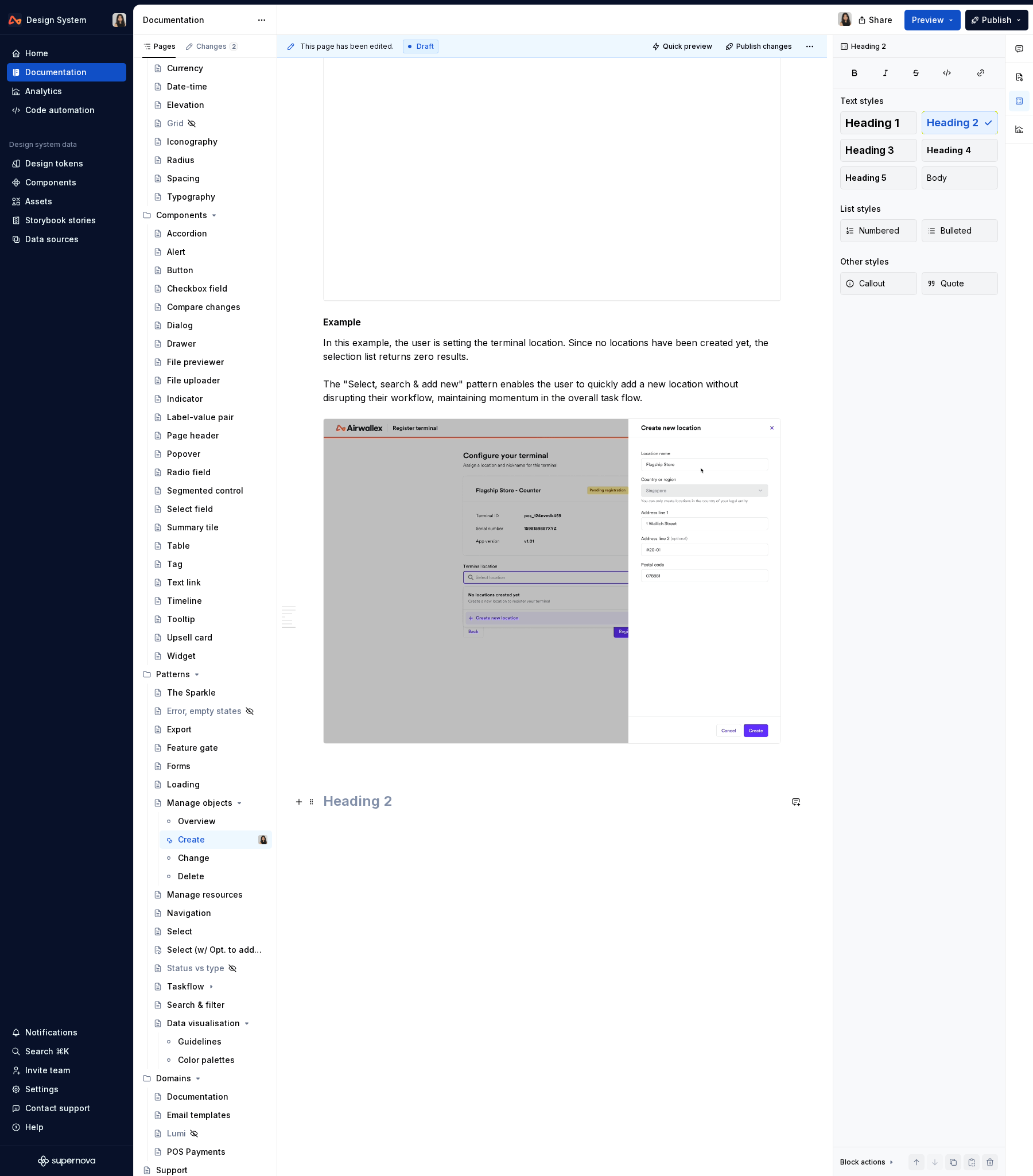
click at [356, 711] on h2 at bounding box center [552, 801] width 458 height 18
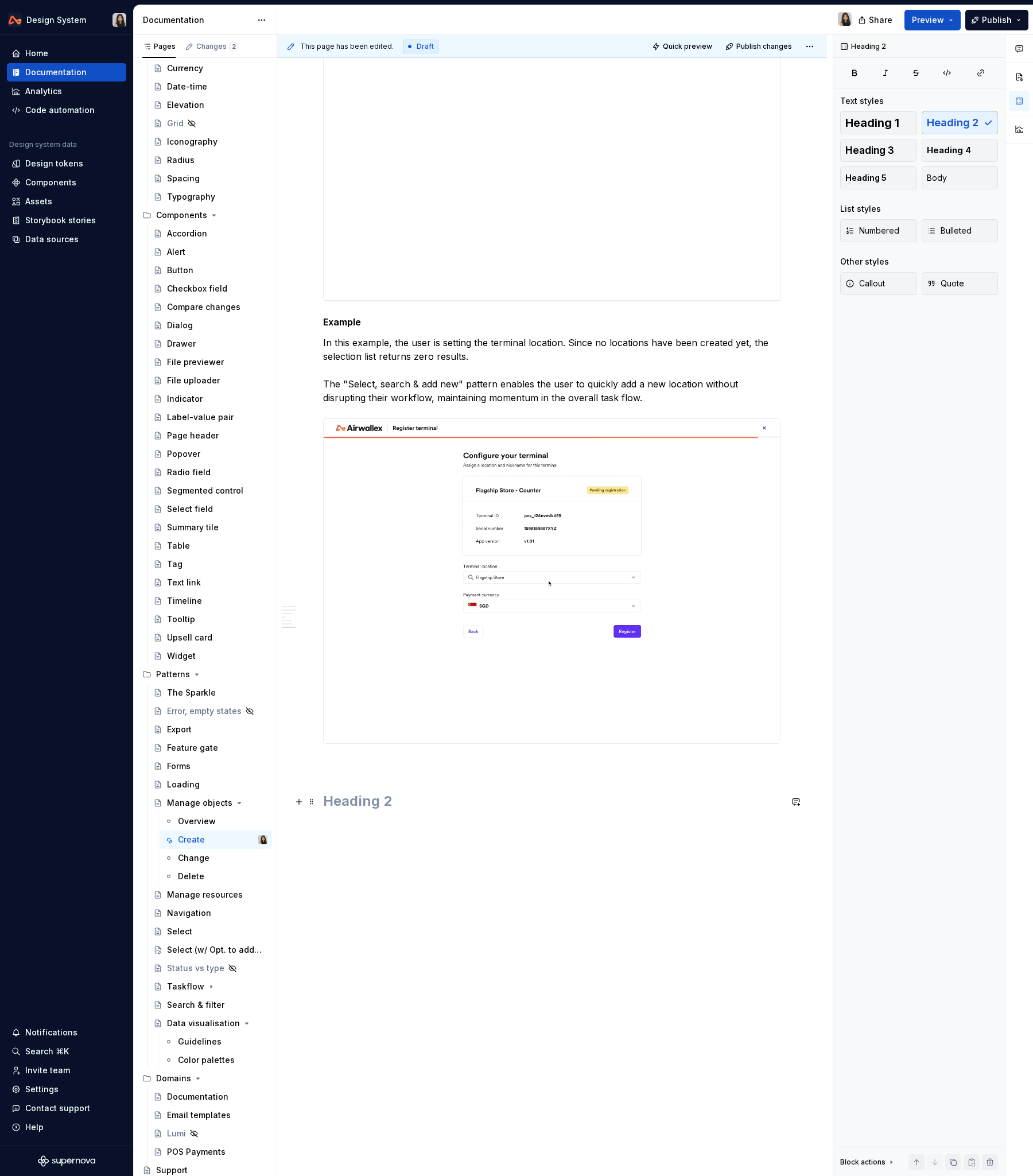
click at [356, 711] on h2 at bounding box center [552, 801] width 458 height 18
click at [313, 711] on span at bounding box center [312, 801] width 9 height 16
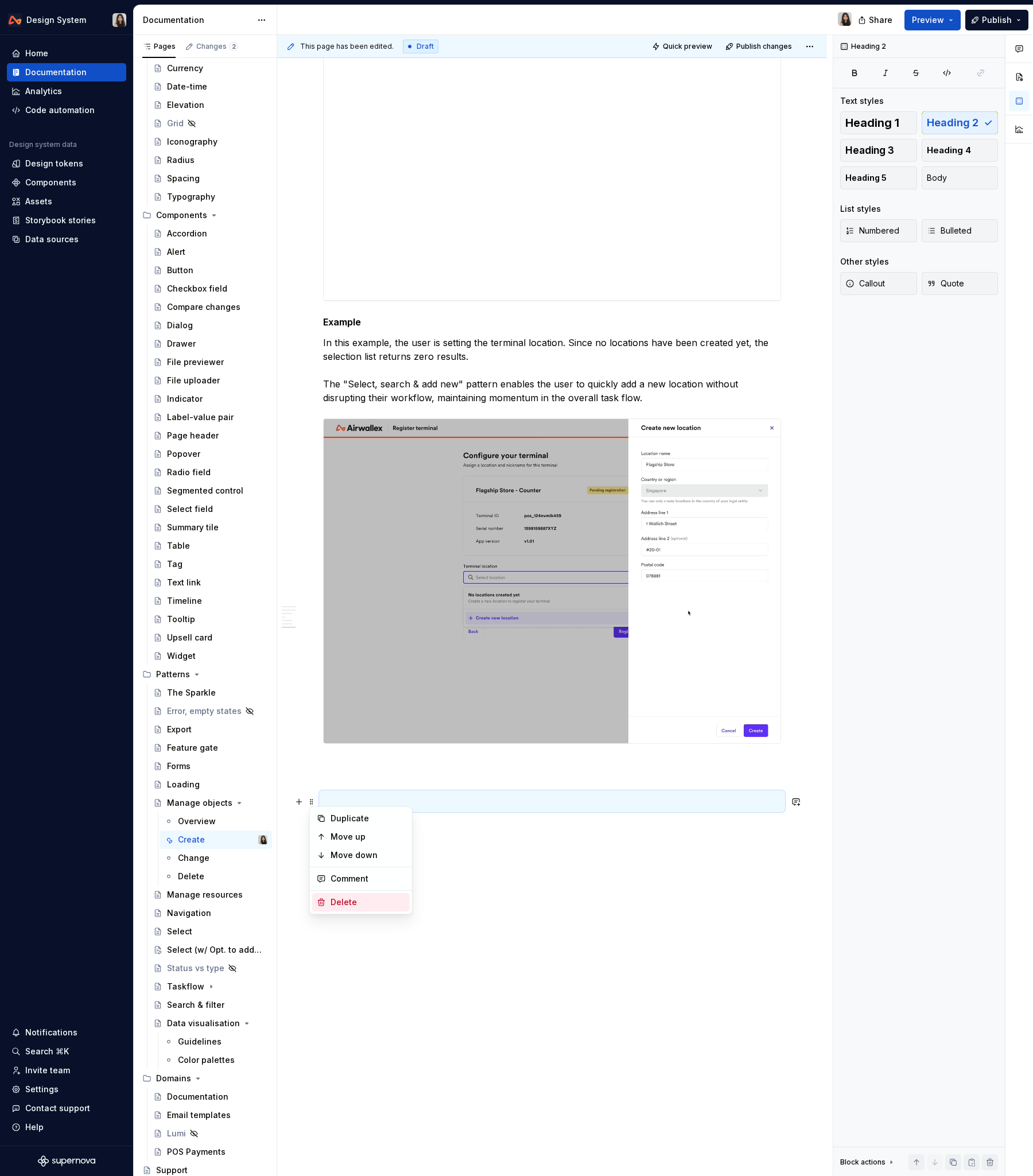
click at [339, 711] on div "Delete" at bounding box center [368, 902] width 74 height 12
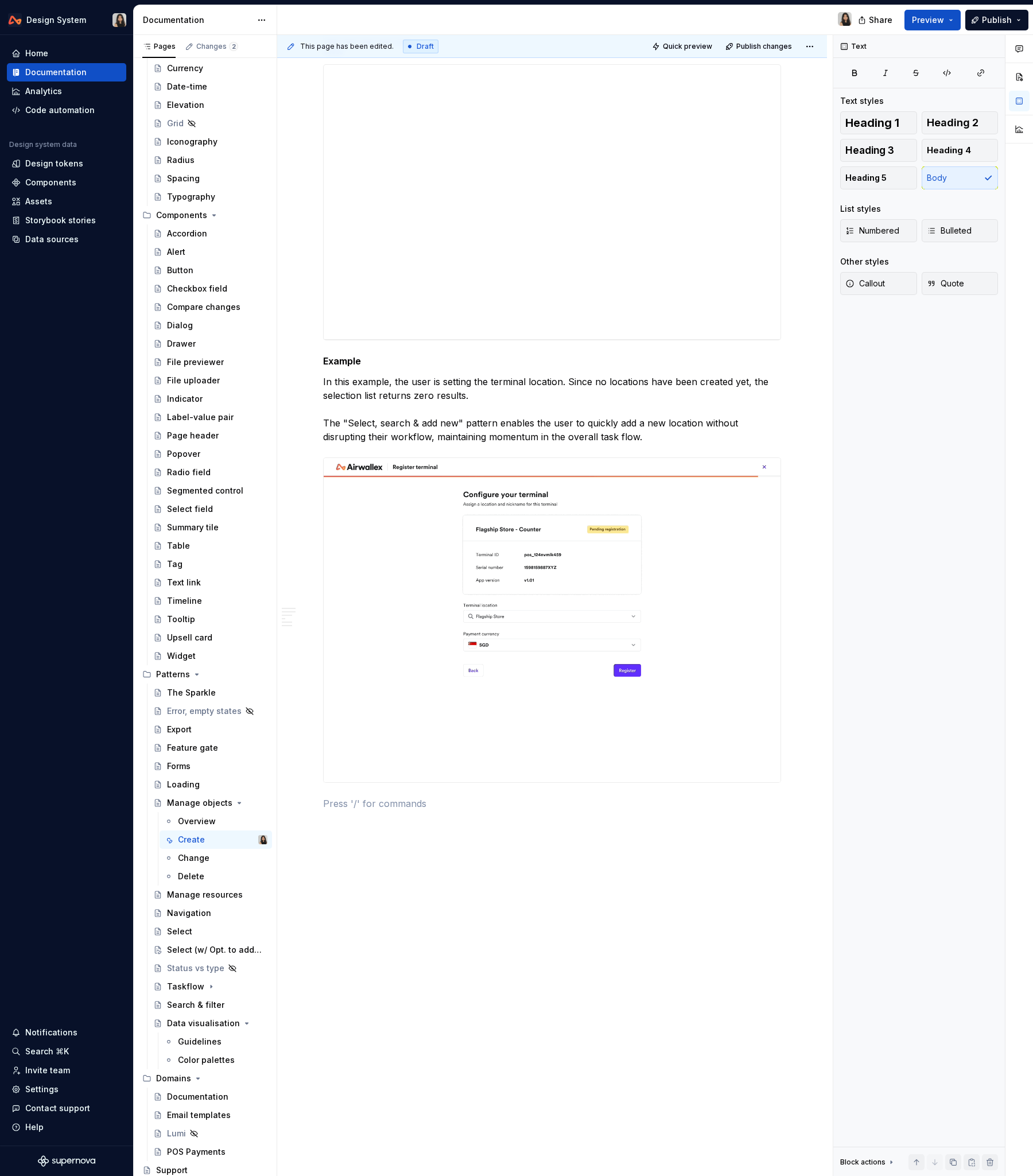
click at [339, 711] on div "Overview {..} Use cases From object’s home When creating new instance of the ob…" at bounding box center [552, 185] width 550 height 1983
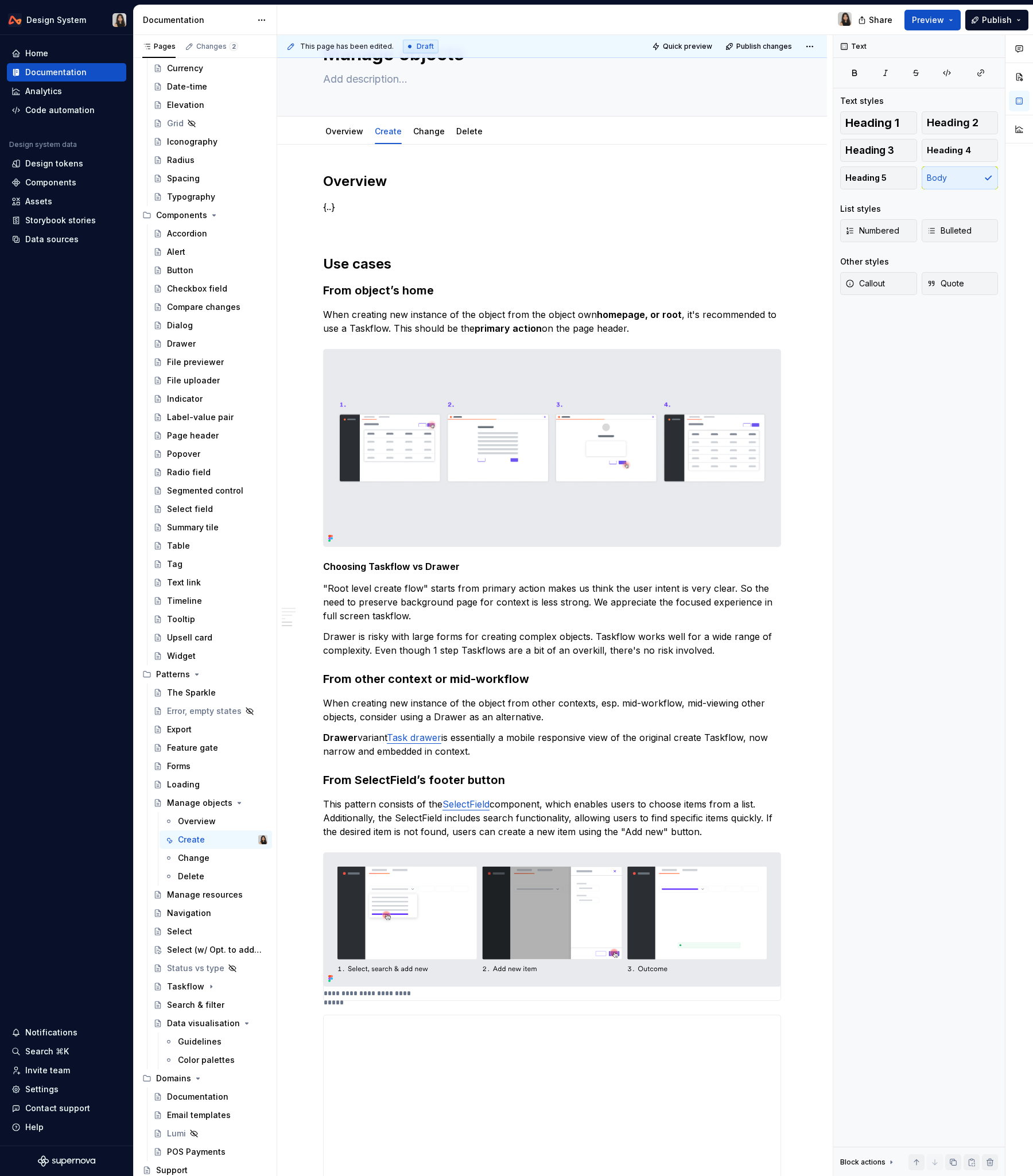
scroll to position [0, 0]
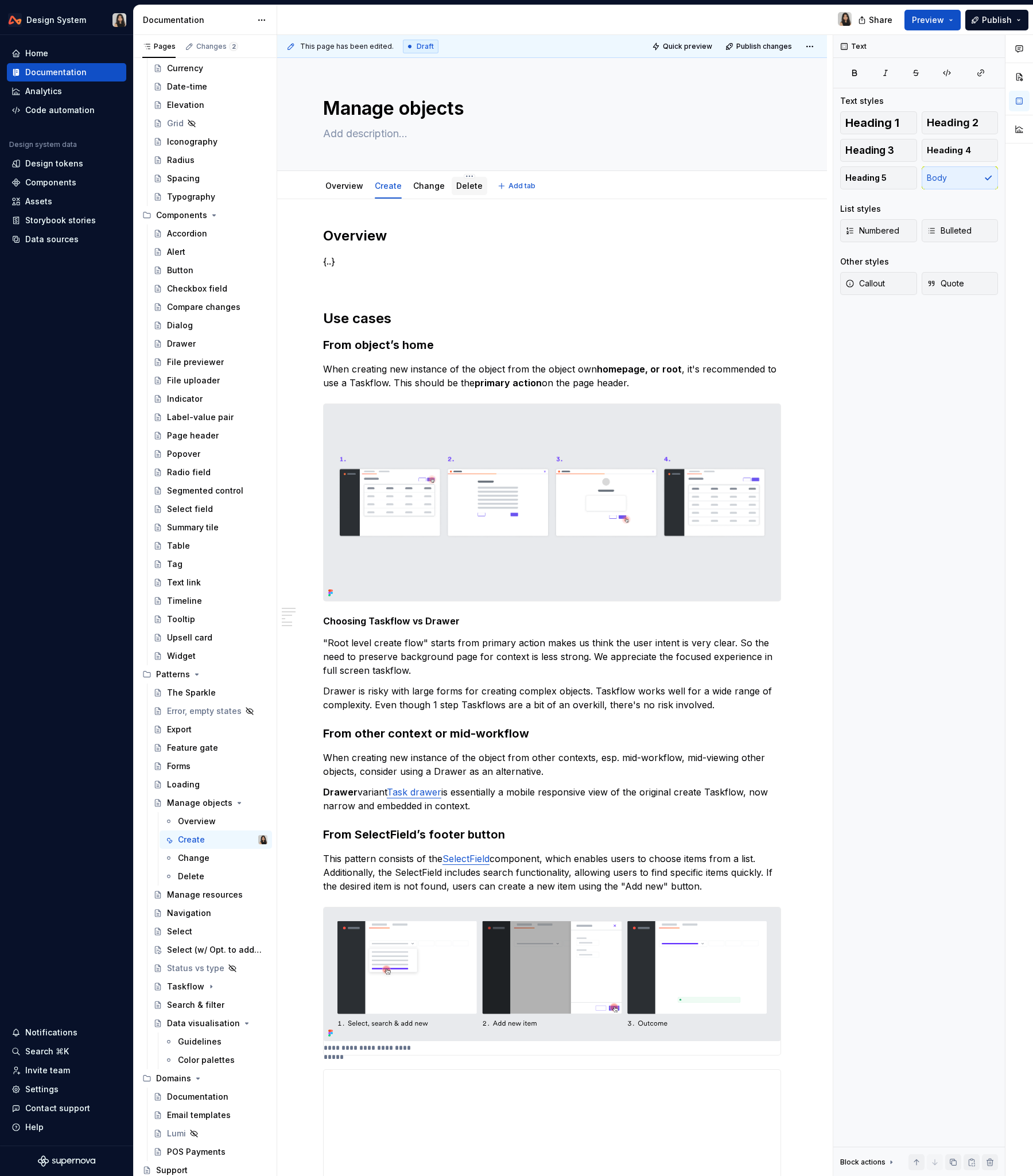
click at [470, 192] on div "Delete" at bounding box center [470, 186] width 36 height 18
click at [467, 186] on link "Delete" at bounding box center [469, 185] width 26 height 10
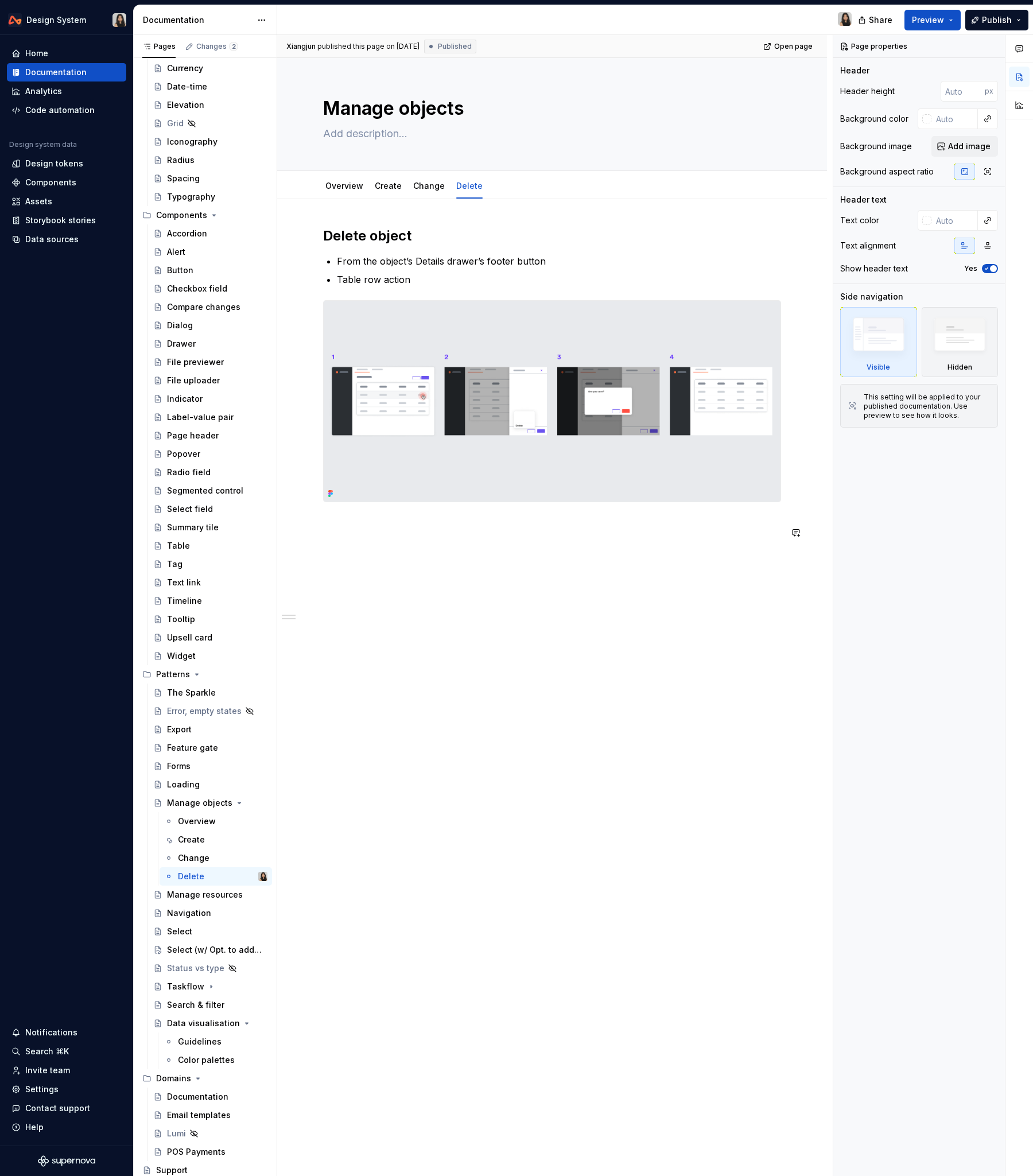
click at [439, 607] on div "Delete object From the object’s Details drawer’s footer button Table row action" at bounding box center [552, 553] width 550 height 709
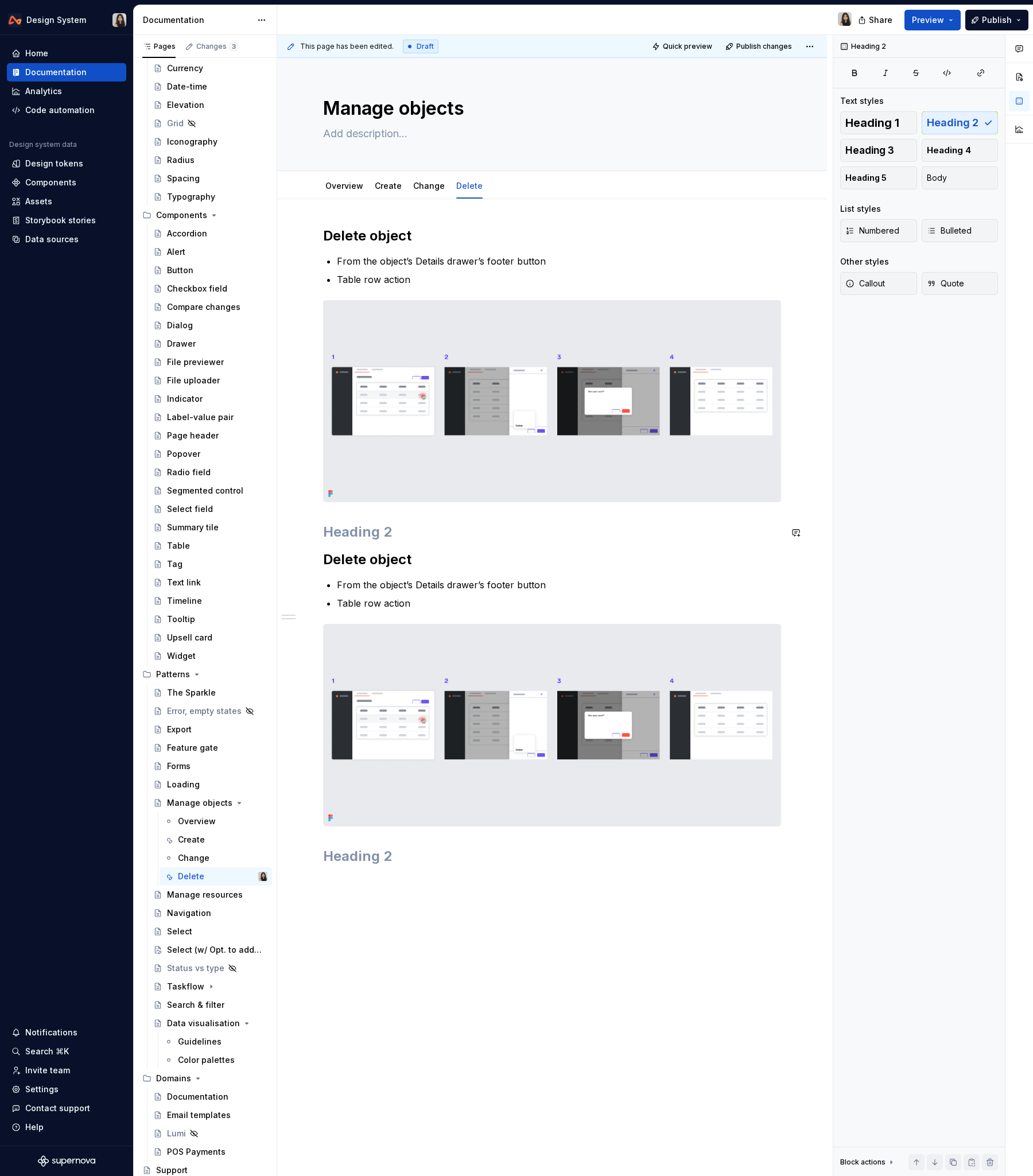
click at [416, 545] on div "Delete object From the object’s Details drawer’s footer button Table row action…" at bounding box center [552, 546] width 458 height 639
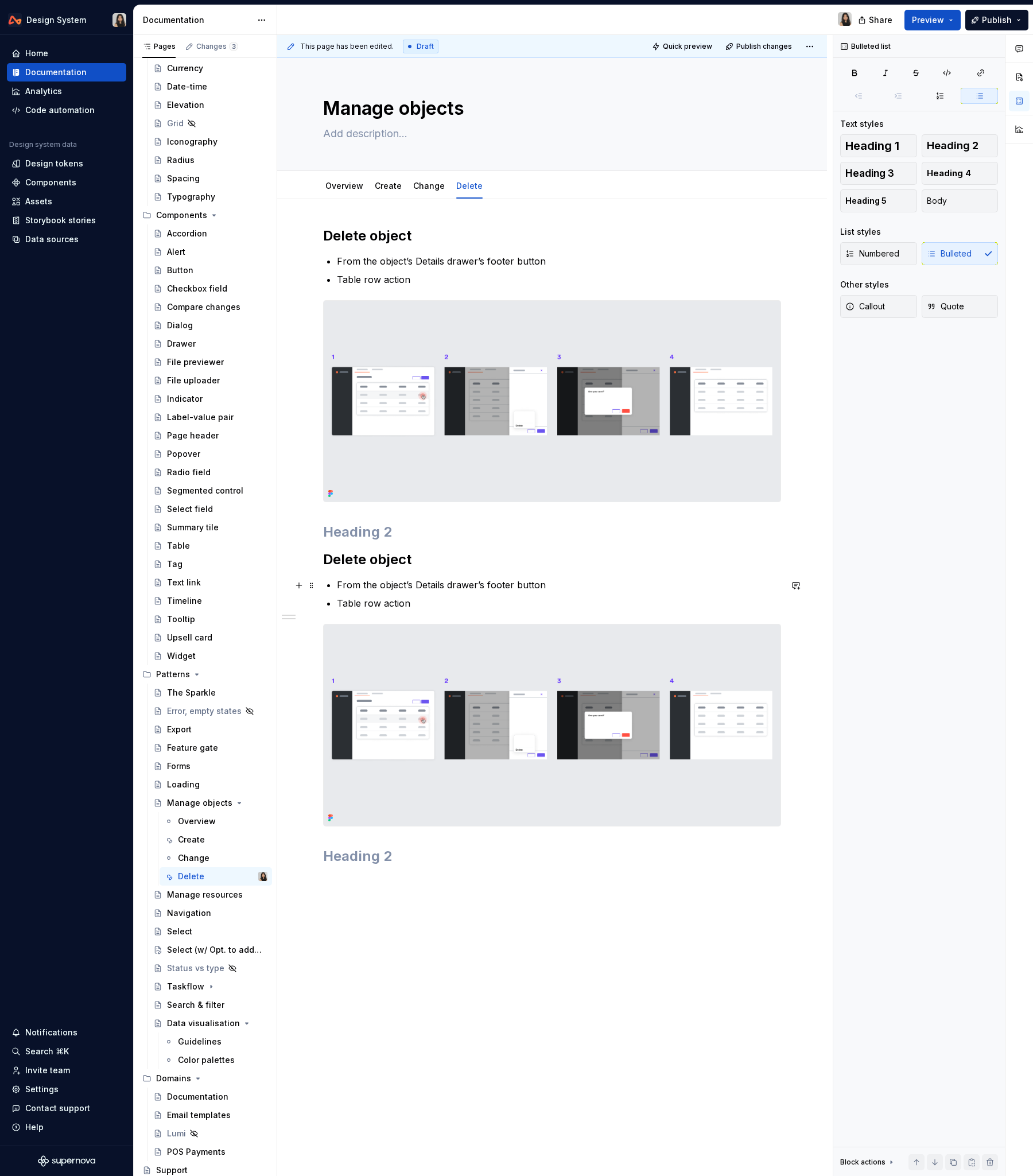
click at [483, 583] on p "From the object’s Details drawer’s footer button" at bounding box center [559, 584] width 444 height 13
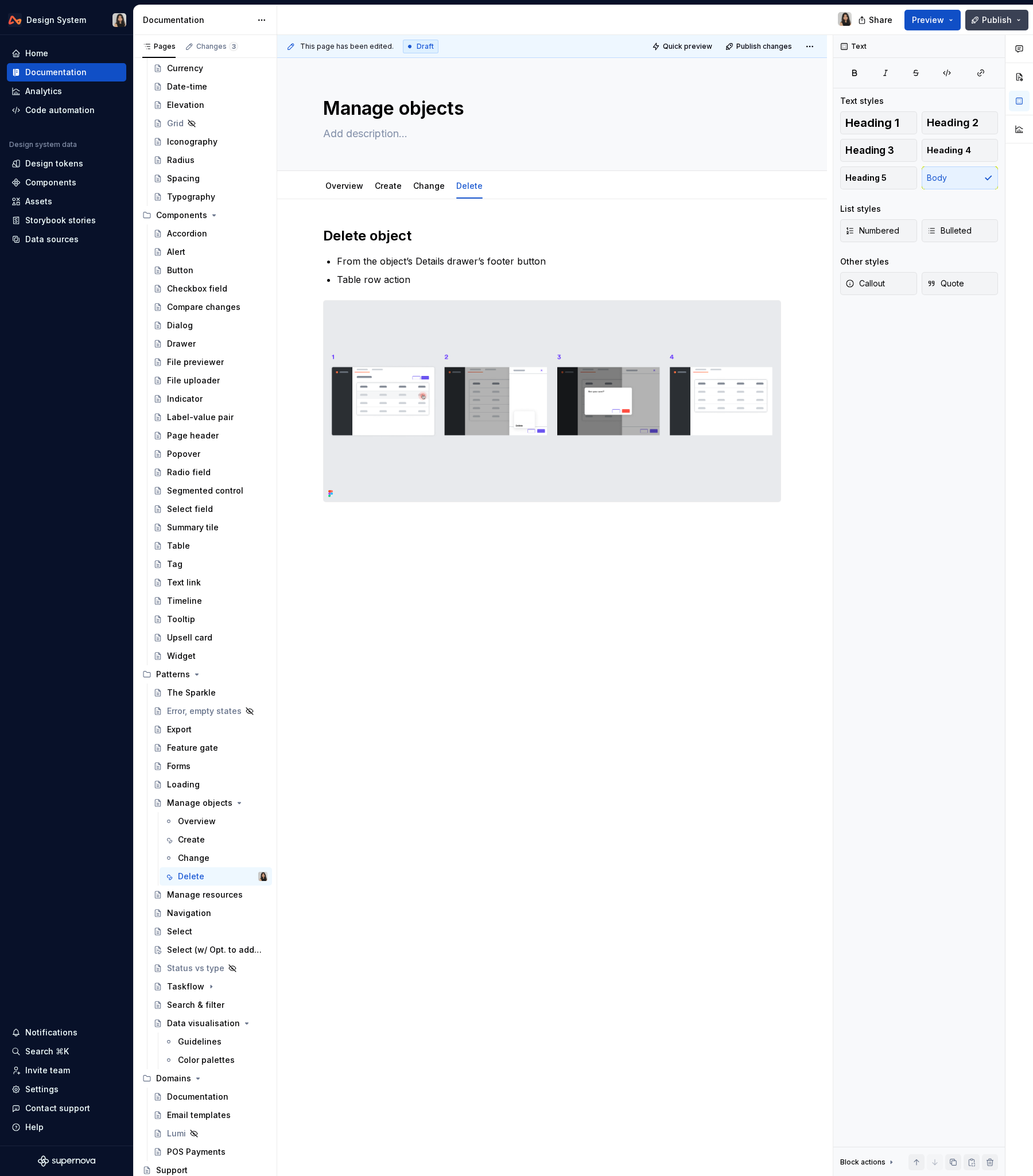
click at [987, 11] on button "Publish" at bounding box center [997, 20] width 63 height 21
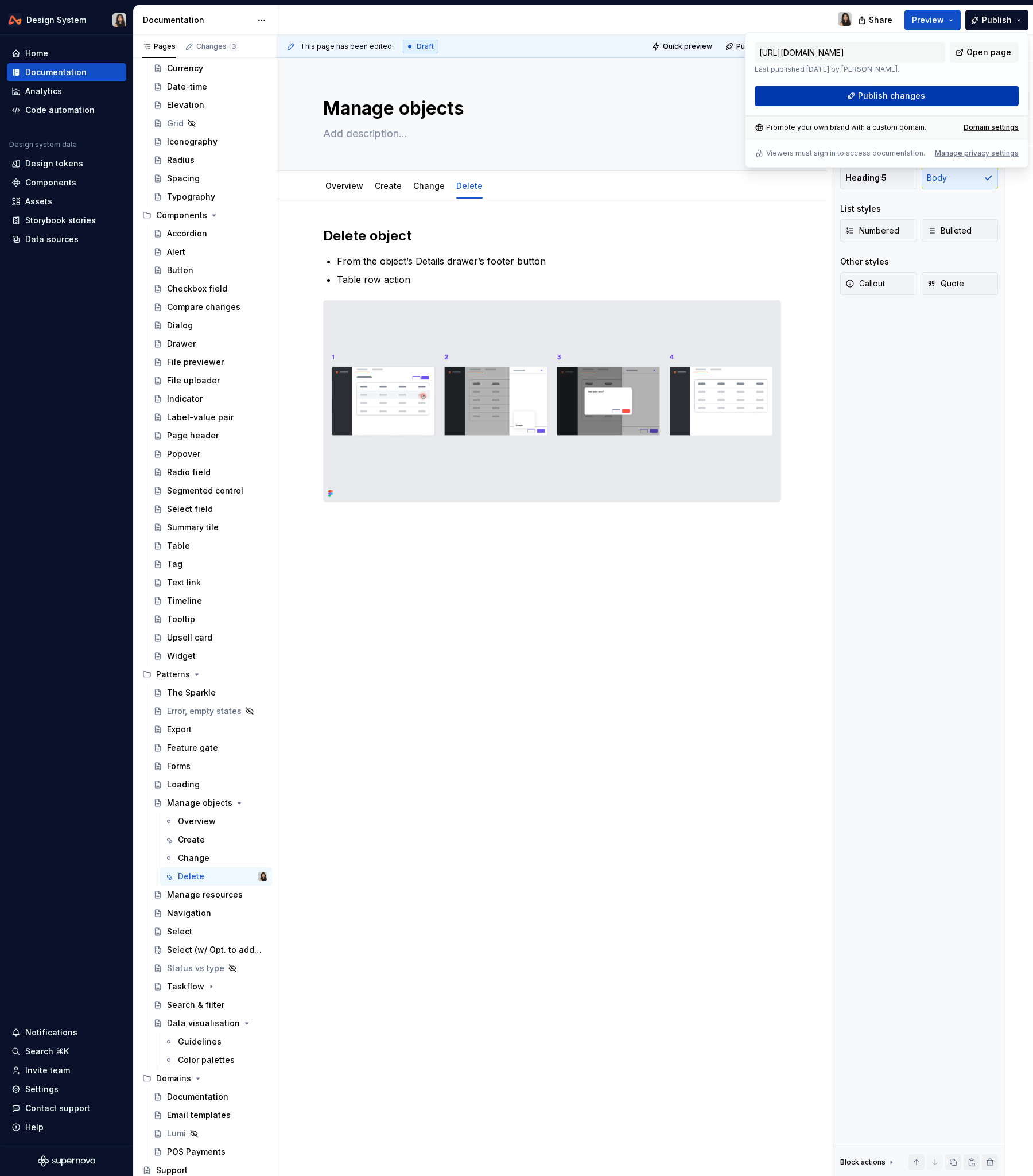
click at [875, 100] on span "Publish changes" at bounding box center [892, 96] width 67 height 12
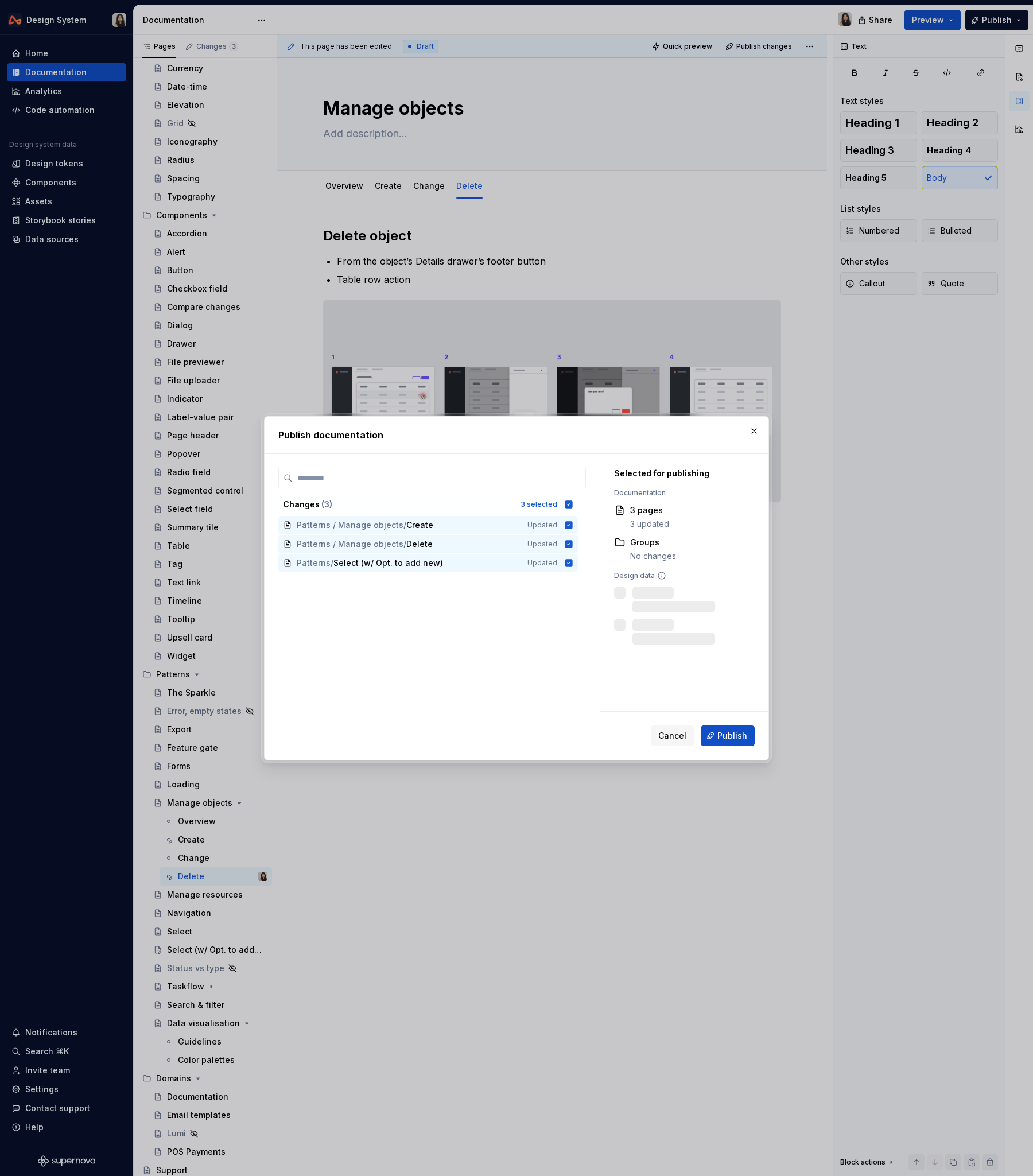
drag, startPoint x: 730, startPoint y: 733, endPoint x: 650, endPoint y: 802, distance: 105.6
click at [650, 711] on div "Publish documentation Changes ( 3 ) 3 selected Patterns / Manage objects / Crea…" at bounding box center [516, 588] width 1033 height 1176
click at [670, 711] on span "Cancel" at bounding box center [672, 736] width 28 height 12
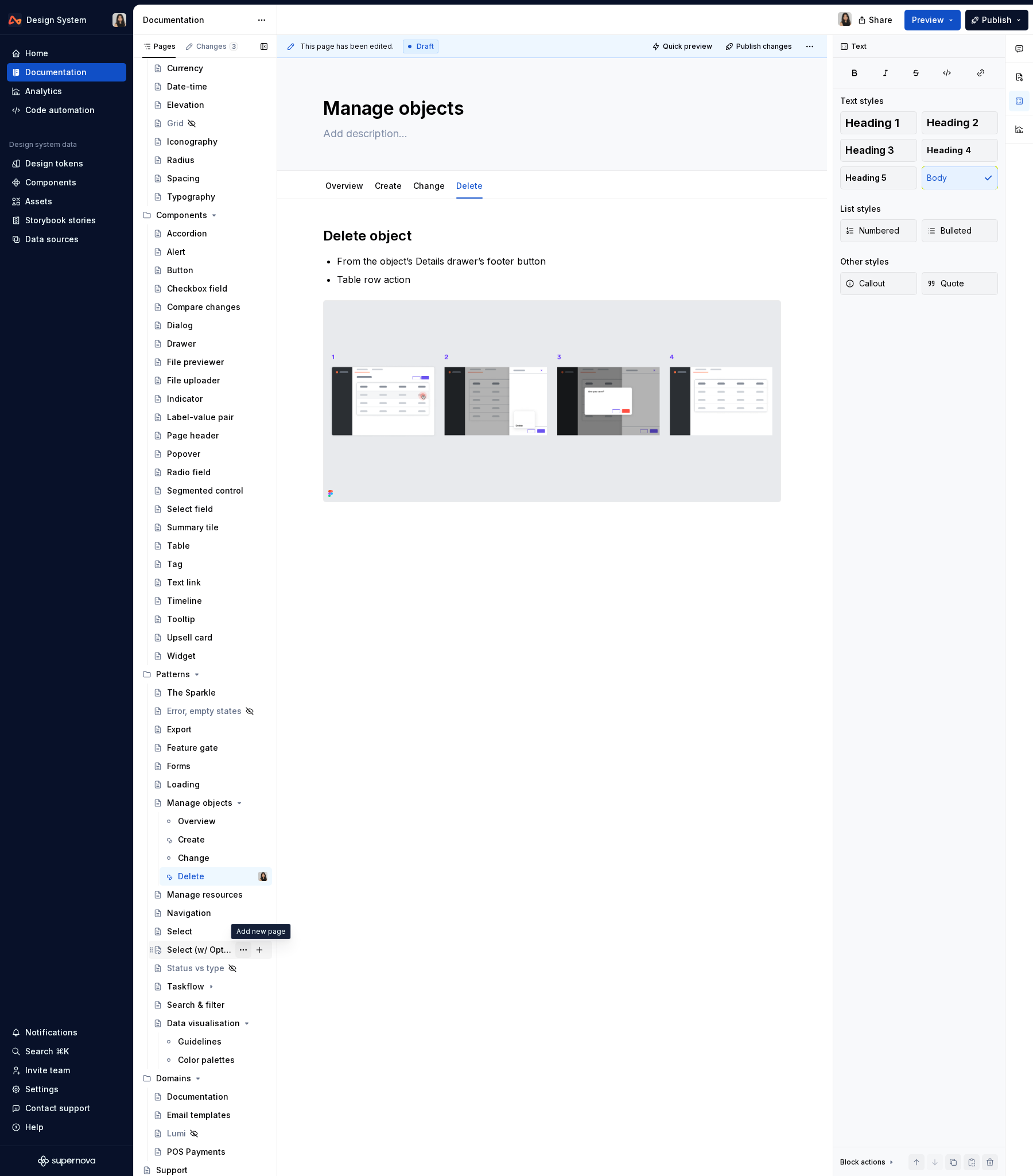
click at [248, 711] on button "Page tree" at bounding box center [243, 950] width 16 height 16
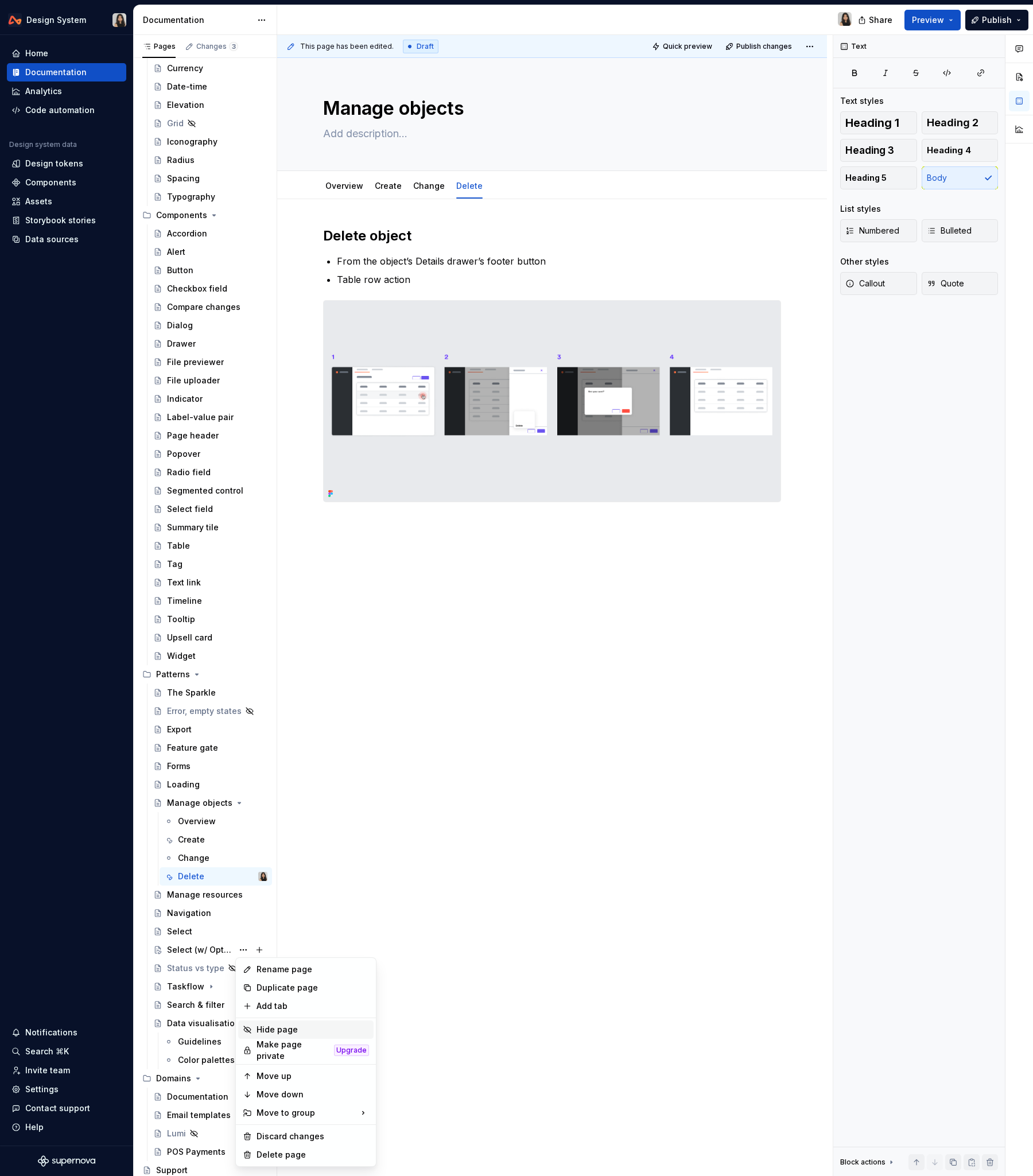
click at [307, 711] on div "Hide page" at bounding box center [313, 1030] width 113 height 12
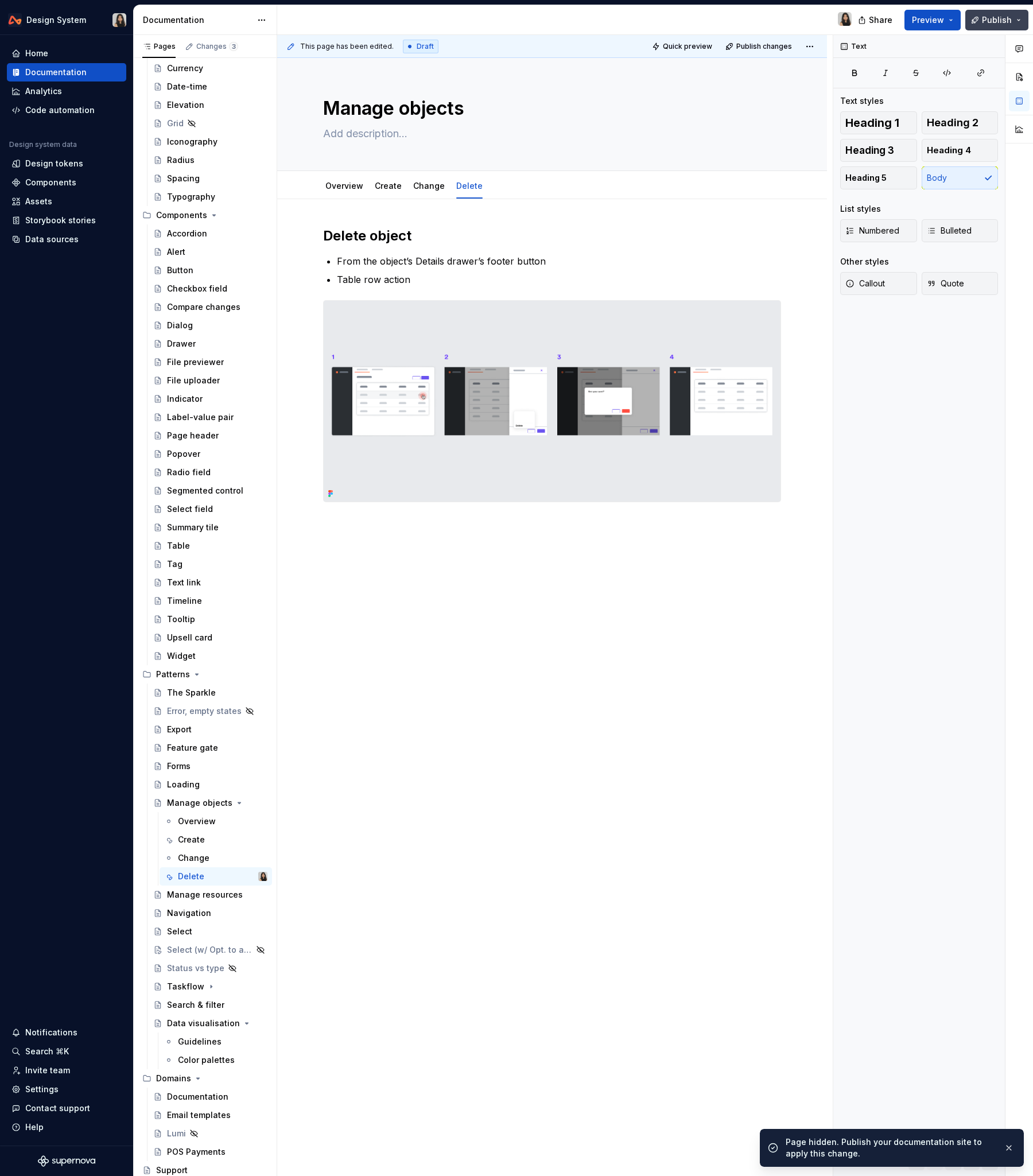
click at [993, 19] on span "Publish" at bounding box center [997, 20] width 30 height 12
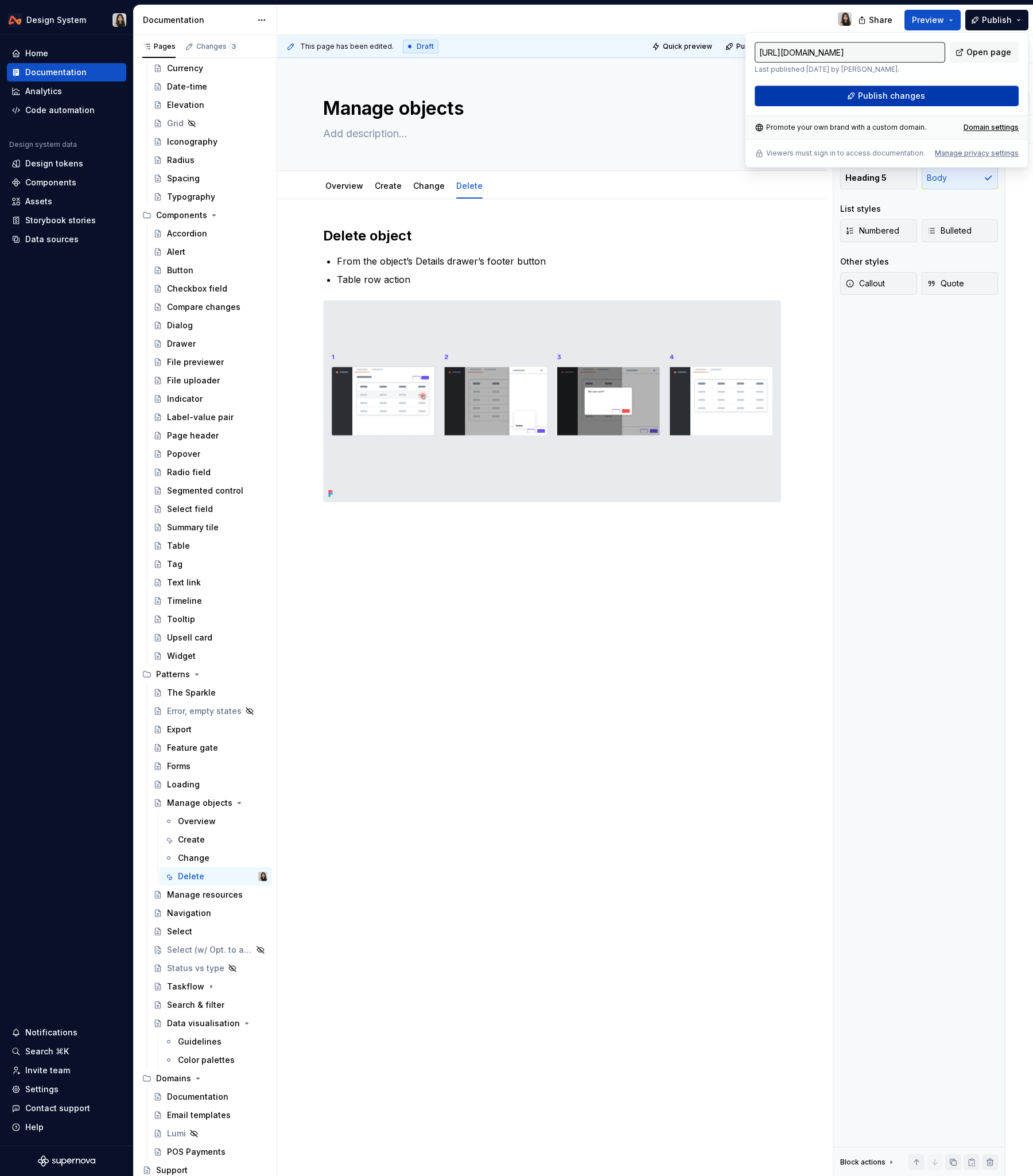
click at [884, 103] on button "Publish changes" at bounding box center [887, 96] width 264 height 21
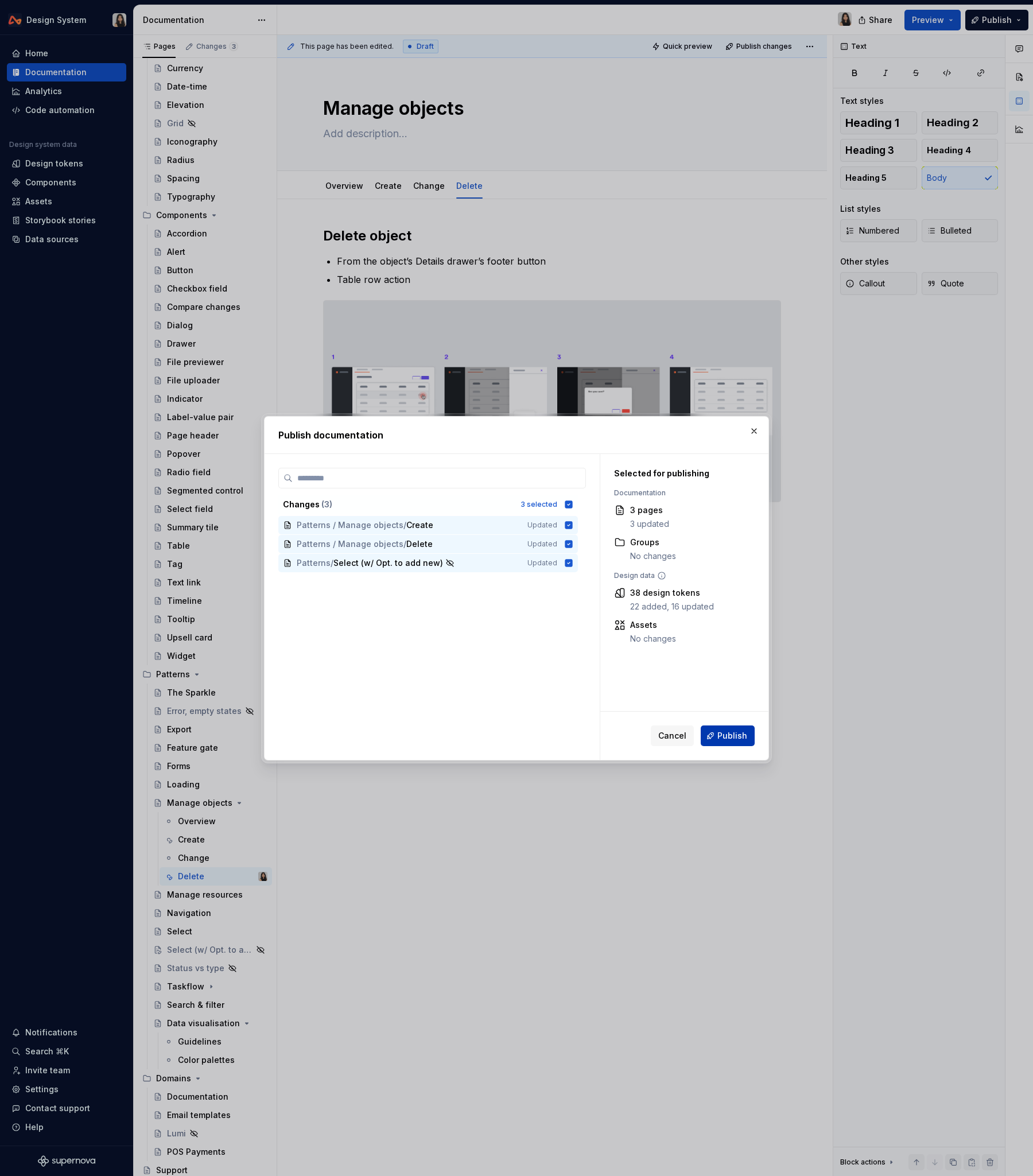
click at [742, 711] on span "Publish" at bounding box center [732, 736] width 30 height 12
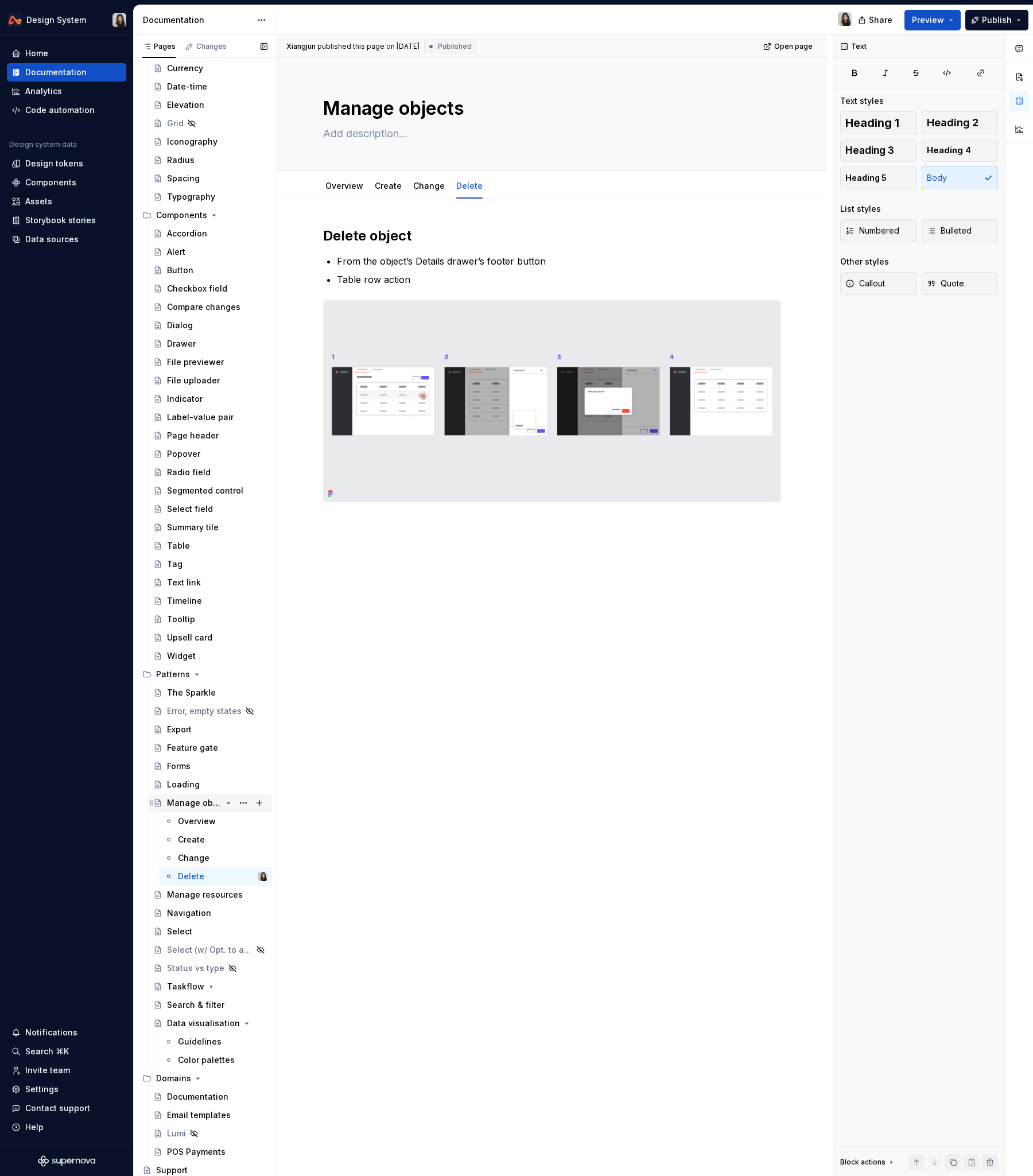
click at [230, 711] on icon "Page tree" at bounding box center [229, 803] width 9 height 9
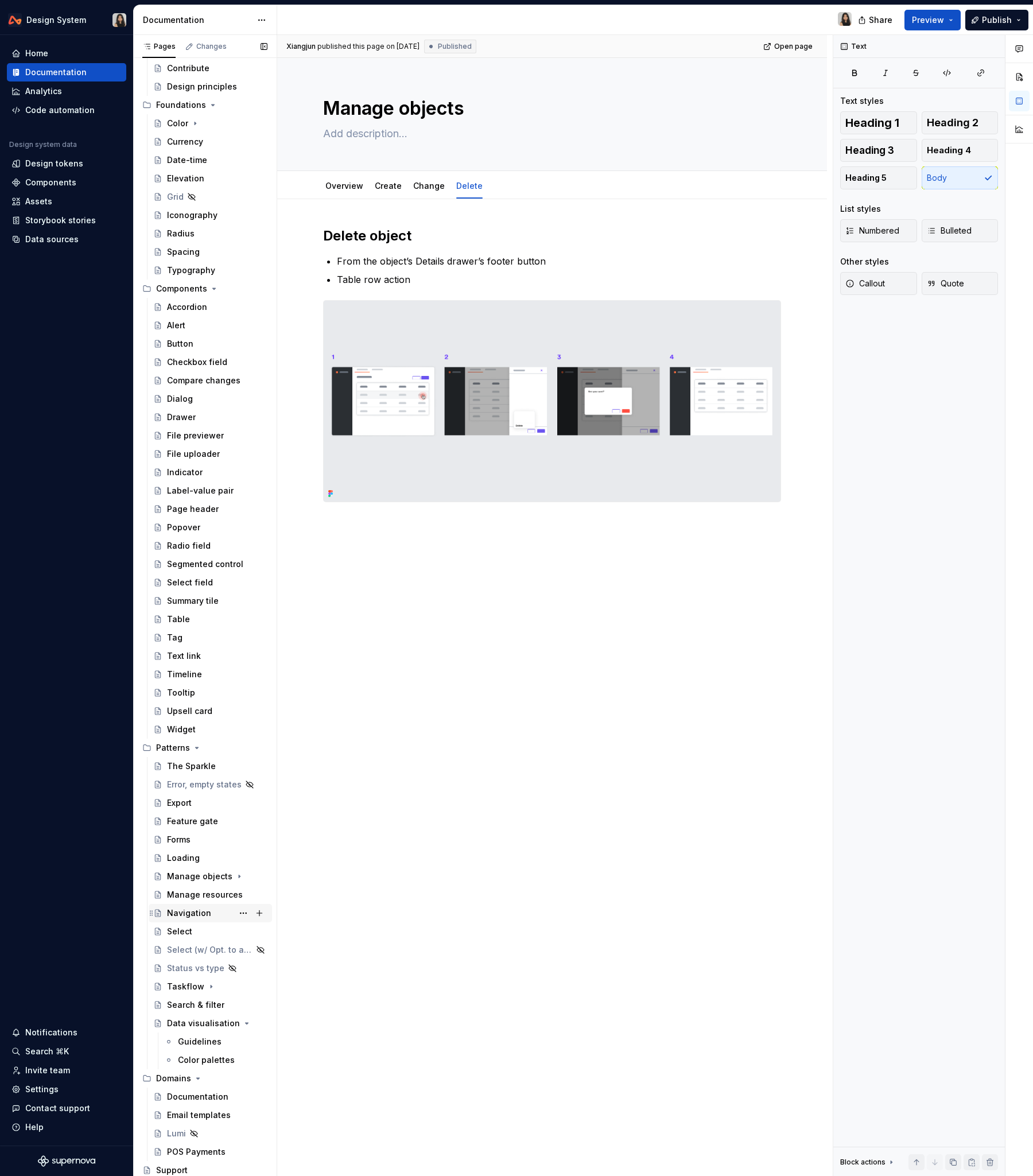
click at [208, 711] on div "Navigation" at bounding box center [217, 913] width 100 height 16
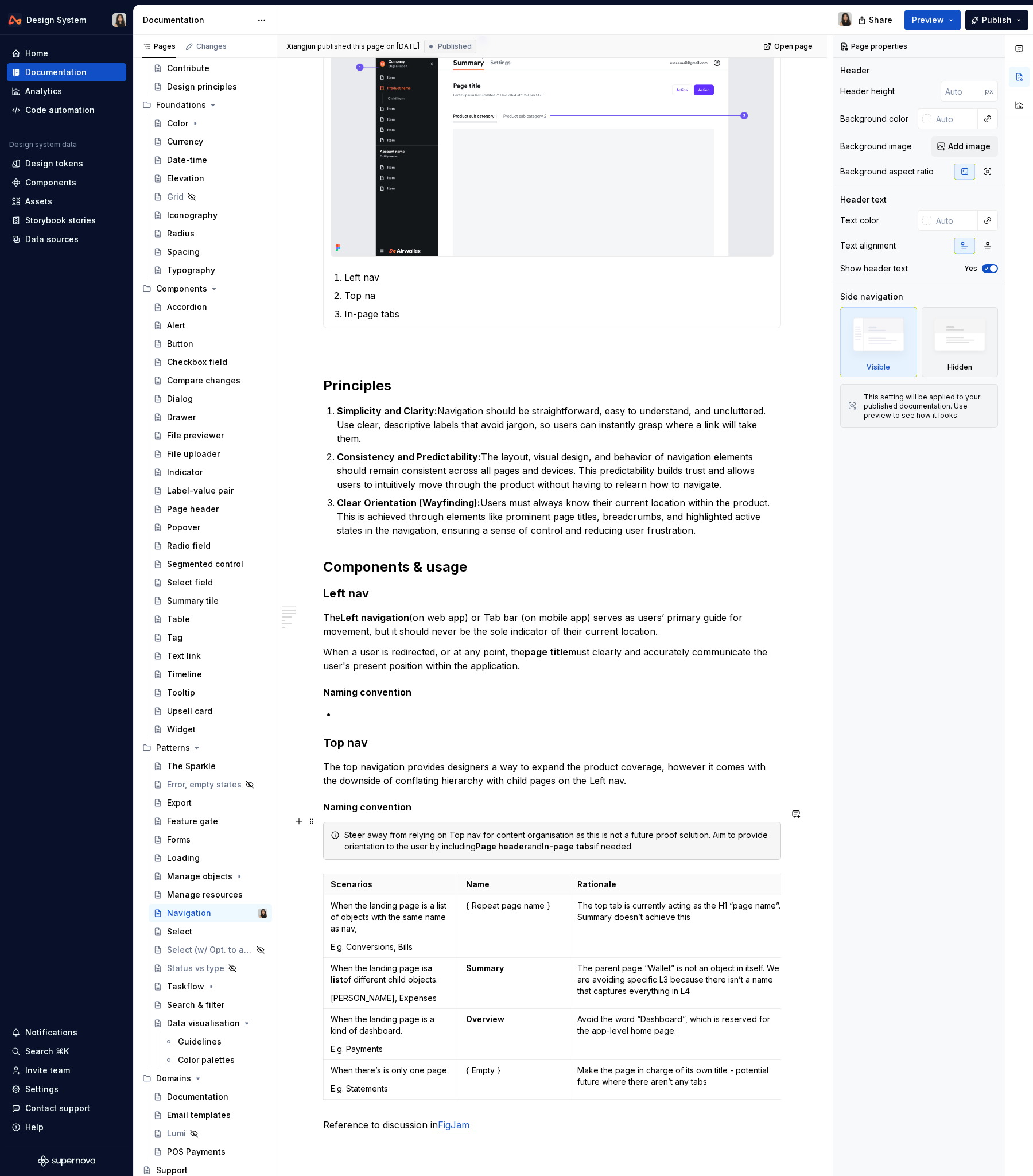
scroll to position [348, 0]
type textarea "*"
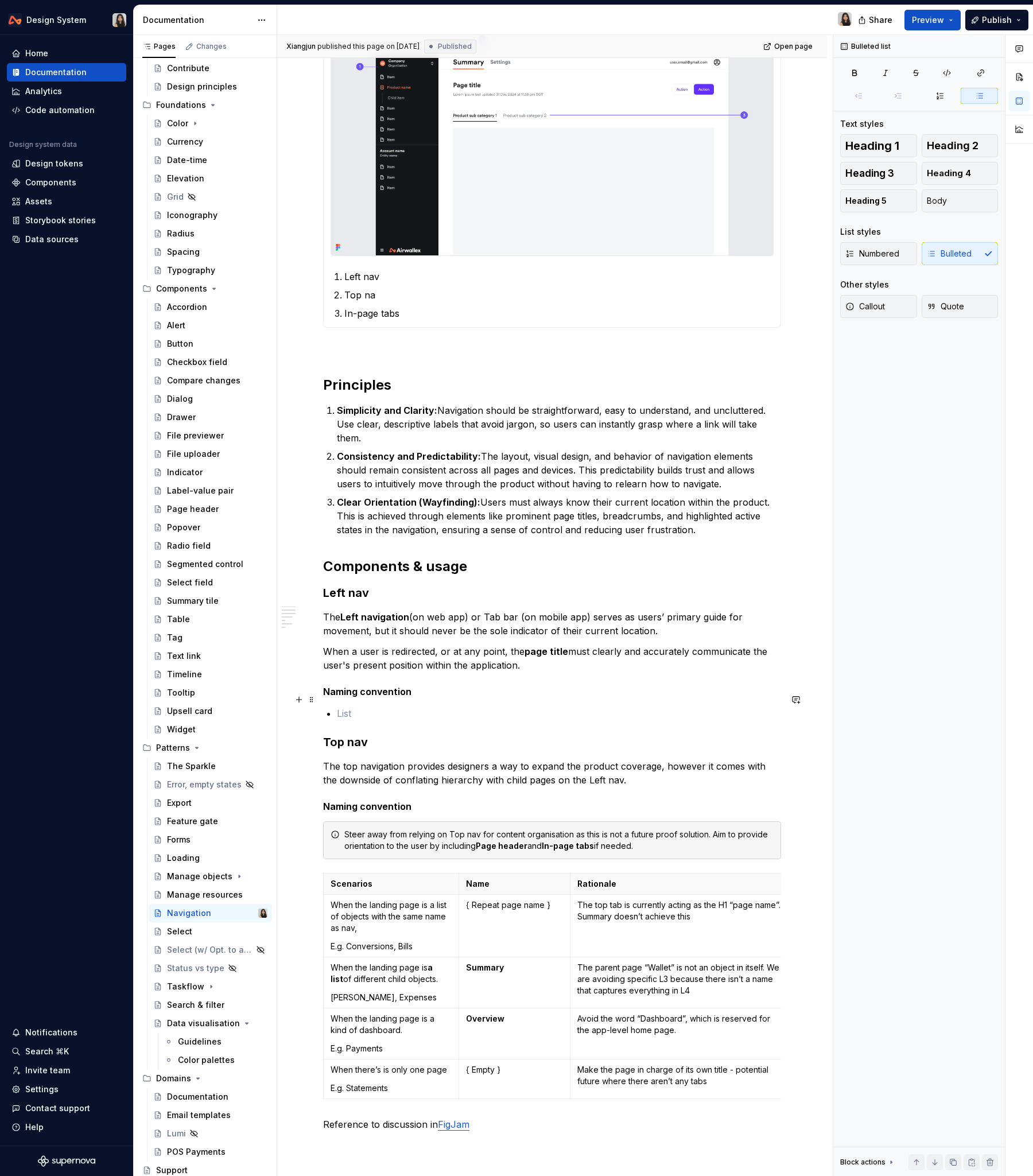
click at [413, 706] on p at bounding box center [559, 713] width 444 height 13
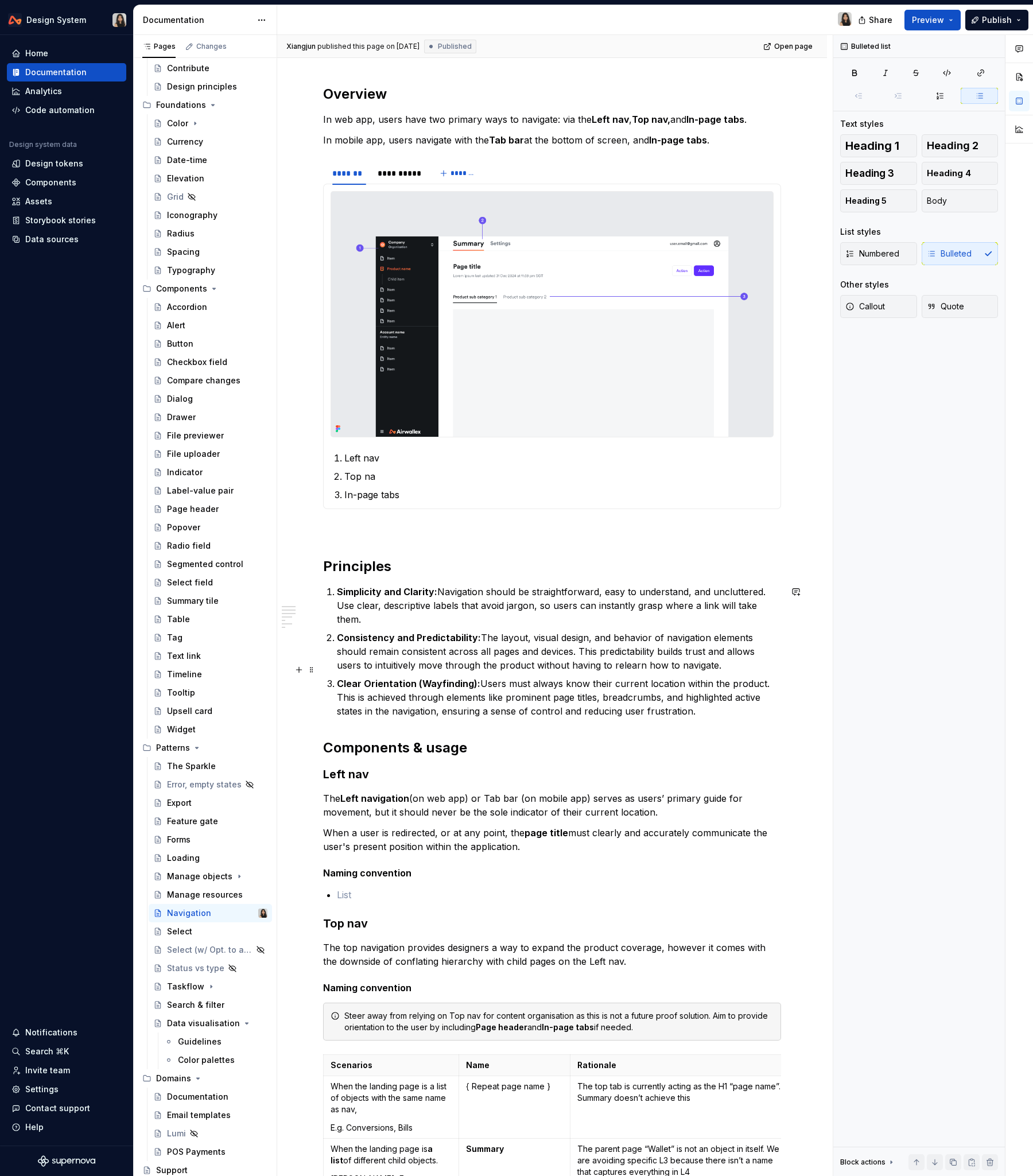
scroll to position [162, 0]
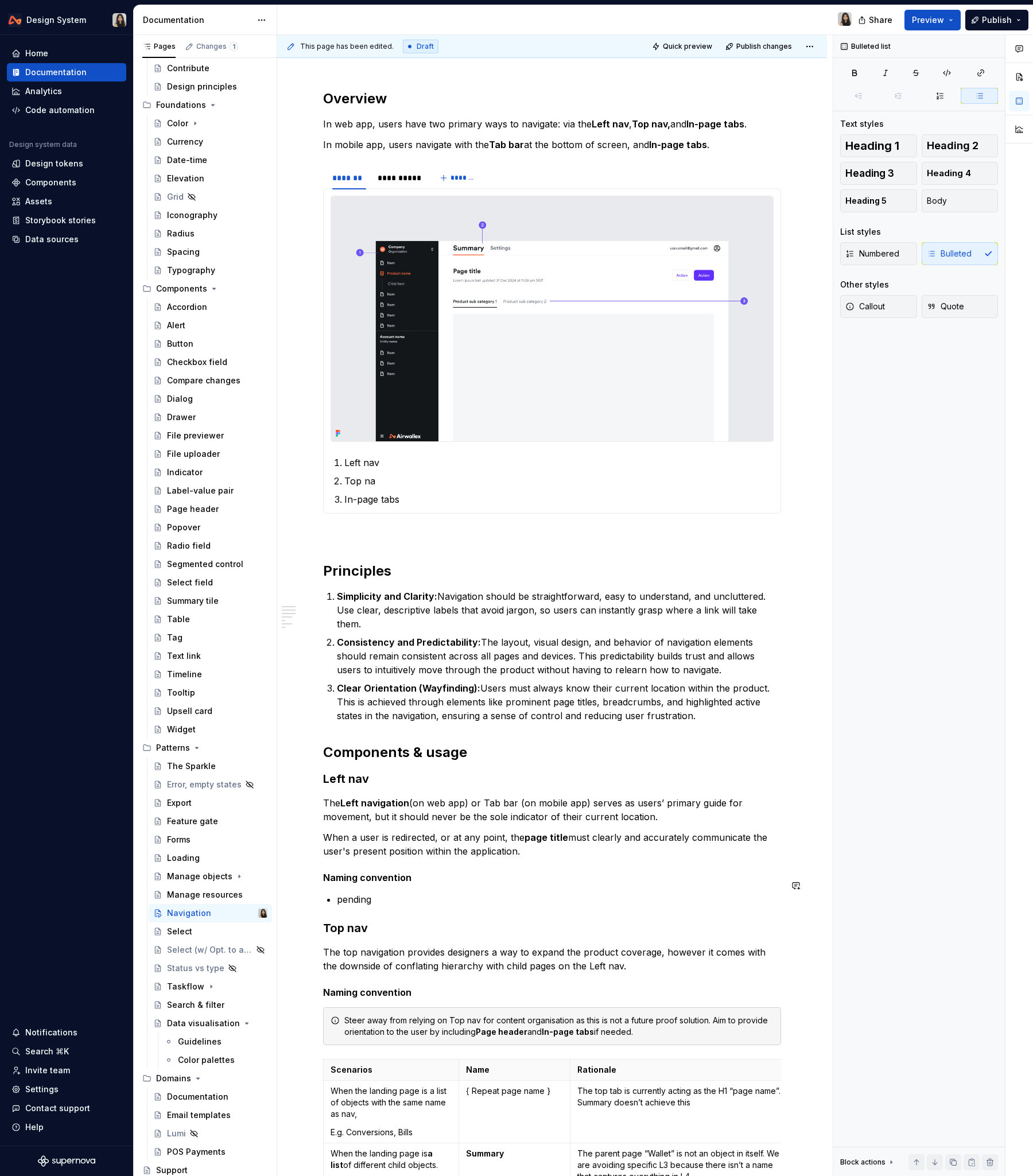
click at [359, 711] on p "pending" at bounding box center [559, 899] width 444 height 13
click at [452, 711] on p "The top navigation provides designers a way to expand the product coverage, how…" at bounding box center [552, 959] width 458 height 28
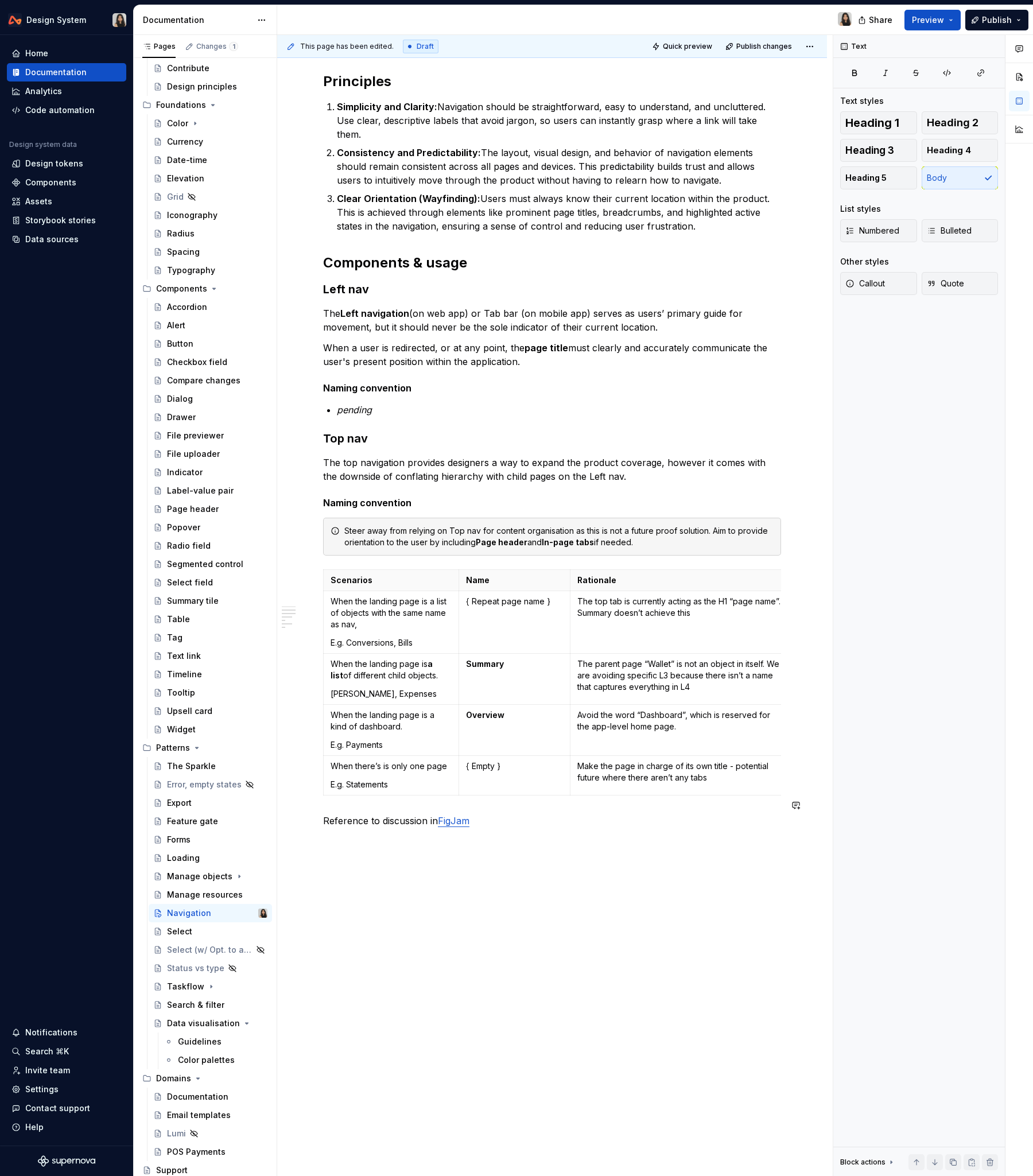
scroll to position [653, 0]
click at [452, 711] on div "**********" at bounding box center [552, 382] width 550 height 1622
click at [490, 711] on p "Reference to discussion in FigJam" at bounding box center [552, 818] width 458 height 13
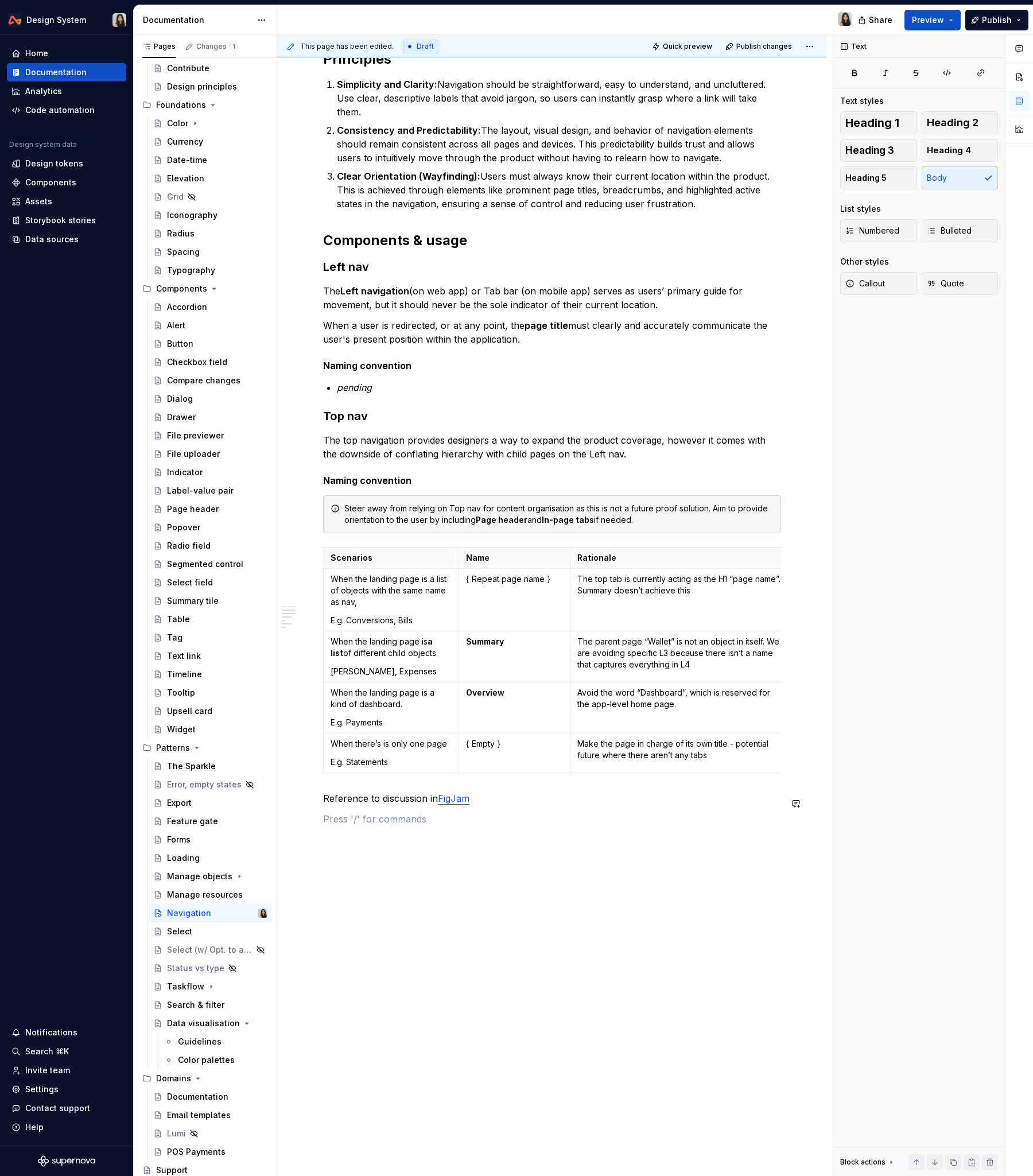
scroll to position [684, 0]
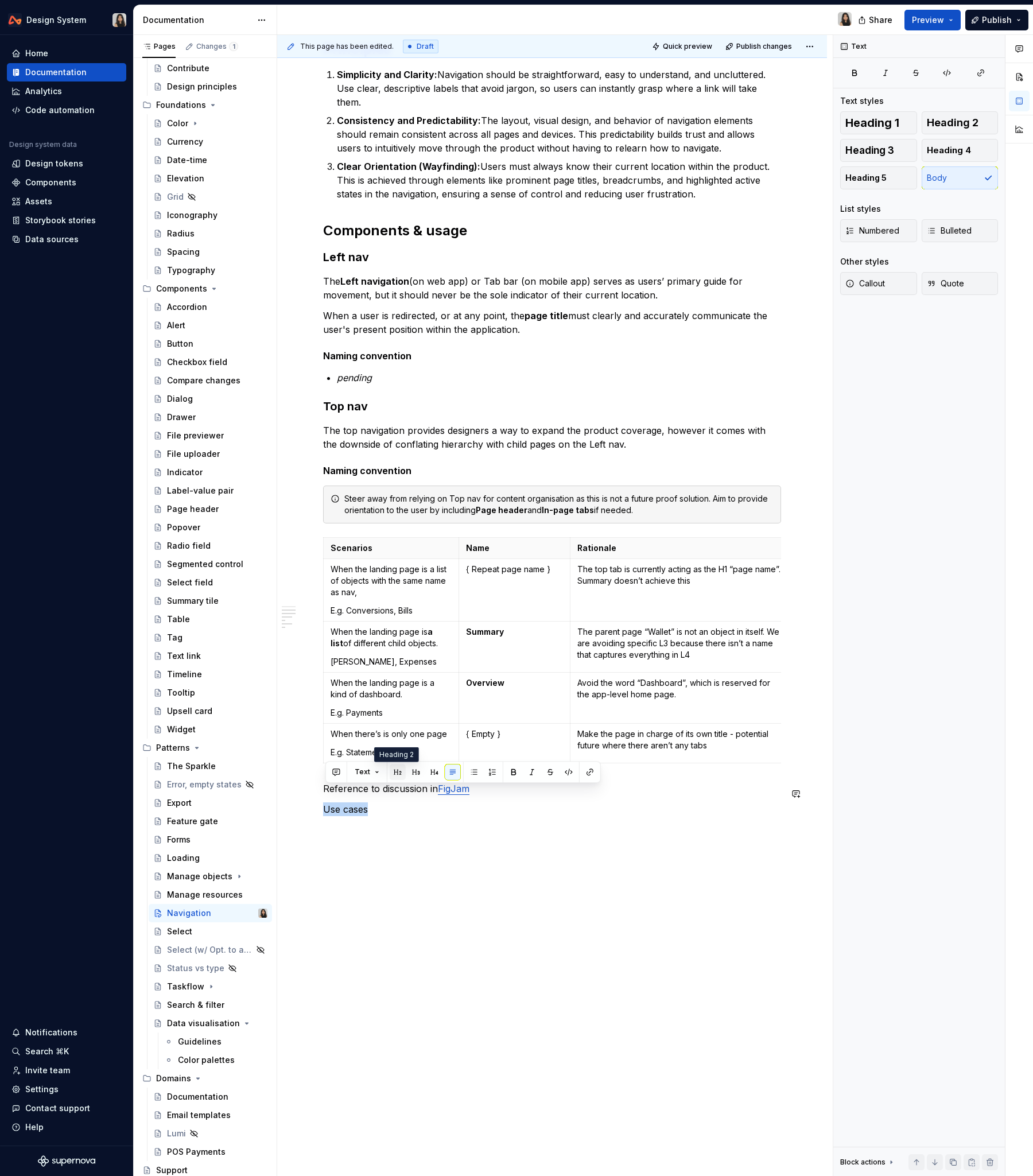
click at [397, 711] on button "button" at bounding box center [397, 771] width 16 height 16
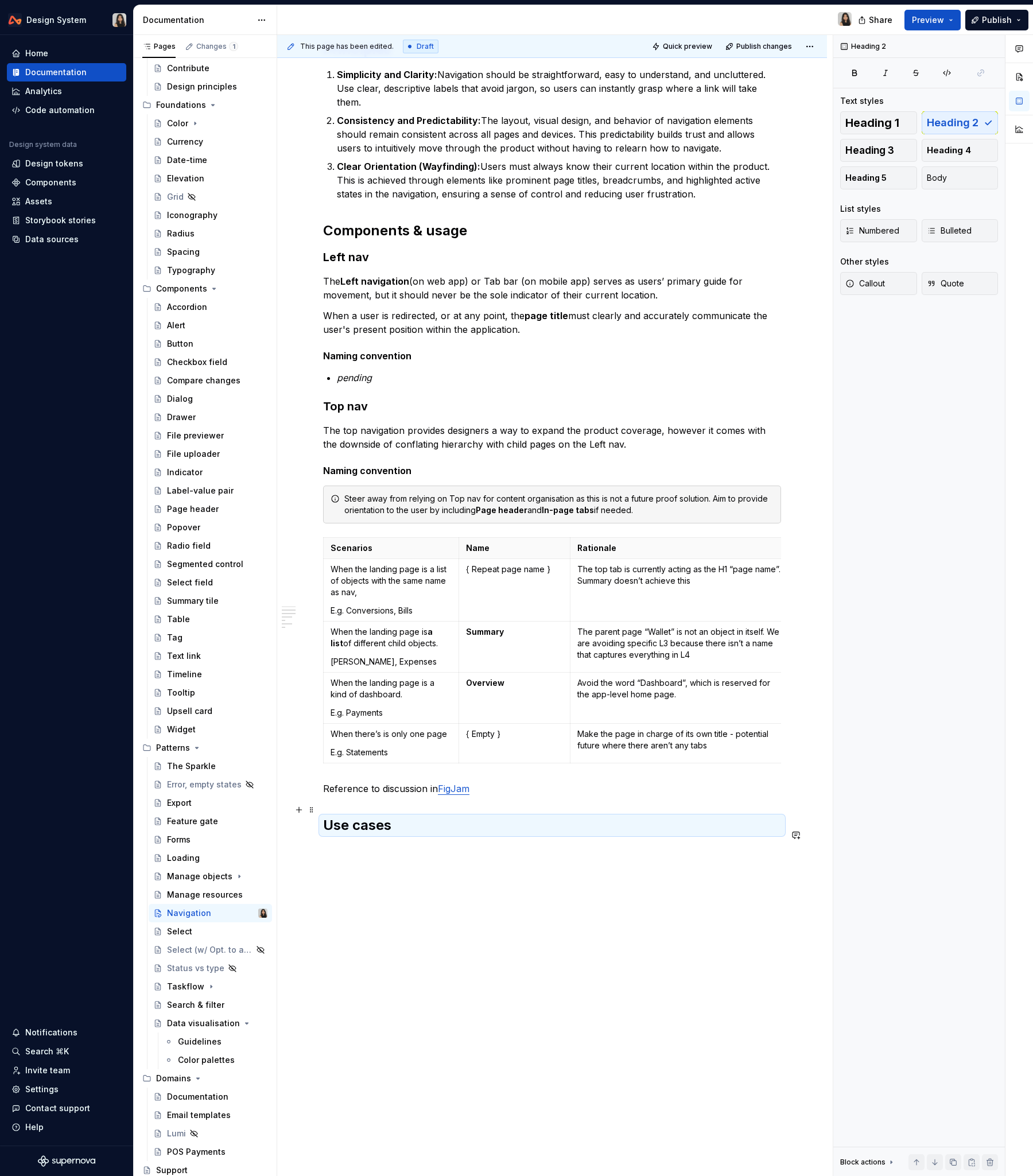
click at [413, 711] on h2 "Use cases" at bounding box center [552, 825] width 458 height 18
click at [412, 711] on div "**********" at bounding box center [552, 213] width 458 height 1290
click at [402, 711] on h2 "Use cases" at bounding box center [552, 825] width 458 height 18
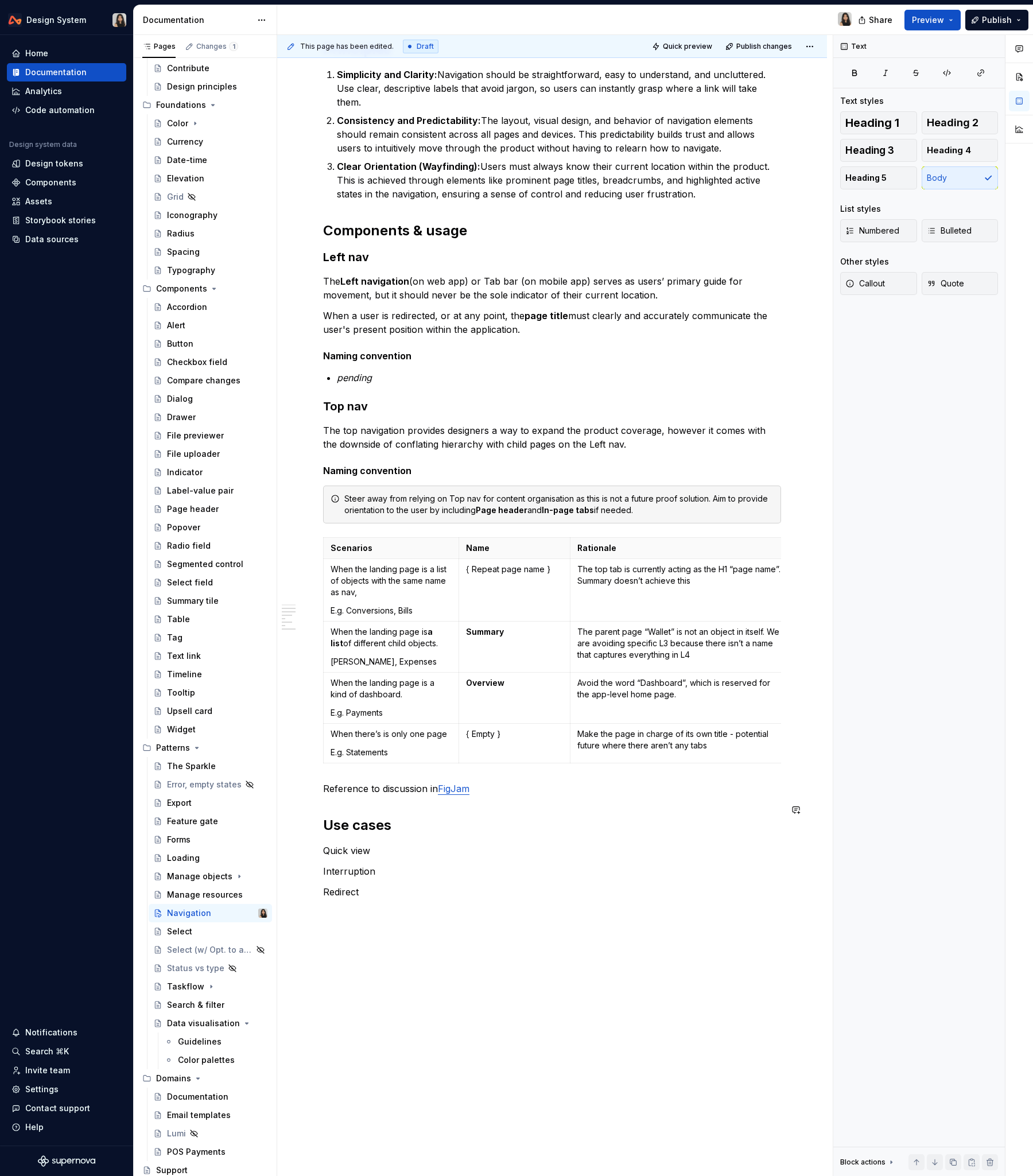
click at [403, 711] on div "**********" at bounding box center [552, 254] width 458 height 1372
click at [382, 711] on p "Quick view" at bounding box center [552, 850] width 458 height 13
click at [433, 711] on div "**********" at bounding box center [552, 254] width 458 height 1372
click at [407, 711] on div "**********" at bounding box center [552, 254] width 458 height 1372
click at [407, 711] on p "Interruption" at bounding box center [552, 871] width 458 height 13
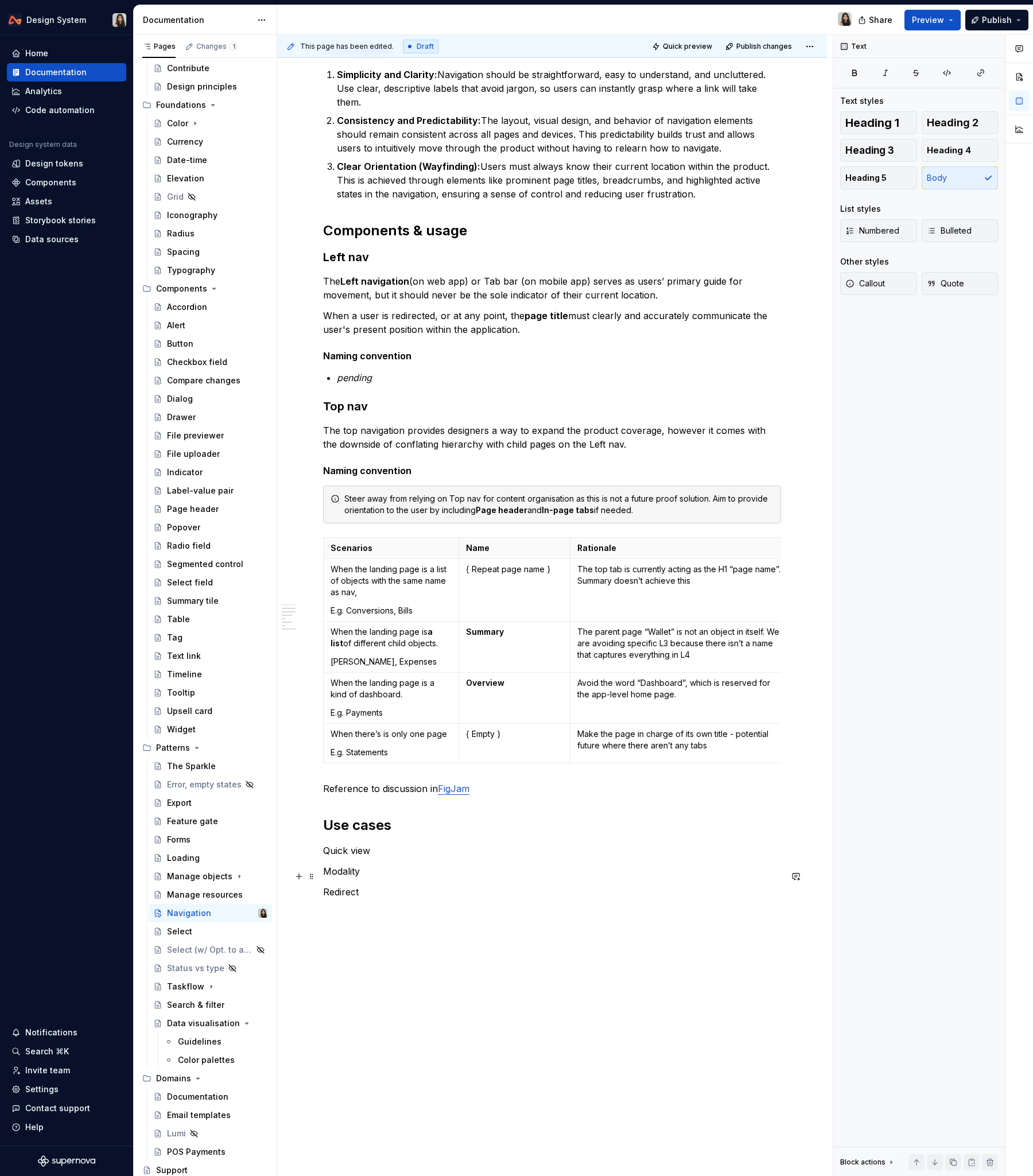
click at [411, 711] on p "Redirect" at bounding box center [552, 892] width 458 height 13
click at [408, 711] on div "**********" at bounding box center [552, 275] width 458 height 1414
click at [445, 711] on p "Modality" at bounding box center [552, 871] width 458 height 13
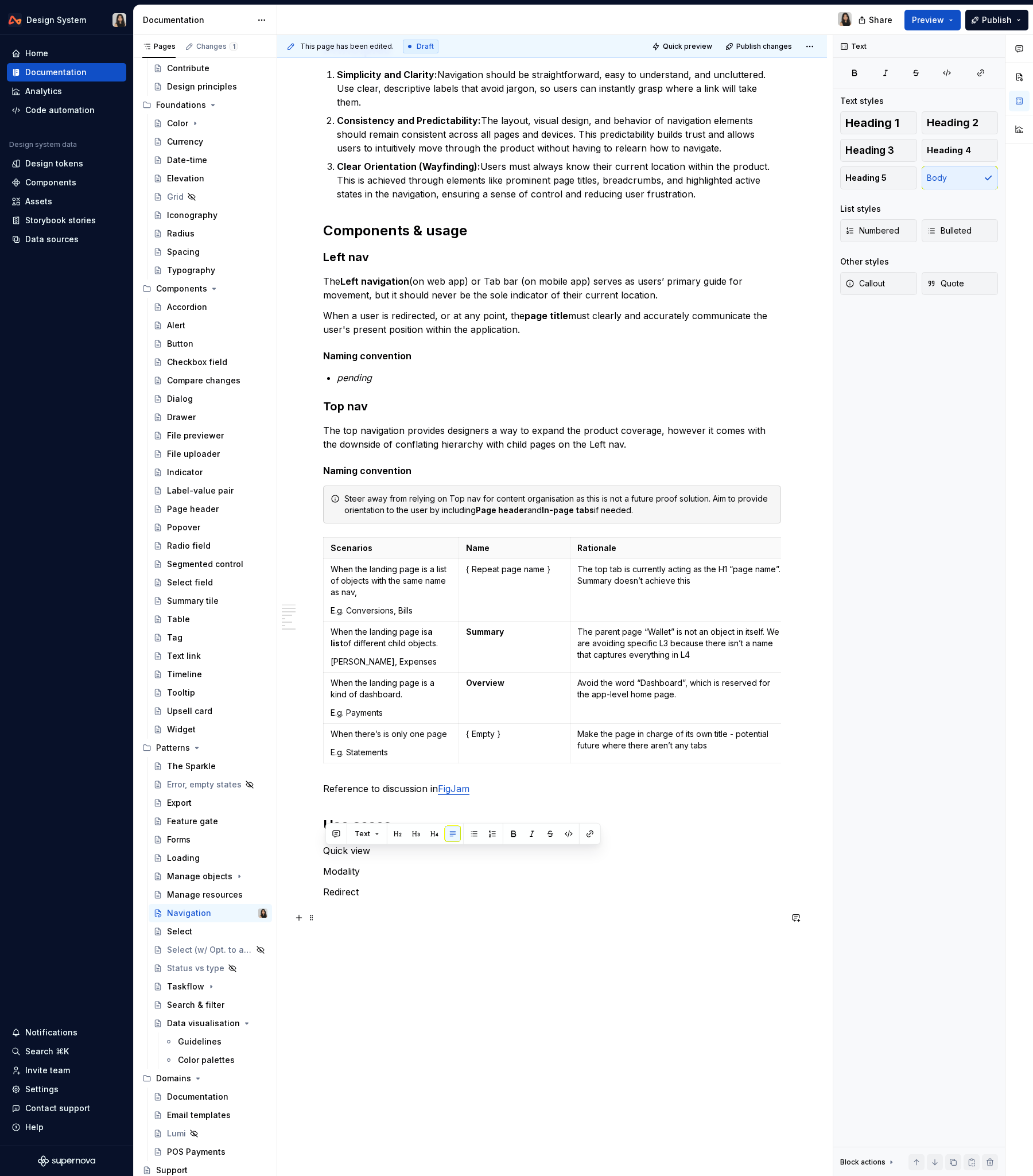
click at [429, 711] on p at bounding box center [552, 933] width 458 height 13
drag, startPoint x: 328, startPoint y: 832, endPoint x: 366, endPoint y: 908, distance: 85.0
click at [366, 711] on div "**********" at bounding box center [552, 275] width 458 height 1414
click at [376, 711] on p "Modality" at bounding box center [552, 871] width 458 height 13
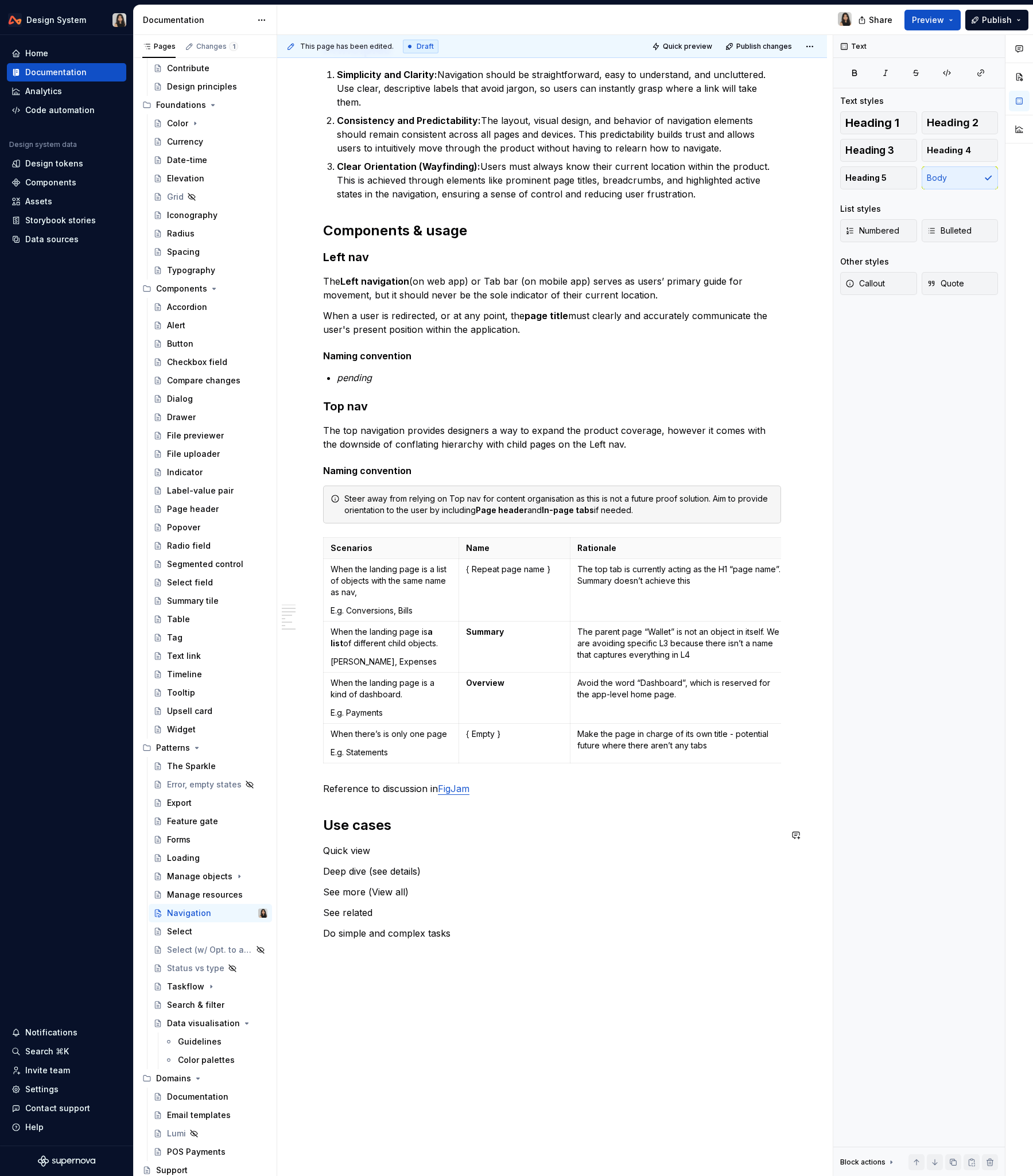
click at [377, 711] on div "**********" at bounding box center [552, 295] width 458 height 1455
click at [377, 711] on p "Deep dive (see details)" at bounding box center [552, 871] width 458 height 13
click at [420, 711] on p "See more (View all)" at bounding box center [552, 892] width 458 height 13
click at [389, 711] on p "See related" at bounding box center [552, 912] width 458 height 13
click at [350, 711] on p "See more (View all)" at bounding box center [552, 892] width 458 height 13
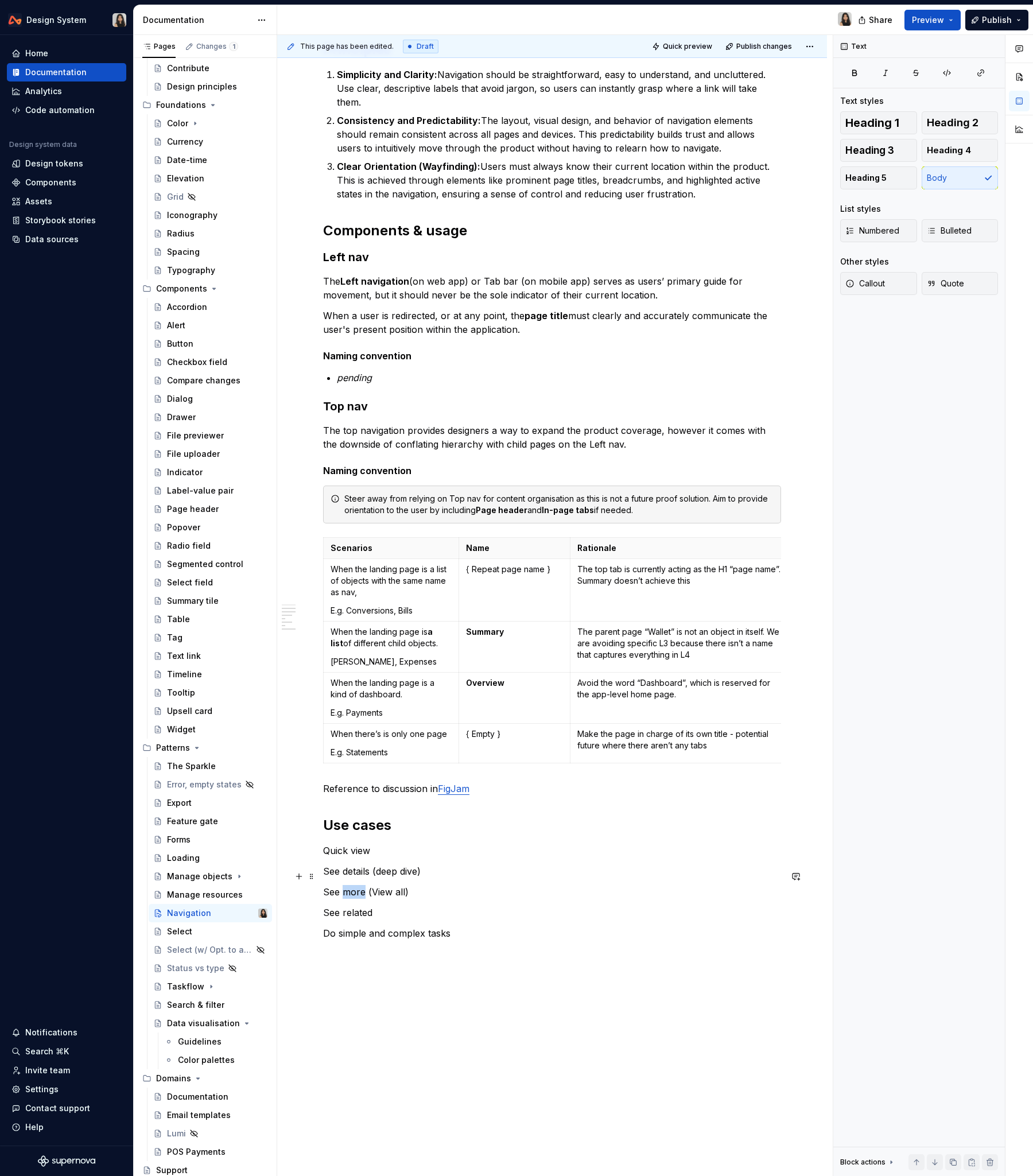
click at [350, 711] on p "See more (View all)" at bounding box center [552, 892] width 458 height 13
click at [372, 711] on p "See details (deep dive)" at bounding box center [552, 871] width 458 height 13
click at [334, 711] on p "See details" at bounding box center [552, 871] width 458 height 13
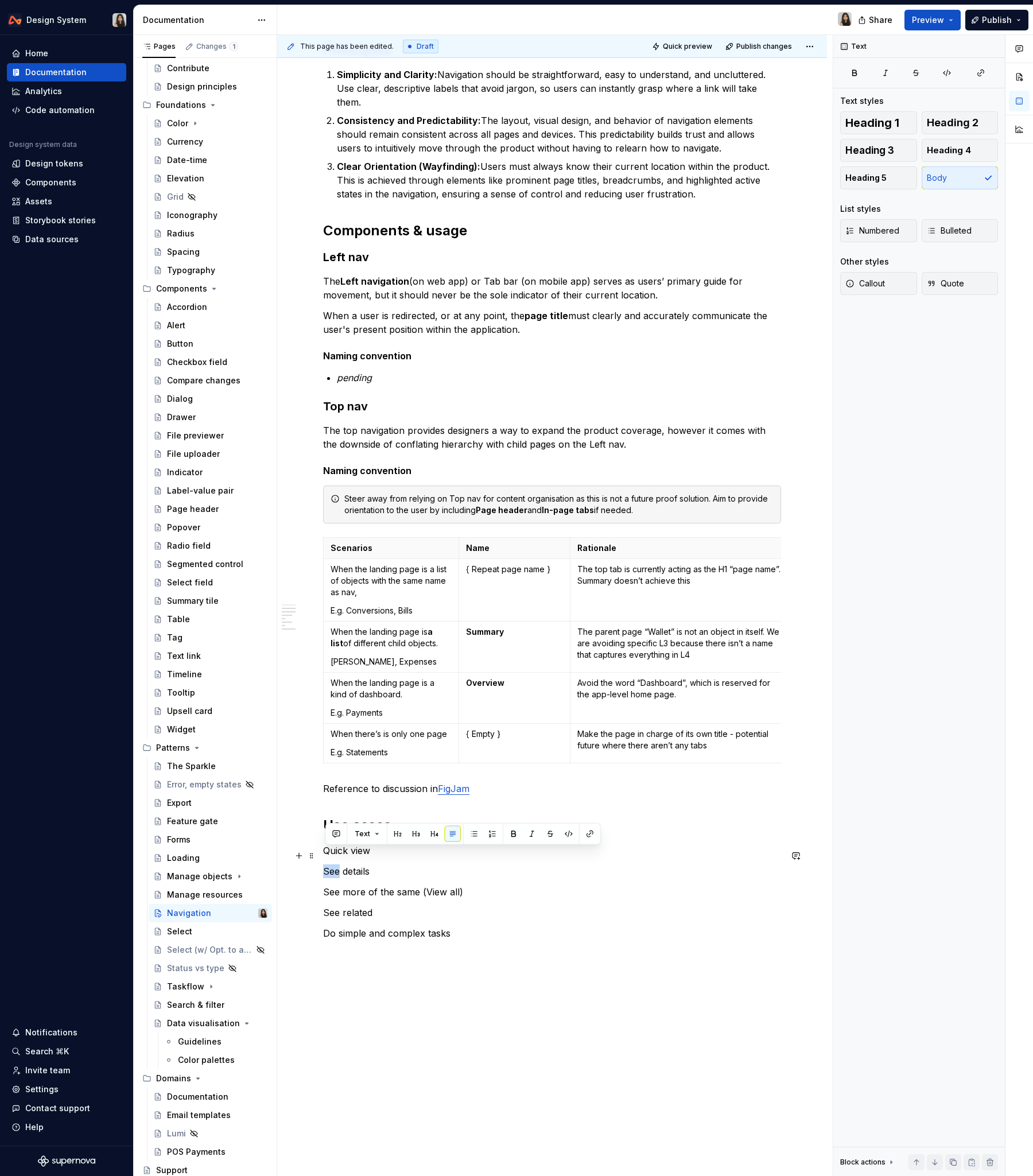
click at [334, 711] on p "See details" at bounding box center [552, 871] width 458 height 13
click at [332, 711] on p "See more of the same (View all)" at bounding box center [552, 892] width 458 height 13
click at [335, 711] on p "See related" at bounding box center [552, 912] width 458 height 13
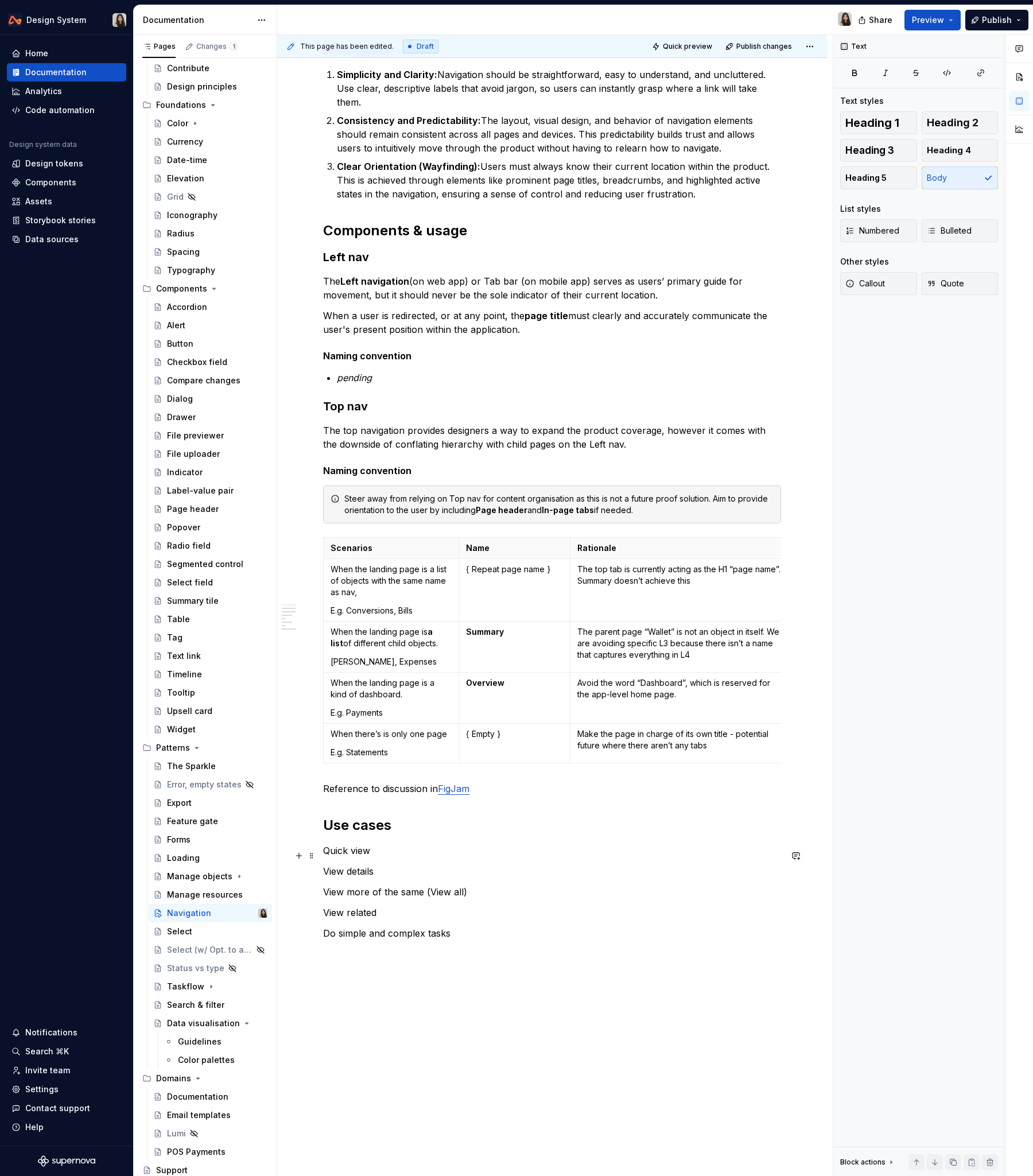
click at [359, 711] on p "View details" at bounding box center [552, 871] width 458 height 13
drag, startPoint x: 487, startPoint y: 879, endPoint x: 424, endPoint y: 879, distance: 63.0
click at [424, 711] on p "View more of the same (View all)" at bounding box center [552, 892] width 458 height 13
click at [444, 711] on p "View details" at bounding box center [552, 871] width 458 height 13
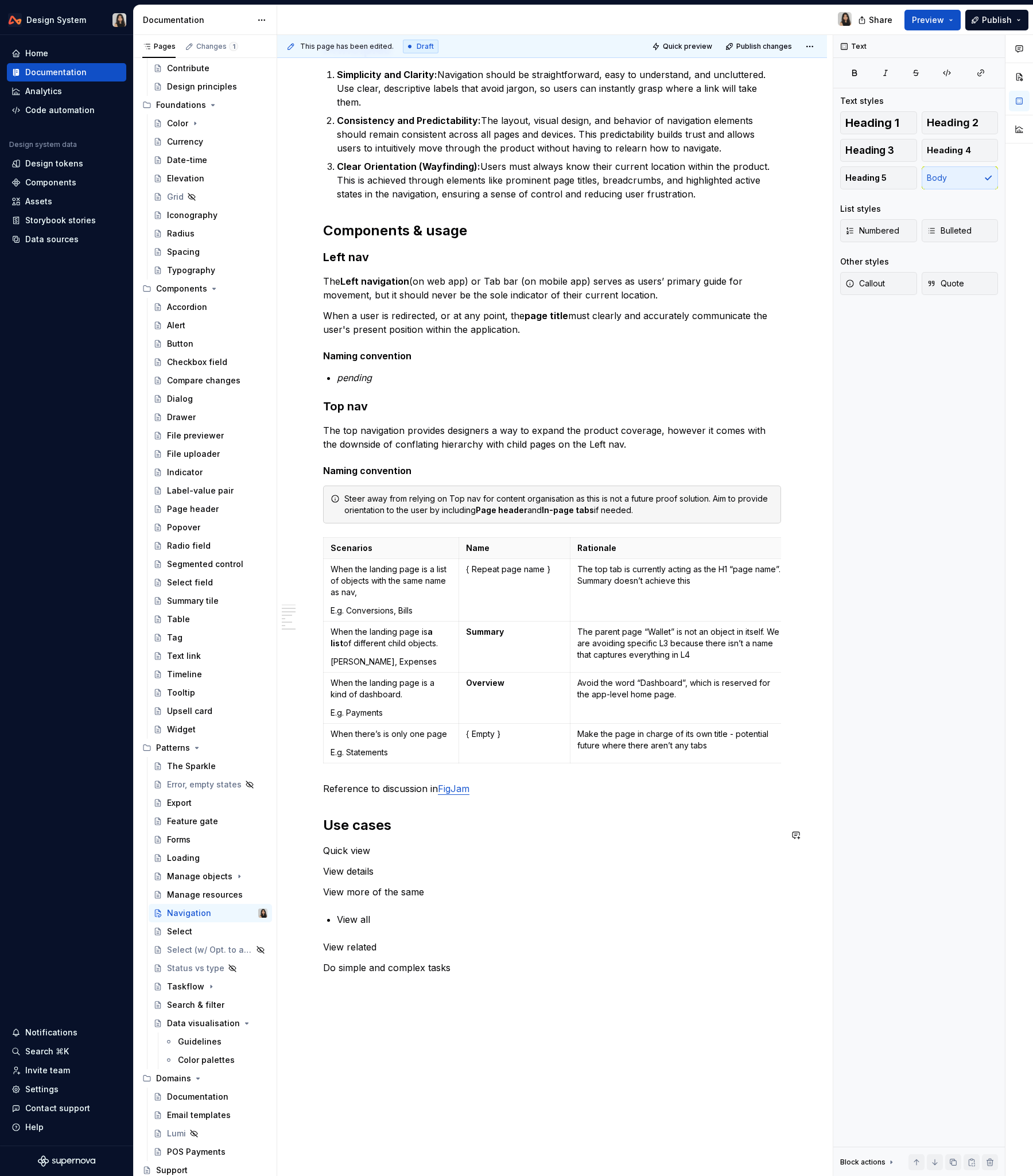
click at [430, 711] on div "**********" at bounding box center [552, 312] width 458 height 1490
click at [429, 711] on p "View details" at bounding box center [552, 871] width 458 height 13
click at [395, 711] on p "View related" at bounding box center [552, 981] width 458 height 13
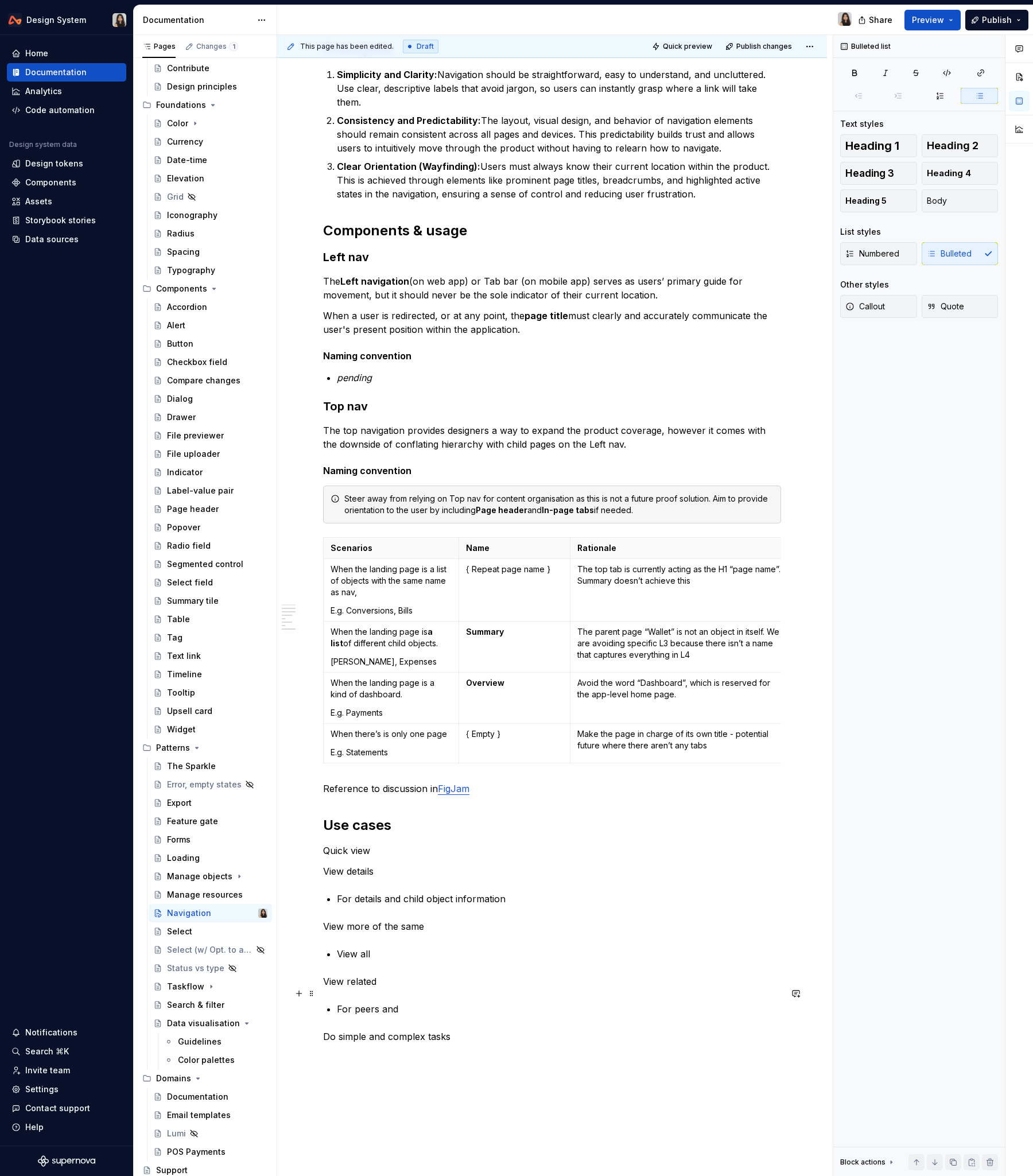
click at [391, 711] on p "For peers and" at bounding box center [559, 1009] width 444 height 13
click at [411, 711] on p "For peers and" at bounding box center [559, 1009] width 444 height 13
click at [568, 711] on p at bounding box center [552, 1057] width 458 height 13
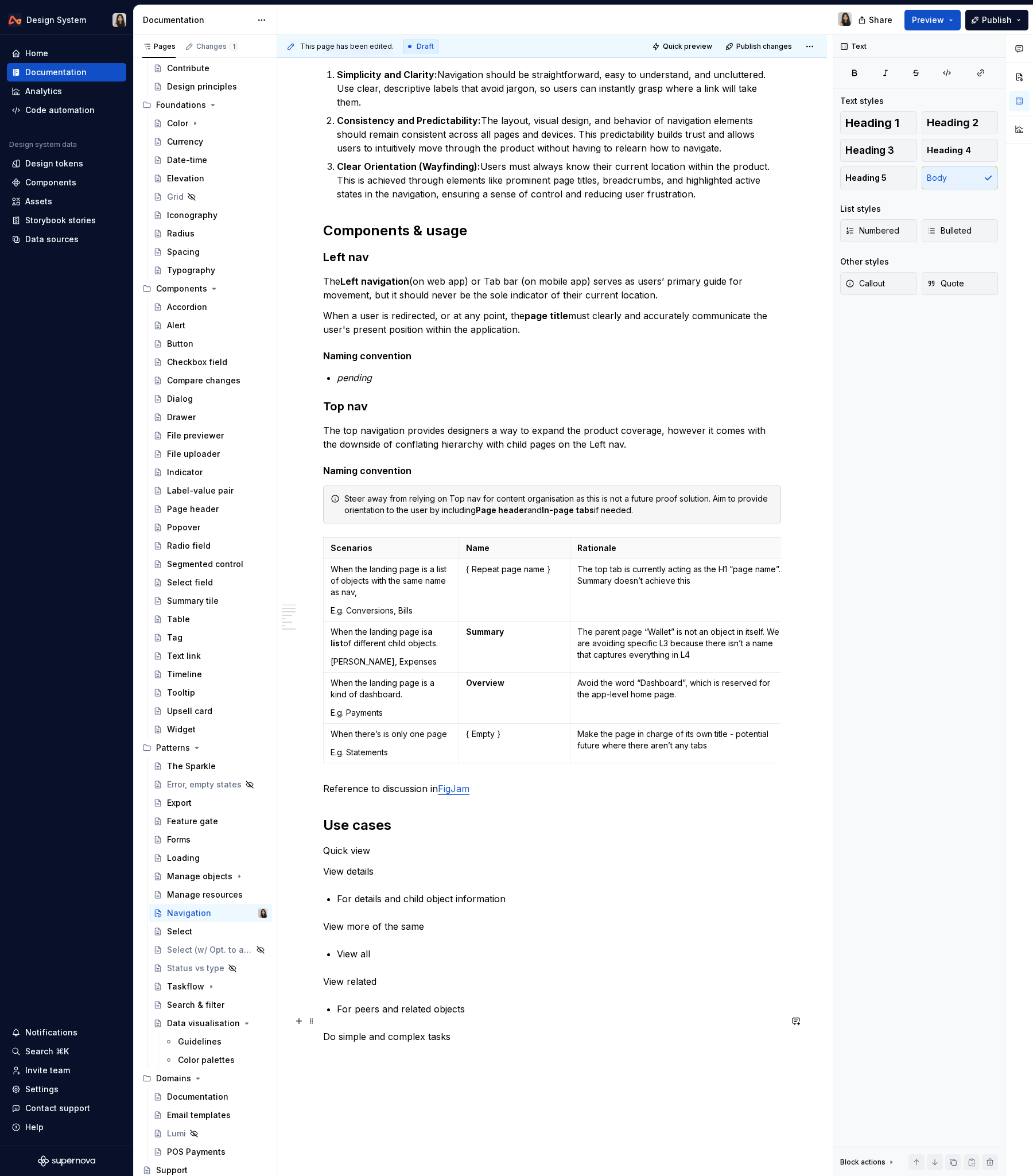
click at [553, 711] on p "Do simple and complex tasks" at bounding box center [552, 1036] width 458 height 13
click at [400, 711] on div "**********" at bounding box center [552, 347] width 458 height 1558
click at [400, 711] on p "For peers and related objects" at bounding box center [559, 1009] width 444 height 13
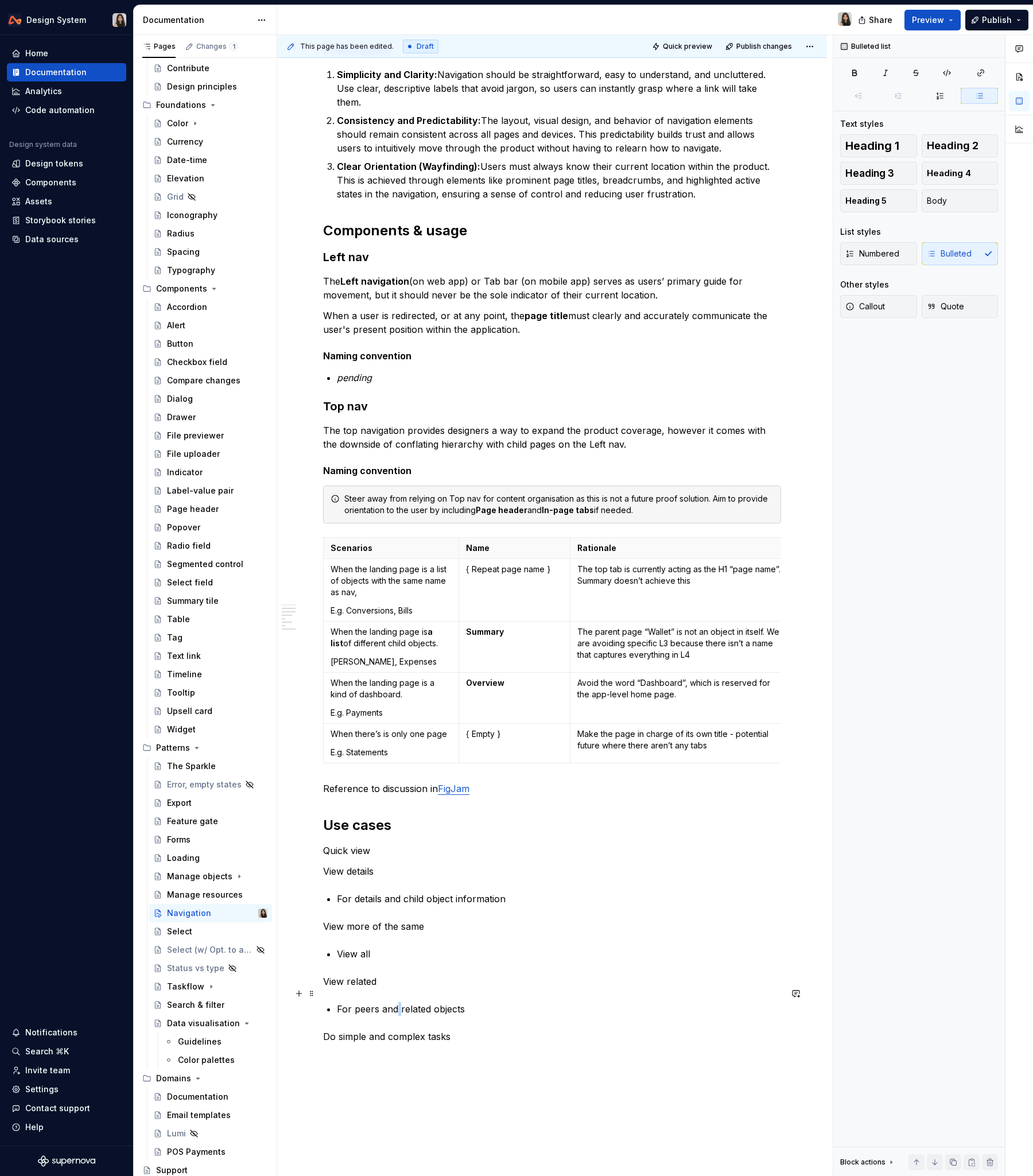
click at [400, 711] on p "For peers and related objects" at bounding box center [559, 1009] width 444 height 13
click at [418, 711] on p "For peers and related objects" at bounding box center [559, 1009] width 444 height 13
click at [423, 711] on p "For peers and related objects" at bounding box center [559, 1009] width 444 height 13
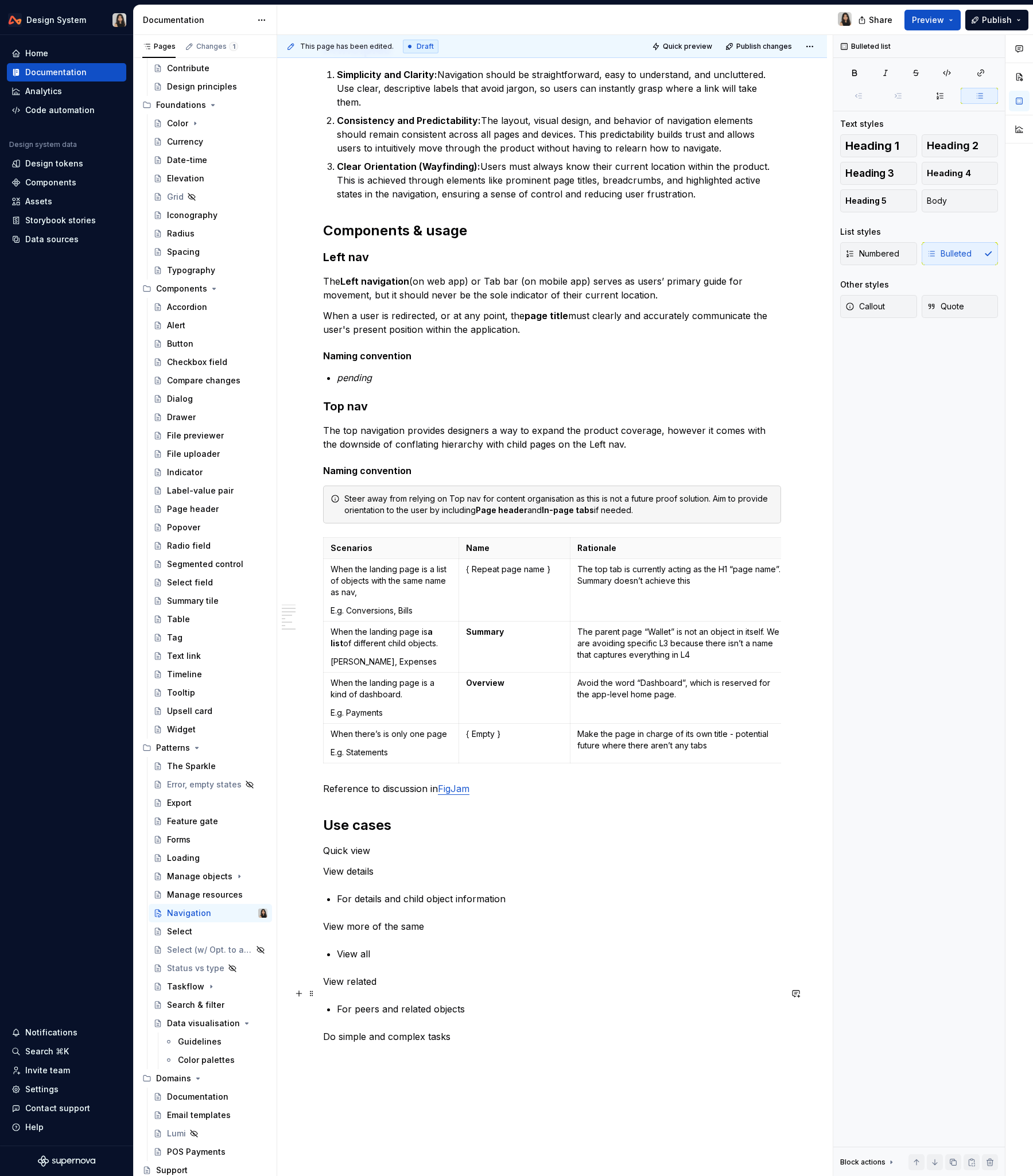
click at [454, 711] on p "For peers and related objects" at bounding box center [559, 1009] width 444 height 13
click at [499, 711] on p "For peers and related objects" at bounding box center [559, 1009] width 444 height 13
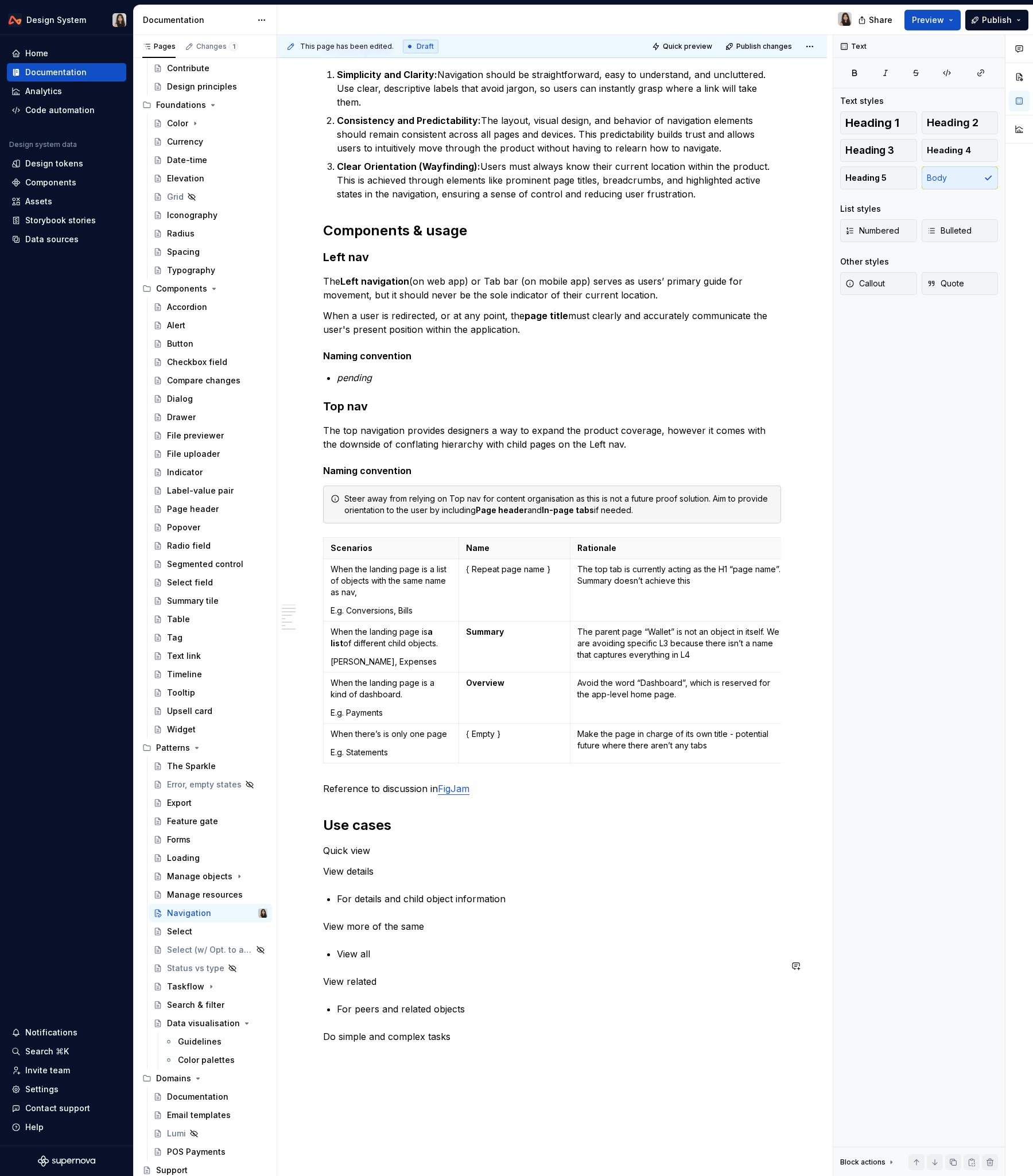
click at [413, 711] on div "**********" at bounding box center [552, 347] width 458 height 1558
click at [449, 711] on div "**********" at bounding box center [552, 347] width 458 height 1558
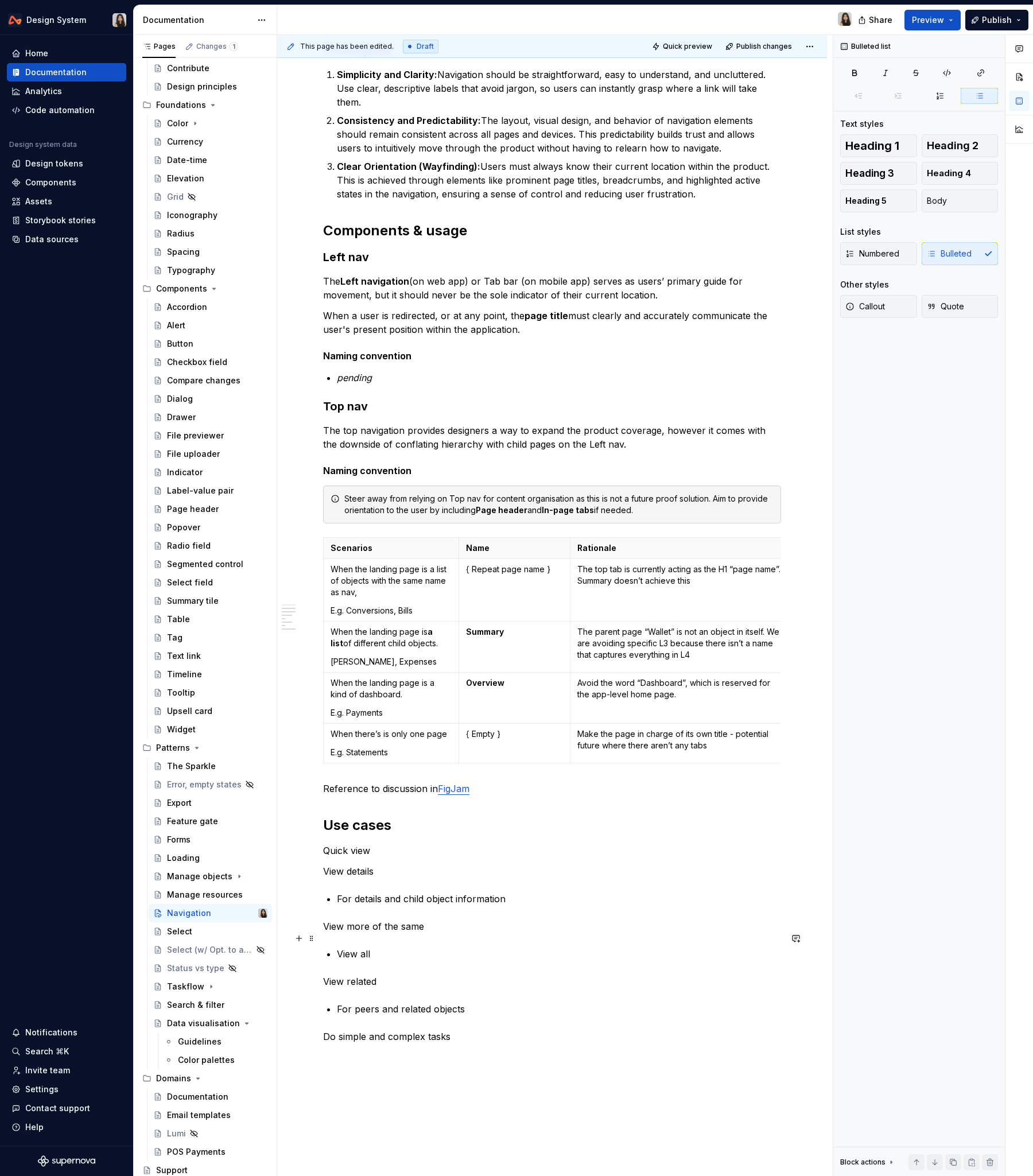
click at [431, 711] on p "View all" at bounding box center [559, 954] width 444 height 13
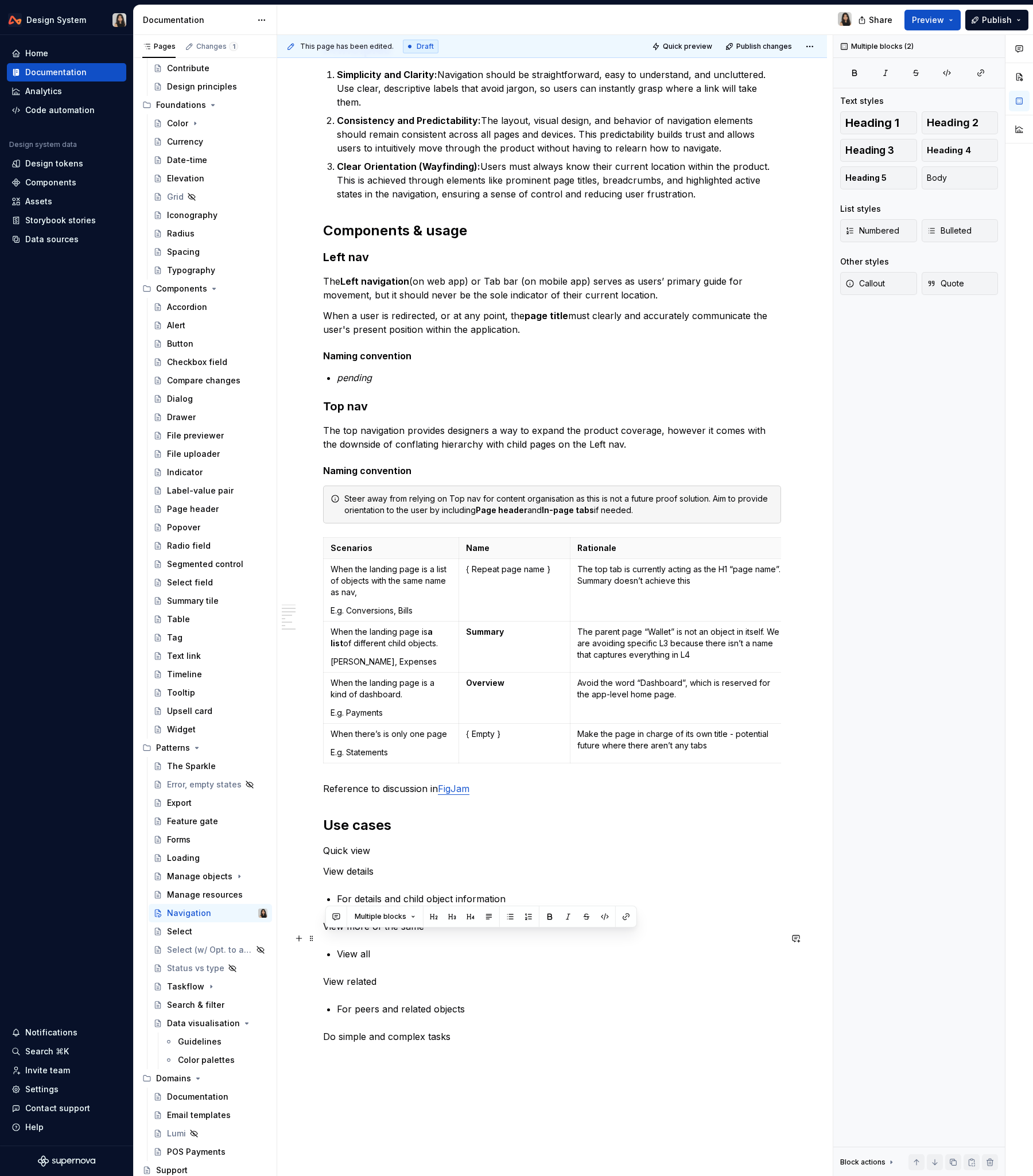
click at [431, 711] on p "View all" at bounding box center [559, 954] width 444 height 13
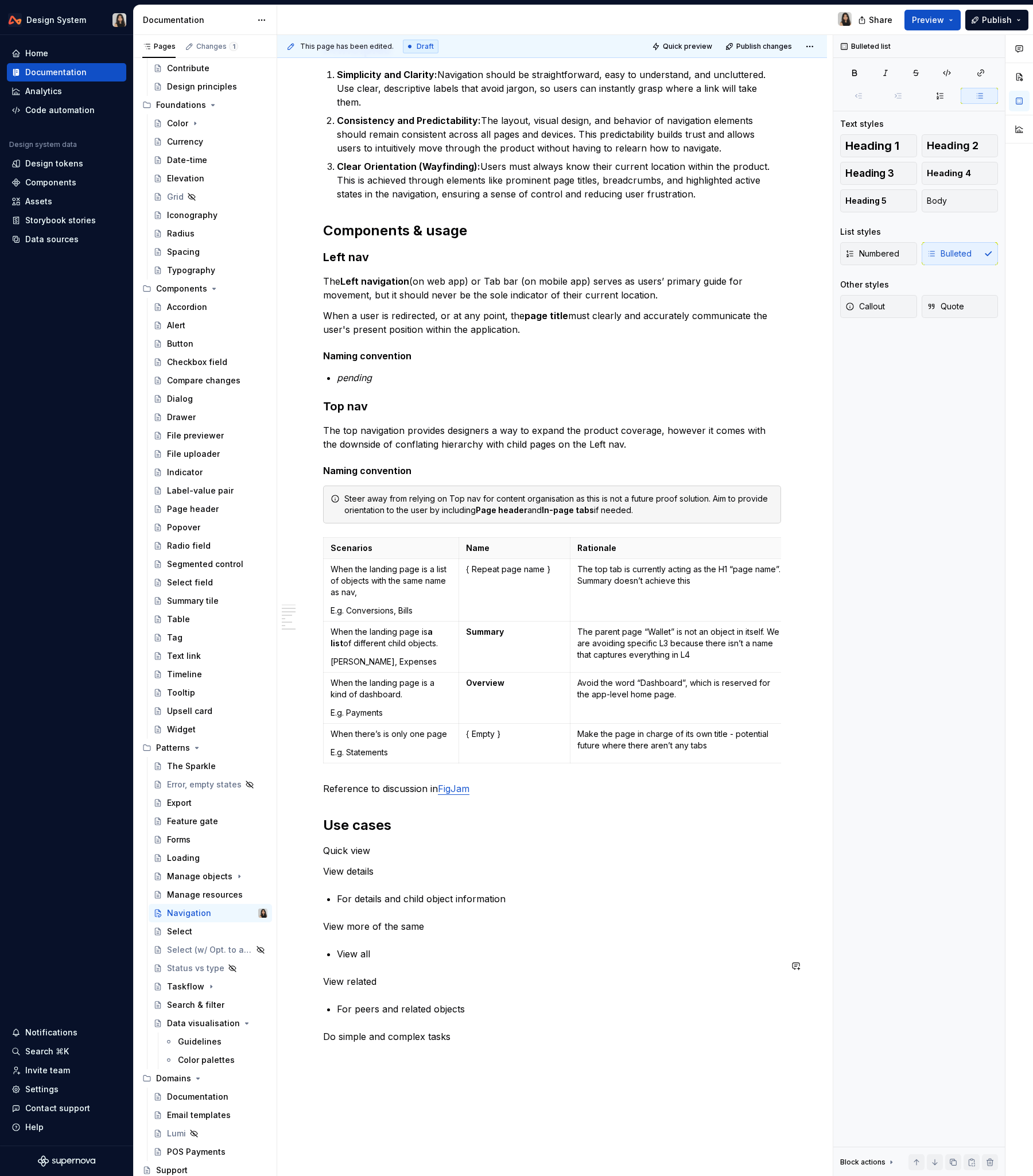
click at [426, 711] on div "**********" at bounding box center [552, 347] width 458 height 1558
drag, startPoint x: 345, startPoint y: 937, endPoint x: 406, endPoint y: 937, distance: 61.0
click at [406, 711] on p "View all" at bounding box center [559, 954] width 444 height 13
click at [368, 711] on p "View all" at bounding box center [559, 954] width 444 height 13
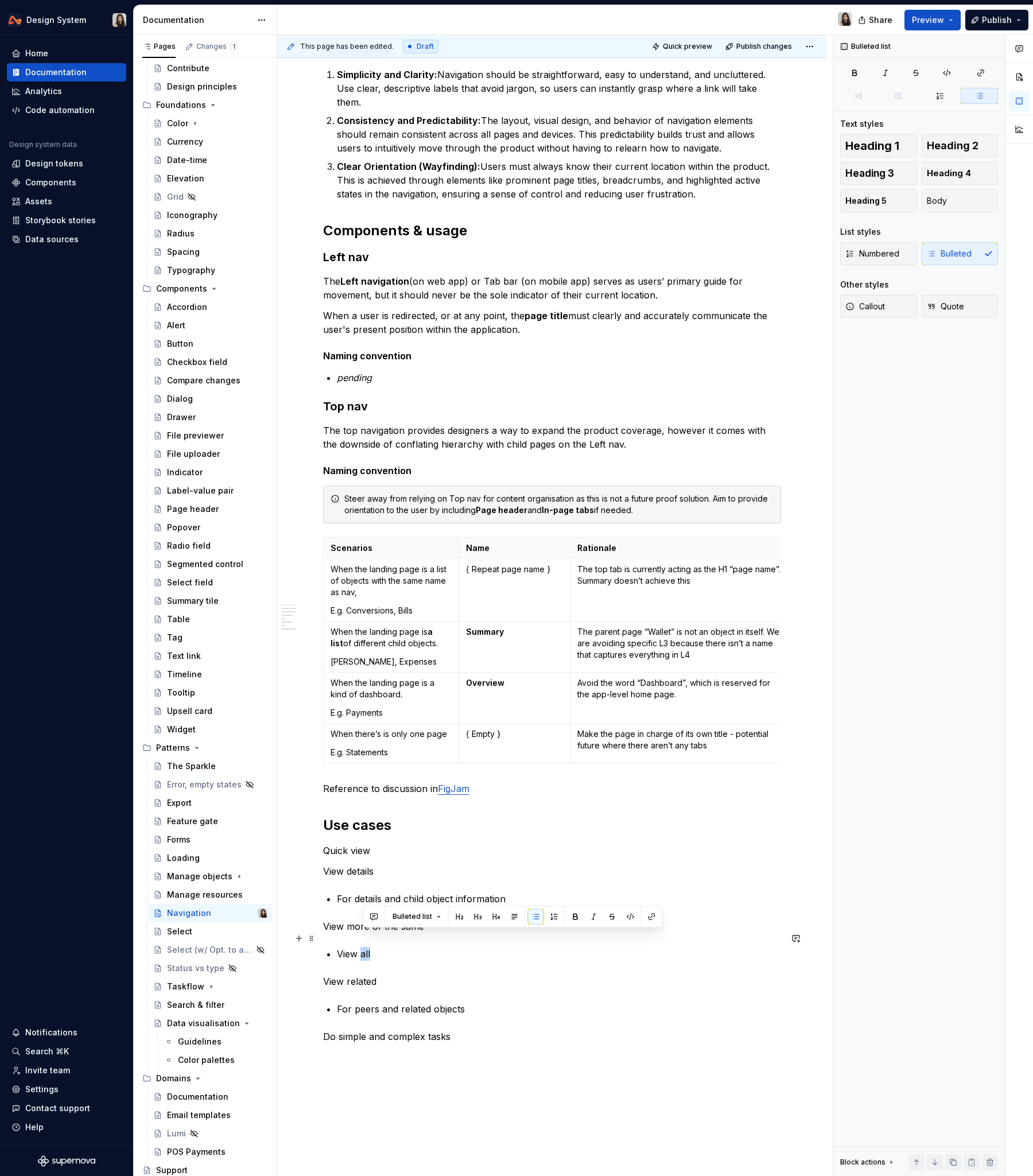
click at [368, 711] on p "View all" at bounding box center [559, 954] width 444 height 13
click at [380, 711] on p "View all" at bounding box center [559, 954] width 444 height 13
click at [378, 711] on div "**********" at bounding box center [552, 347] width 458 height 1558
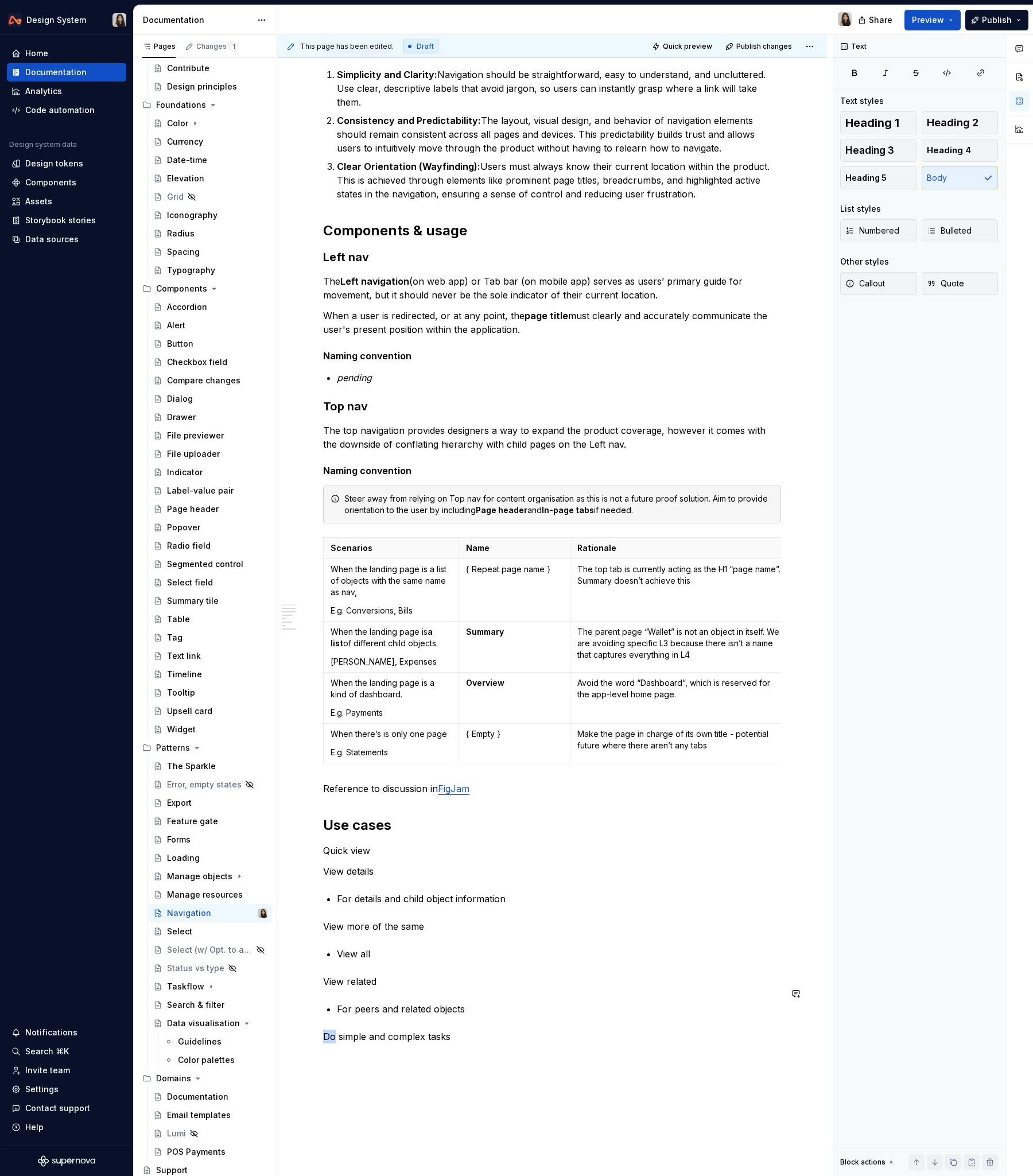
click at [378, 711] on div "**********" at bounding box center [552, 347] width 458 height 1558
click at [413, 711] on button "button" at bounding box center [416, 999] width 16 height 16
click at [371, 711] on p "View related" at bounding box center [552, 981] width 458 height 13
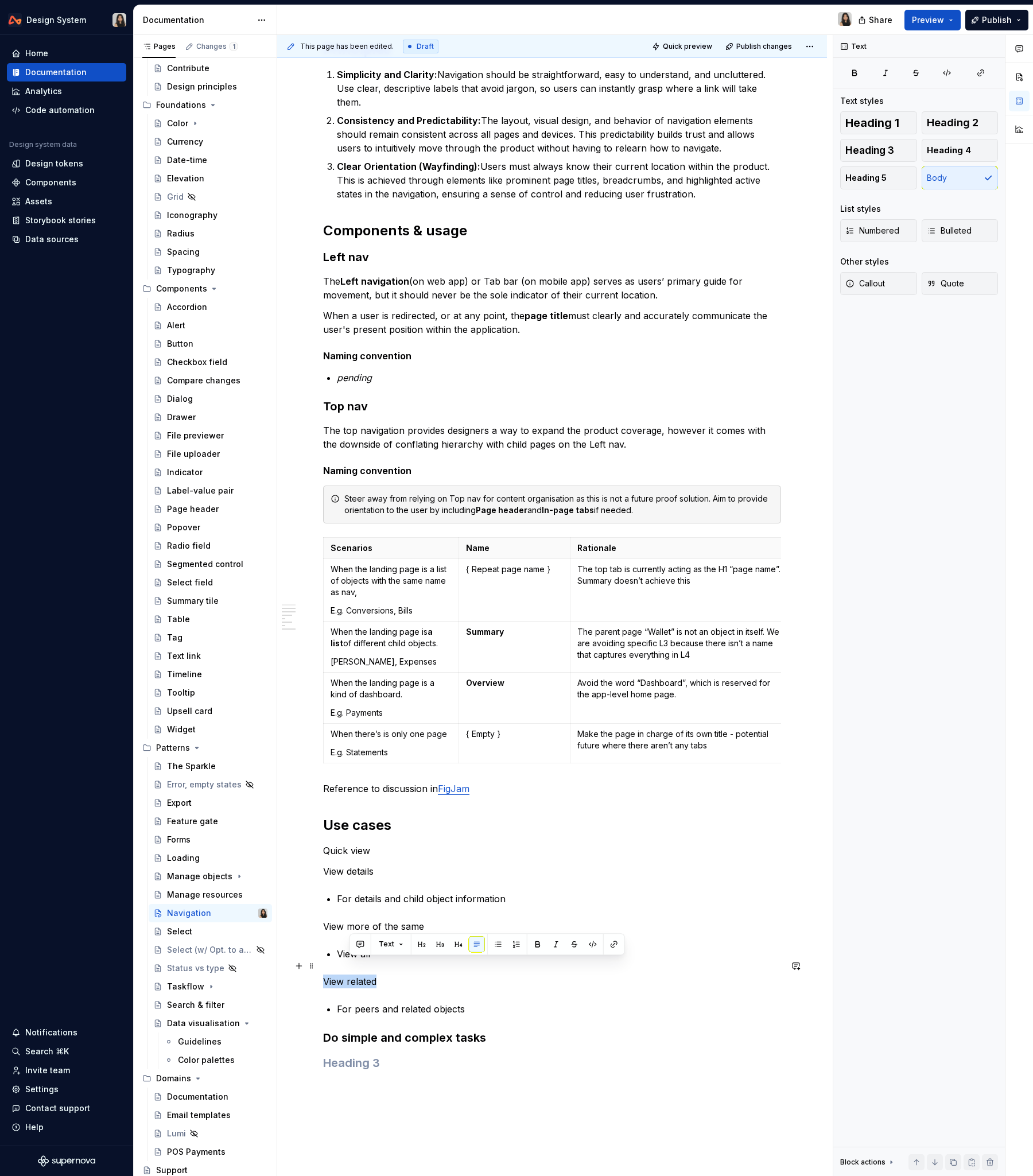
click at [371, 711] on p "View related" at bounding box center [552, 981] width 458 height 13
click at [413, 711] on button "button" at bounding box center [416, 944] width 16 height 16
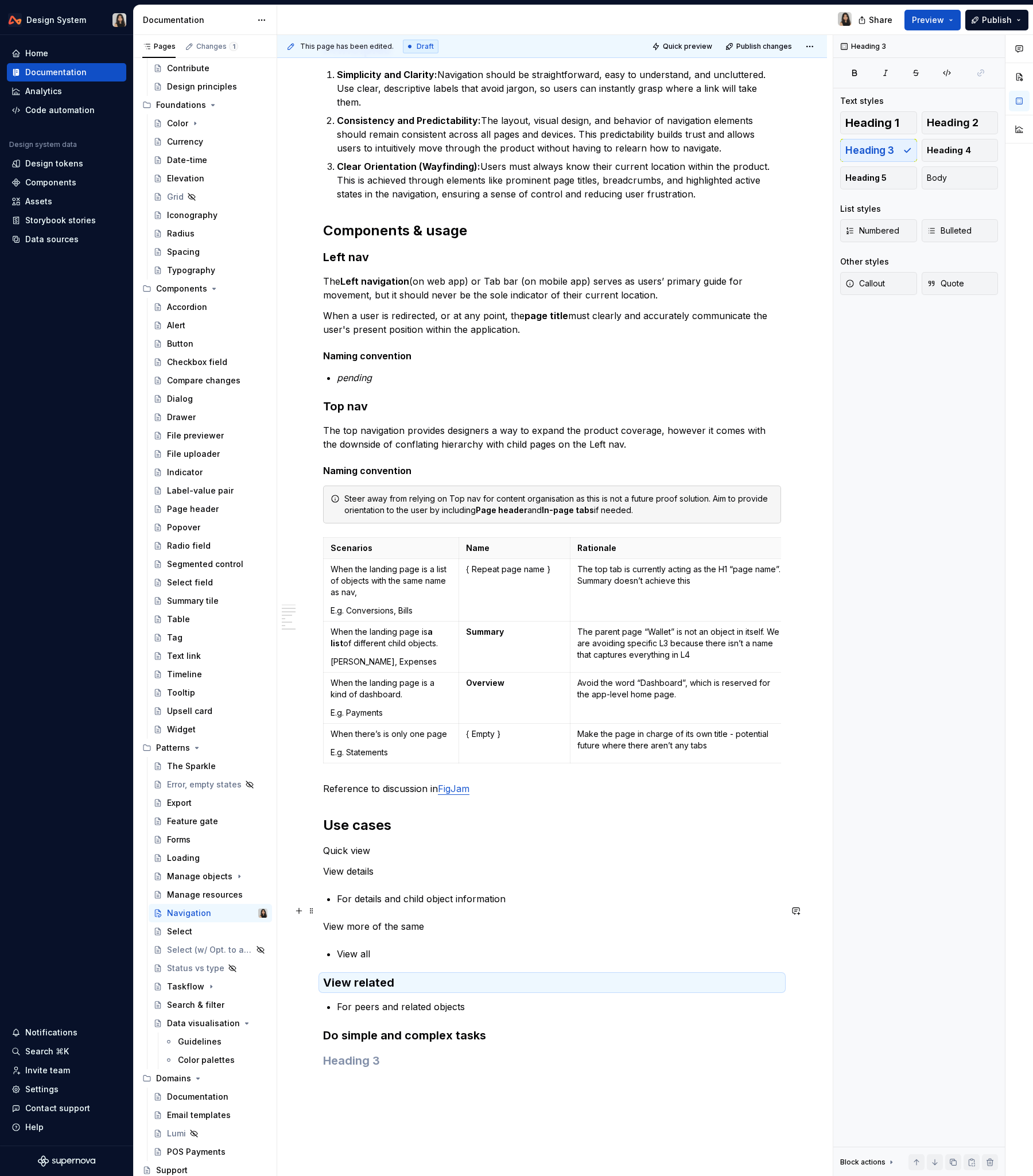
click at [373, 711] on p "View more of the same" at bounding box center [552, 926] width 458 height 13
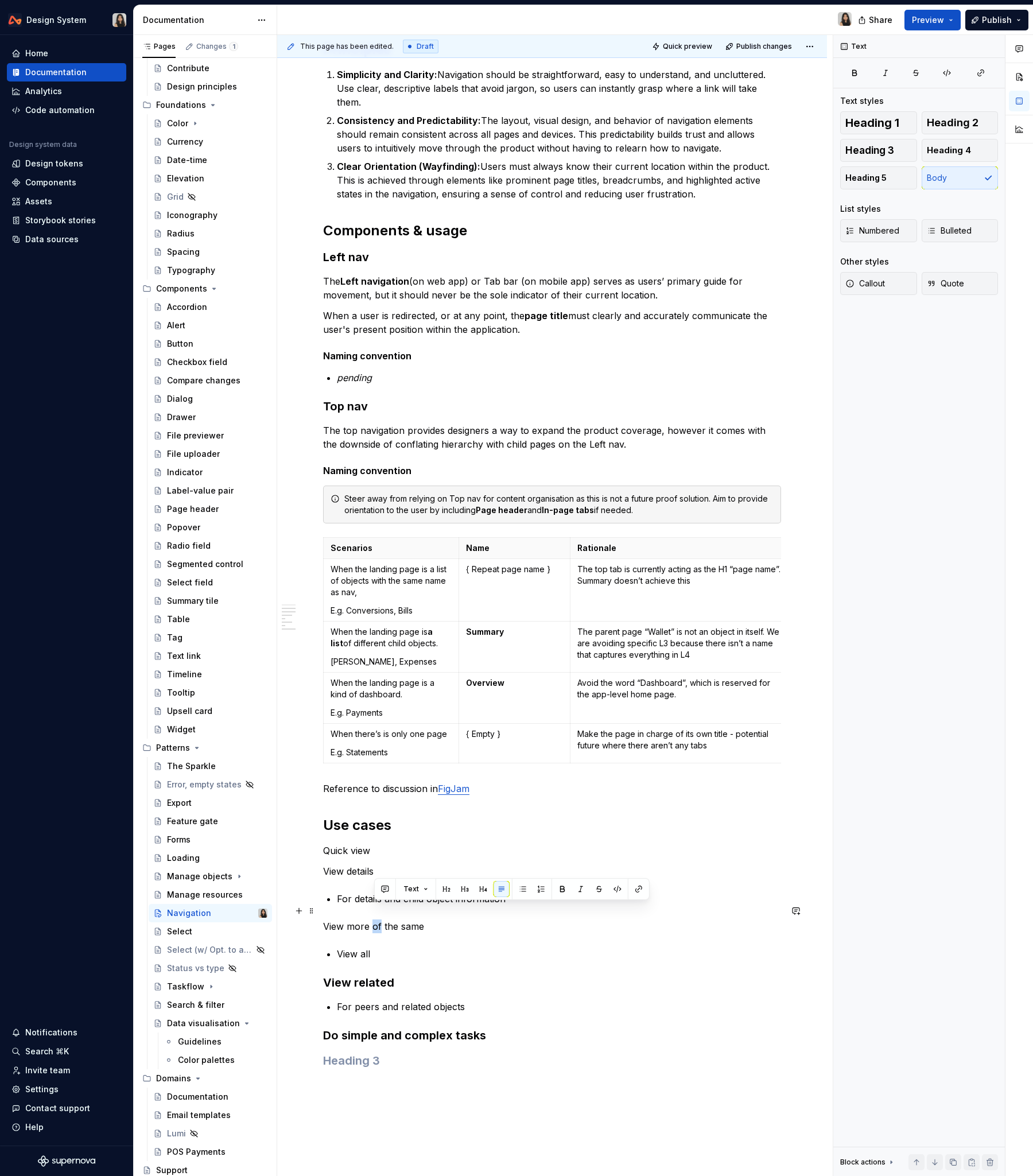
click at [373, 711] on p "View more of the same" at bounding box center [552, 926] width 458 height 13
click at [408, 711] on button "button" at bounding box center [416, 889] width 16 height 16
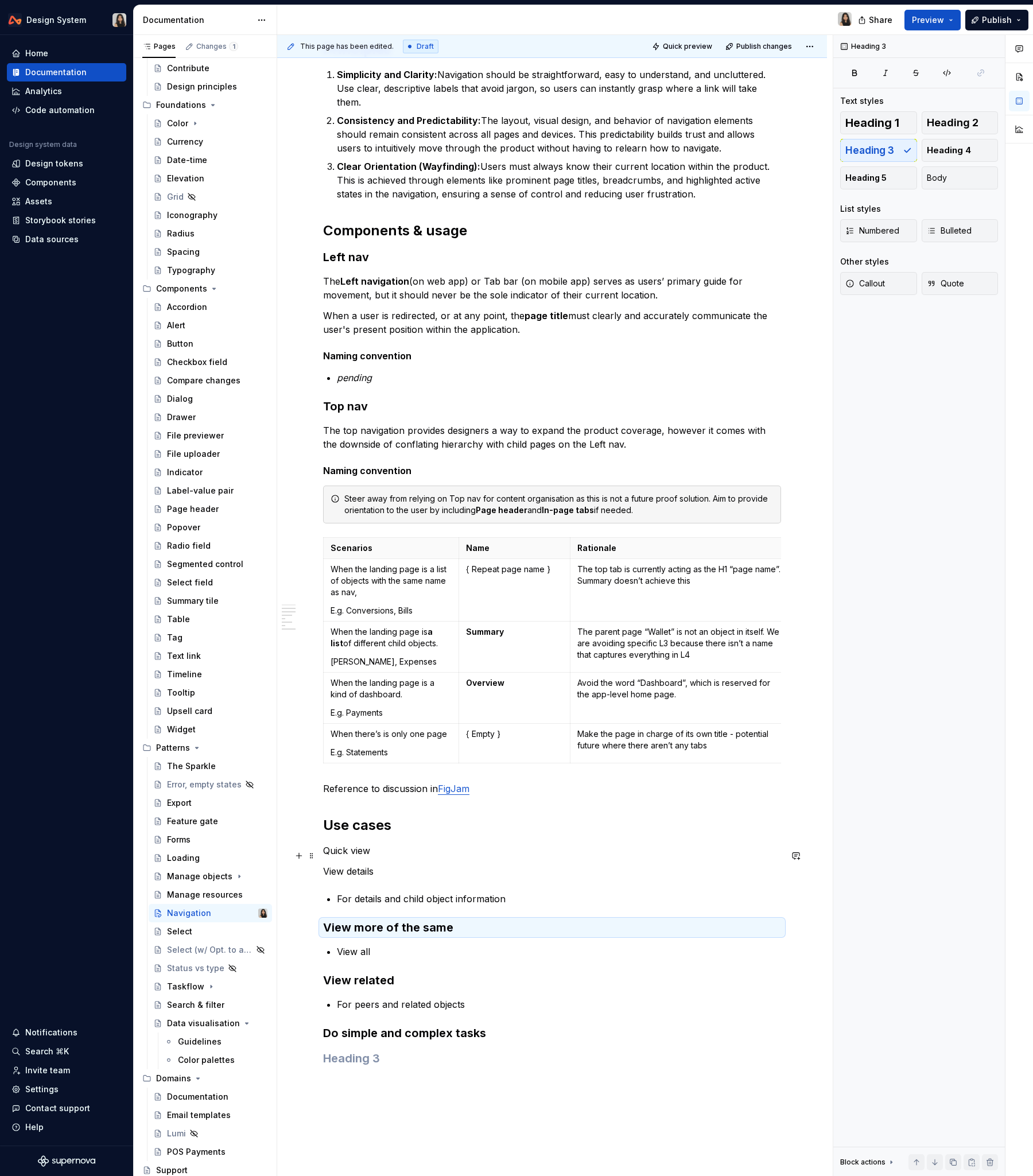
click at [339, 711] on p "View details" at bounding box center [552, 871] width 458 height 13
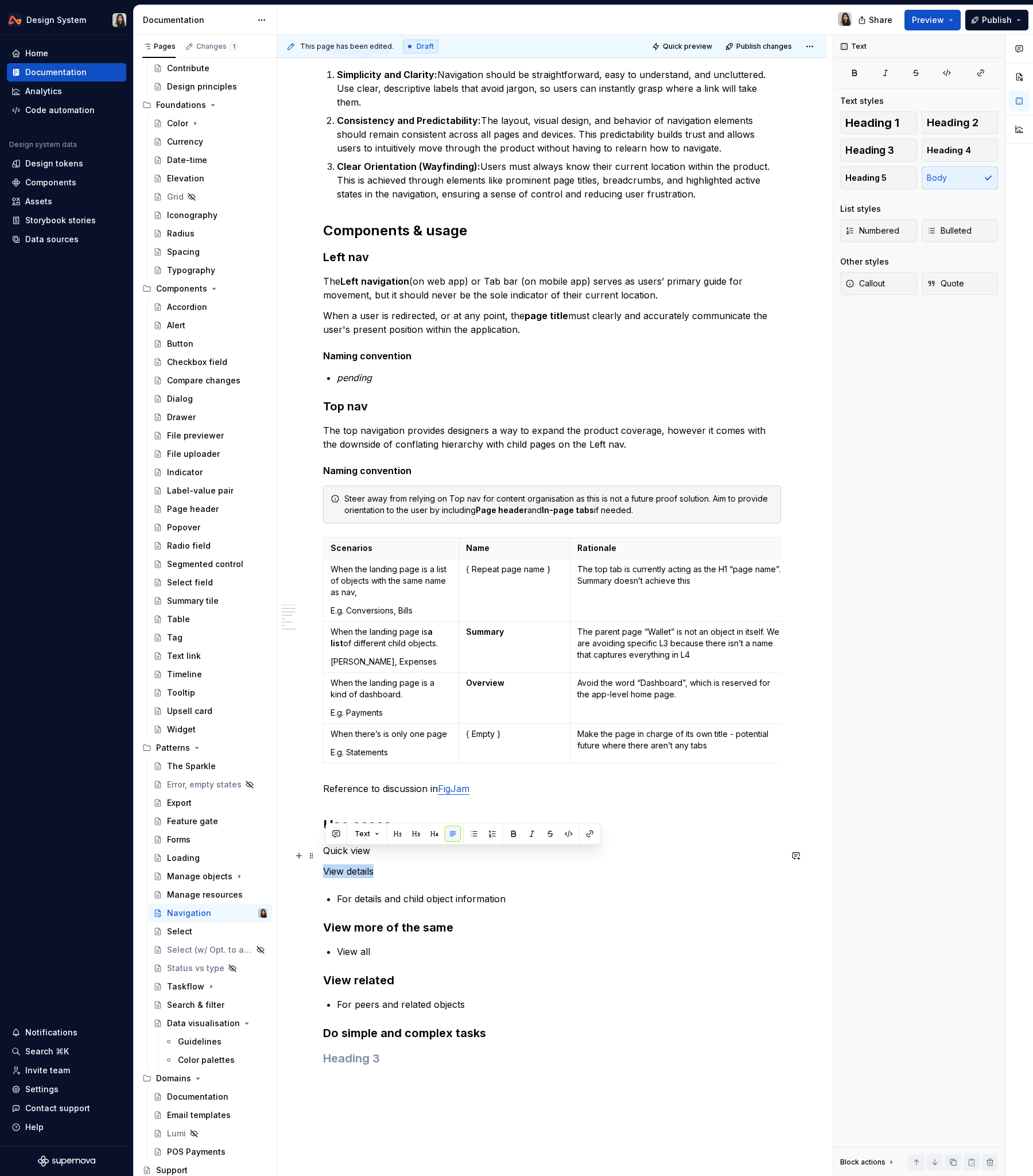
click at [339, 711] on p "View details" at bounding box center [552, 871] width 458 height 13
click at [412, 711] on button "button" at bounding box center [416, 834] width 16 height 16
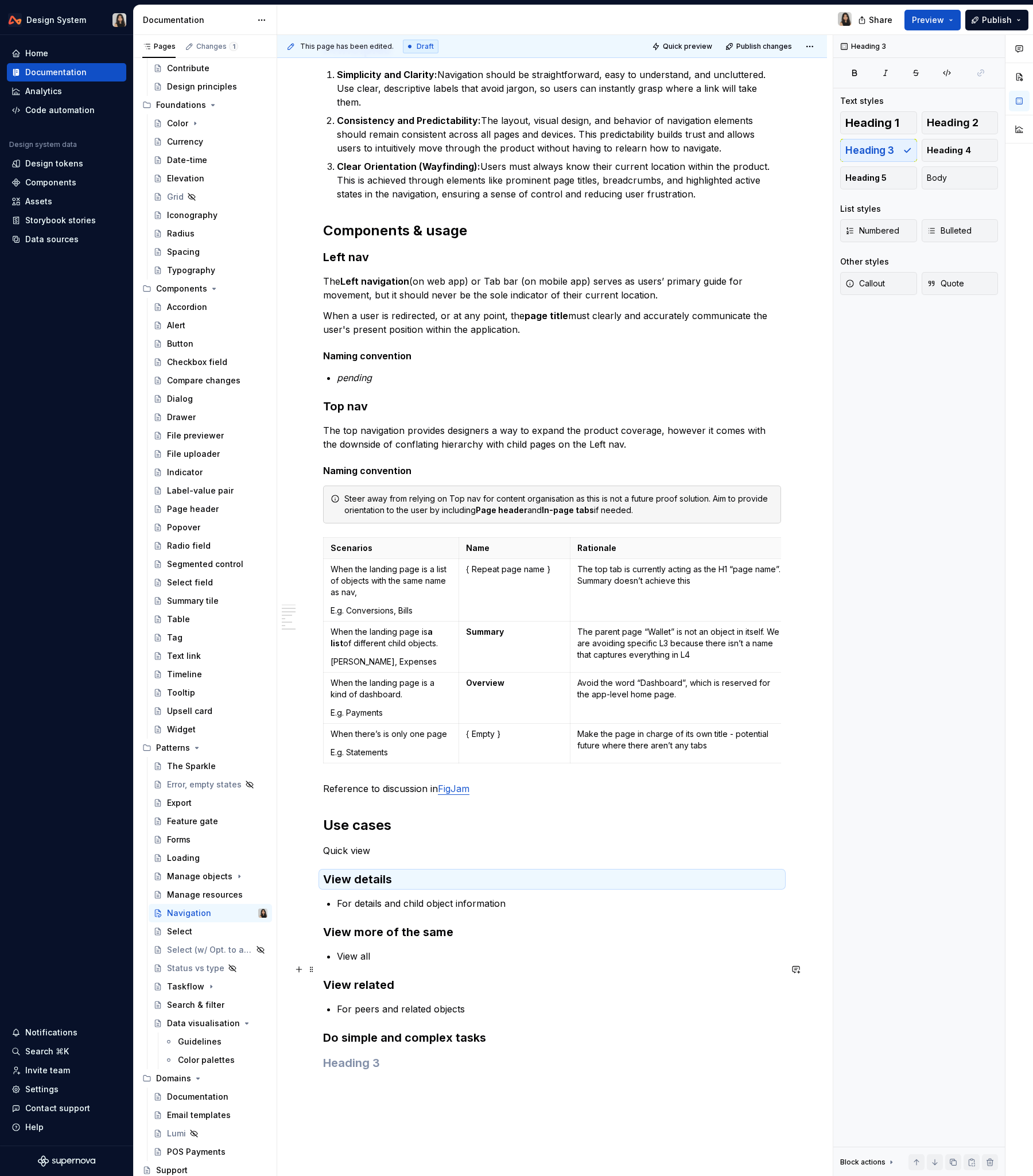
click at [412, 711] on h3 "View related" at bounding box center [552, 984] width 458 height 16
click at [357, 711] on p "Quick view" at bounding box center [552, 850] width 458 height 13
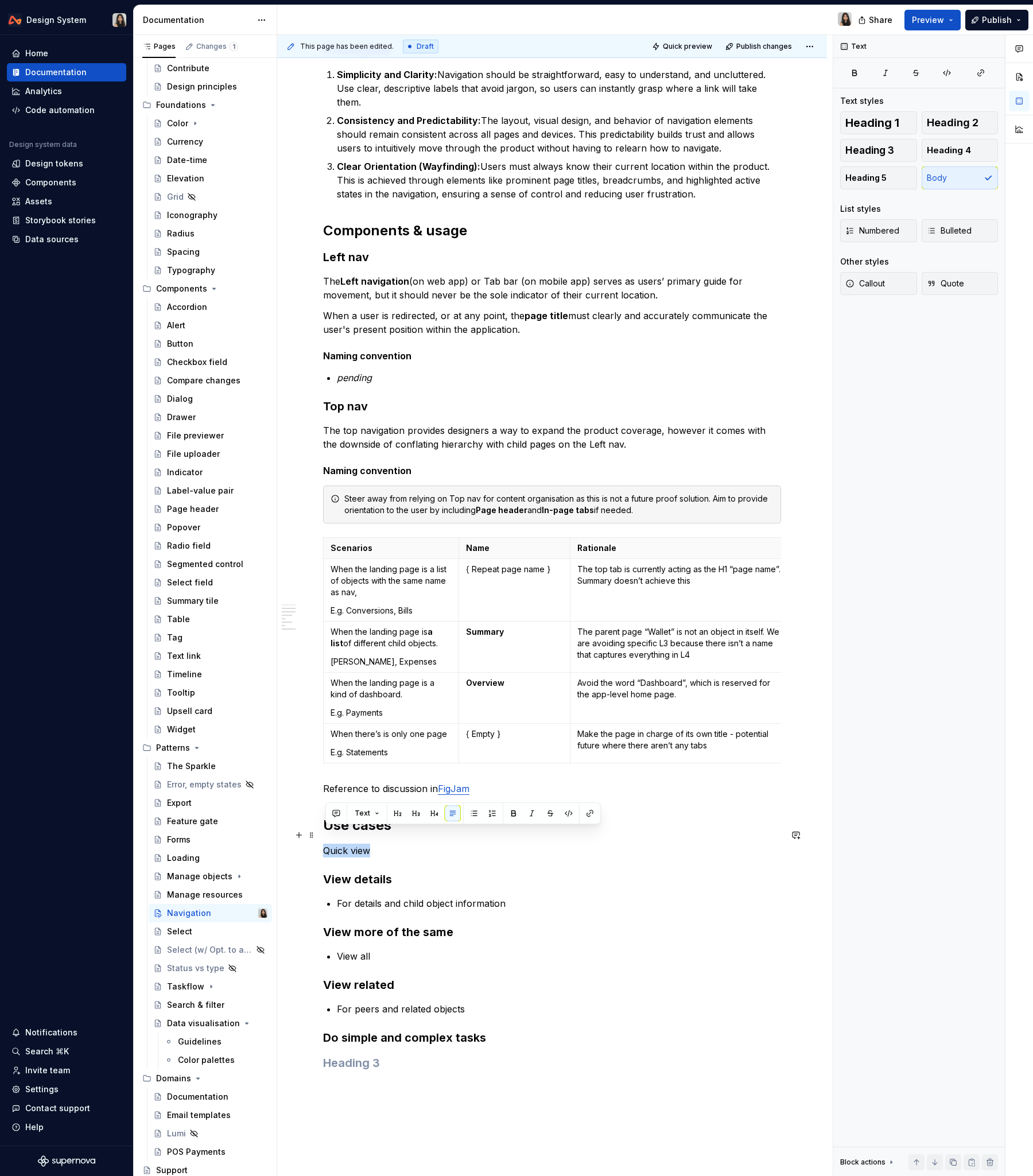
click at [357, 711] on p "Quick view" at bounding box center [552, 850] width 458 height 13
click at [410, 711] on button "button" at bounding box center [416, 813] width 16 height 16
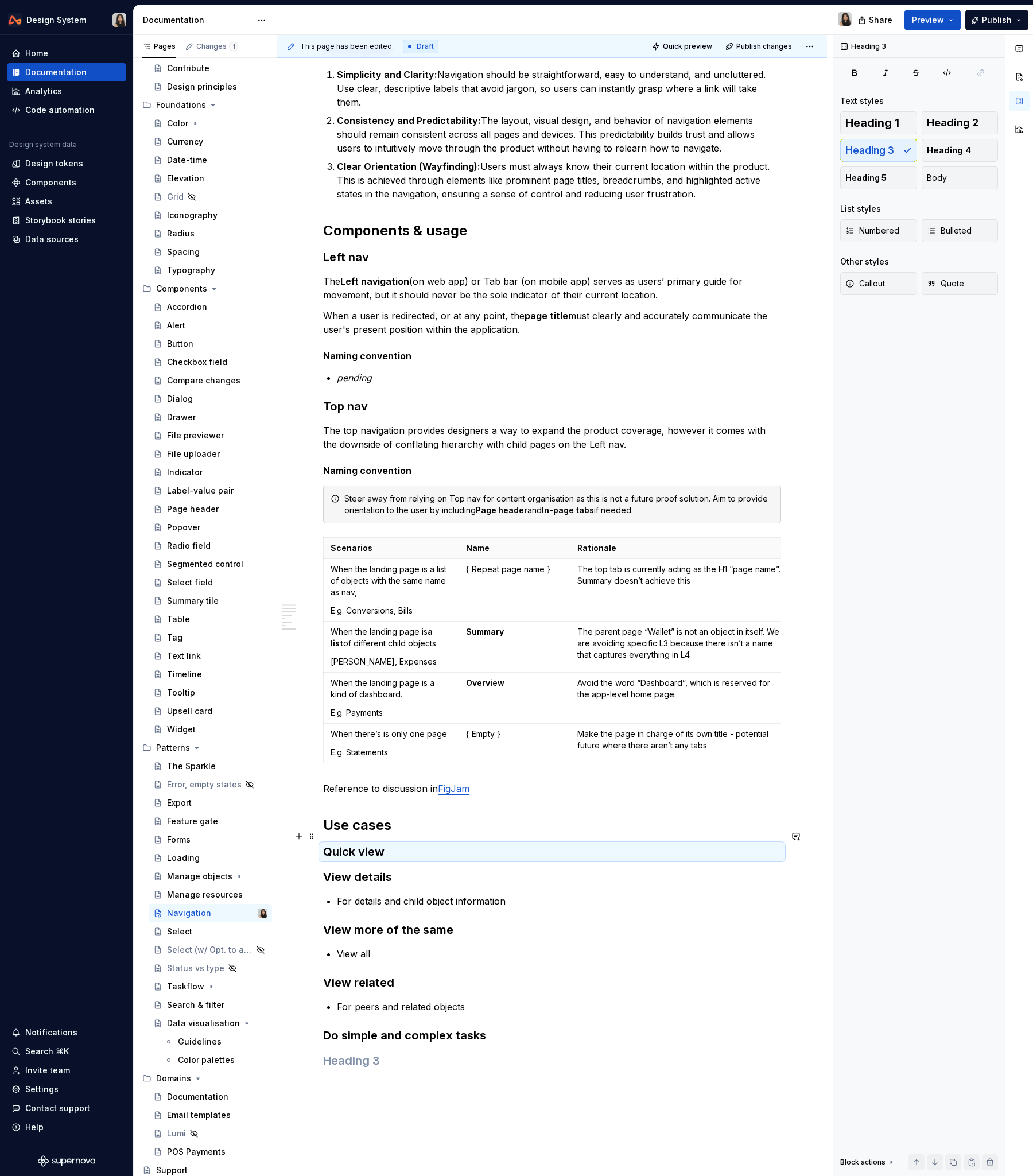
click at [412, 711] on h3 "Quick view" at bounding box center [552, 851] width 458 height 16
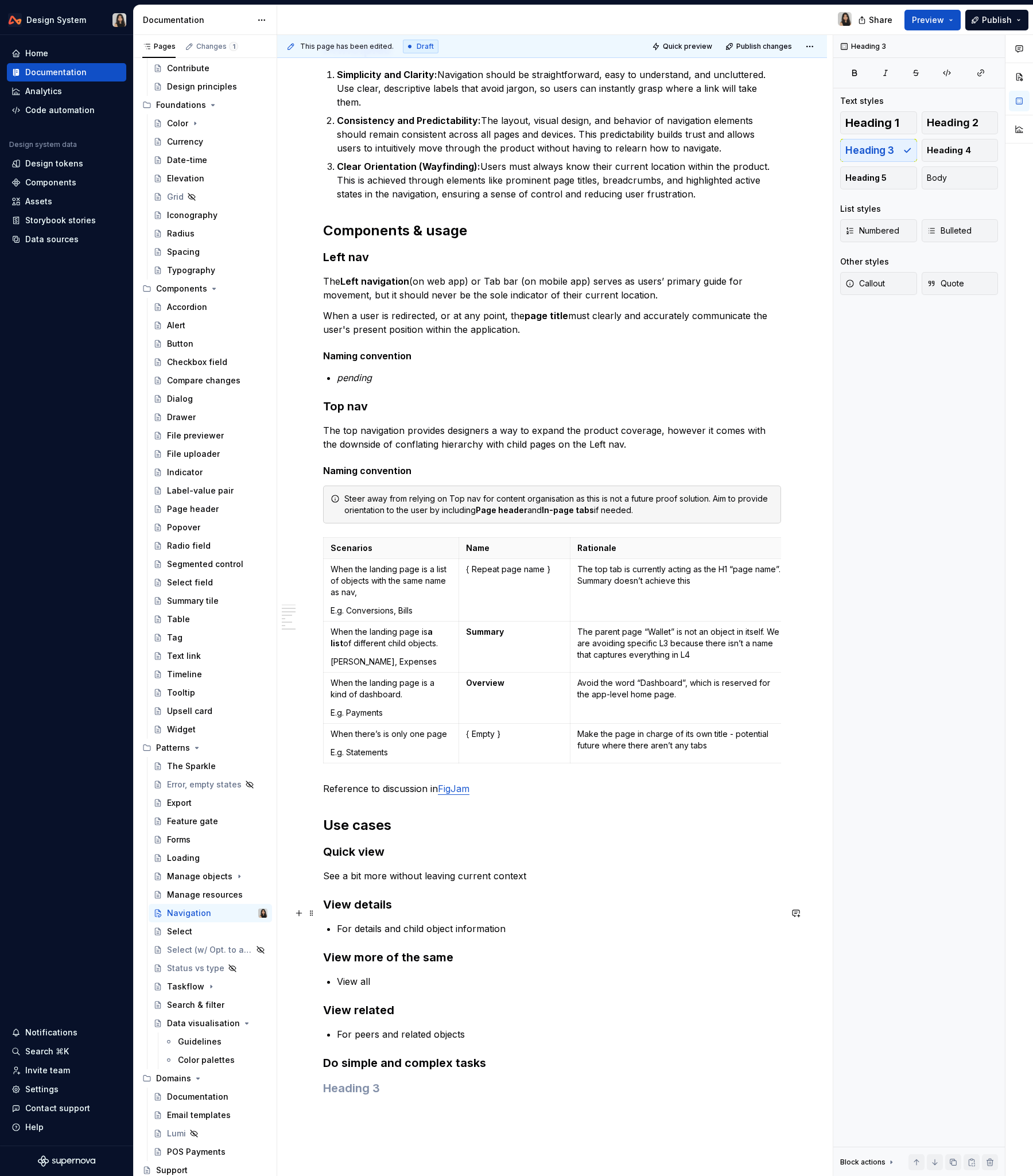
click at [406, 711] on p "For details and child object information" at bounding box center [559, 928] width 444 height 13
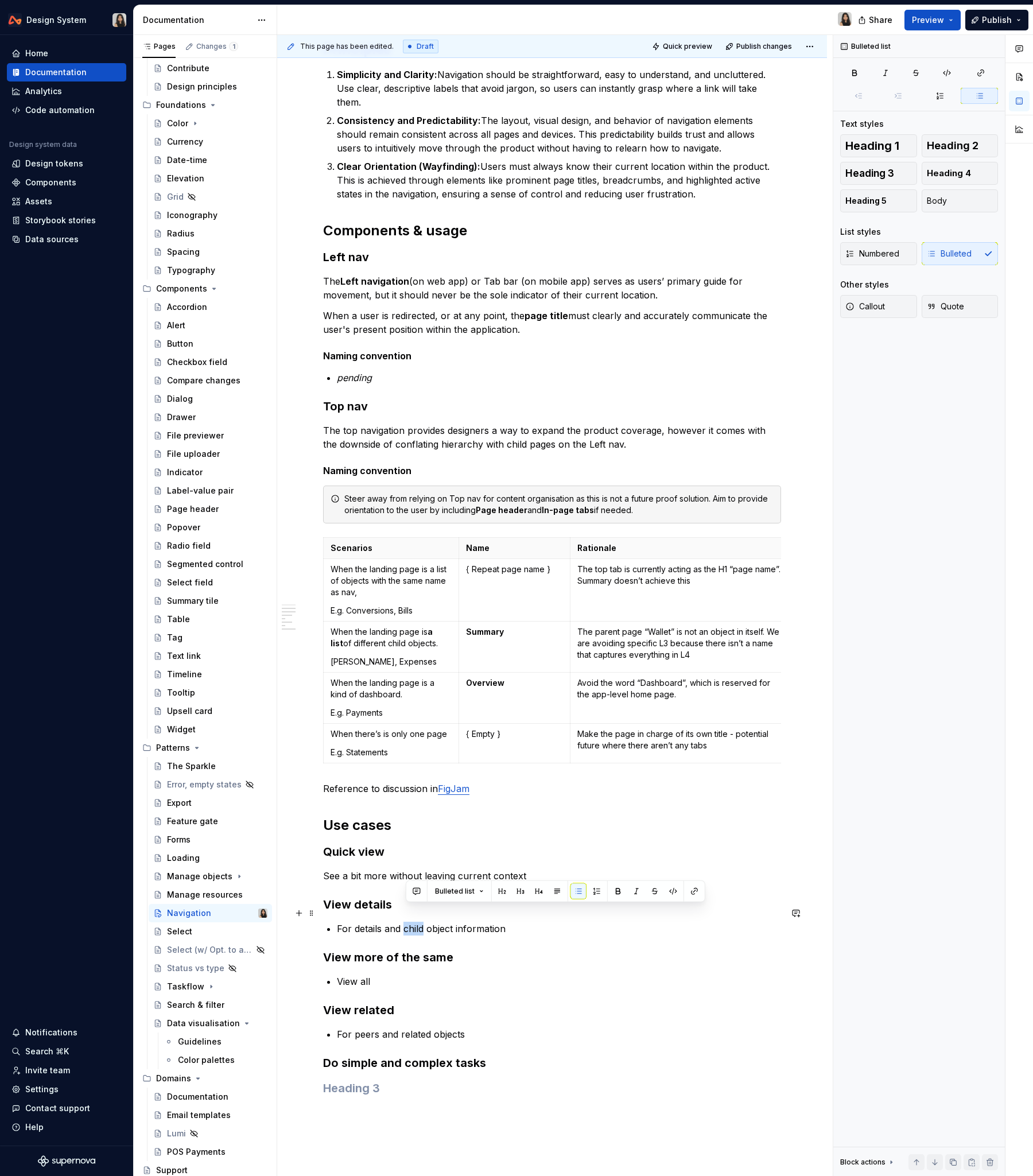
click at [406, 711] on p "For details and child object information" at bounding box center [559, 928] width 444 height 13
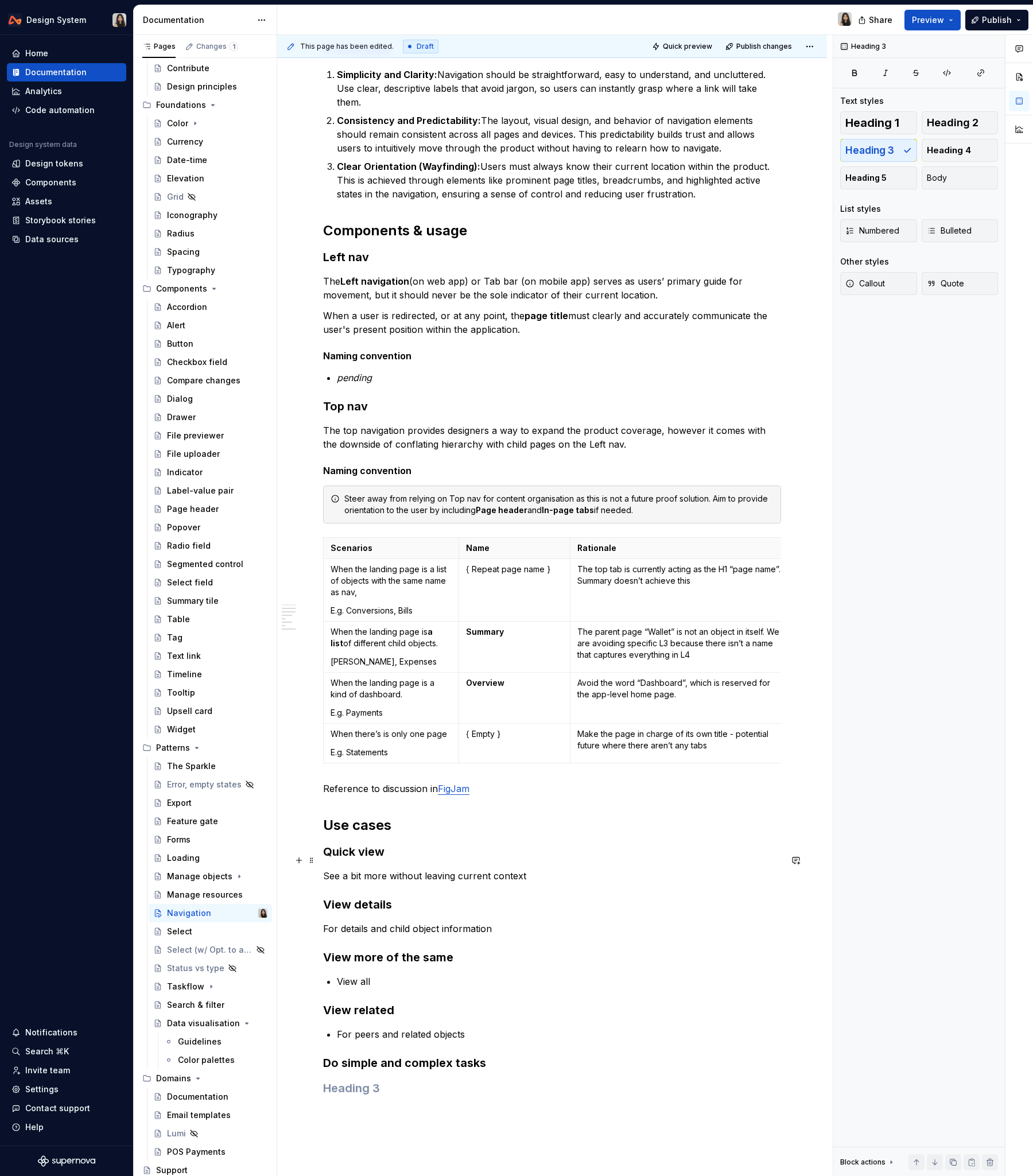
click at [547, 711] on div "**********" at bounding box center [552, 364] width 458 height 1593
click at [548, 711] on p "See a bit more without leaving current context" at bounding box center [552, 875] width 458 height 13
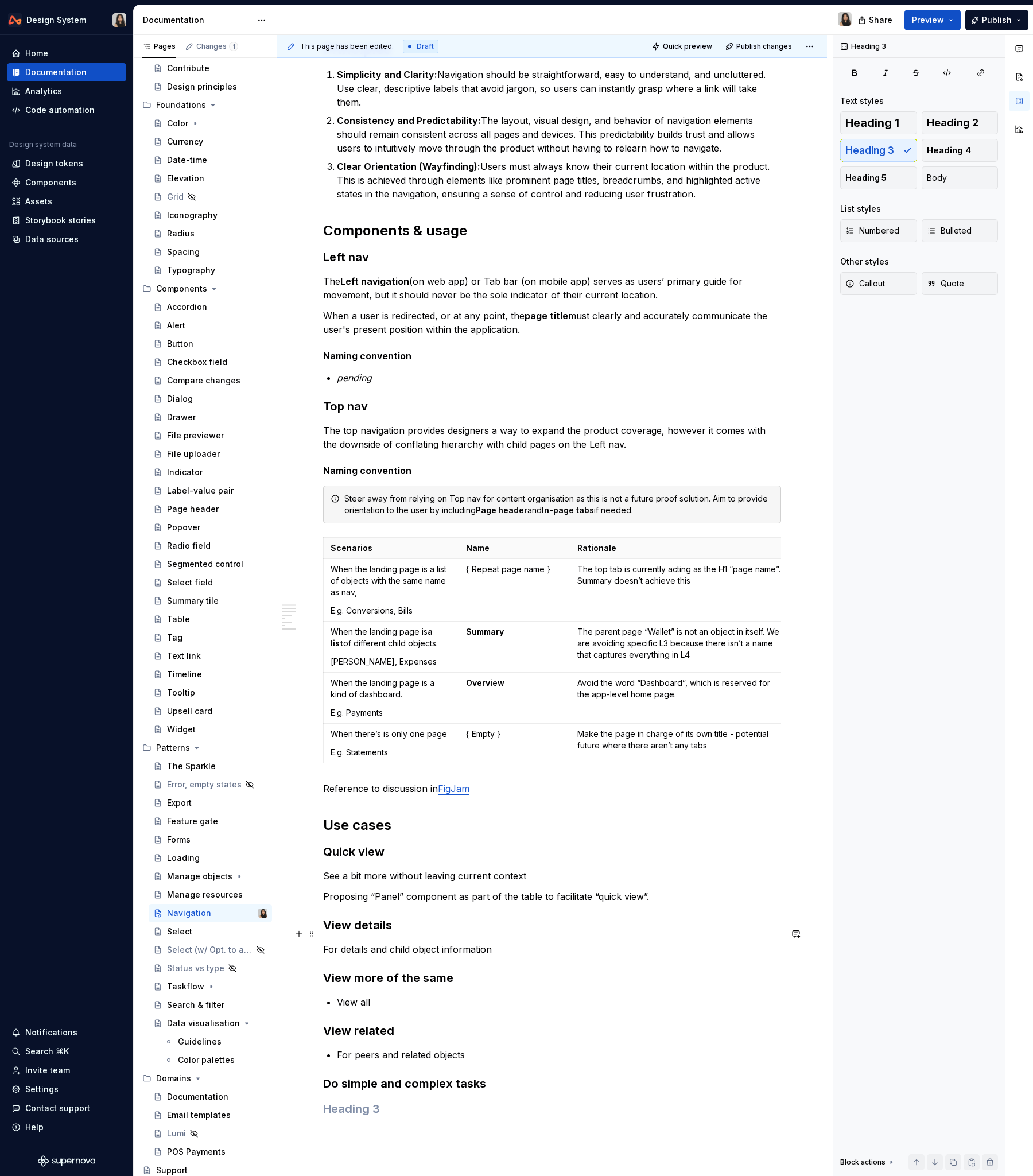
click at [383, 711] on p "For details and child object information" at bounding box center [552, 949] width 458 height 13
click at [396, 711] on p "For details and child object information" at bounding box center [552, 949] width 458 height 13
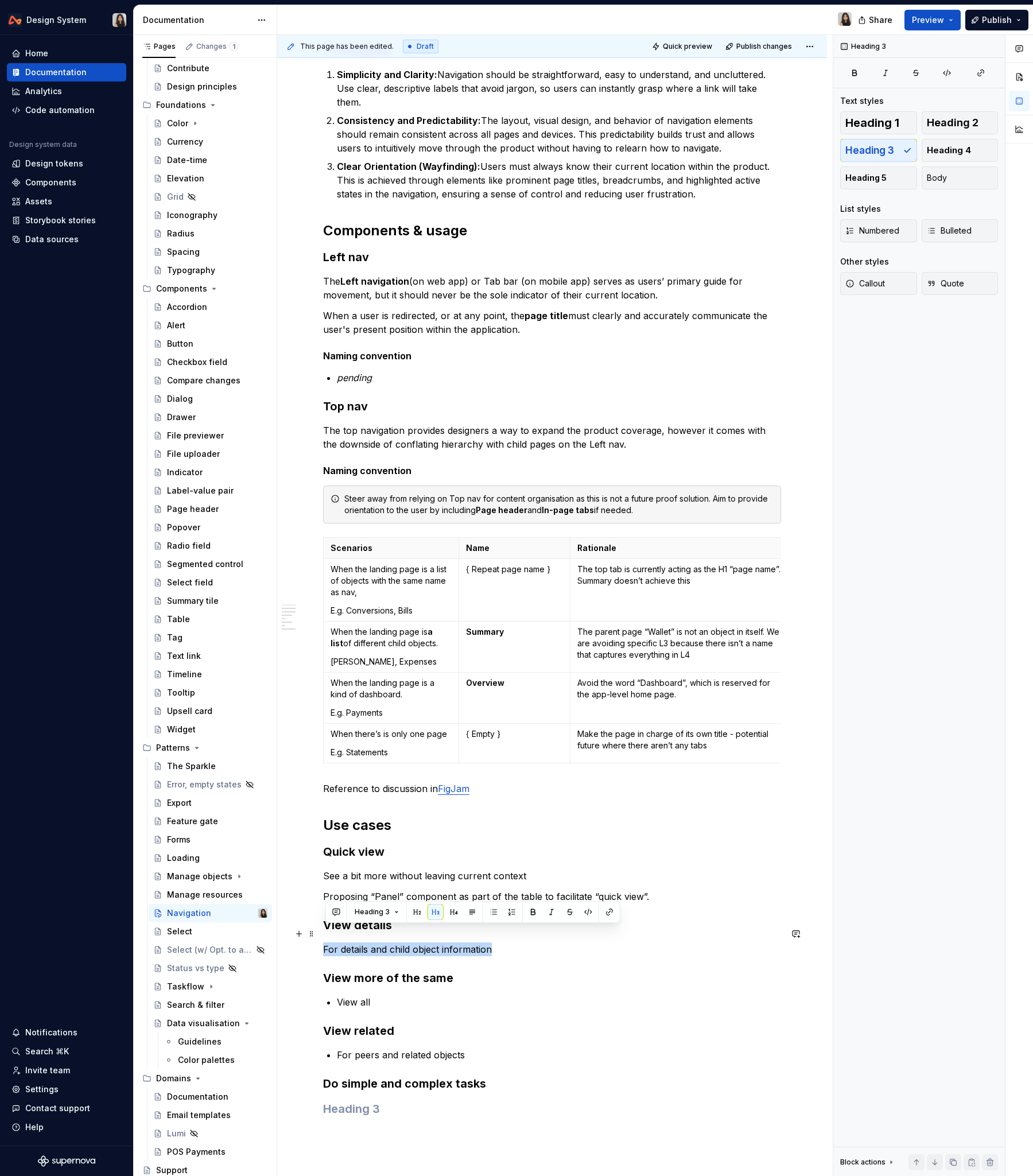
click at [396, 711] on p "For details and child object information" at bounding box center [552, 949] width 458 height 13
click at [514, 711] on p "For details and child object information" at bounding box center [552, 949] width 458 height 13
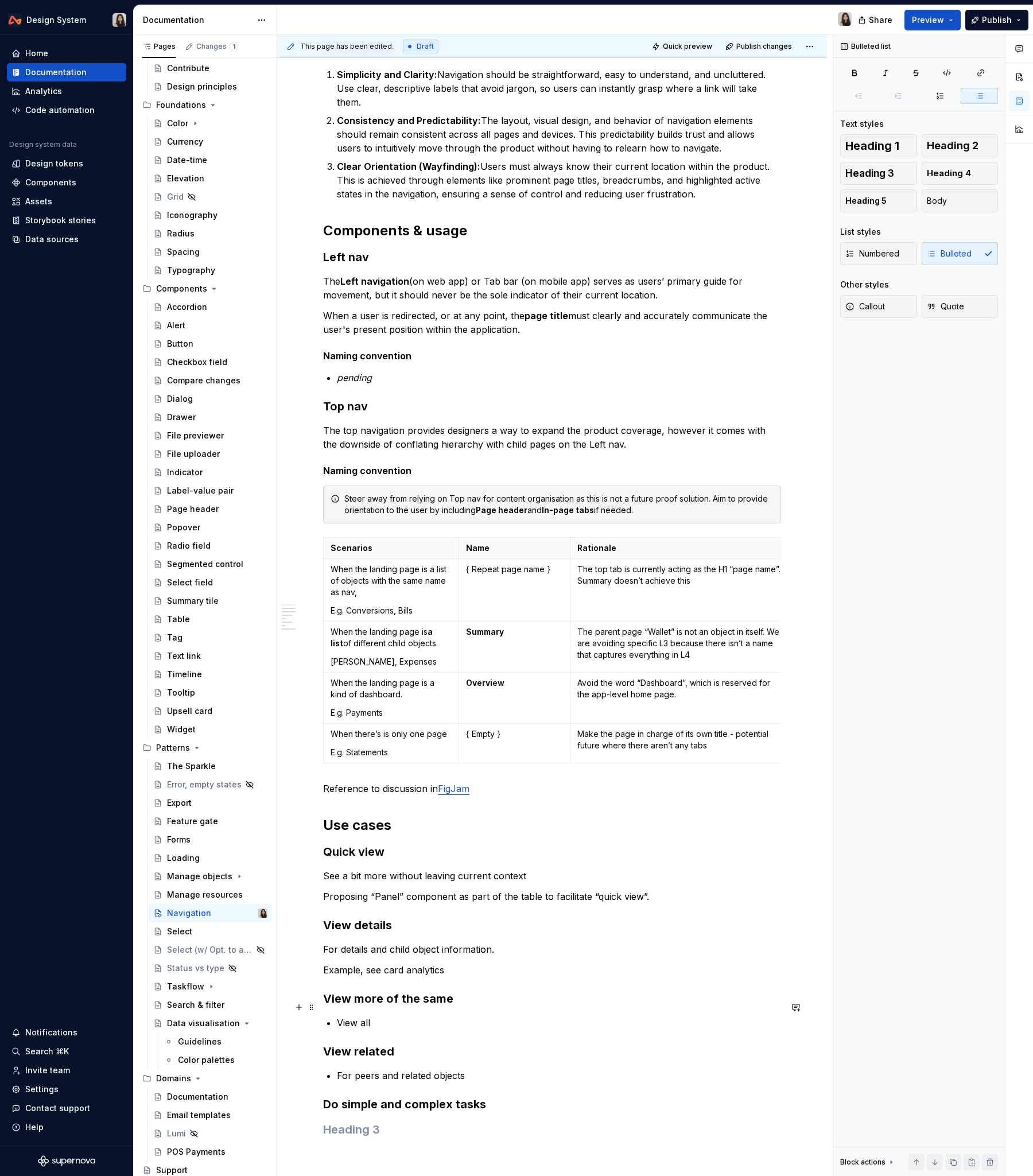
click at [511, 711] on p "View all" at bounding box center [559, 1022] width 444 height 13
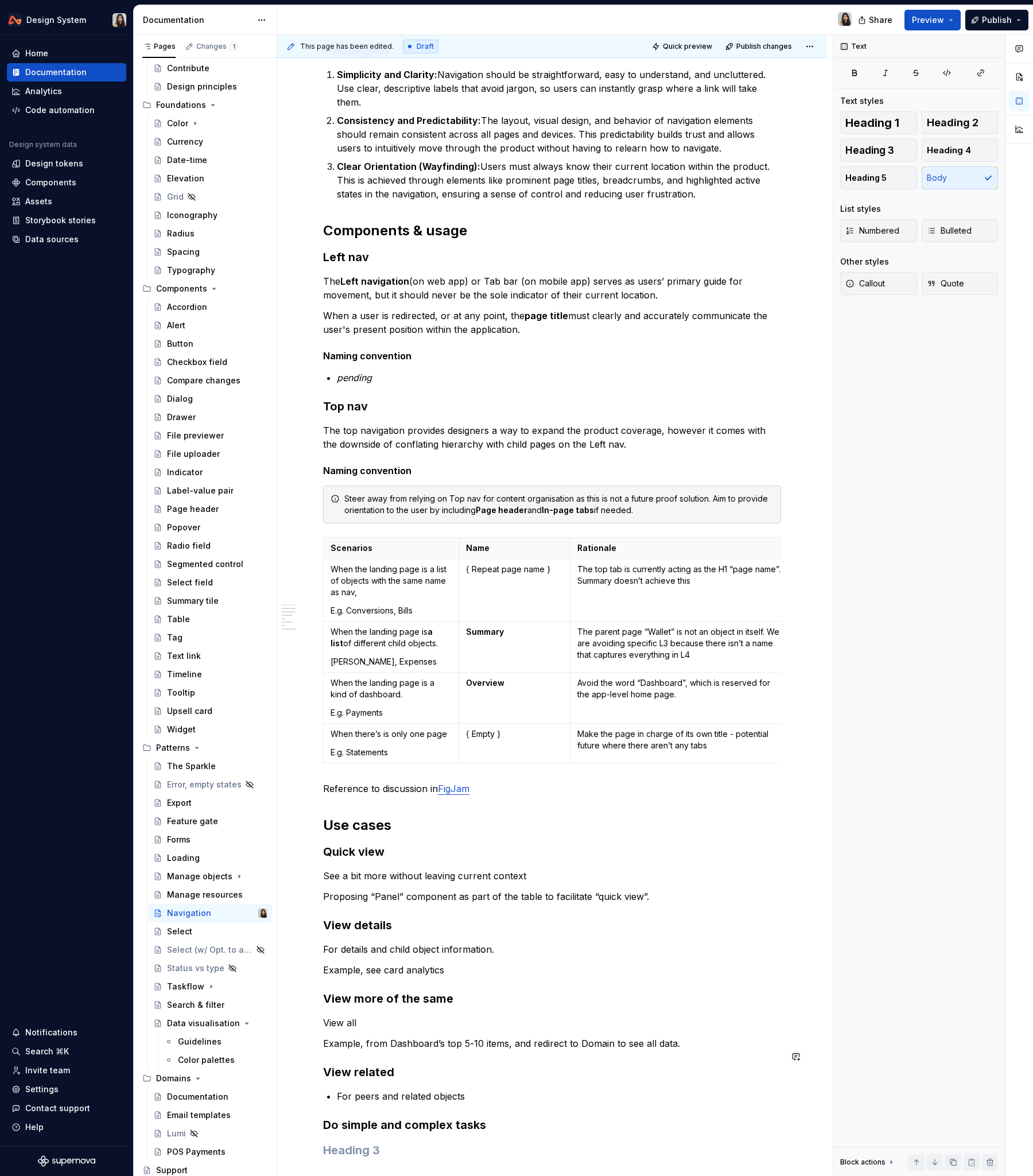
click at [438, 711] on div "**********" at bounding box center [552, 395] width 458 height 1655
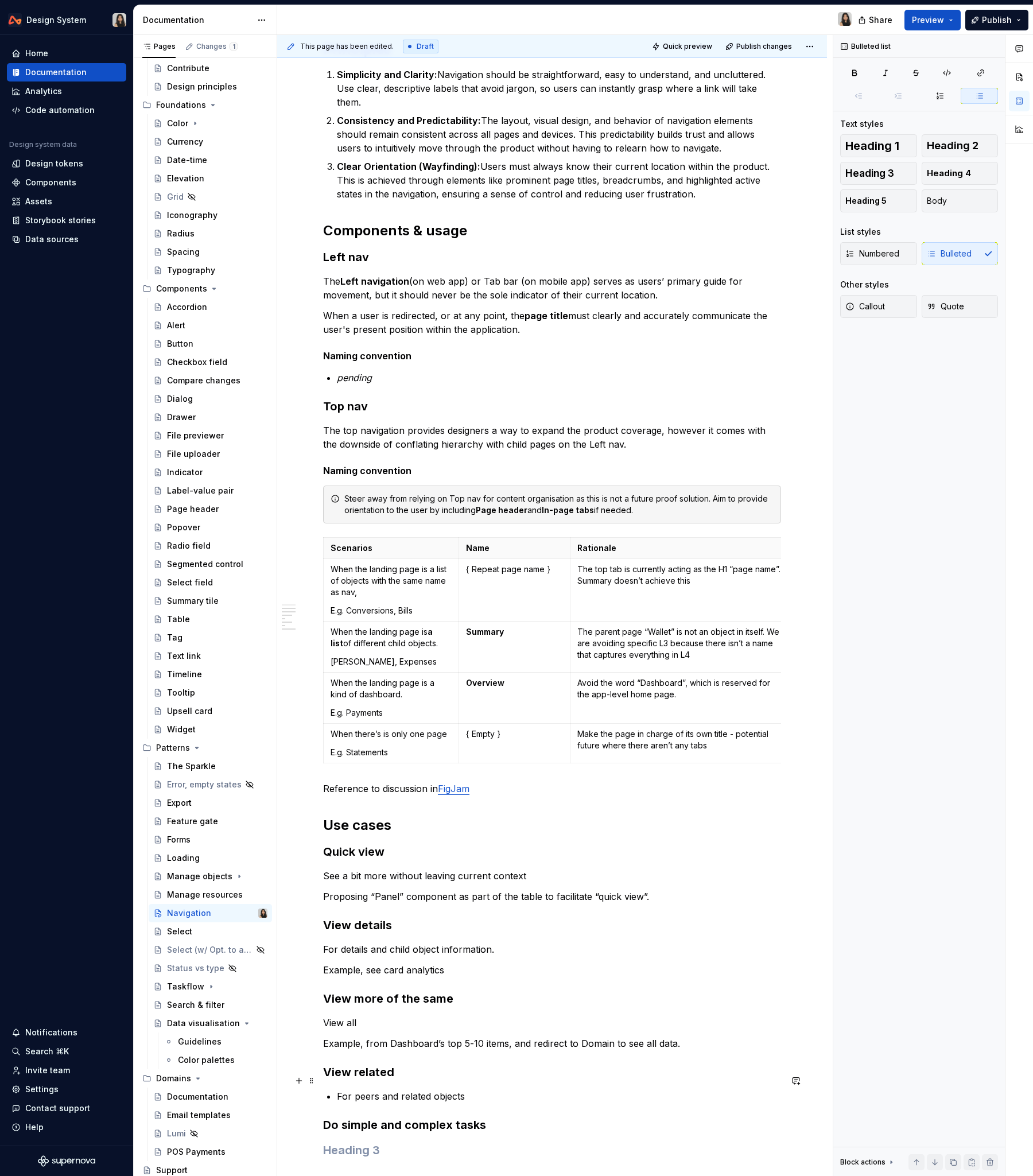
click at [436, 711] on p "For peers and related objects" at bounding box center [559, 1096] width 444 height 13
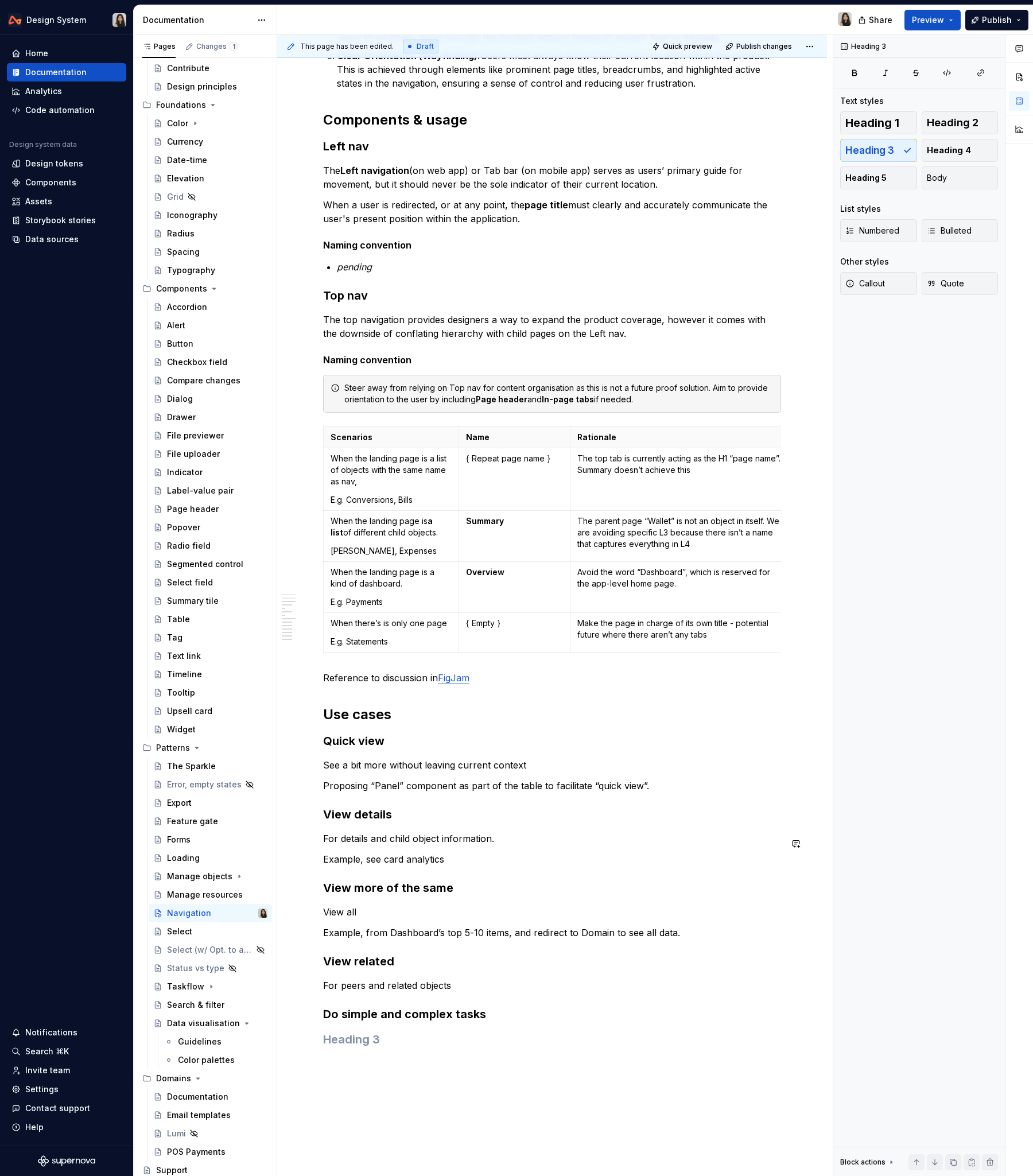
scroll to position [795, 0]
click at [447, 711] on div "**********" at bounding box center [552, 294] width 458 height 1675
click at [390, 711] on button "Heading 3" at bounding box center [376, 1020] width 55 height 16
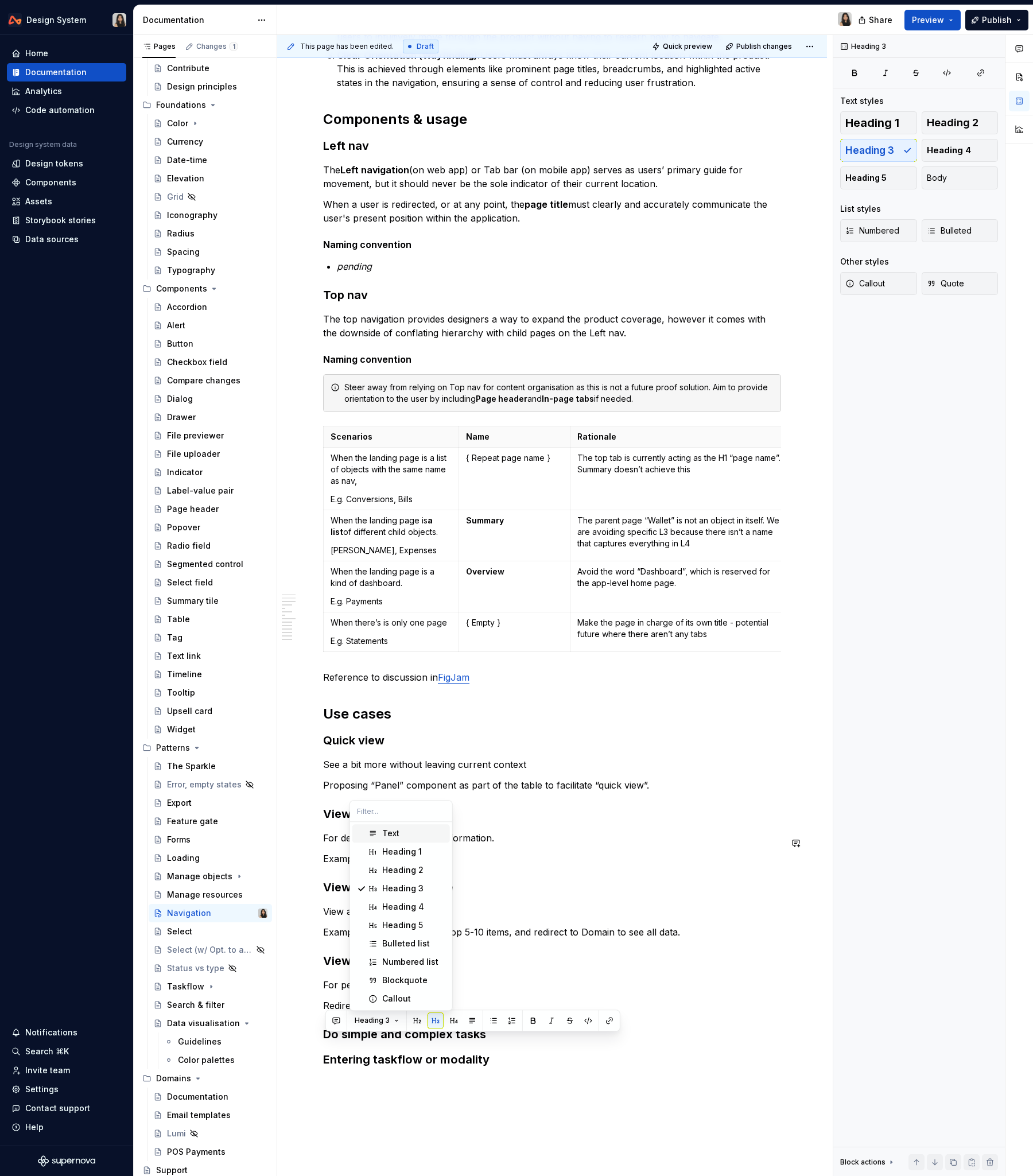
click at [370, 711] on div "Suggestions" at bounding box center [373, 834] width 9 height 9
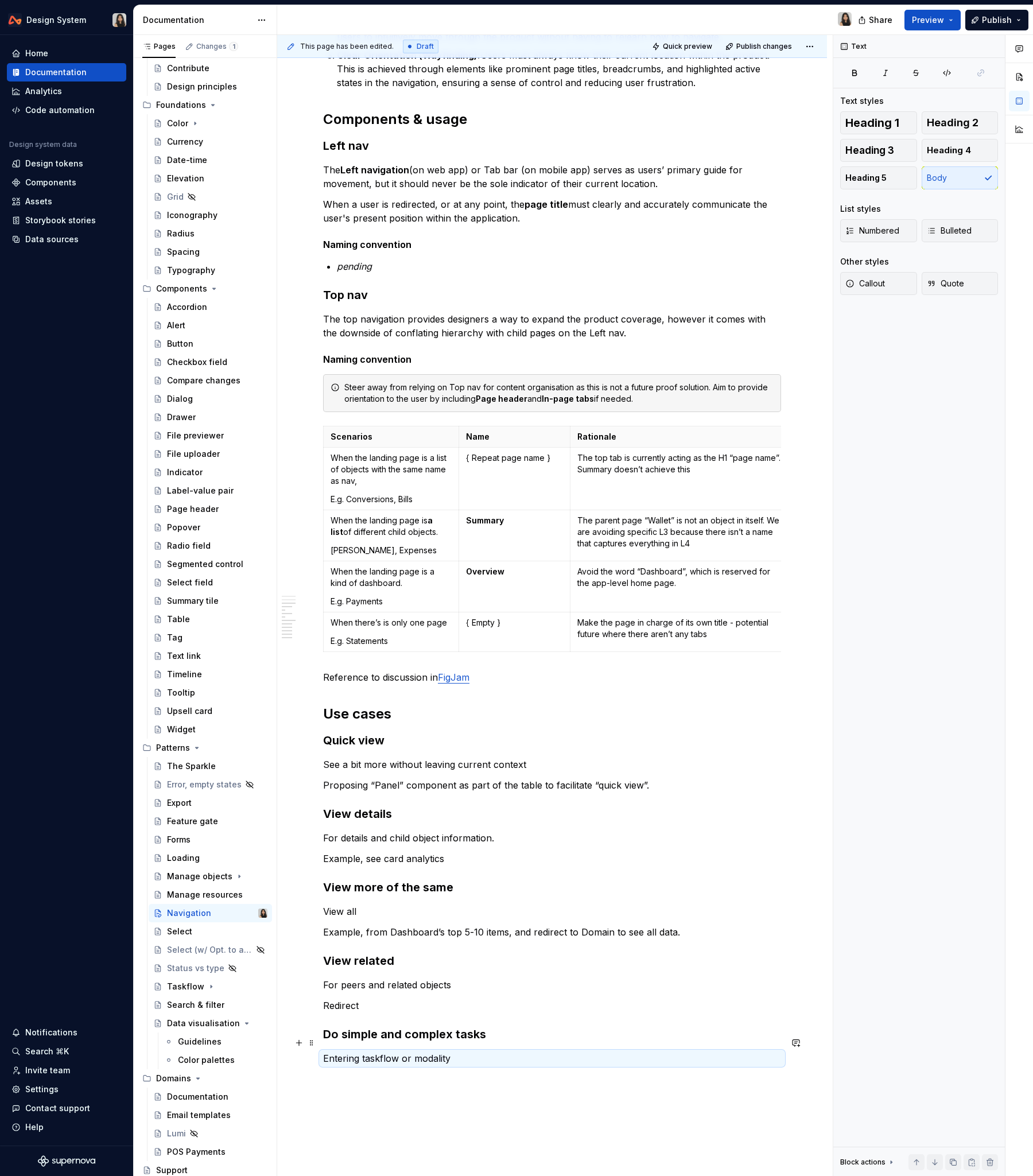
click at [388, 711] on p "Entering taskflow or modality" at bounding box center [552, 1058] width 458 height 13
click at [388, 711] on p "Entering taskflow or modality" at bounding box center [552, 1058] width 458 height 13
click at [367, 711] on p "Entering taskflow or modality" at bounding box center [552, 1058] width 458 height 13
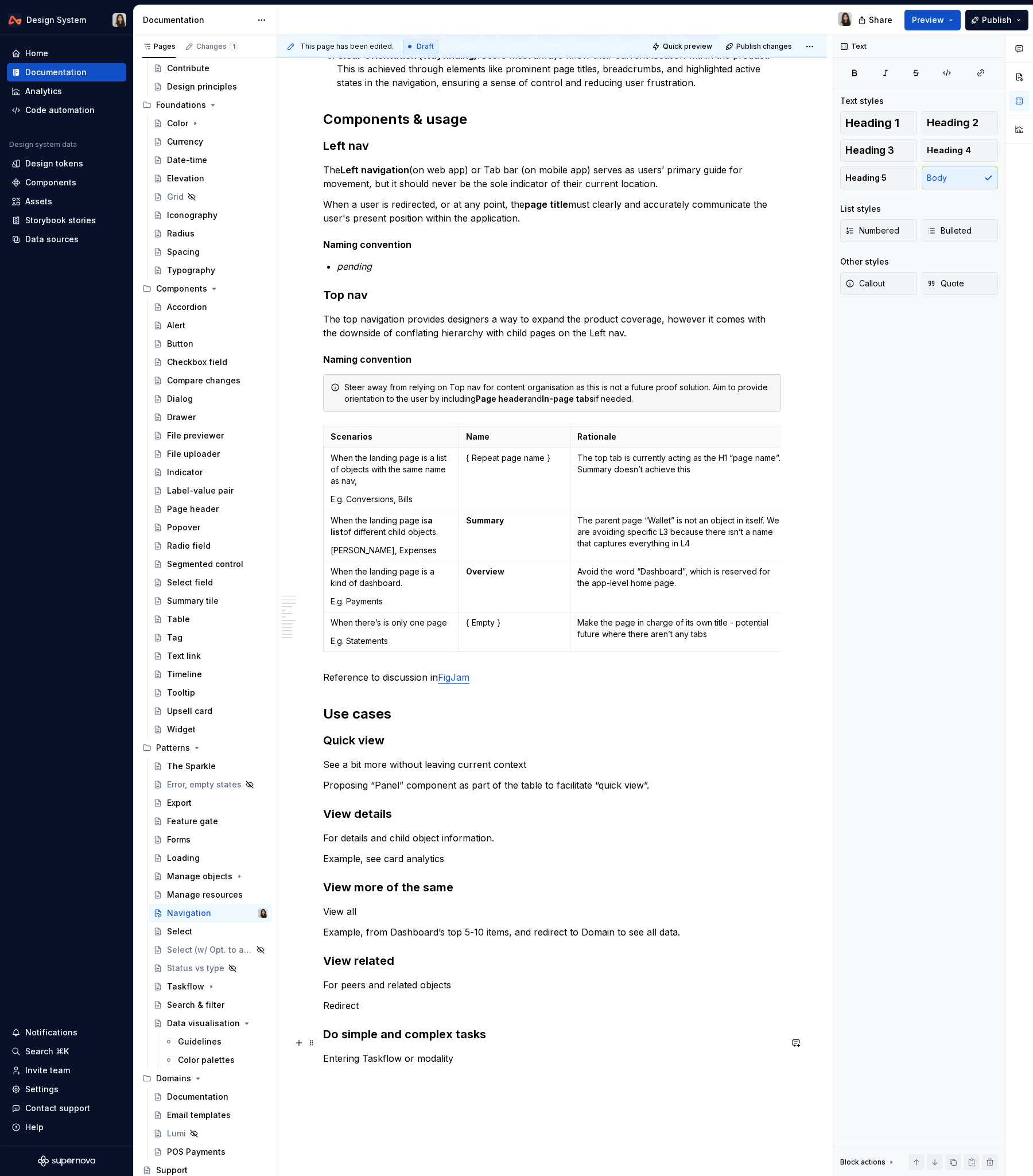
click at [387, 711] on p "Entering Taskflow or modality" at bounding box center [552, 1058] width 458 height 13
click at [419, 711] on p "Entering Taskflow or modality" at bounding box center [552, 1058] width 458 height 13
click at [453, 711] on p "Entering Taskflow or modality" at bounding box center [552, 1058] width 458 height 13
click at [418, 711] on p "Entering Taskflow or modality" at bounding box center [552, 1058] width 458 height 13
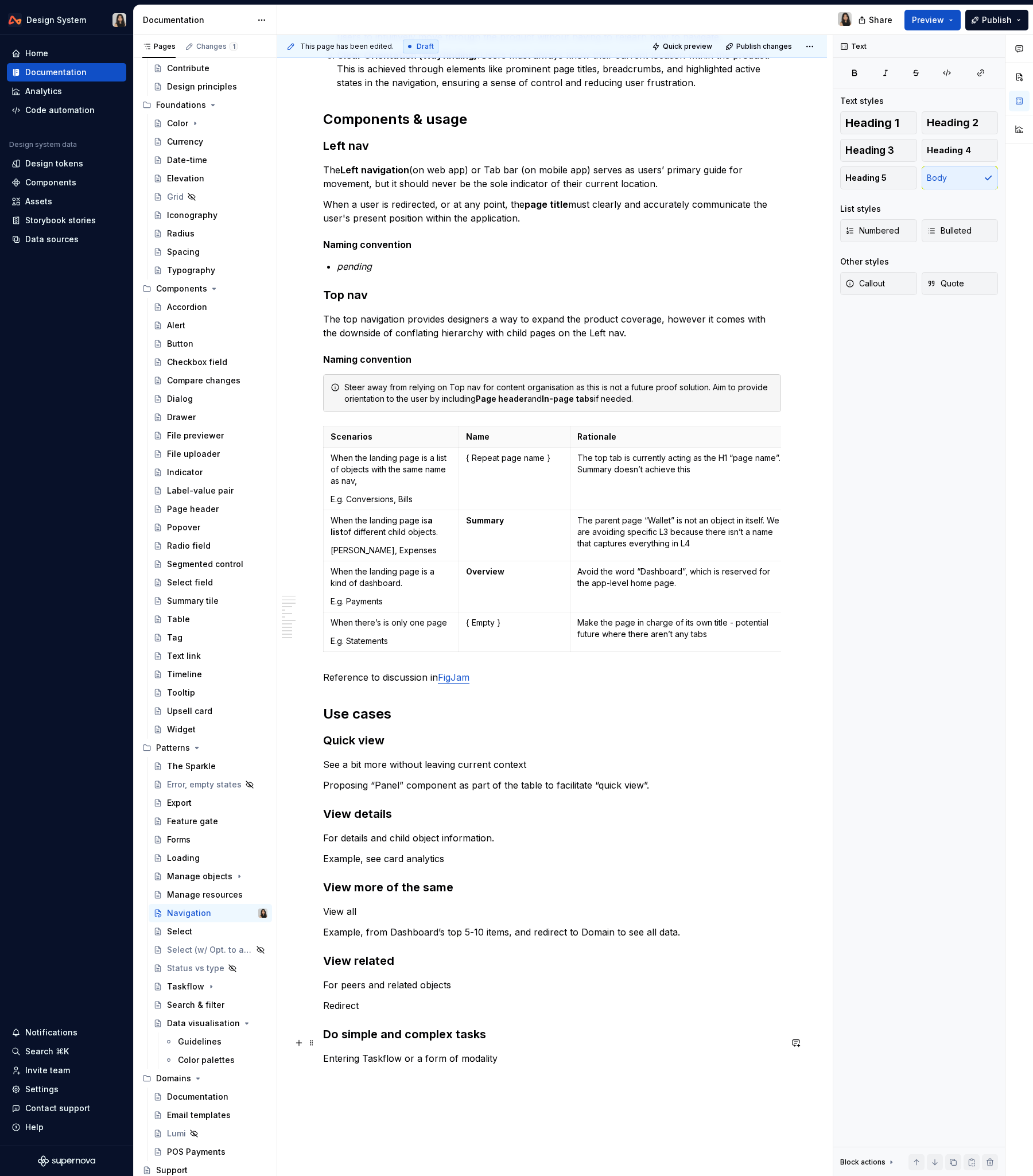
click at [581, 711] on p "Entering Taskflow or a form of modality" at bounding box center [552, 1058] width 458 height 13
click at [383, 711] on p "Entering Taskflow or a form of modality" at bounding box center [552, 1058] width 458 height 13
click at [366, 711] on p "Entering Taskflow or a form of modality" at bounding box center [552, 1058] width 458 height 13
click at [417, 711] on p "Entering Taskflow or a form of modality" at bounding box center [552, 1058] width 458 height 13
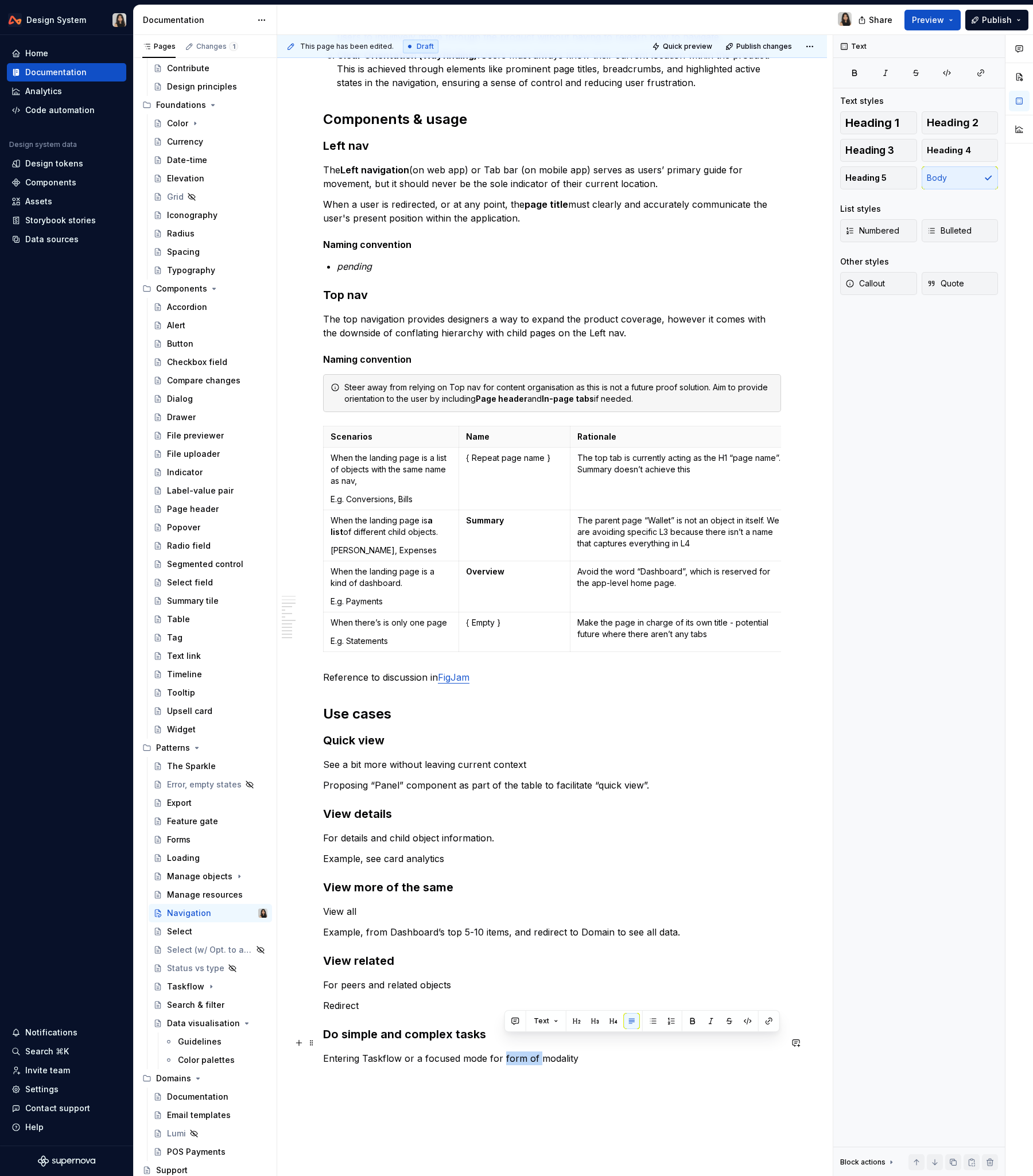
drag, startPoint x: 504, startPoint y: 1044, endPoint x: 538, endPoint y: 1043, distance: 34.0
click at [538, 711] on p "Entering Taskflow or a focused mode for form of modality" at bounding box center [552, 1058] width 458 height 13
click at [524, 711] on p "Entering Taskflow or a focused mode for modality" at bounding box center [552, 1058] width 458 height 13
click at [410, 711] on p "Entering Taskflow or a focused mode for doing tasks modally." at bounding box center [552, 1058] width 458 height 13
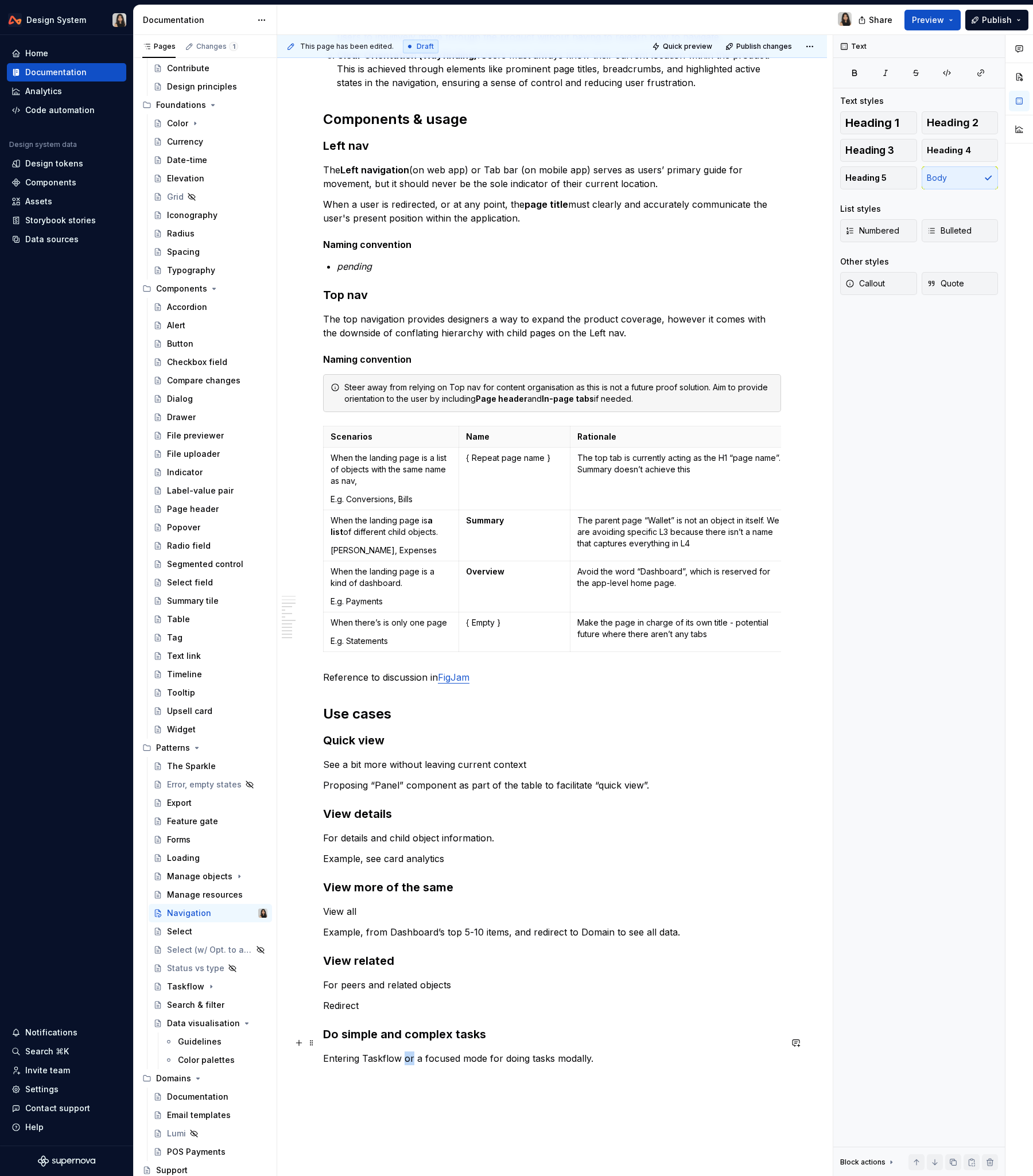
click at [410, 711] on p "Entering Taskflow or a focused mode for doing tasks modally." at bounding box center [552, 1058] width 458 height 13
click at [642, 711] on p "See a bit more without leaving current context" at bounding box center [552, 764] width 458 height 13
click at [997, 11] on button "Publish" at bounding box center [997, 20] width 63 height 21
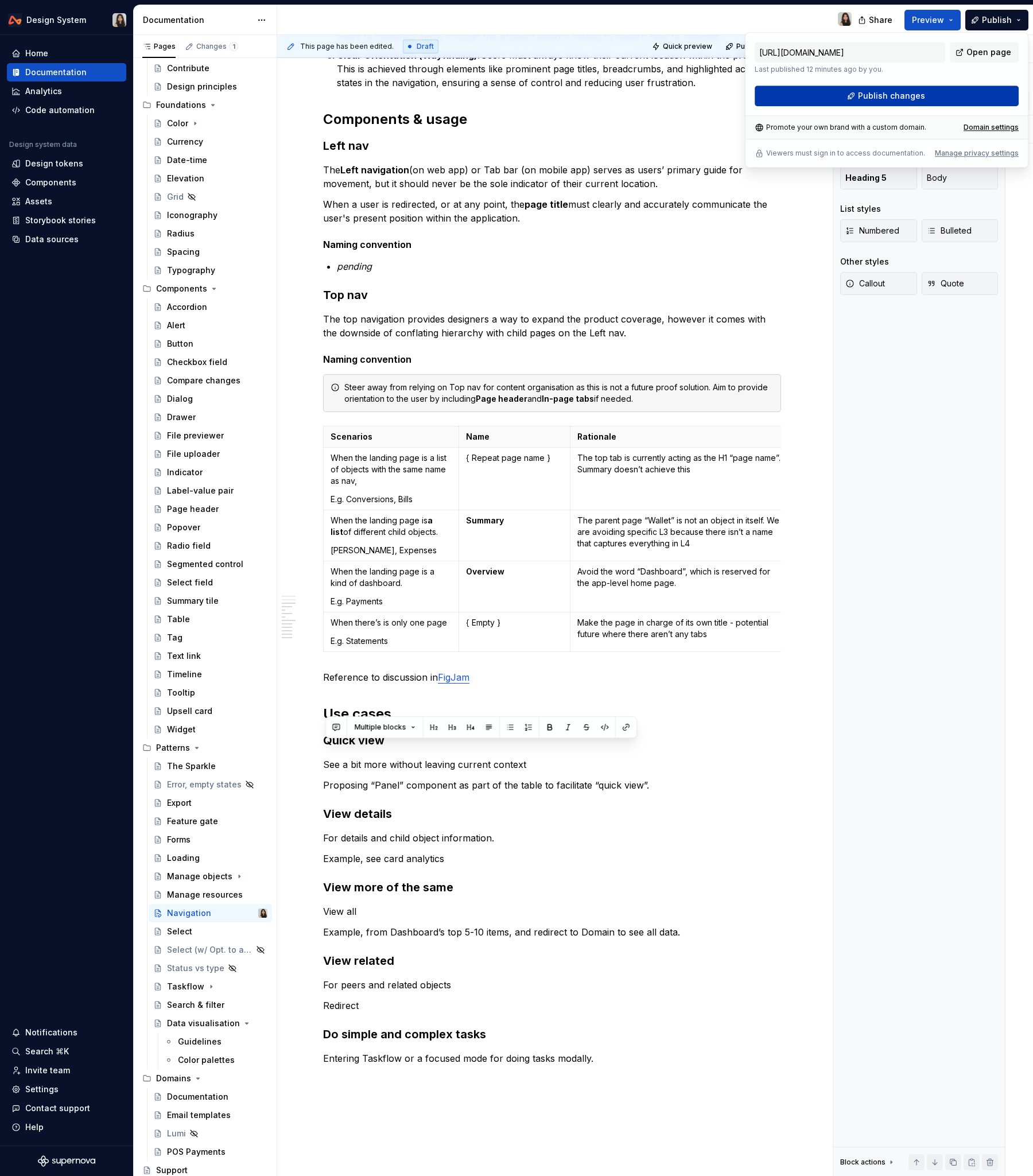
click at [893, 102] on button "Publish changes" at bounding box center [887, 96] width 264 height 21
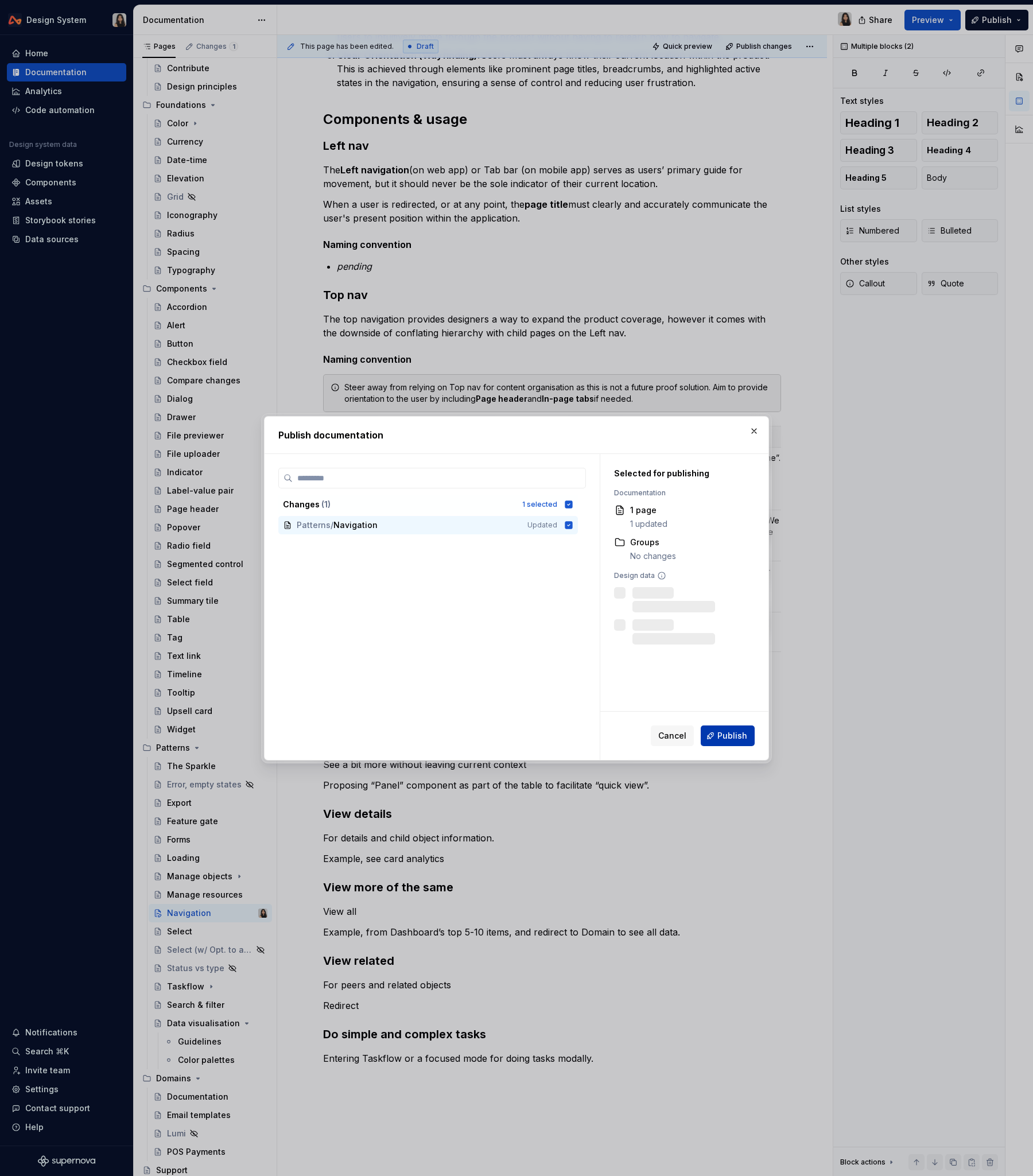
click at [752, 711] on button "Publish" at bounding box center [728, 736] width 54 height 21
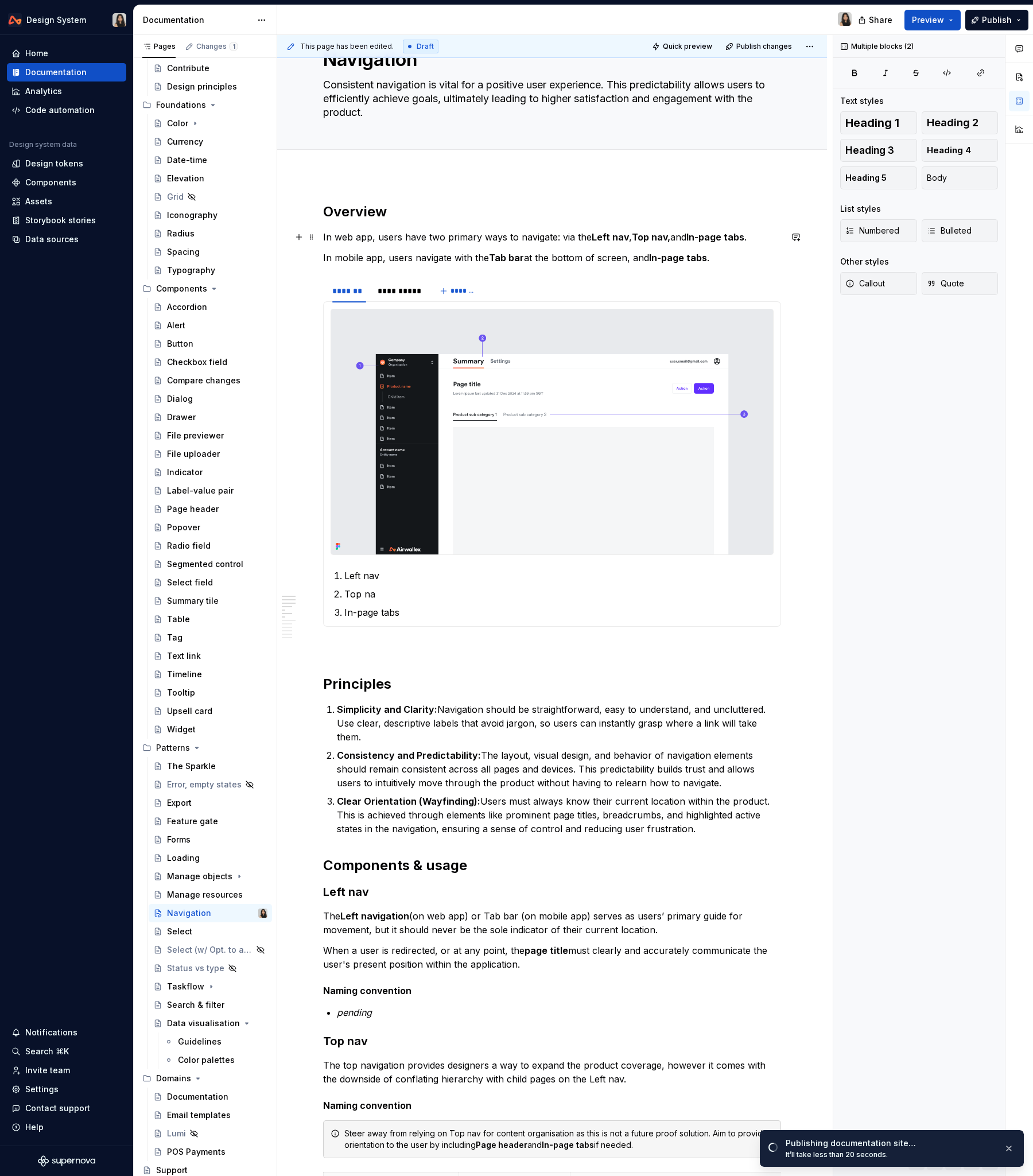
scroll to position [0, 0]
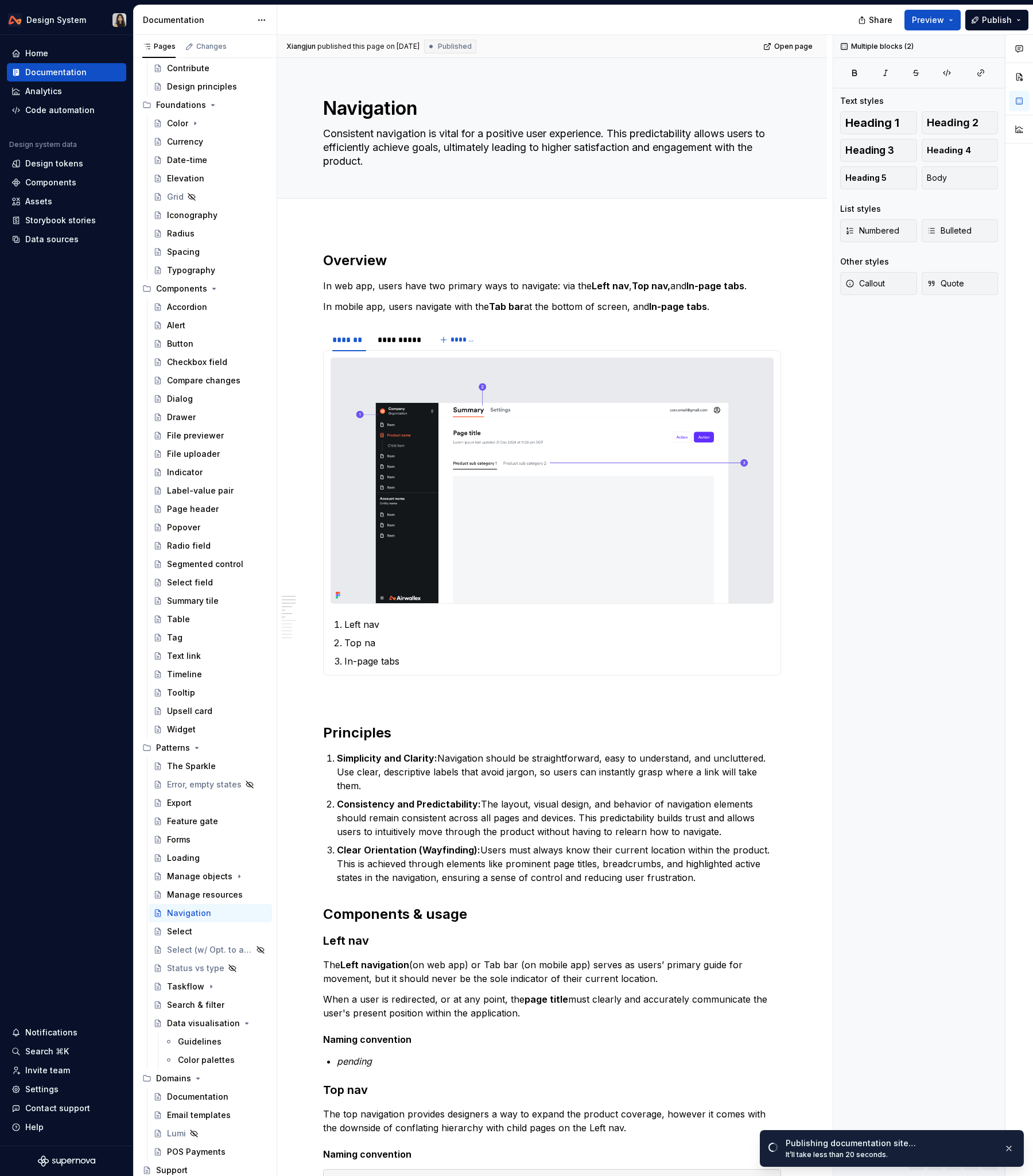
type textarea "*"
